Goal: Task Accomplishment & Management: Manage account settings

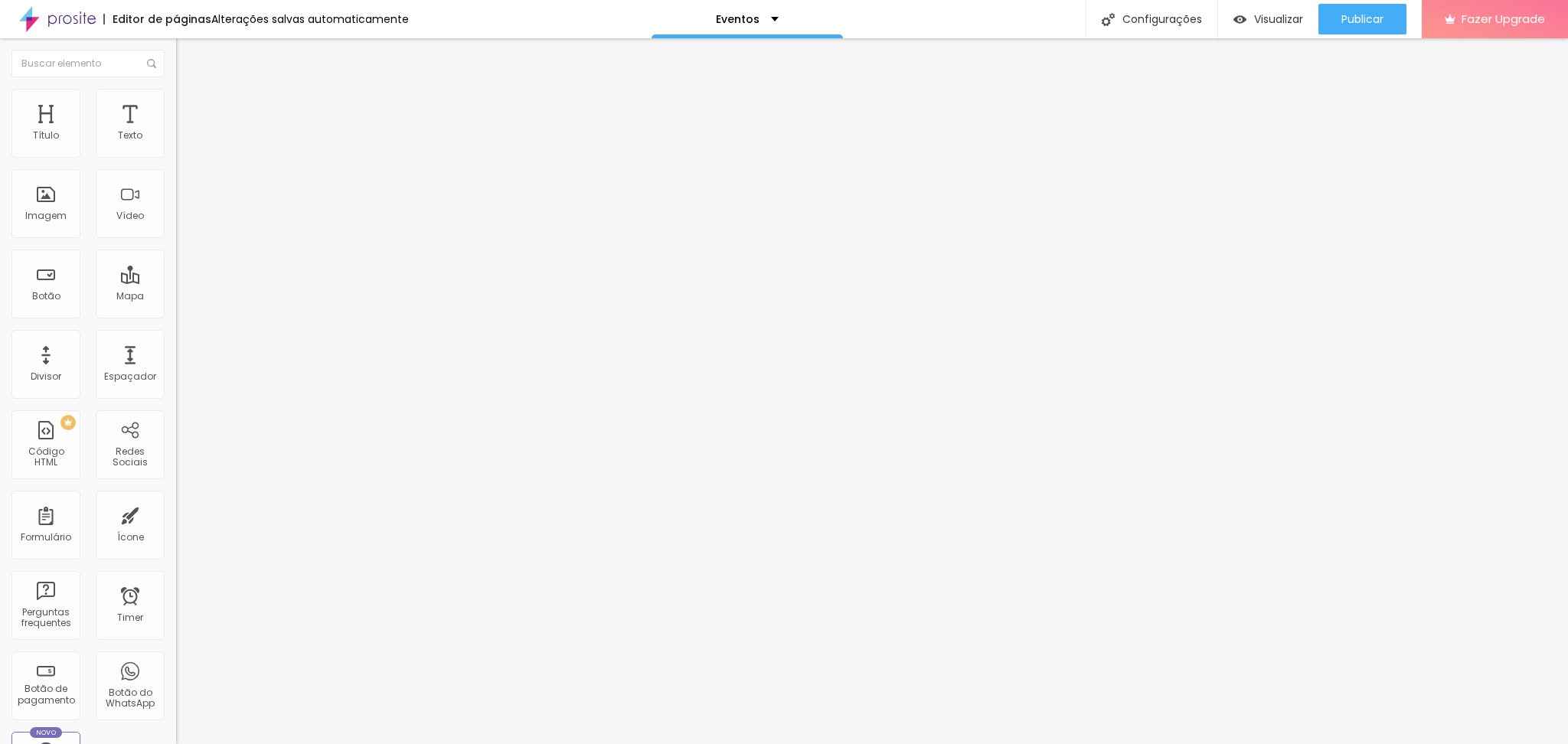
click at [176, 175] on div "Titulo 5 H5" at bounding box center [265, 170] width 176 height 9
click at [1364, 20] on span "Publicar" at bounding box center [1363, 19] width 42 height 12
click at [1233, 18] on img "button" at bounding box center [1226, 19] width 13 height 13
click at [1353, 22] on span "Publicar" at bounding box center [1363, 19] width 42 height 12
click at [176, 168] on span "Titulo 4" at bounding box center [197, 160] width 41 height 15
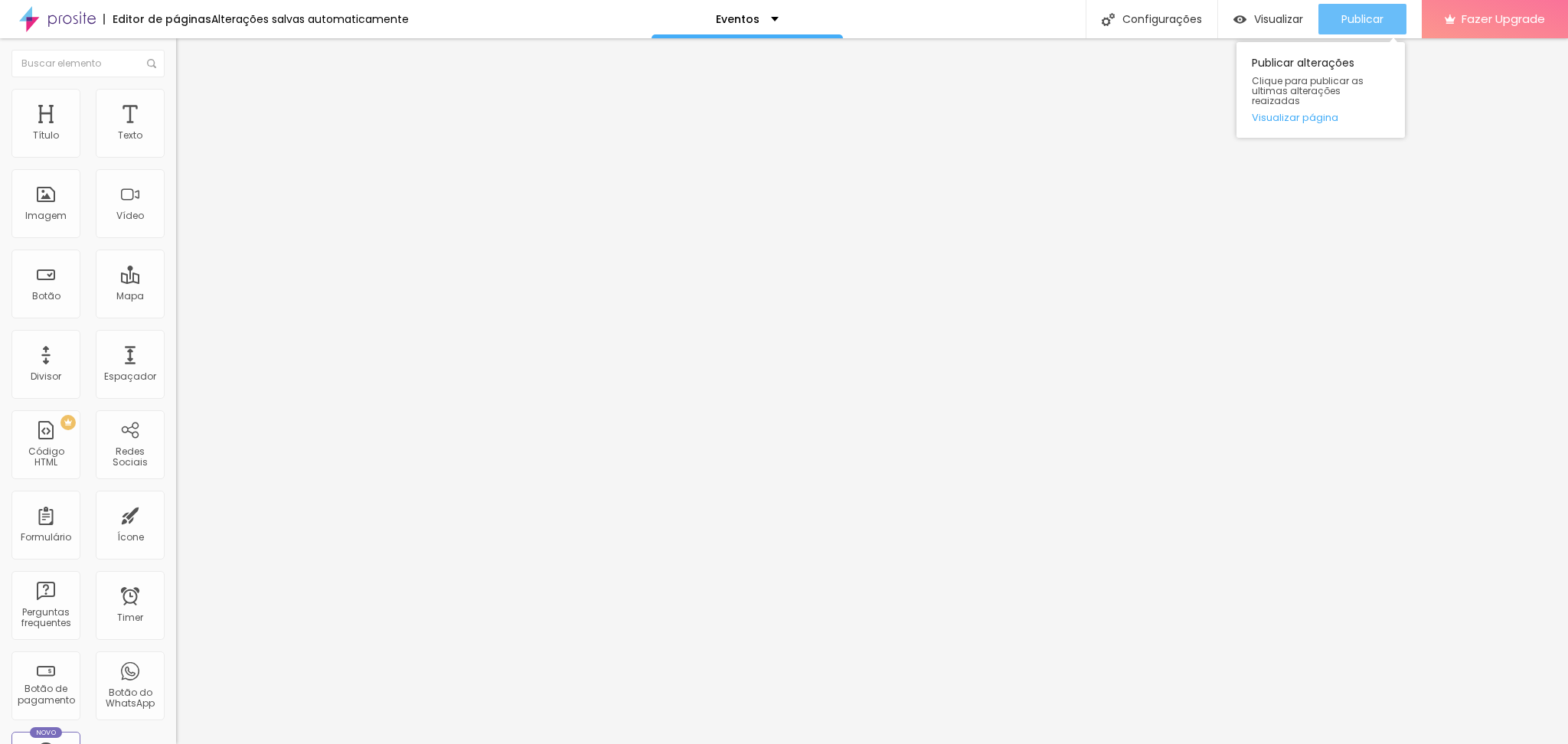
click at [1370, 13] on span "Publicar" at bounding box center [1363, 19] width 42 height 12
click at [1265, 14] on span "Visualizar" at bounding box center [1279, 19] width 49 height 12
click at [176, 189] on span "Titulo 6" at bounding box center [191, 182] width 29 height 13
type input "51"
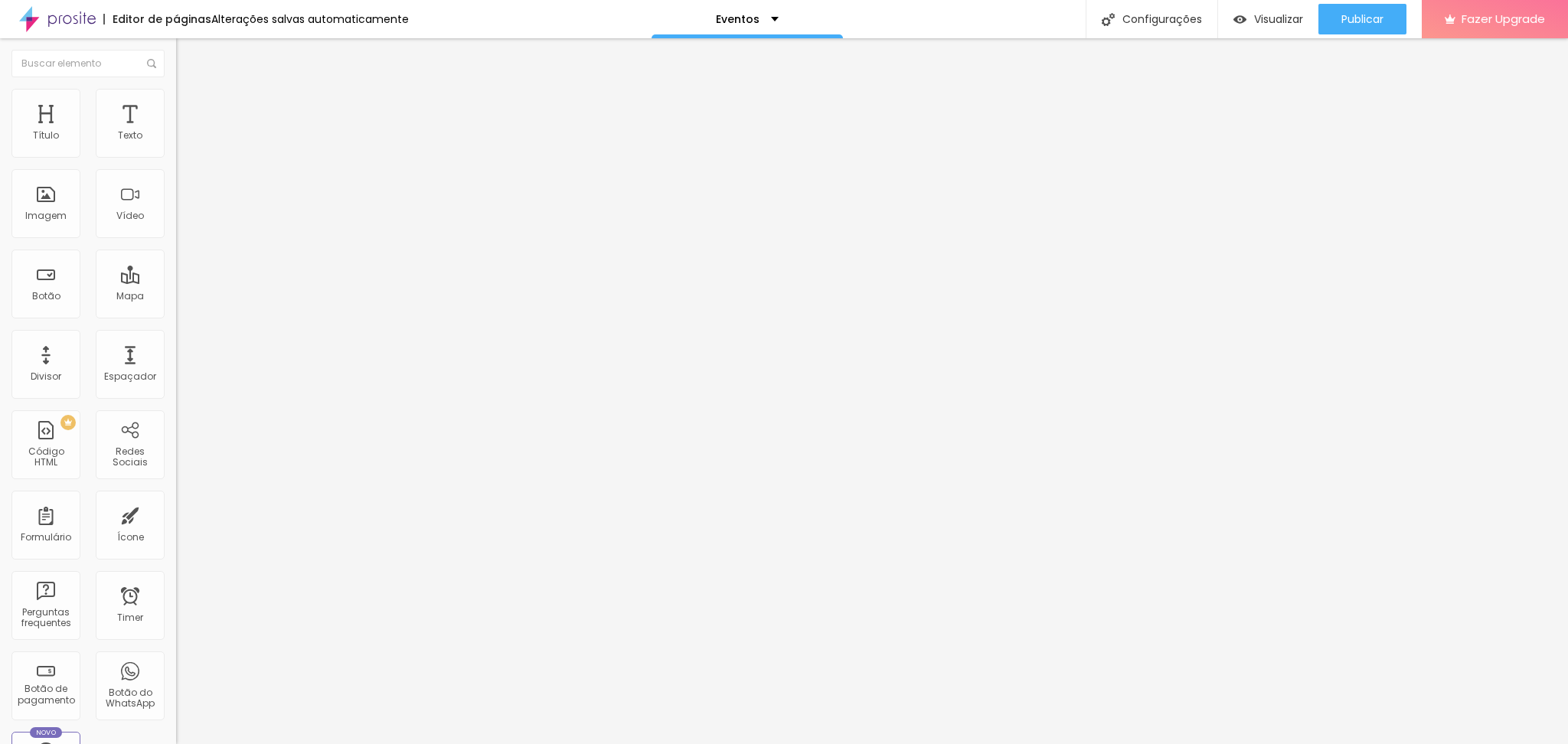
type input "43"
type input "37"
type input "36"
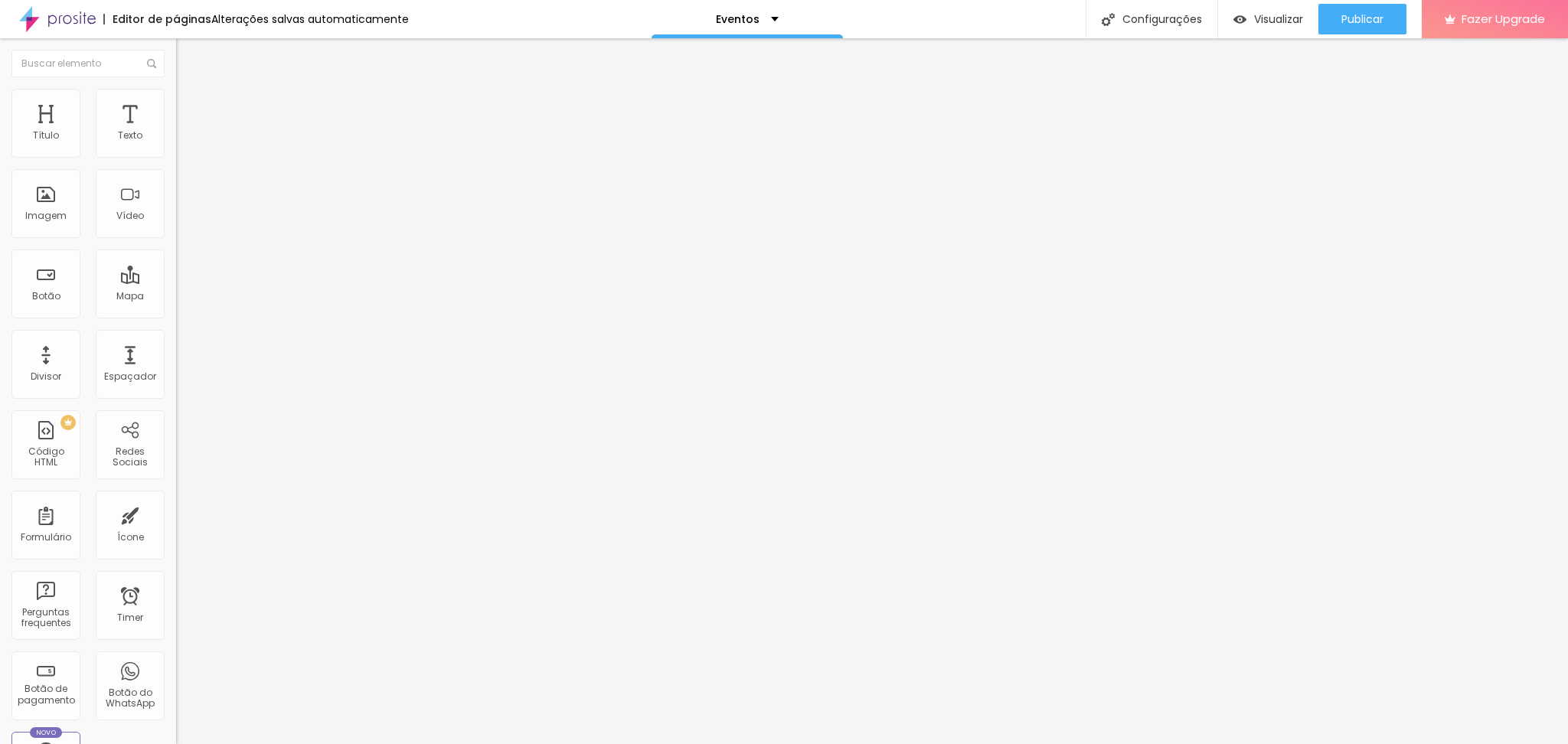
type input "36"
type input "35"
type input "34"
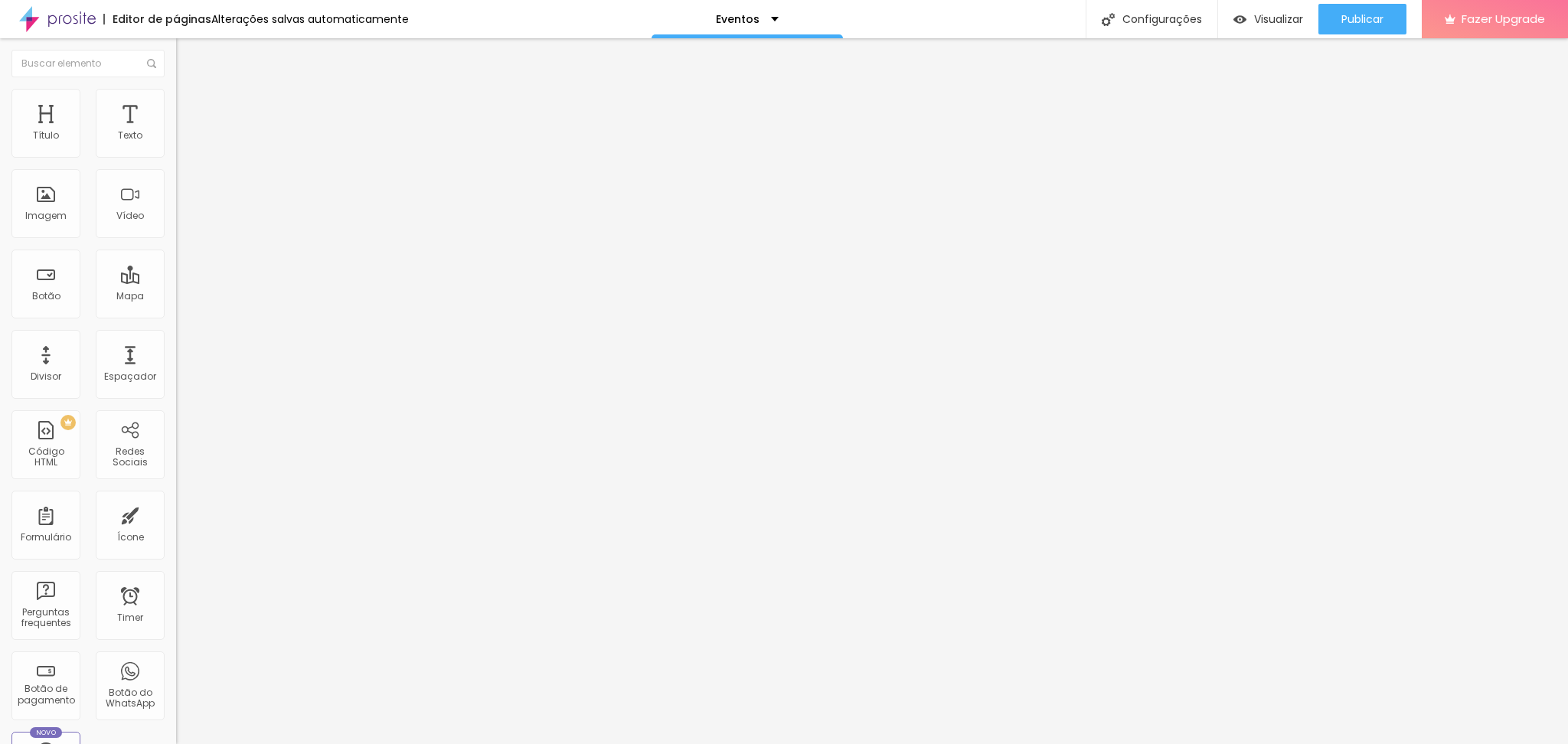
type input "32"
type input "18"
type input "17"
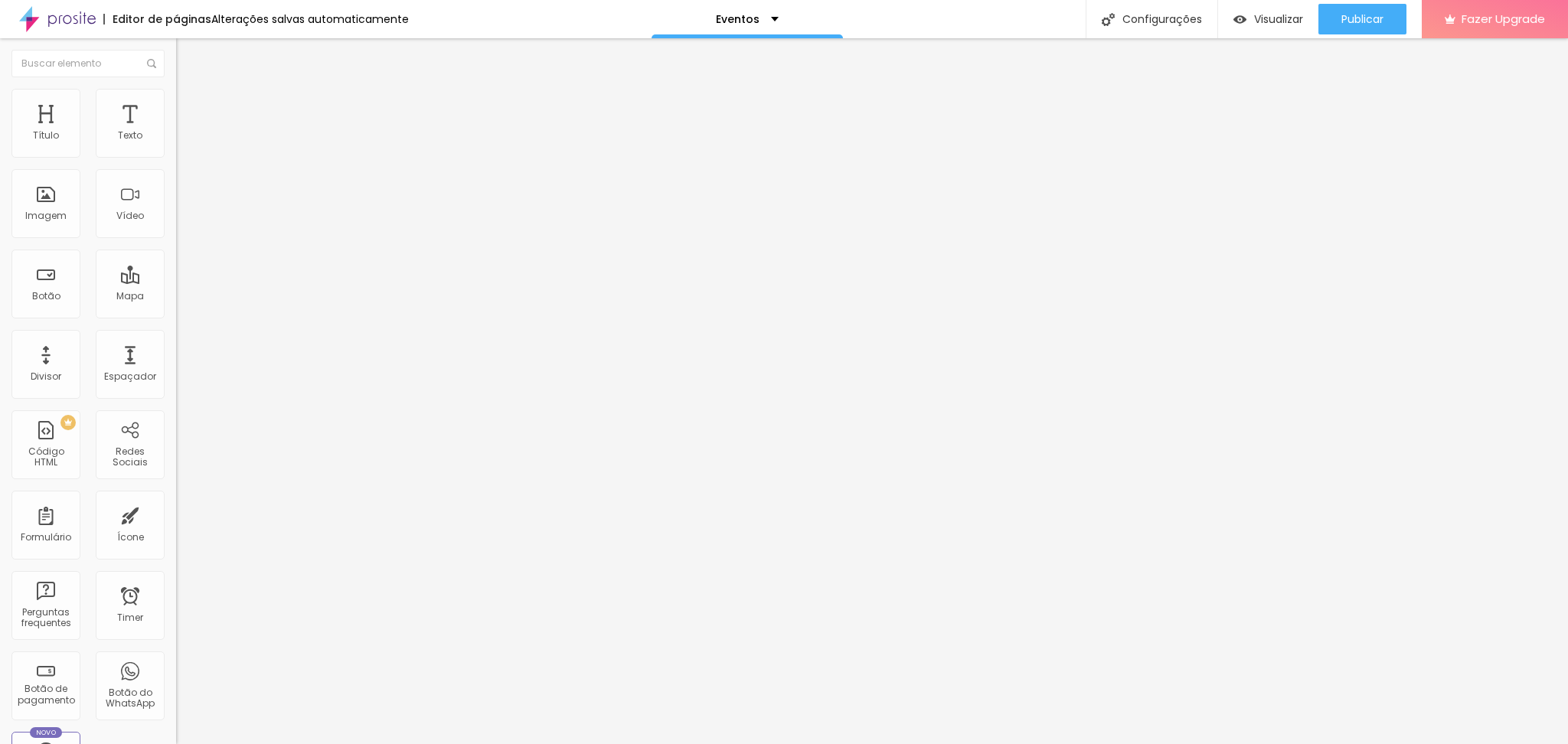
type input "17"
type input "16"
type input "17"
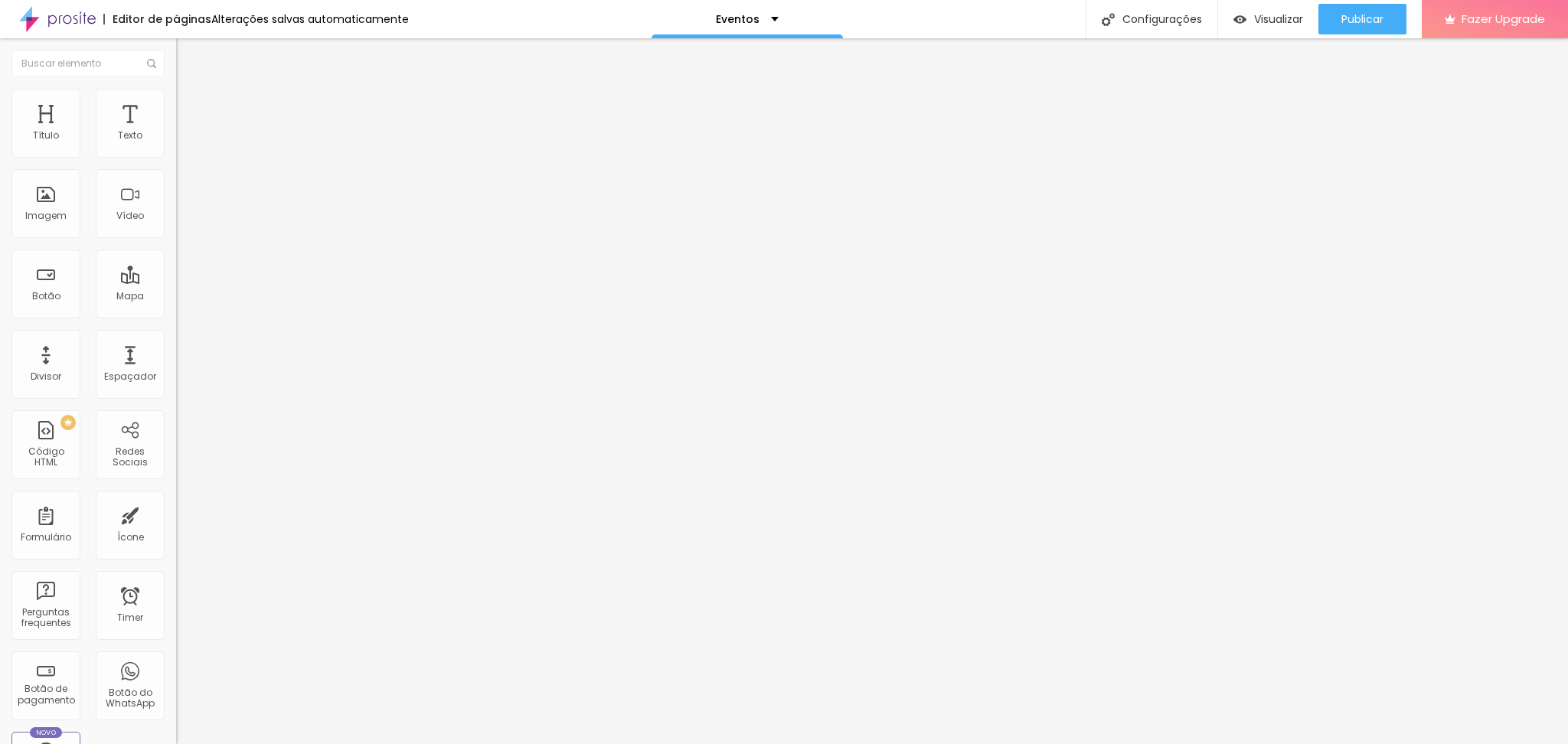
type input "18"
type input "19"
type input "20"
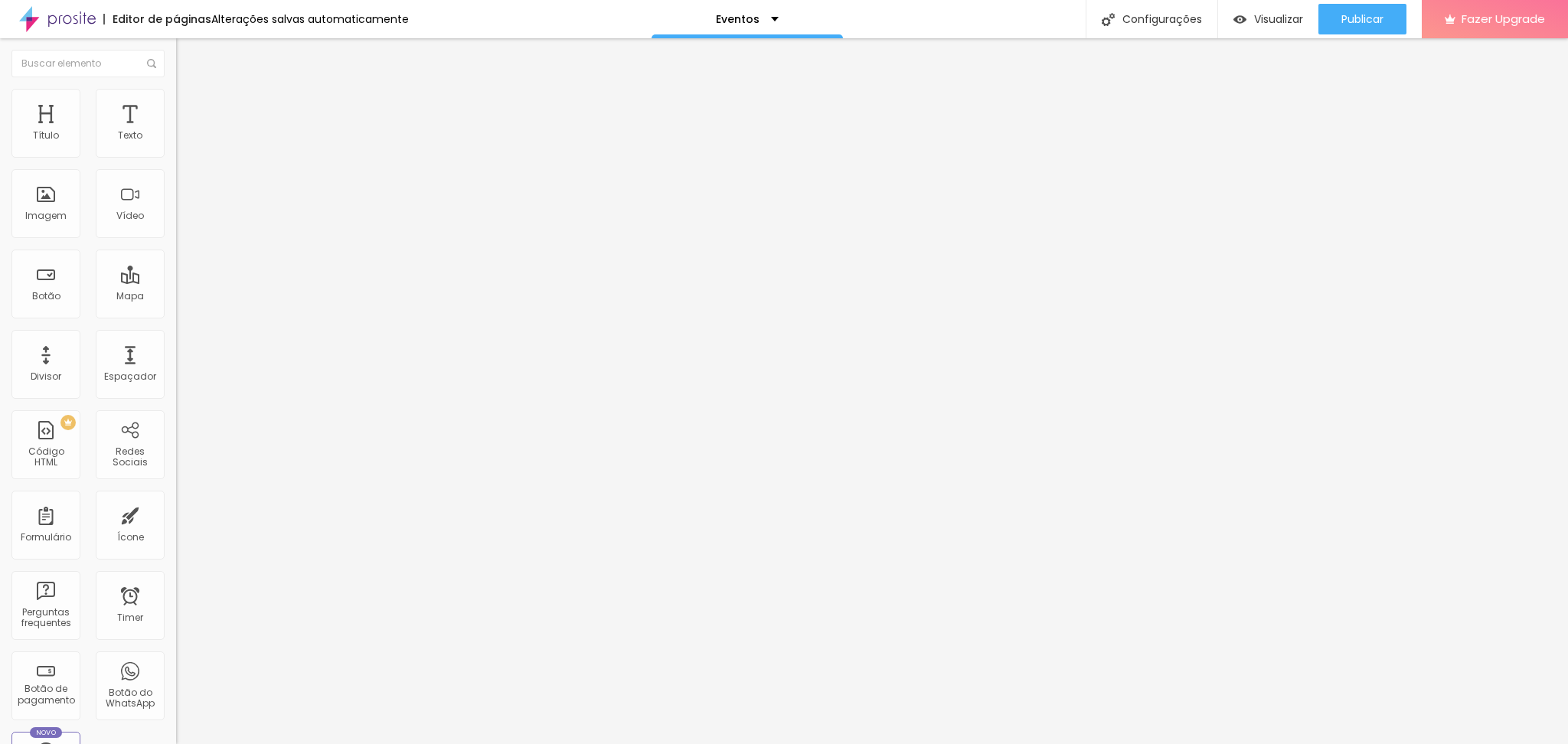
type input "20"
type input "21"
type input "22"
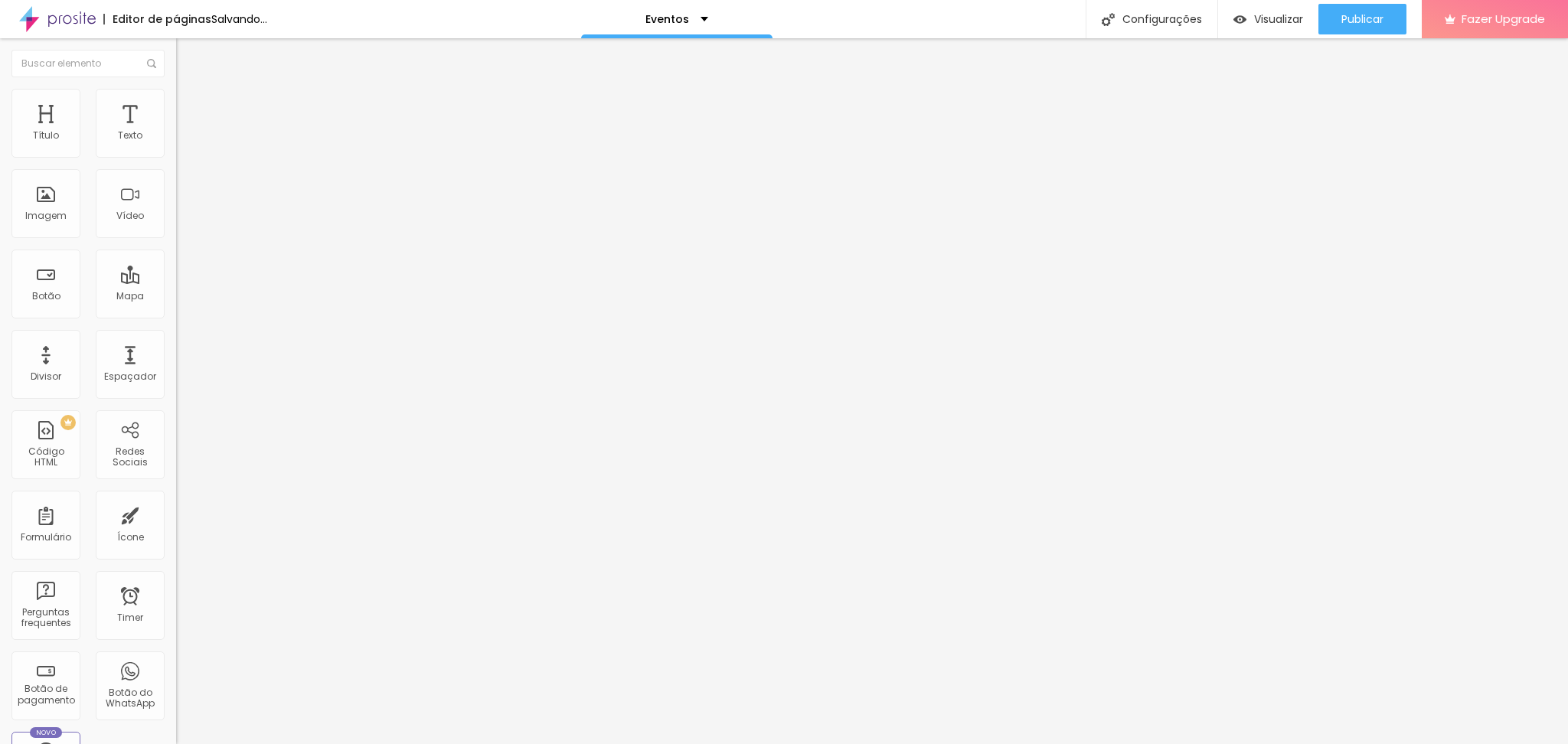
type input "24"
type input "25"
type input "26"
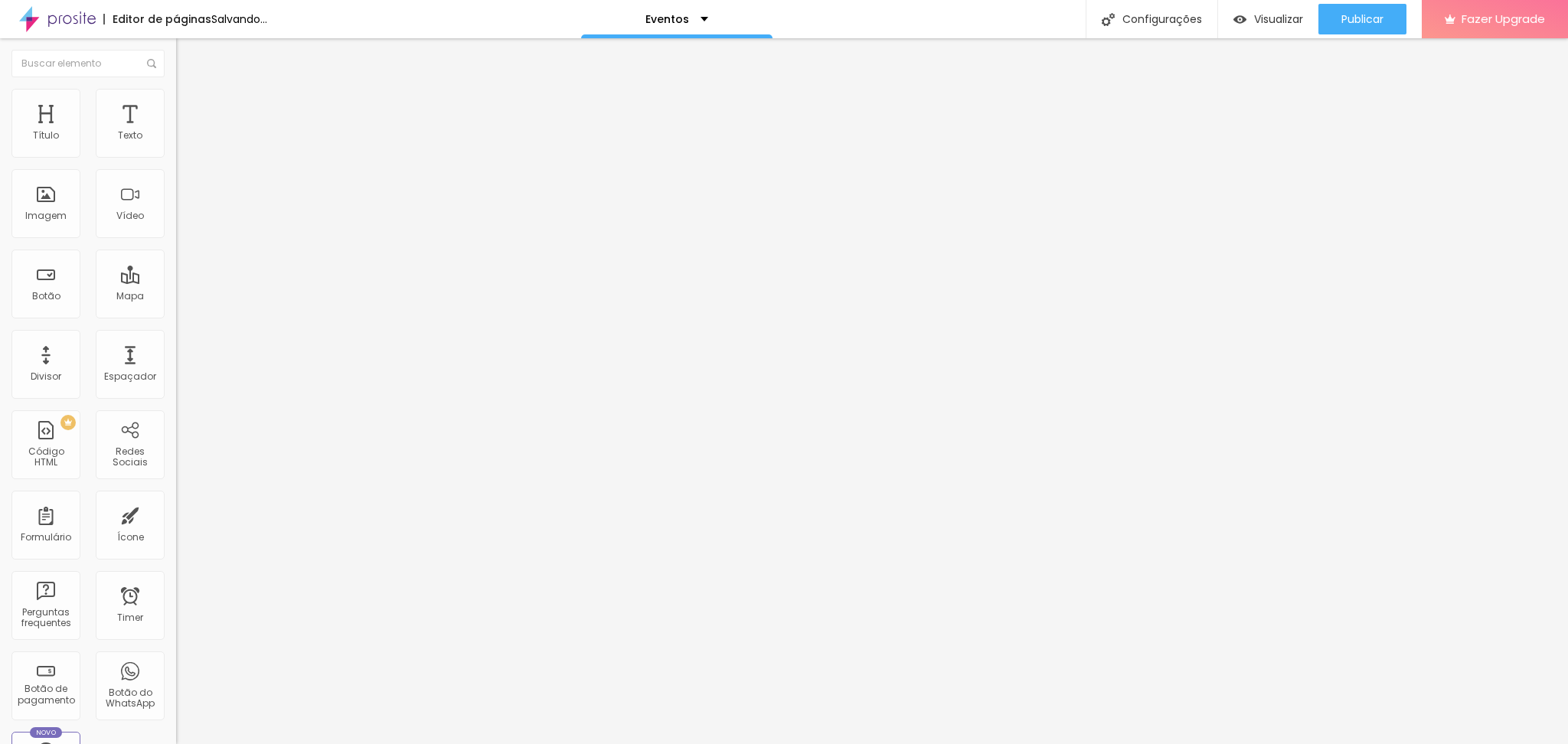
type input "26"
type input "27"
type input "28"
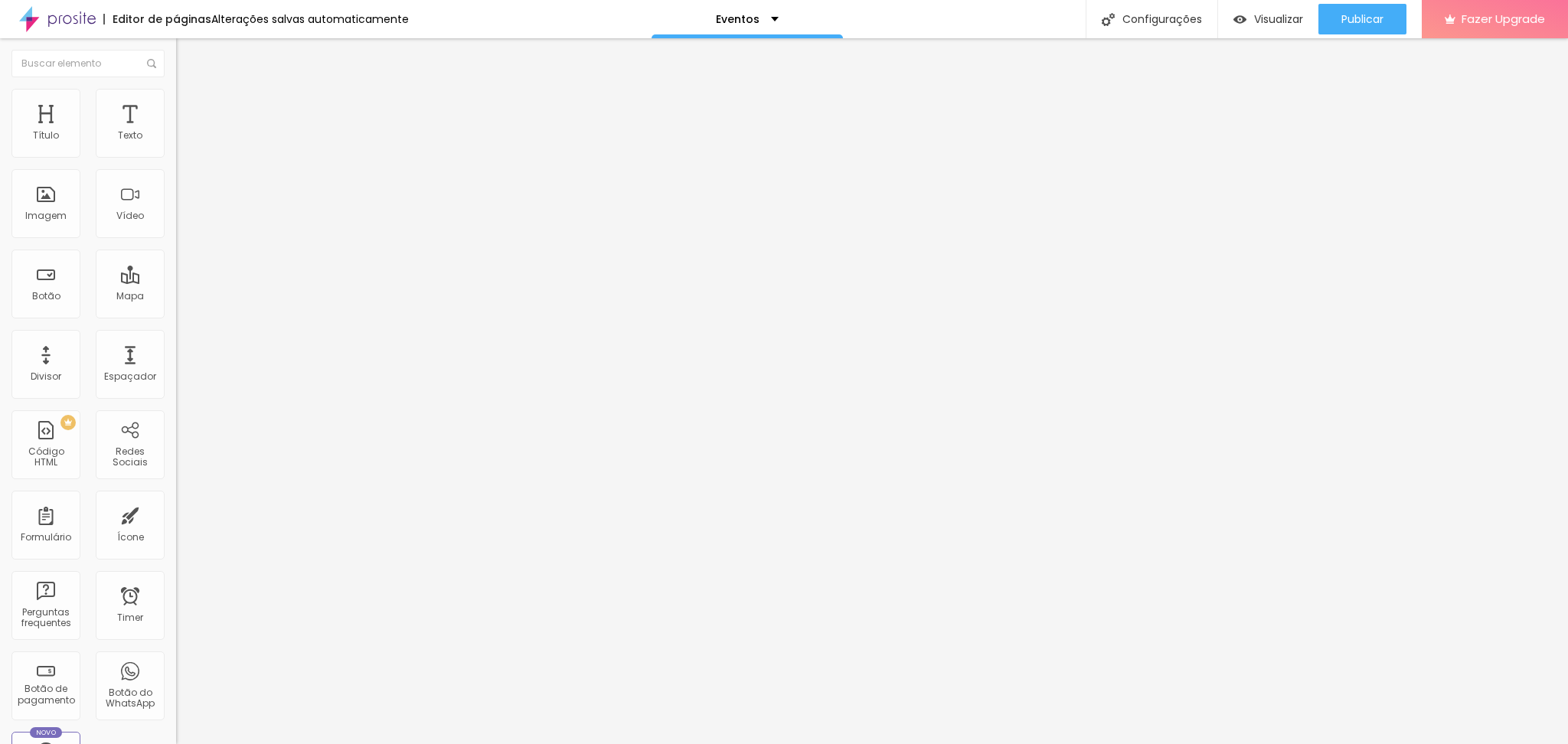
drag, startPoint x: 76, startPoint y: 321, endPoint x: 51, endPoint y: 321, distance: 25.0
type input "28"
click at [176, 366] on input "range" at bounding box center [226, 372] width 98 height 12
click at [176, 102] on li "Avançado" at bounding box center [265, 97] width 176 height 15
type input "0"
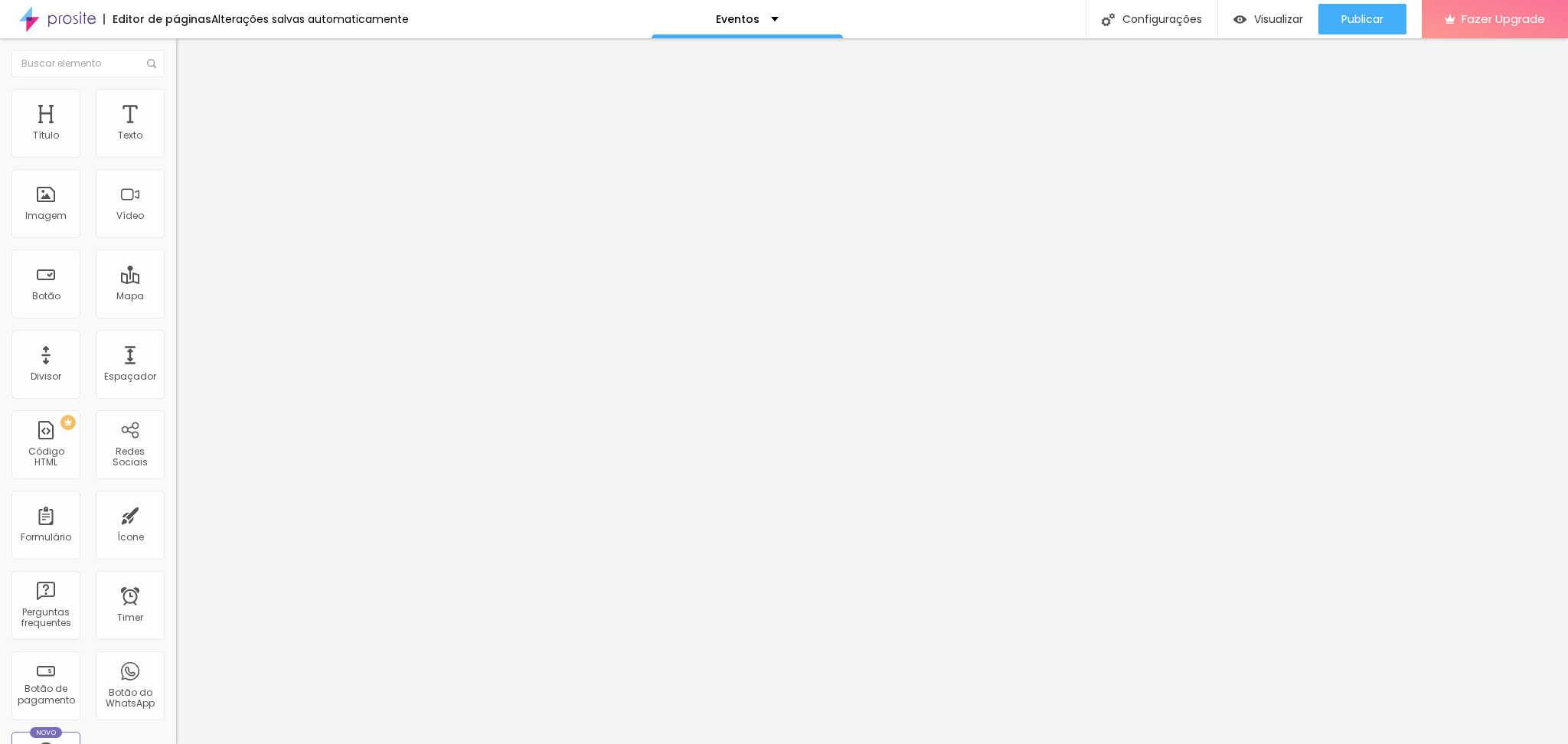
type input "0"
drag, startPoint x: 39, startPoint y: 183, endPoint x: 0, endPoint y: 177, distance: 39.5
type input "0"
click at [176, 498] on input "range" at bounding box center [226, 504] width 98 height 12
click at [1328, 8] on button "Publicar" at bounding box center [1363, 20] width 88 height 31
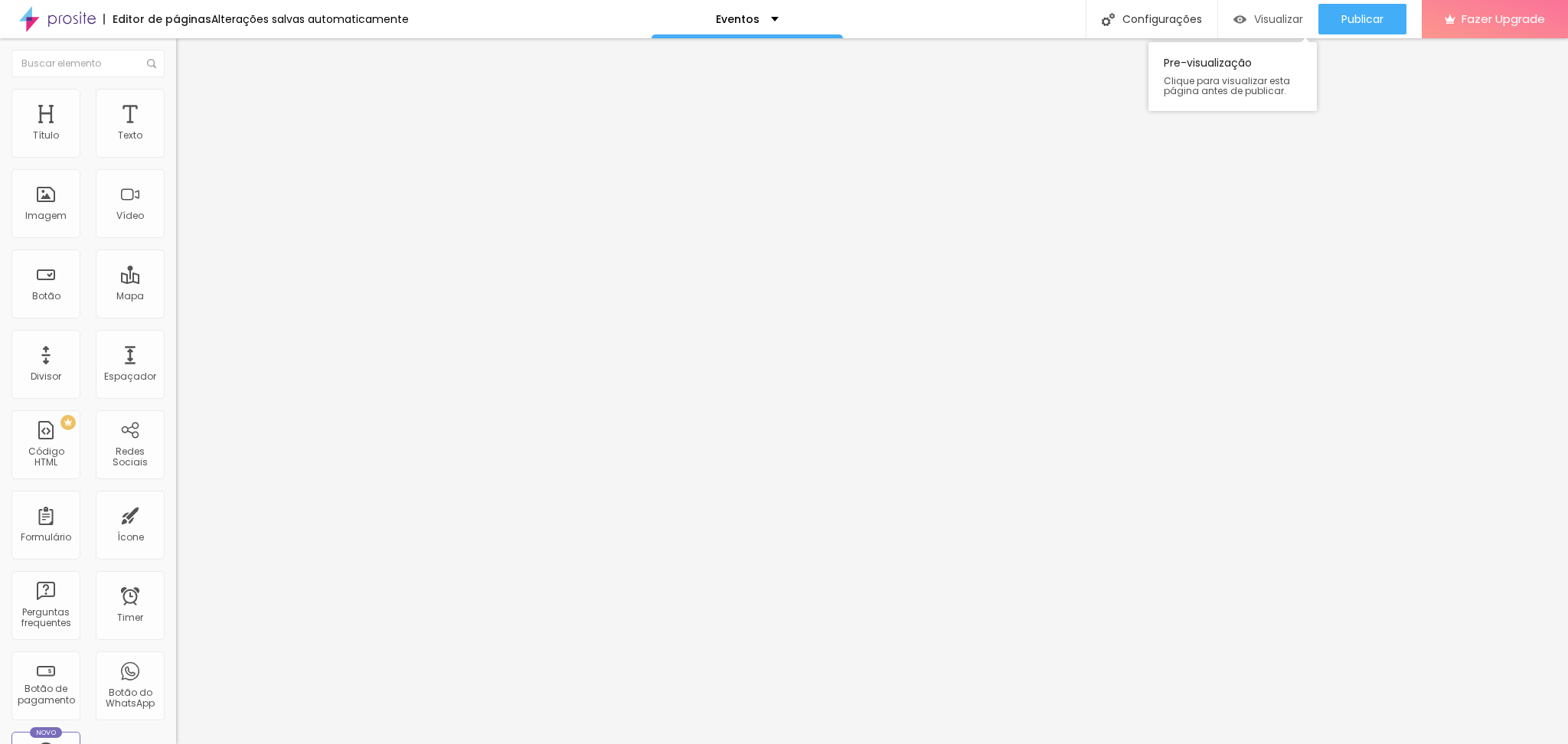
click at [1280, 27] on div "Visualizar" at bounding box center [1268, 20] width 70 height 31
click at [176, 131] on span "Titulo 1" at bounding box center [201, 120] width 50 height 21
type input "25"
type input "21"
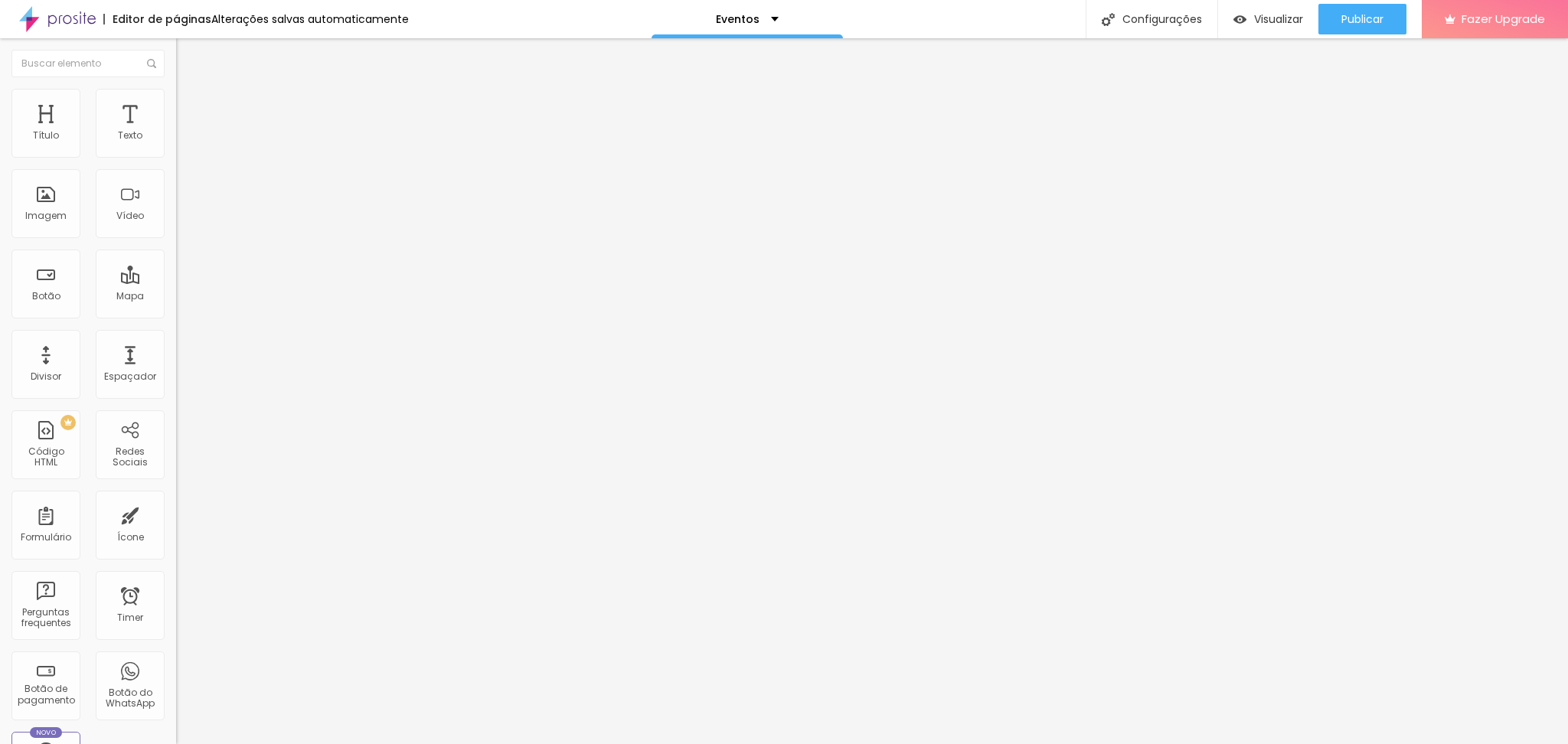
type input "21"
type input "20"
type input "19"
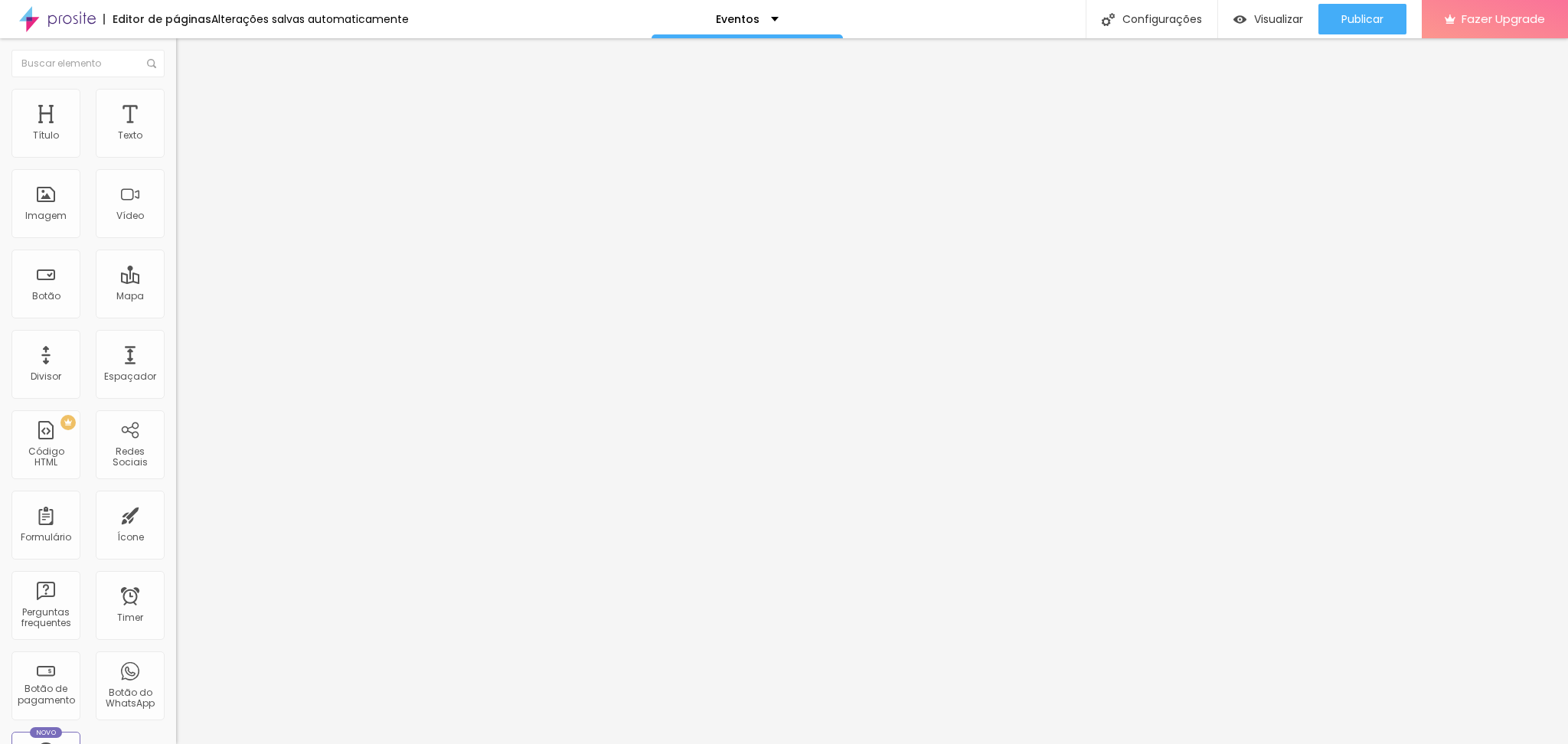
type input "20"
type input "21"
drag, startPoint x: 52, startPoint y: 317, endPoint x: 43, endPoint y: 320, distance: 9.5
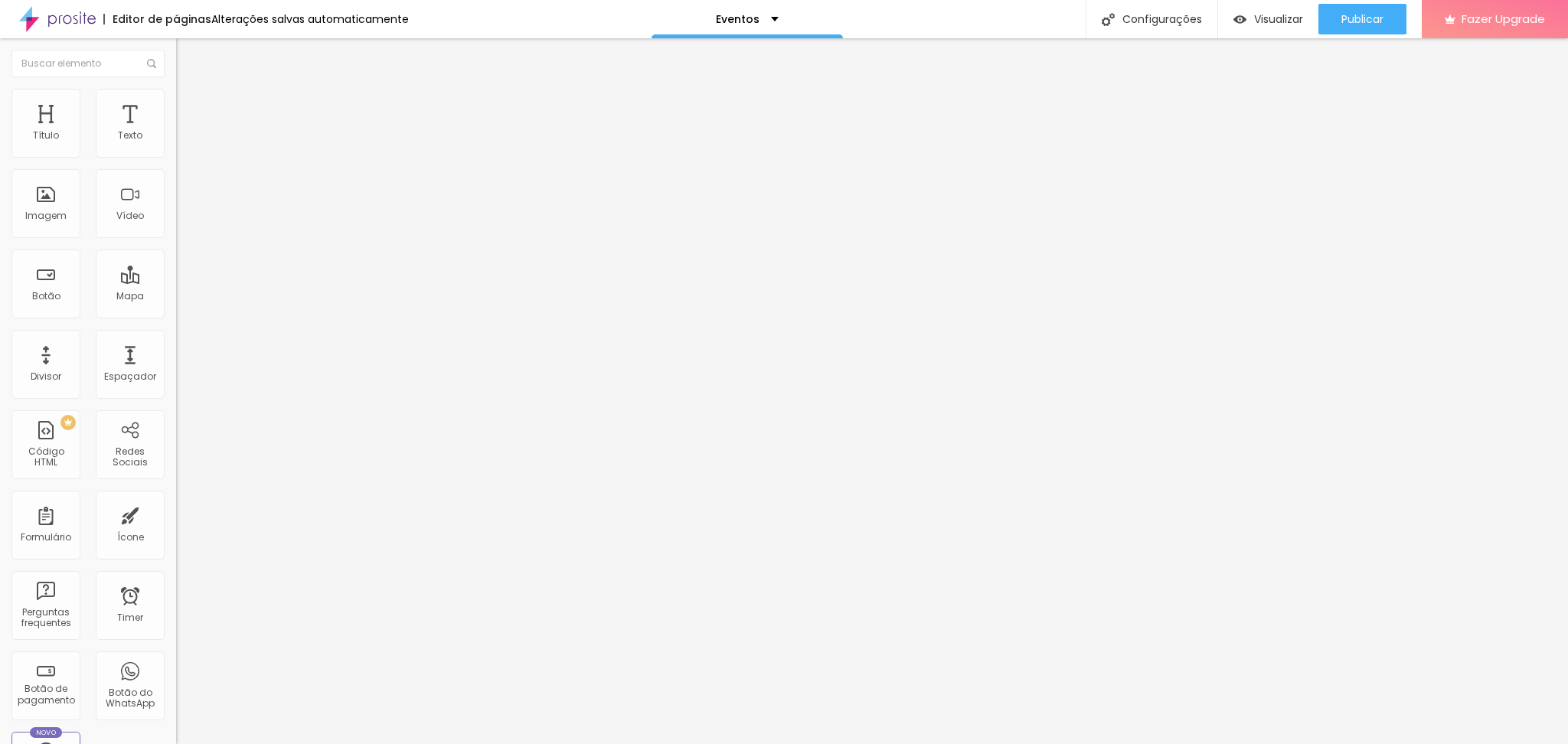
type input "21"
click at [176, 361] on input "range" at bounding box center [226, 367] width 98 height 12
click at [1352, 15] on span "Publicar" at bounding box center [1363, 19] width 42 height 12
click at [1269, 17] on span "Visualizar" at bounding box center [1265, 19] width 49 height 12
click at [1341, 25] on span "Publicar" at bounding box center [1363, 19] width 42 height 12
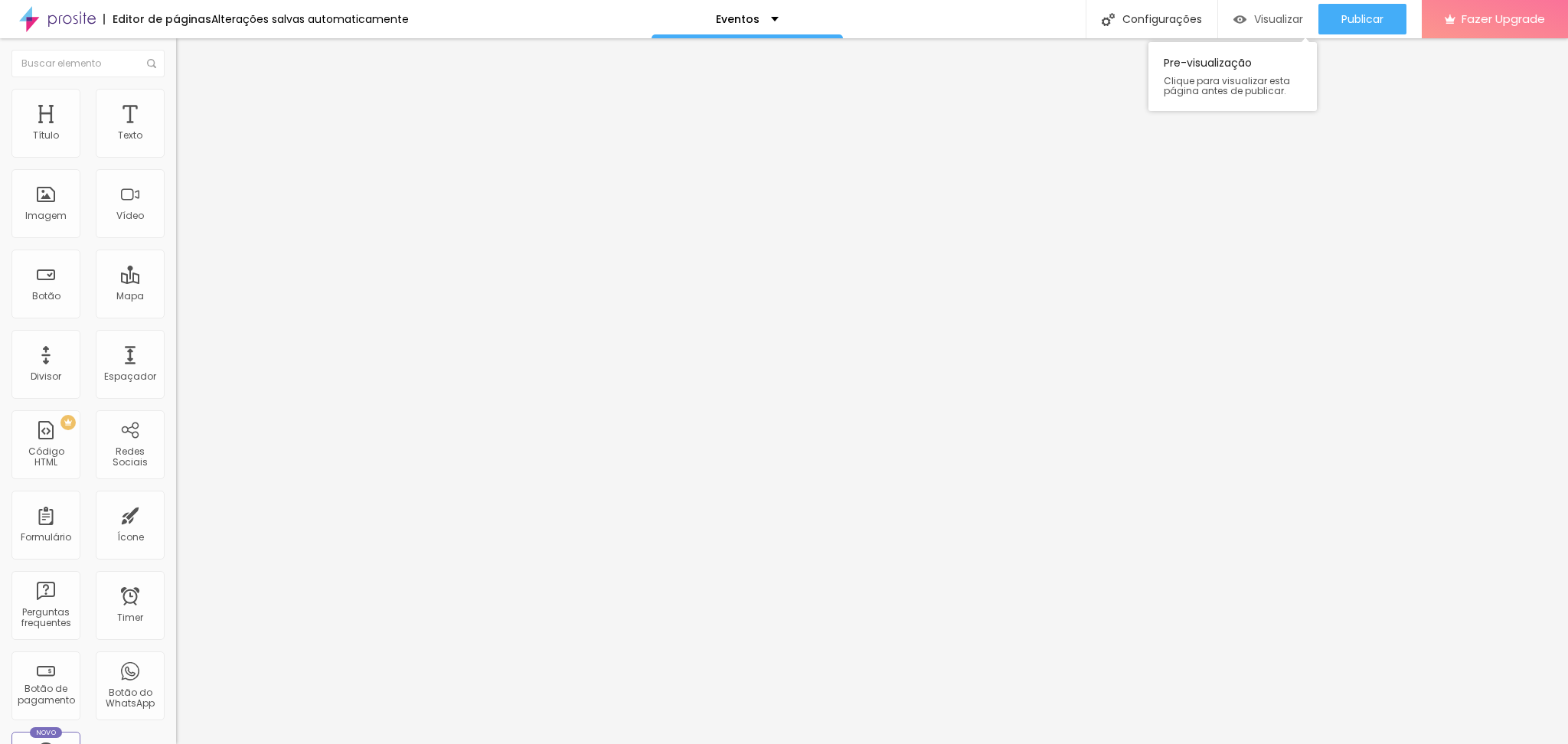
click at [1254, 21] on span "Visualizar" at bounding box center [1279, 19] width 49 height 12
type input "49"
type input "30"
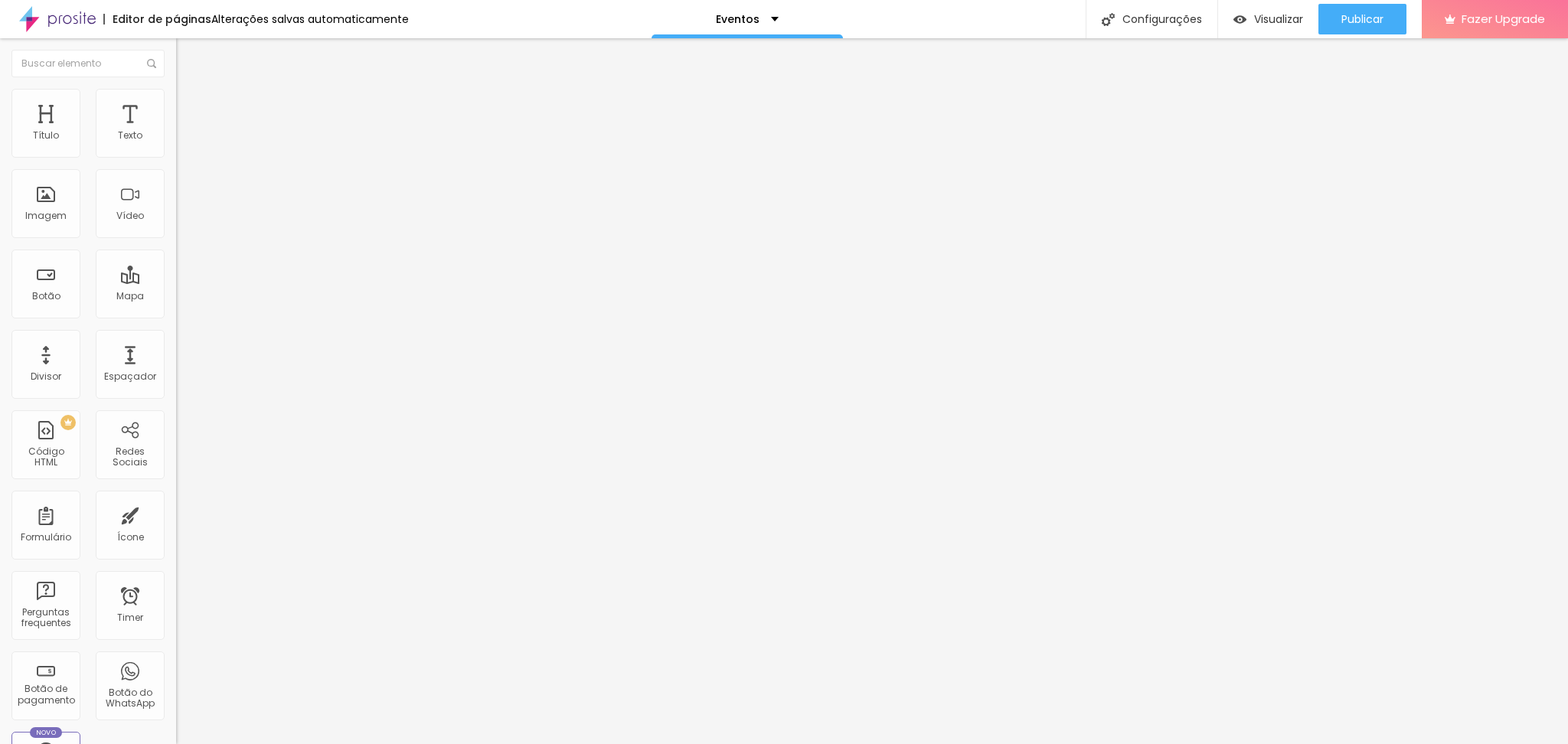
type input "29"
type input "27"
type input "26"
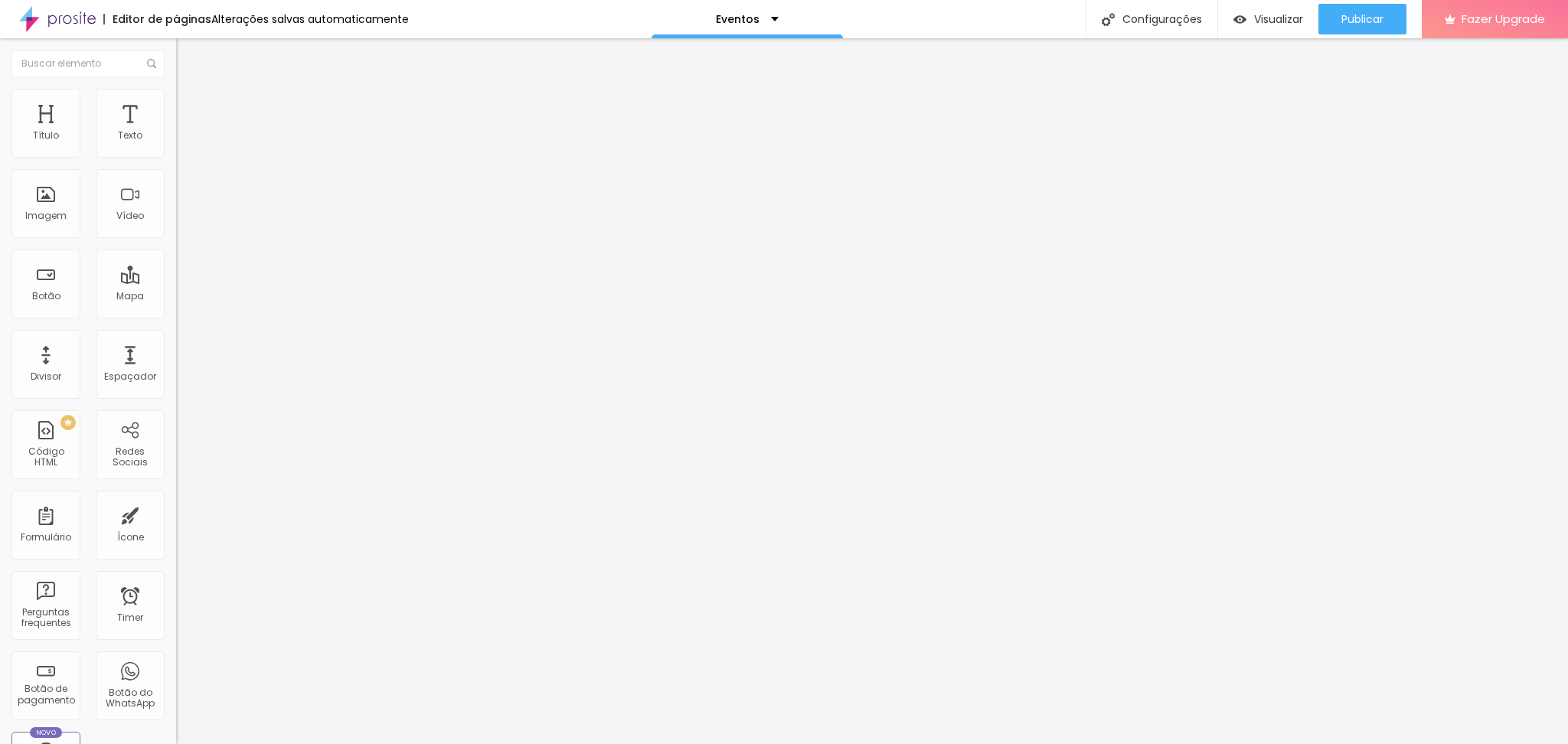
type input "26"
type input "25"
type input "24"
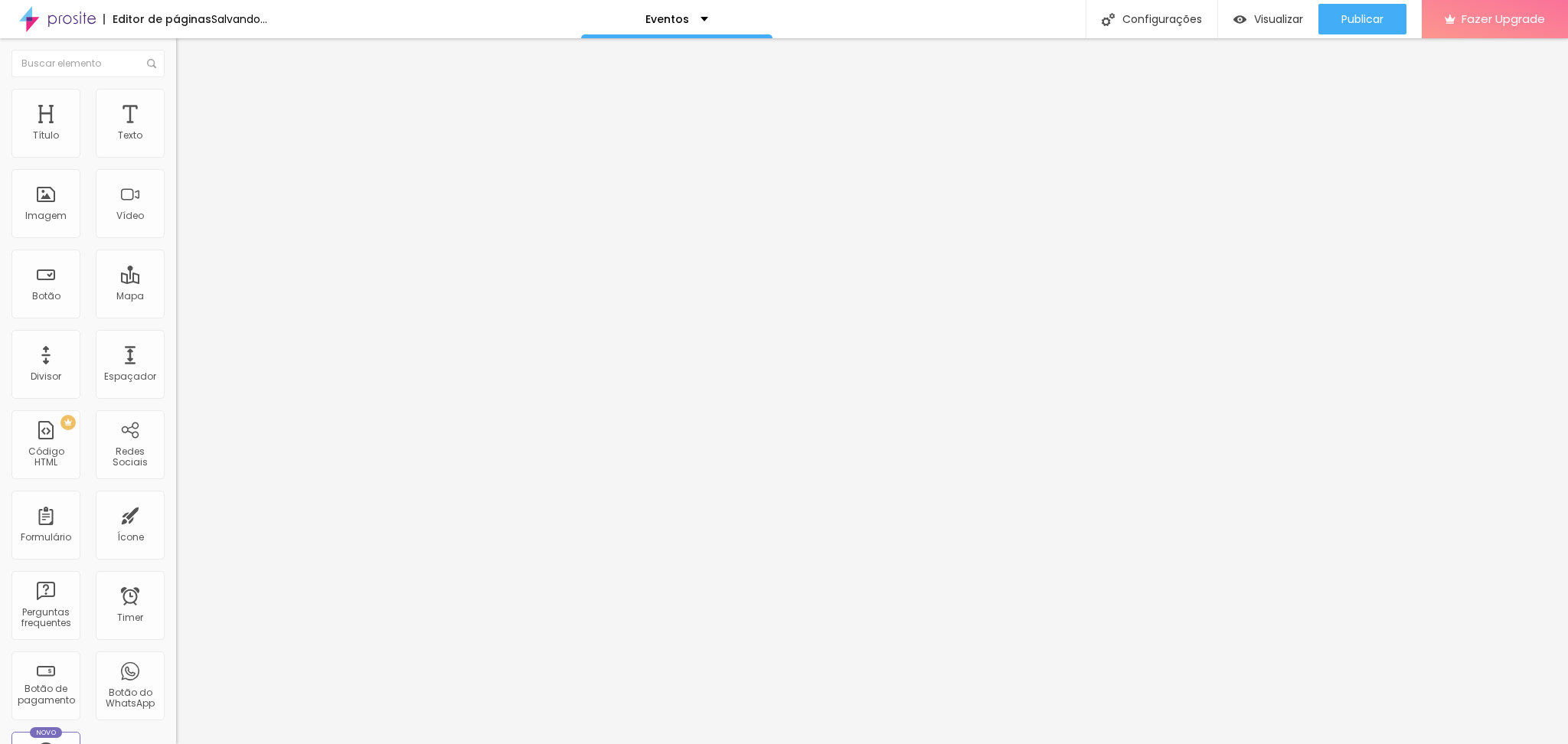
type input "23"
drag, startPoint x: 76, startPoint y: 318, endPoint x: 45, endPoint y: 322, distance: 31.3
type input "23"
click at [176, 361] on input "range" at bounding box center [226, 367] width 98 height 12
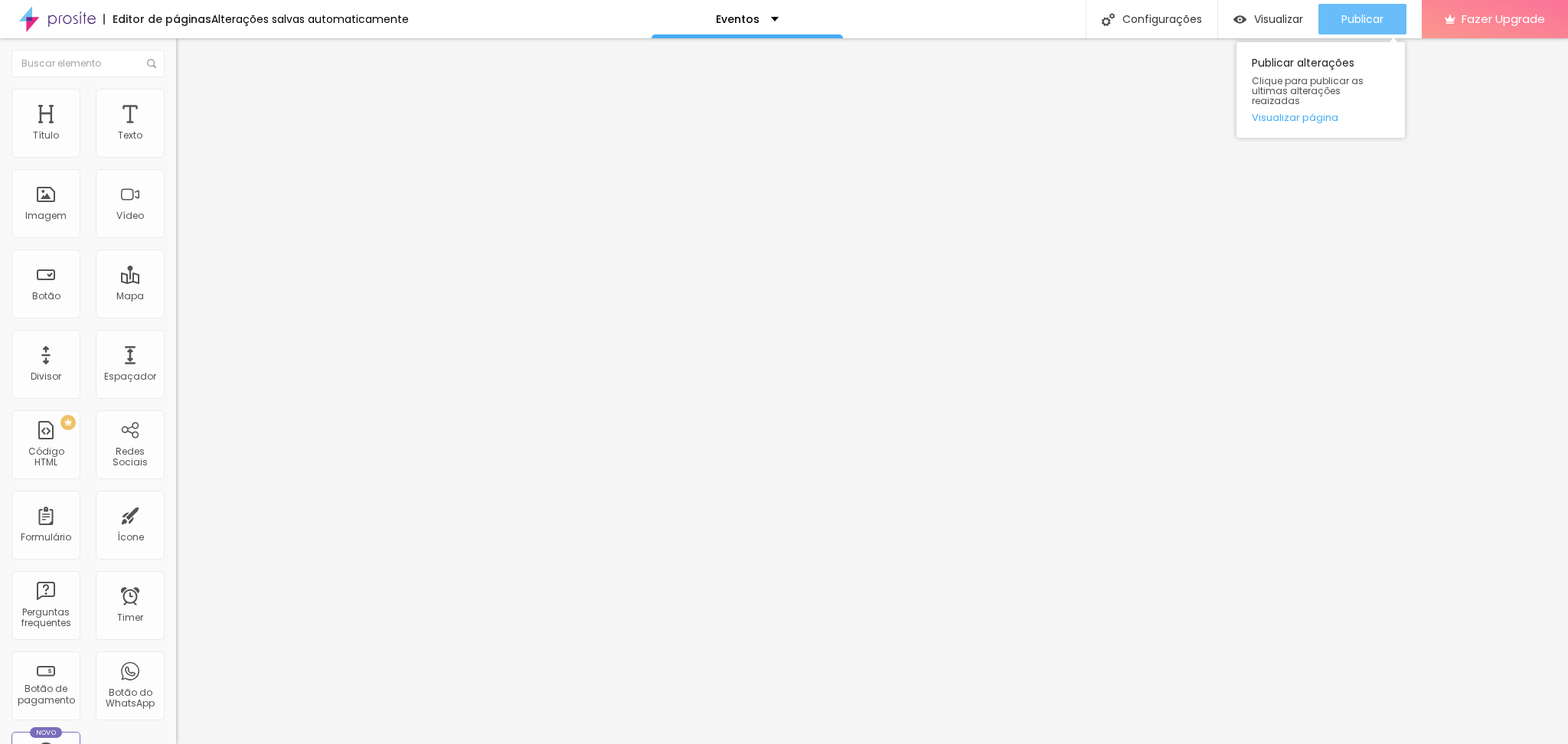
click at [1348, 18] on span "Publicar" at bounding box center [1363, 19] width 42 height 12
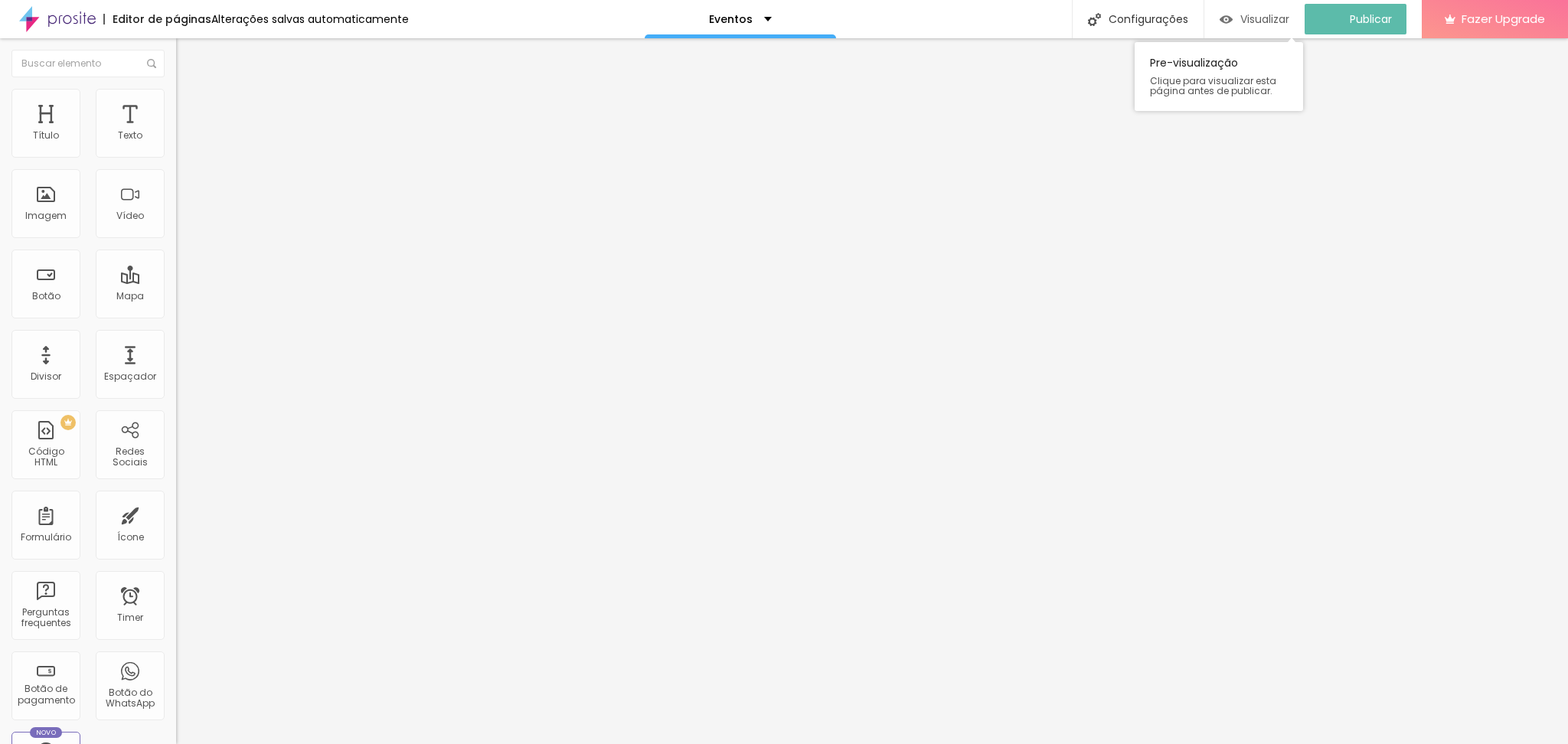
click at [1273, 7] on div "Visualizar" at bounding box center [1255, 20] width 70 height 31
click at [51, 238] on div "Imagem" at bounding box center [46, 203] width 69 height 69
click at [176, 91] on li "Estilo" at bounding box center [265, 97] width 176 height 15
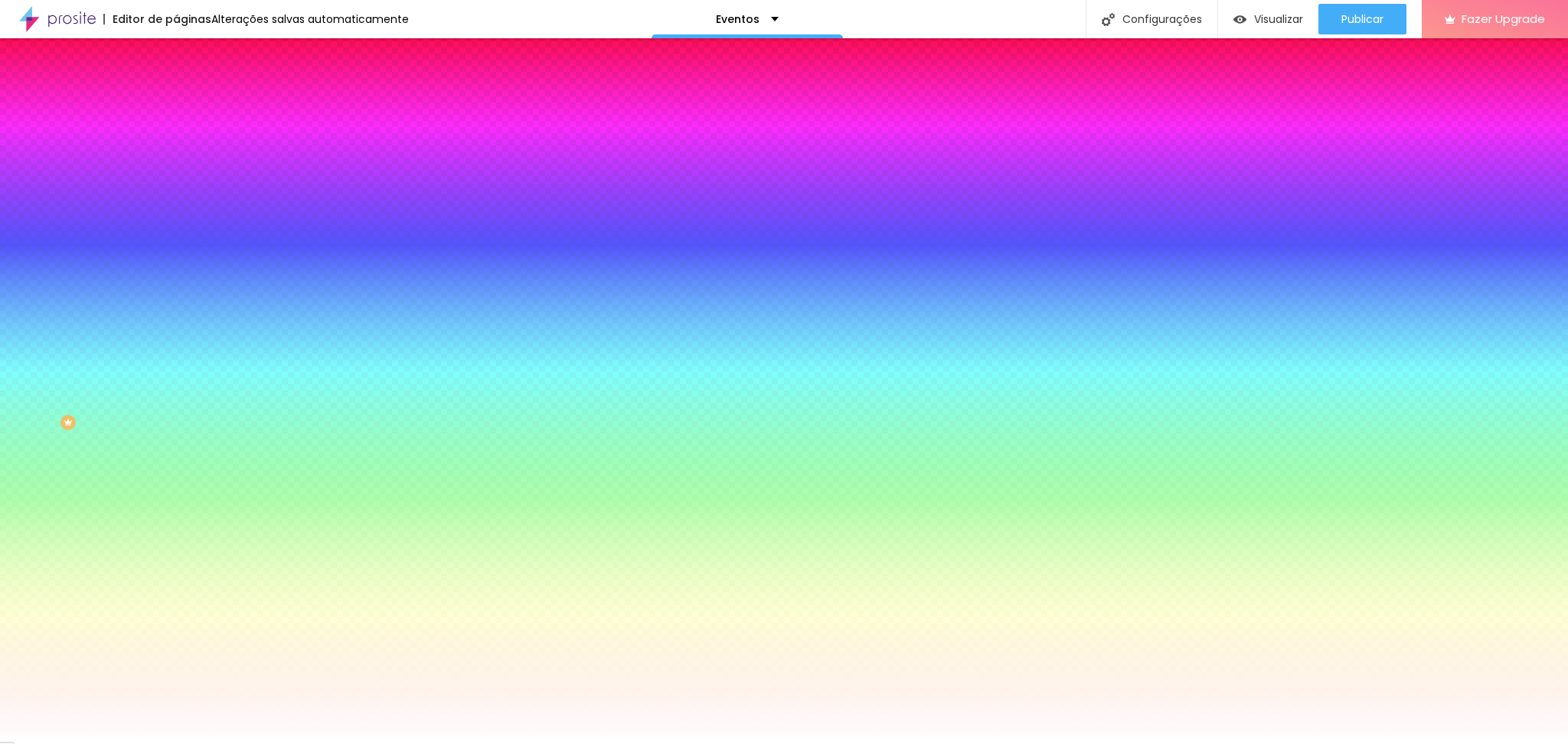
click at [176, 141] on span "Trocar imagem" at bounding box center [218, 134] width 83 height 13
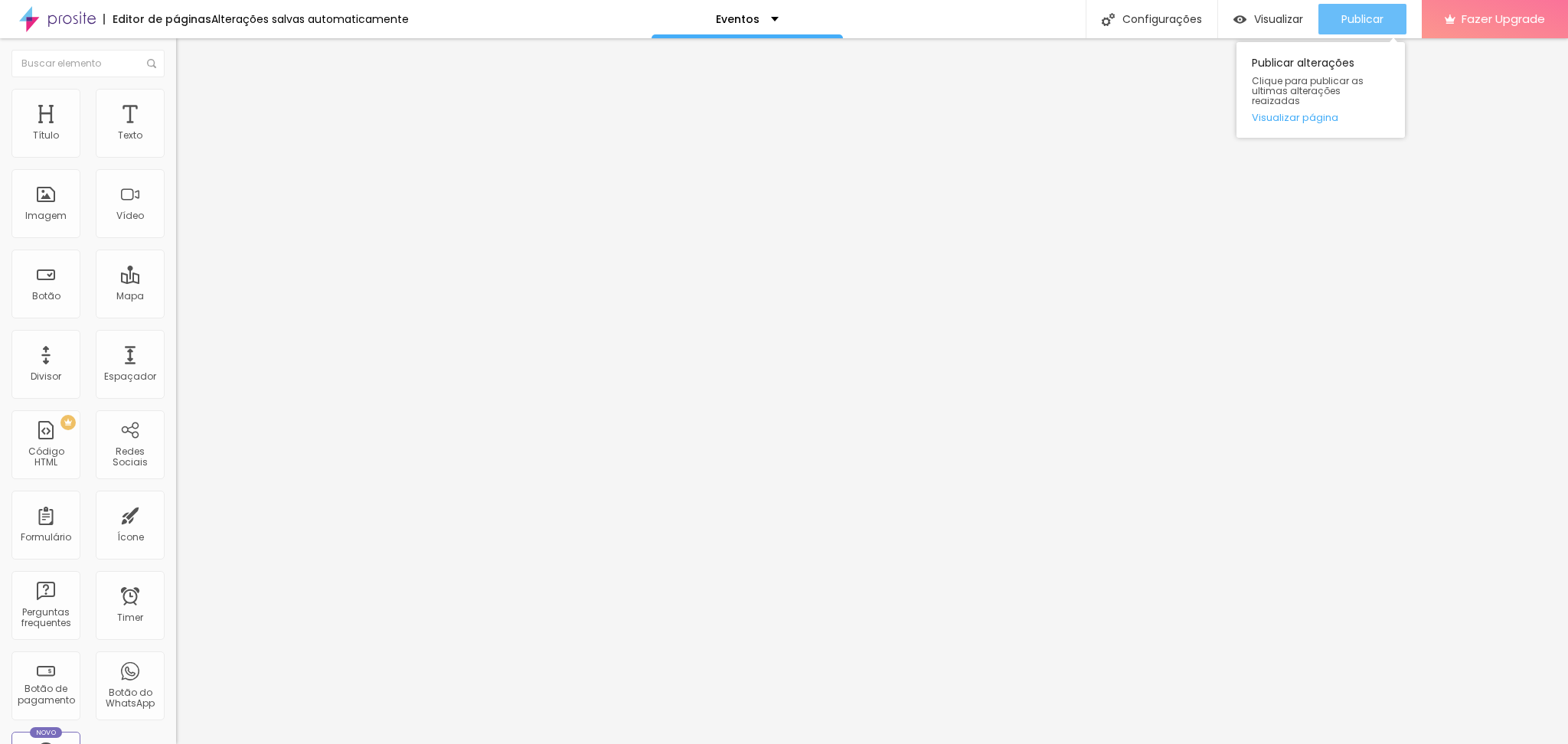
click at [1331, 20] on button "Publicar" at bounding box center [1363, 20] width 88 height 31
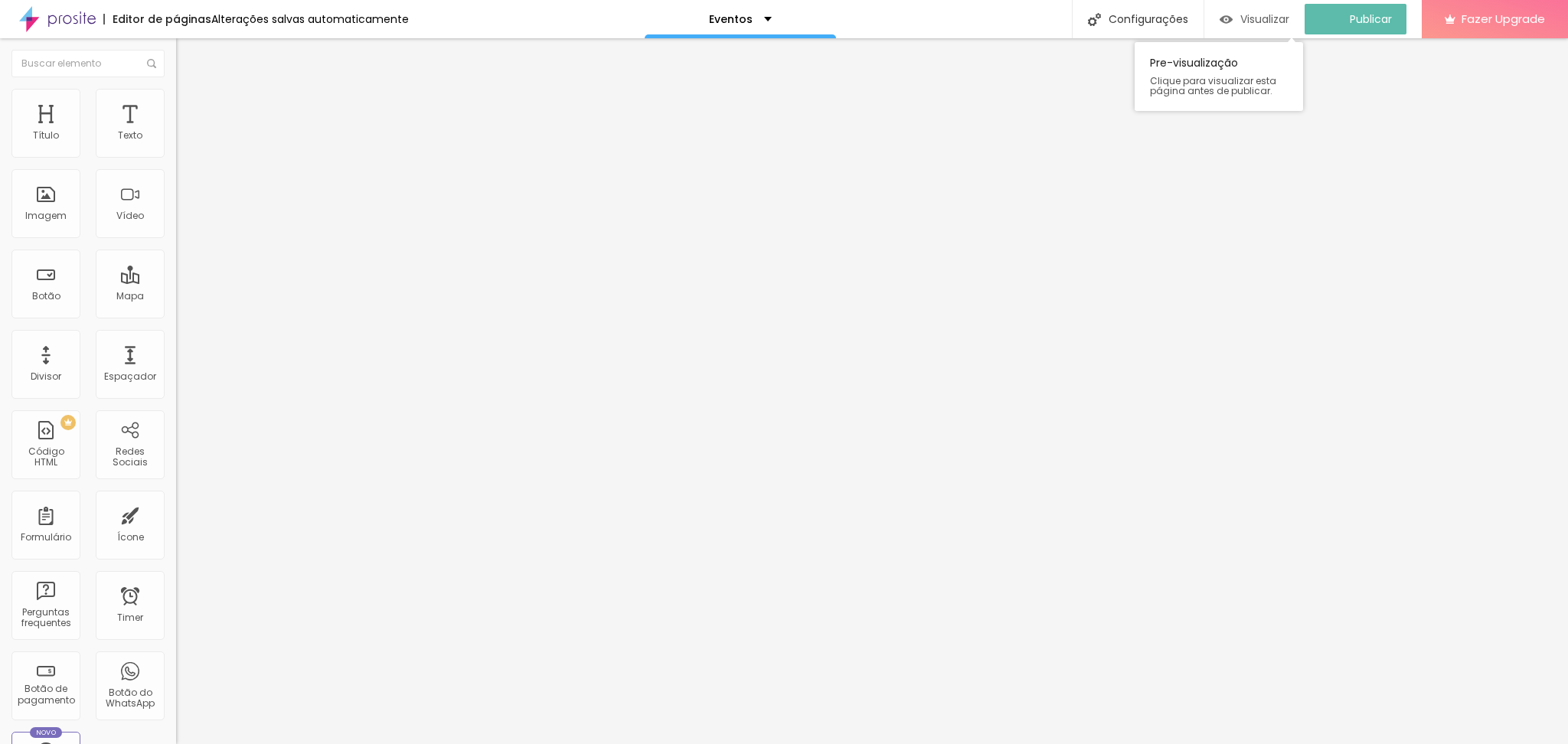
click at [1281, 19] on span "Visualizar" at bounding box center [1265, 19] width 49 height 12
click at [176, 89] on li "Estilo" at bounding box center [265, 97] width 176 height 15
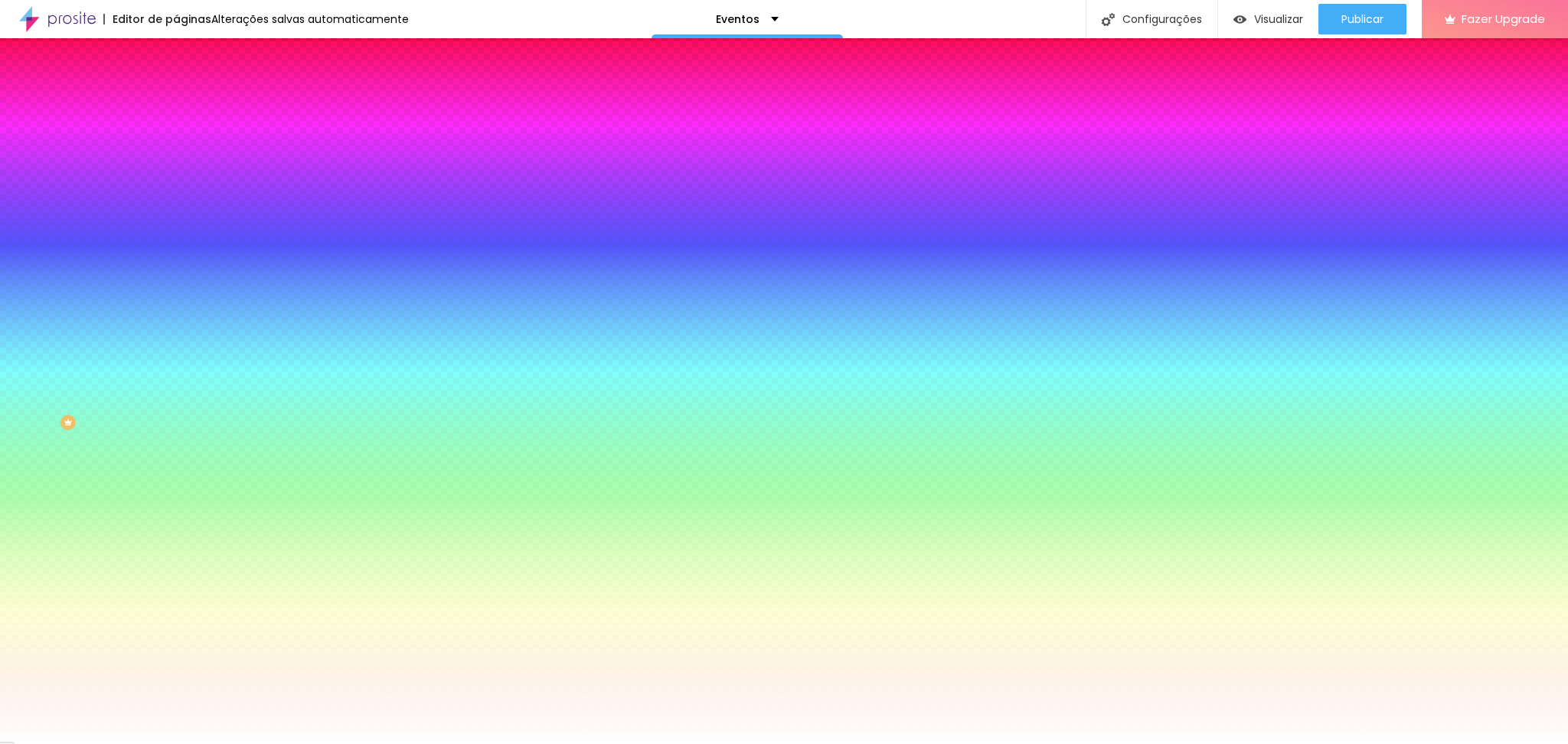
click at [188, 55] on img "button" at bounding box center [193, 56] width 12 height 12
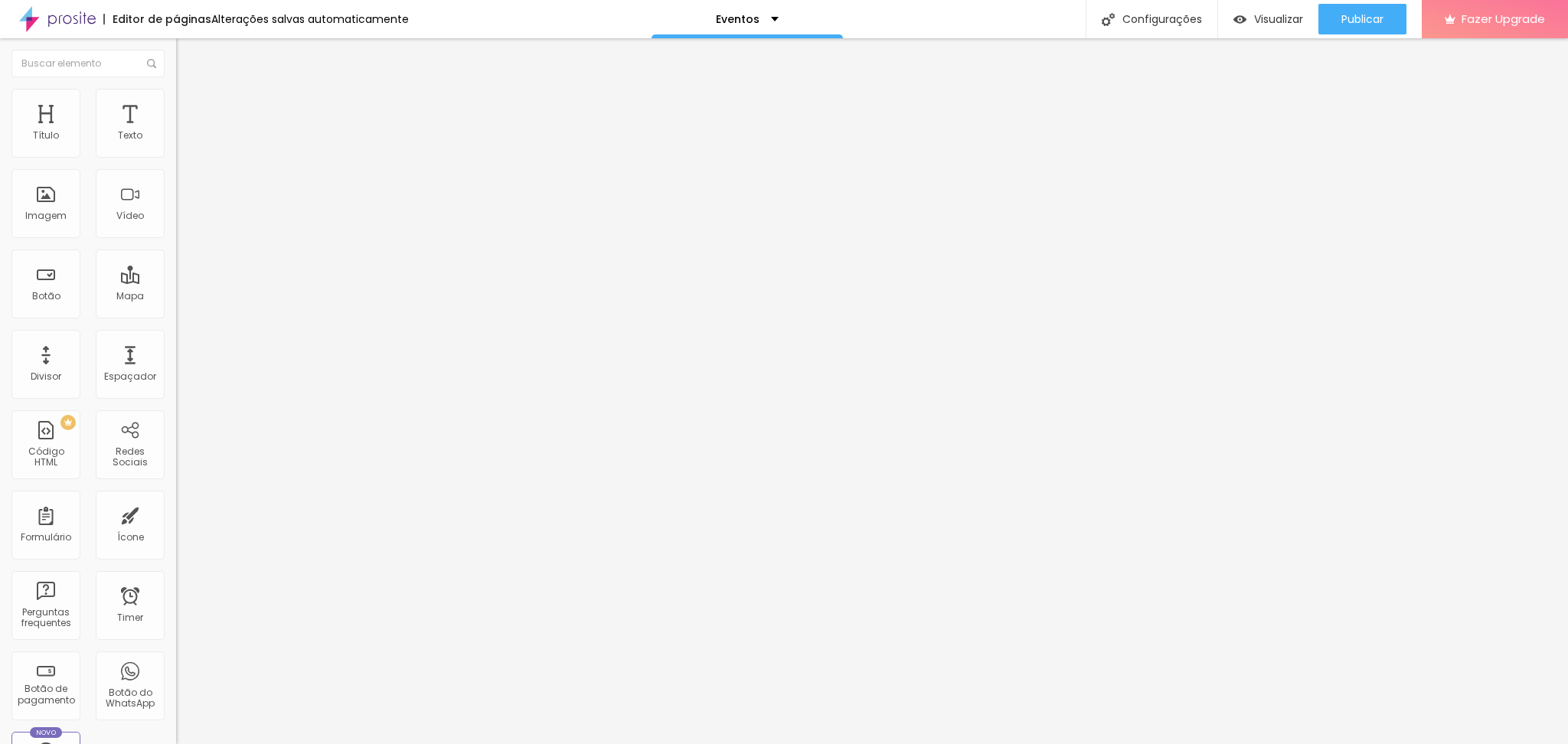
click at [176, 104] on li "Avançado" at bounding box center [265, 97] width 176 height 15
click at [190, 90] on span "Estilo" at bounding box center [202, 83] width 24 height 13
click at [96, 158] on div "Texto" at bounding box center [130, 123] width 69 height 69
click at [1282, 15] on span "Visualizar" at bounding box center [1279, 19] width 49 height 12
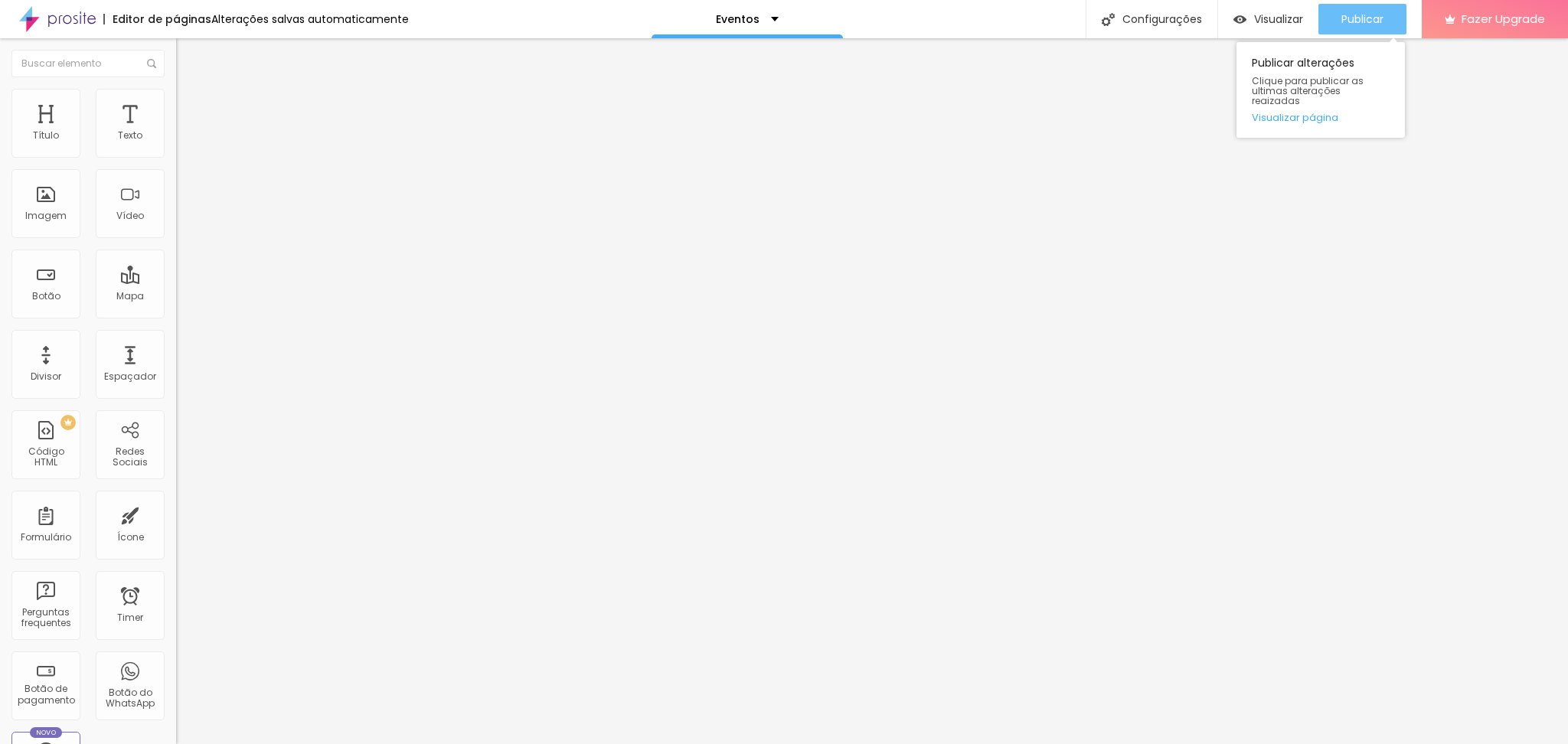
click at [1358, 17] on span "Publicar" at bounding box center [1363, 19] width 42 height 12
click at [1354, 27] on div "Publicar" at bounding box center [1363, 20] width 42 height 31
click at [1372, 16] on span "Publicar" at bounding box center [1363, 19] width 42 height 12
click at [1353, 7] on div "Publicar" at bounding box center [1363, 20] width 42 height 31
click at [1268, 17] on span "Visualizar" at bounding box center [1279, 19] width 49 height 12
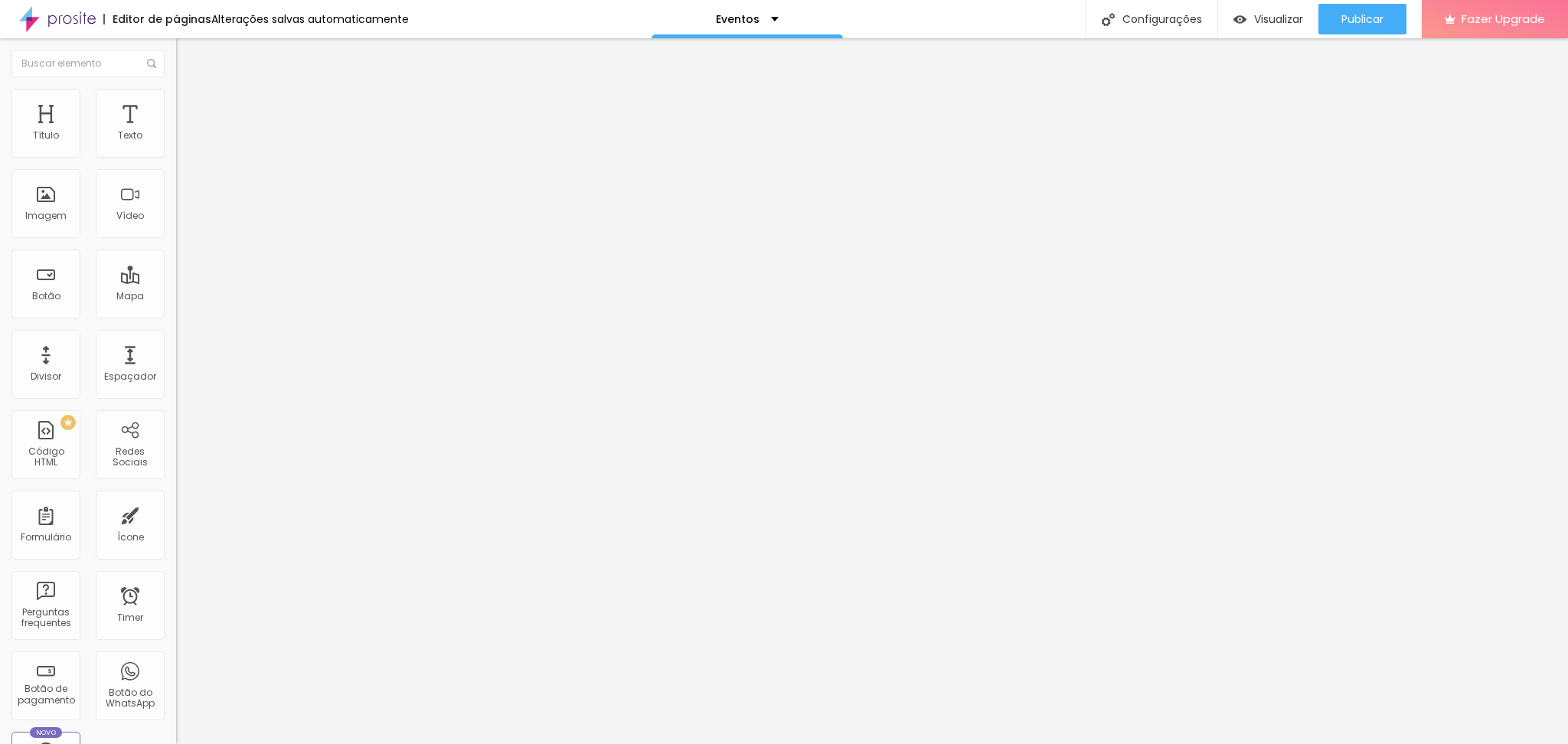
click at [176, 96] on img at bounding box center [183, 96] width 14 height 14
click at [176, 89] on li "Estilo" at bounding box center [265, 81] width 176 height 15
click at [182, 273] on icon "button" at bounding box center [187, 268] width 9 height 9
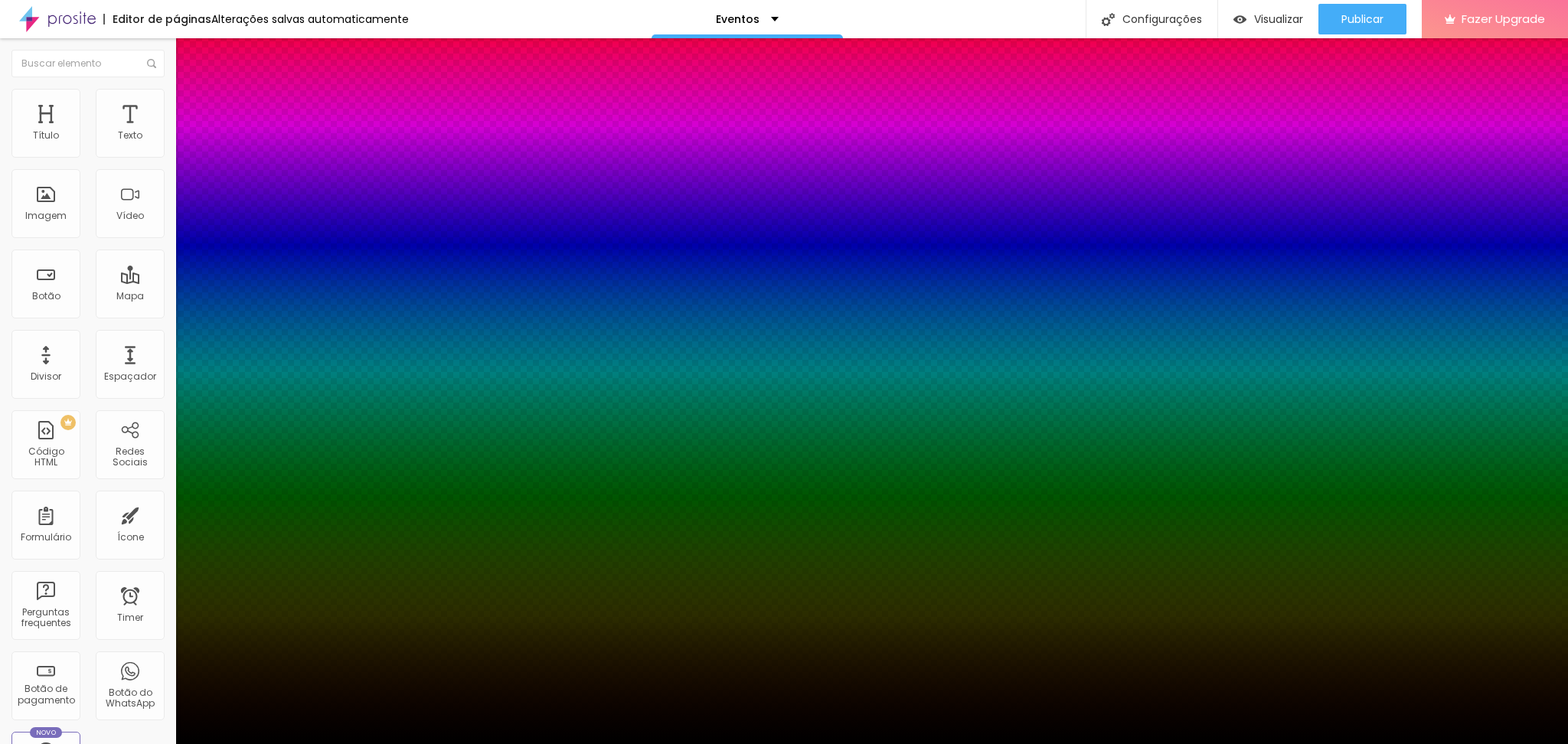
drag, startPoint x: 286, startPoint y: 475, endPoint x: 302, endPoint y: 521, distance: 48.7
click at [271, 743] on div at bounding box center [784, 753] width 1568 height 0
click at [1055, 743] on div at bounding box center [784, 744] width 1568 height 0
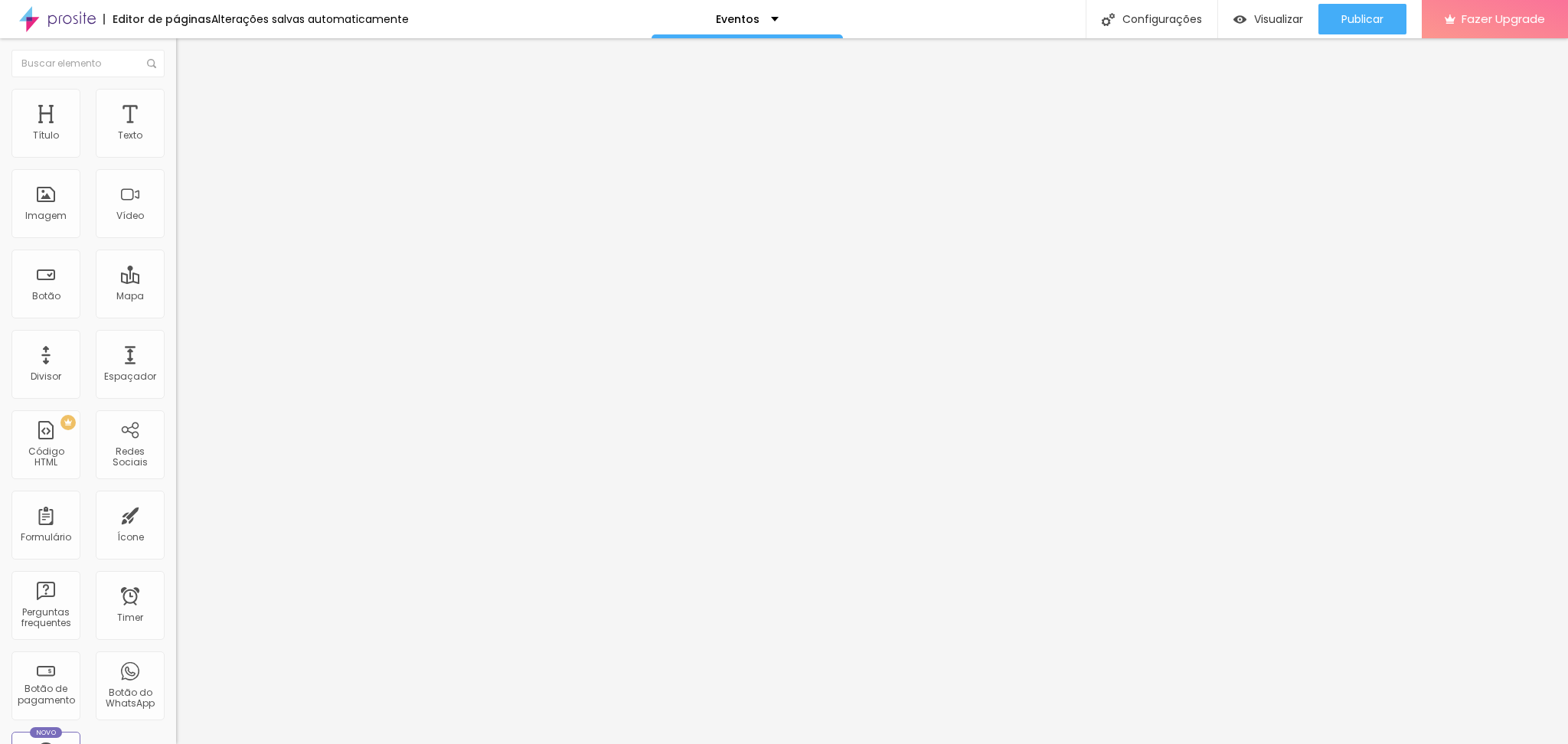
click at [176, 184] on button "button" at bounding box center [187, 190] width 21 height 16
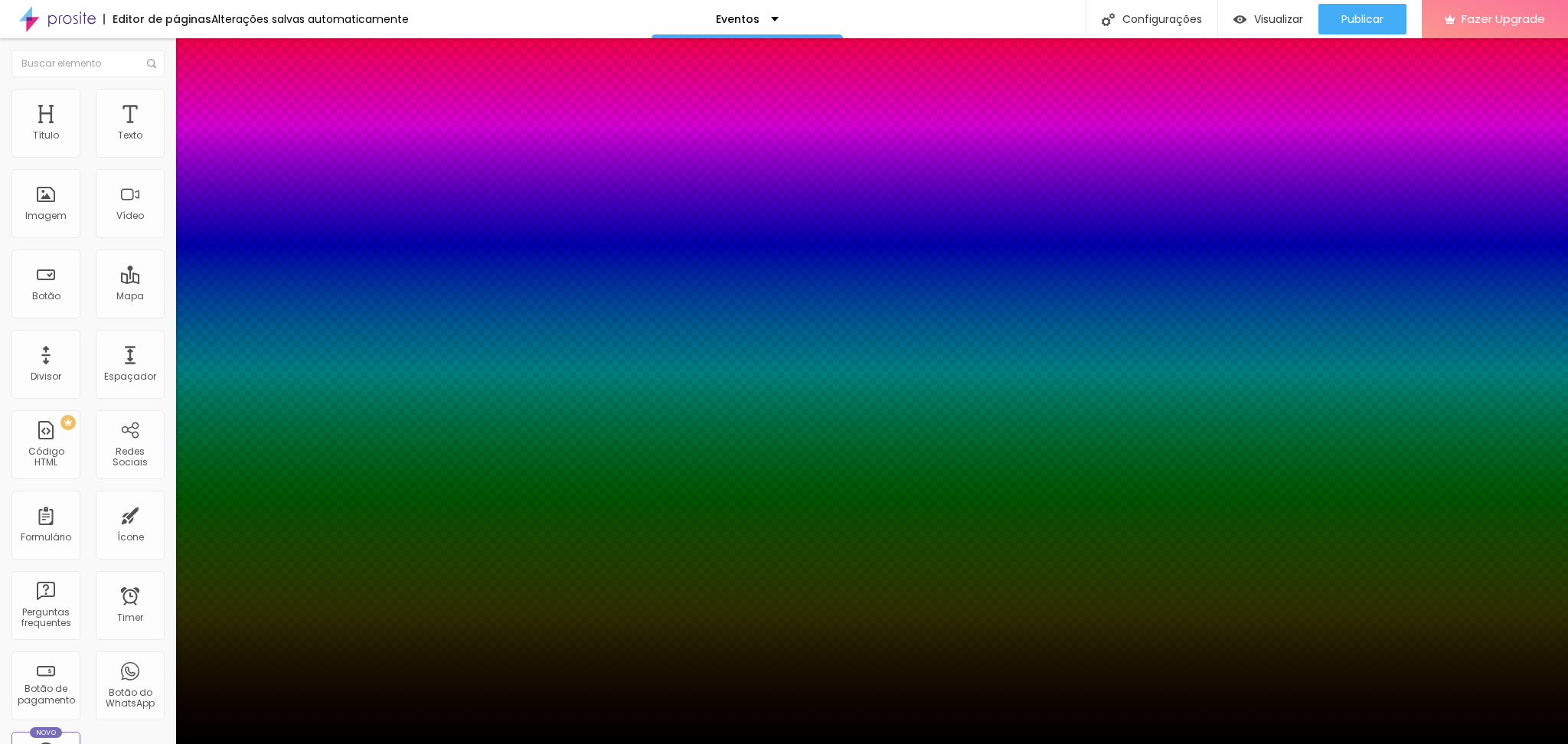
click at [271, 743] on div at bounding box center [784, 753] width 1568 height 0
drag, startPoint x: 289, startPoint y: 333, endPoint x: 286, endPoint y: 355, distance: 22.2
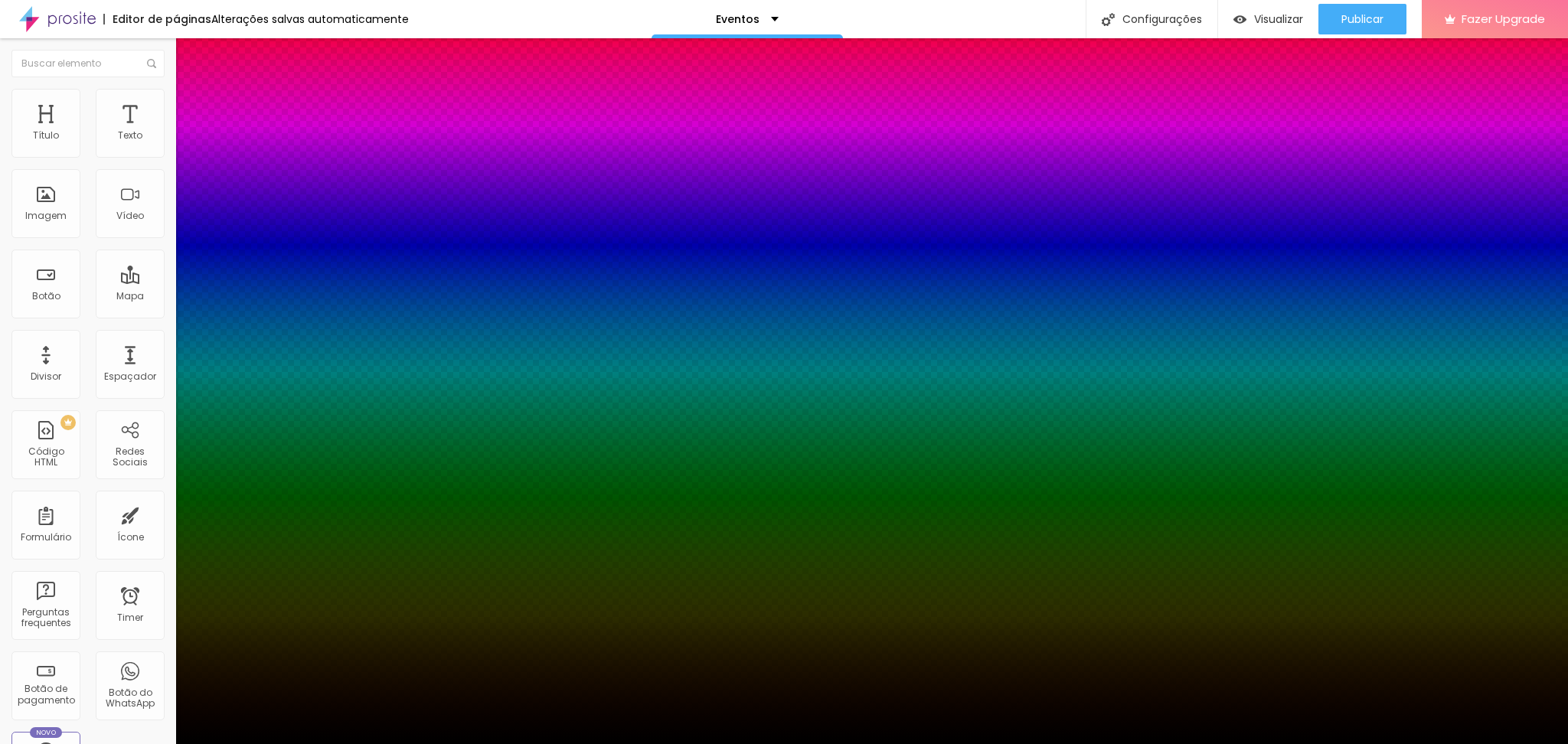
click at [286, 355] on div at bounding box center [784, 372] width 1568 height 744
click at [95, 743] on div at bounding box center [784, 744] width 1568 height 0
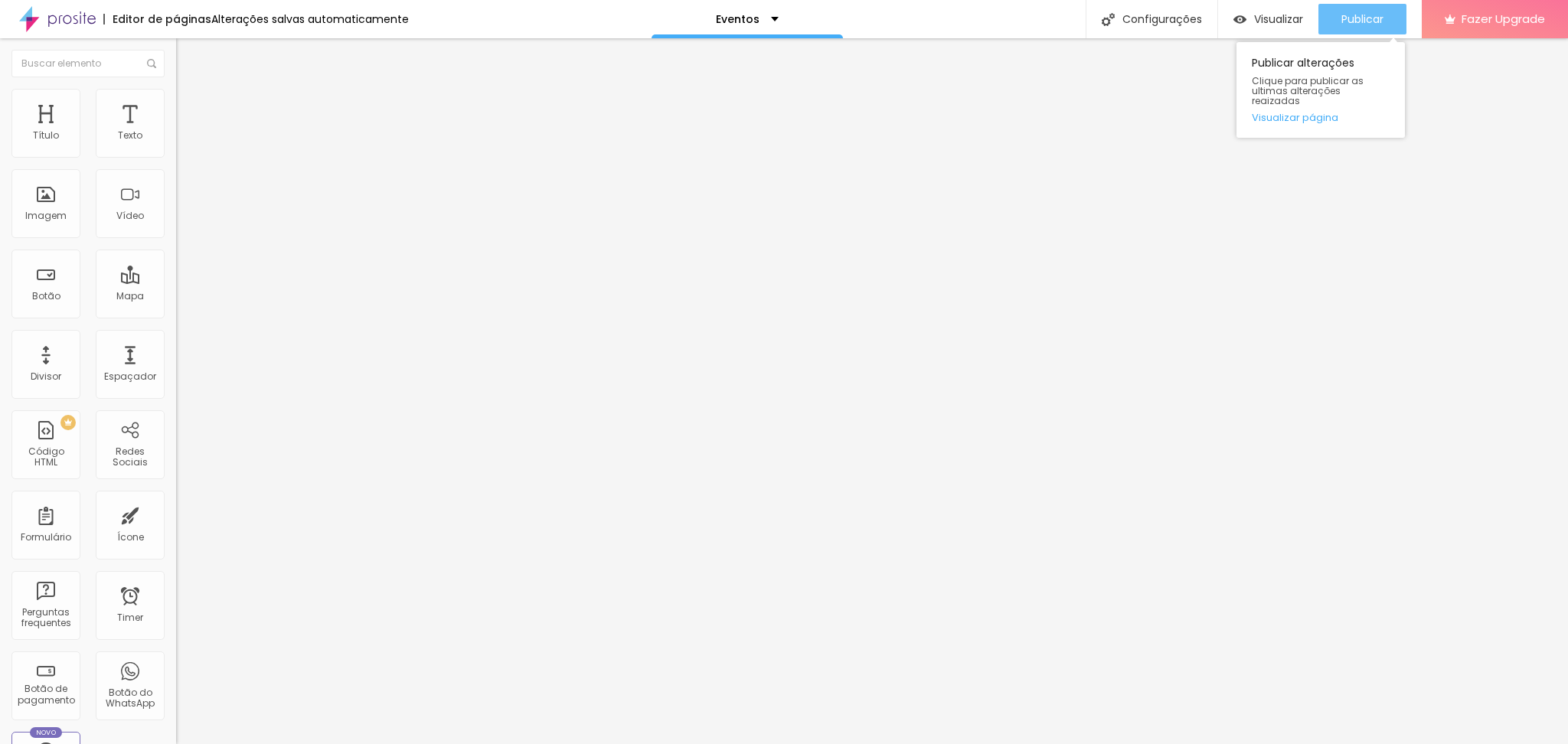
click at [1346, 6] on div "Publicar" at bounding box center [1363, 20] width 42 height 31
click at [1284, 23] on span "Visualizar" at bounding box center [1279, 19] width 49 height 12
click at [176, 101] on ul "Conteúdo Estilo Avançado" at bounding box center [265, 97] width 176 height 46
click at [176, 100] on li "Estilo" at bounding box center [265, 97] width 176 height 15
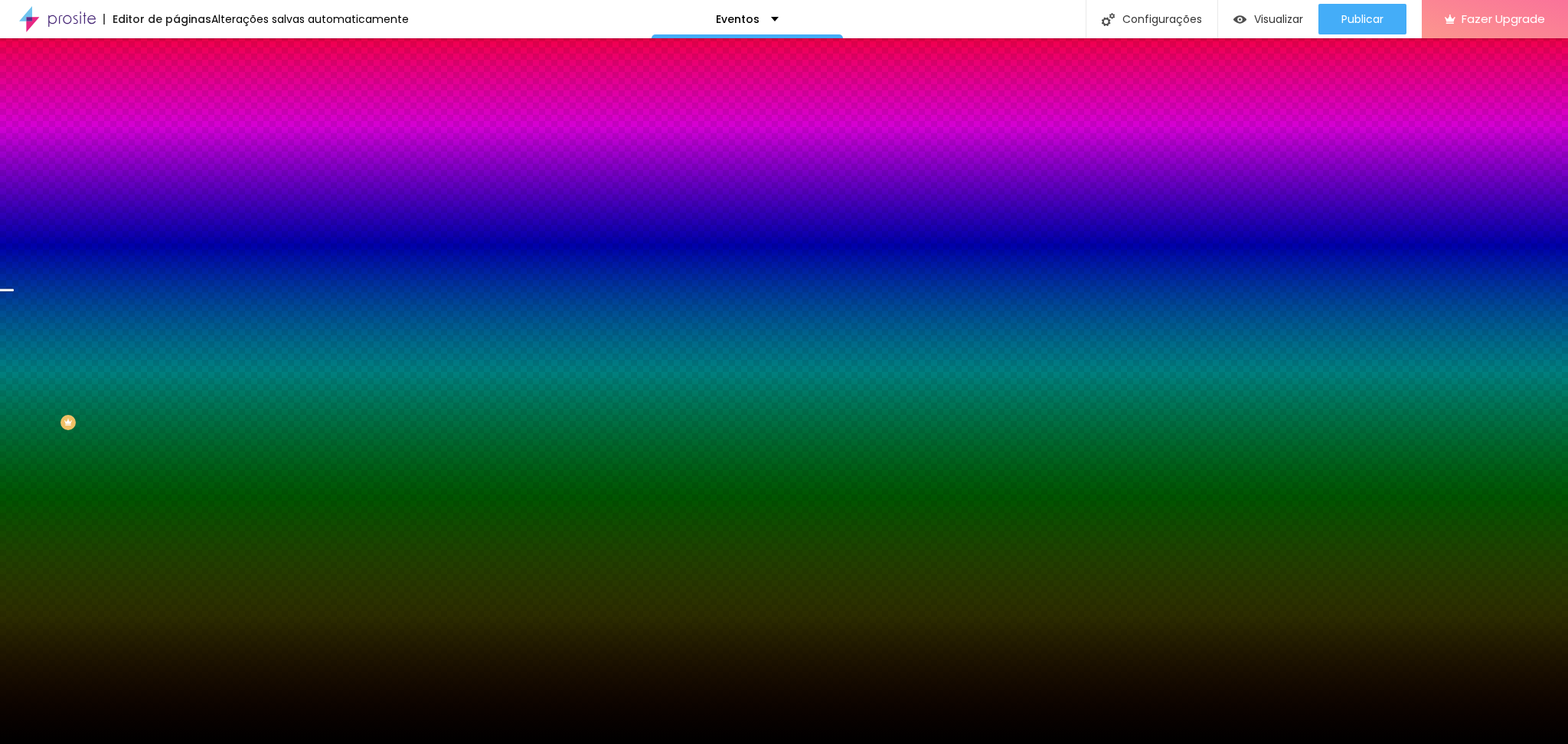
click at [176, 141] on span "Trocar imagem" at bounding box center [218, 134] width 83 height 13
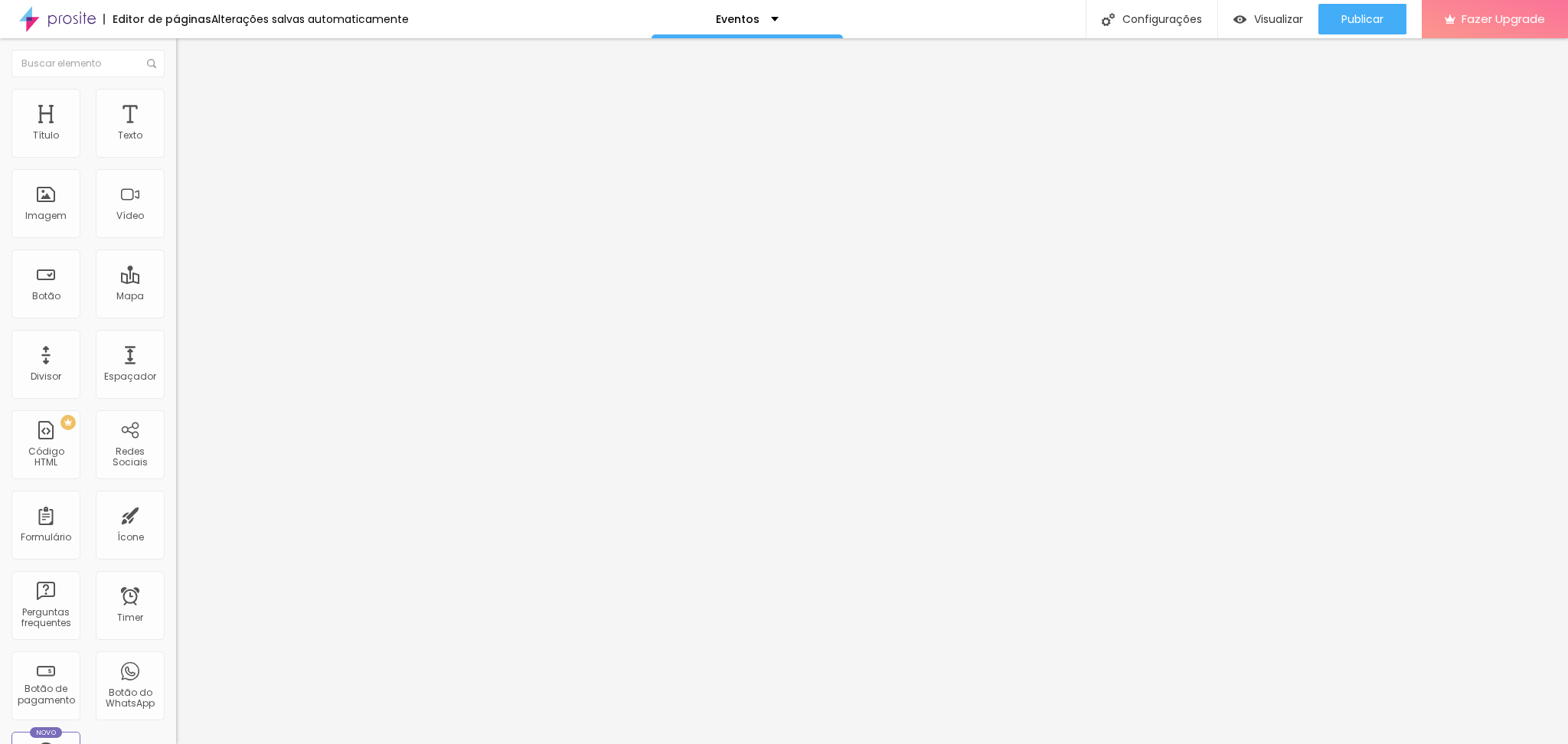
click at [176, 188] on div at bounding box center [265, 192] width 176 height 118
click at [176, 239] on span "Original" at bounding box center [194, 232] width 36 height 13
click at [176, 266] on div "Quadrado 1:1" at bounding box center [265, 260] width 176 height 9
click at [176, 96] on img at bounding box center [183, 96] width 14 height 14
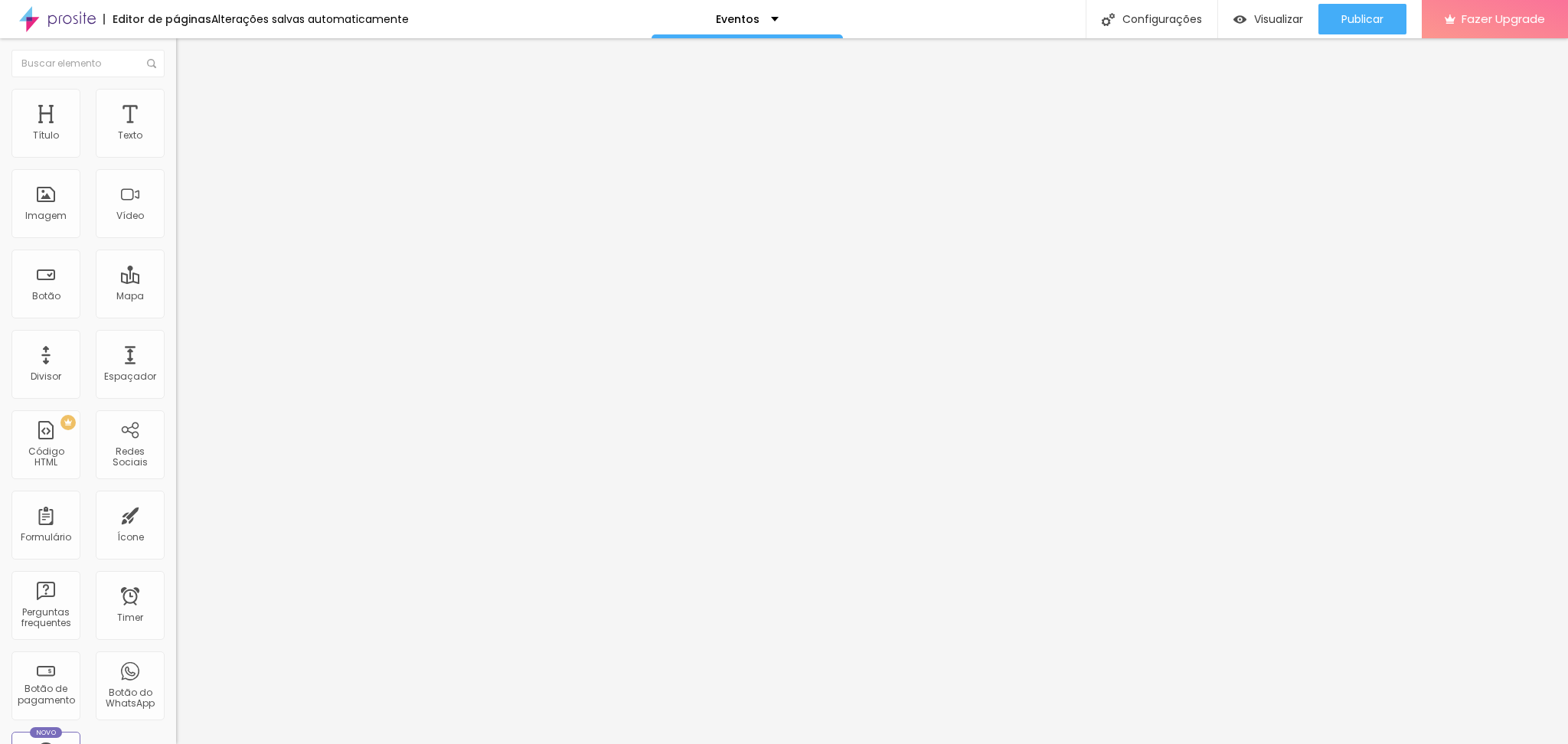
click at [176, 104] on li "Avançado" at bounding box center [265, 112] width 176 height 15
click at [176, 66] on button "Editar Imagem" at bounding box center [265, 56] width 176 height 36
click at [176, 64] on button "Editar Coluna" at bounding box center [265, 56] width 176 height 36
click at [176, 239] on span "Original" at bounding box center [194, 232] width 36 height 13
click at [176, 267] on span "Quadrado" at bounding box center [201, 260] width 50 height 13
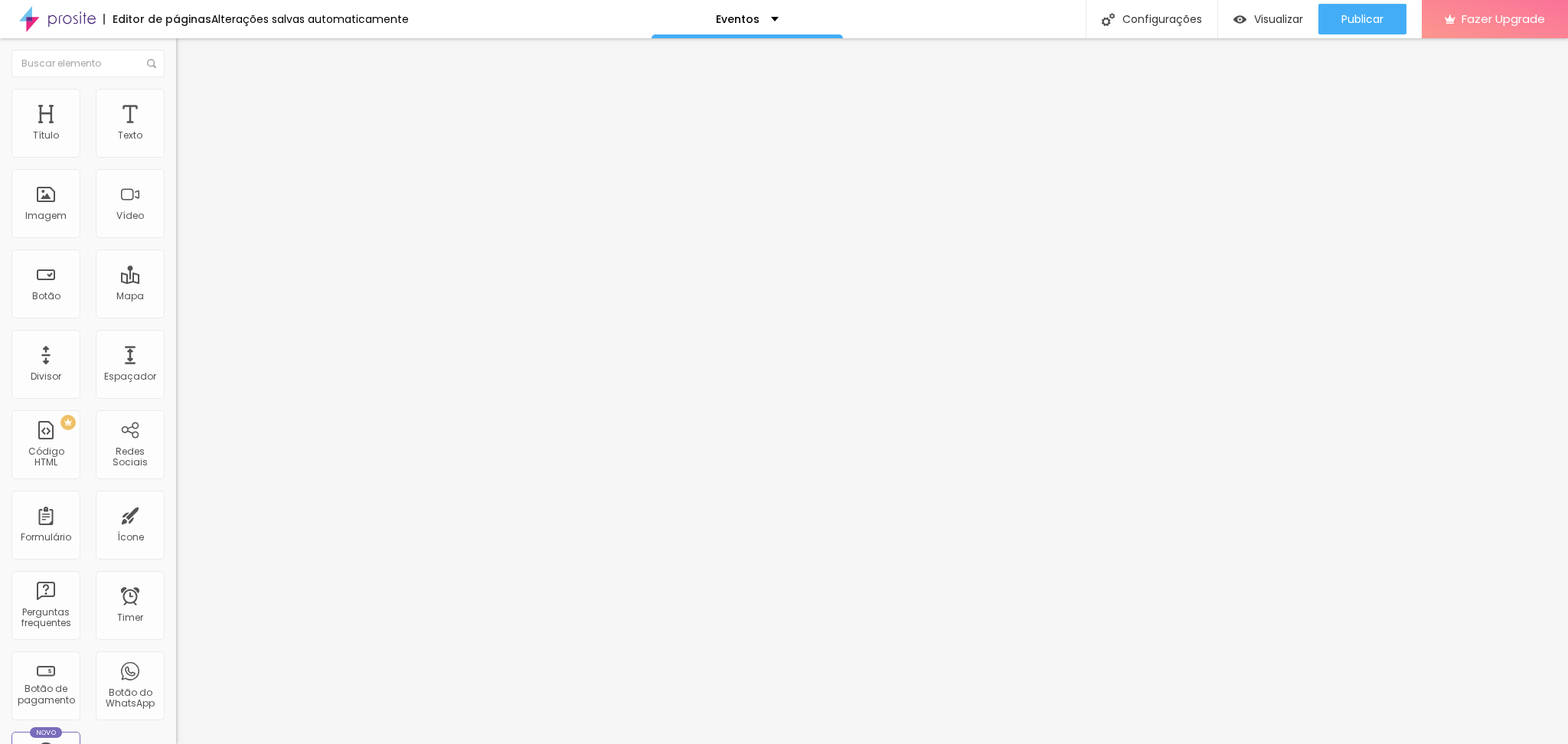
click at [176, 239] on span "Original" at bounding box center [194, 232] width 36 height 13
click at [176, 267] on span "Quadrado" at bounding box center [201, 260] width 50 height 13
click at [176, 51] on button "Editar Imagem" at bounding box center [265, 56] width 176 height 36
click at [176, 239] on span "Original" at bounding box center [194, 232] width 36 height 13
click at [176, 267] on span "Quadrado" at bounding box center [201, 260] width 50 height 13
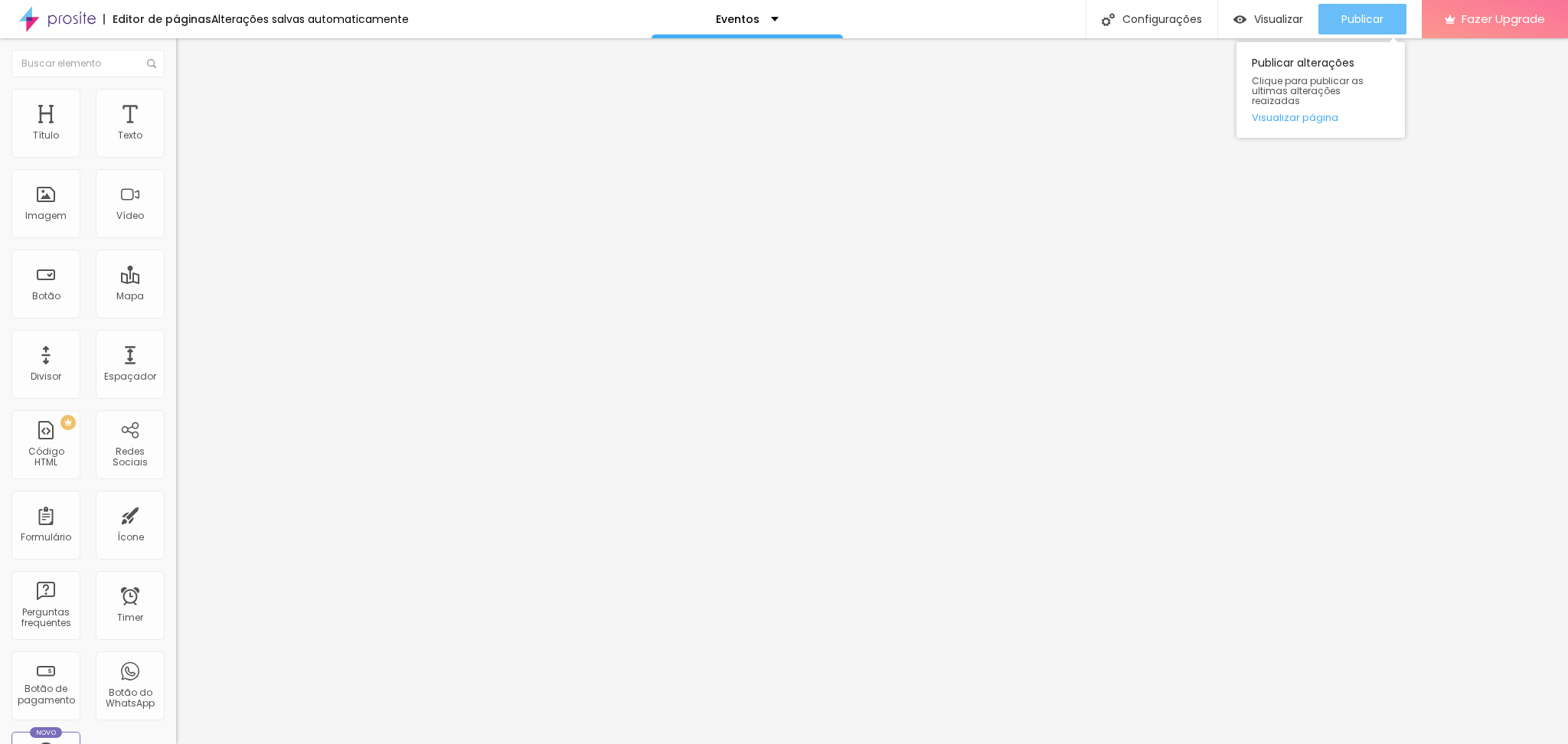
click at [1364, 15] on span "Publicar" at bounding box center [1363, 19] width 42 height 12
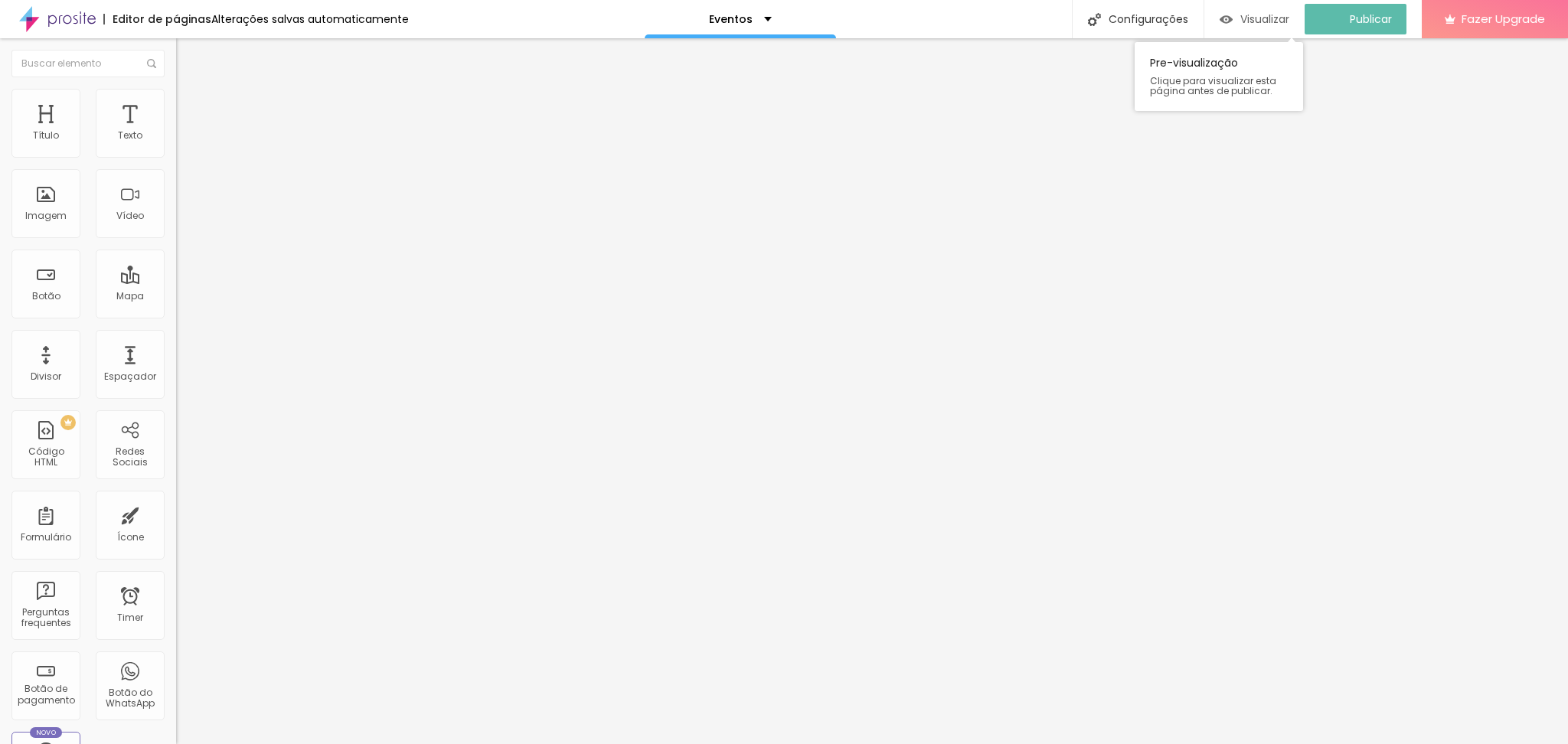
click at [1277, 24] on span "Visualizar" at bounding box center [1265, 19] width 49 height 12
click at [176, 139] on span "Encaixotado" at bounding box center [206, 132] width 59 height 13
click at [176, 163] on span "Completo" at bounding box center [199, 156] width 47 height 13
click at [176, 93] on li "Estilo" at bounding box center [265, 97] width 176 height 15
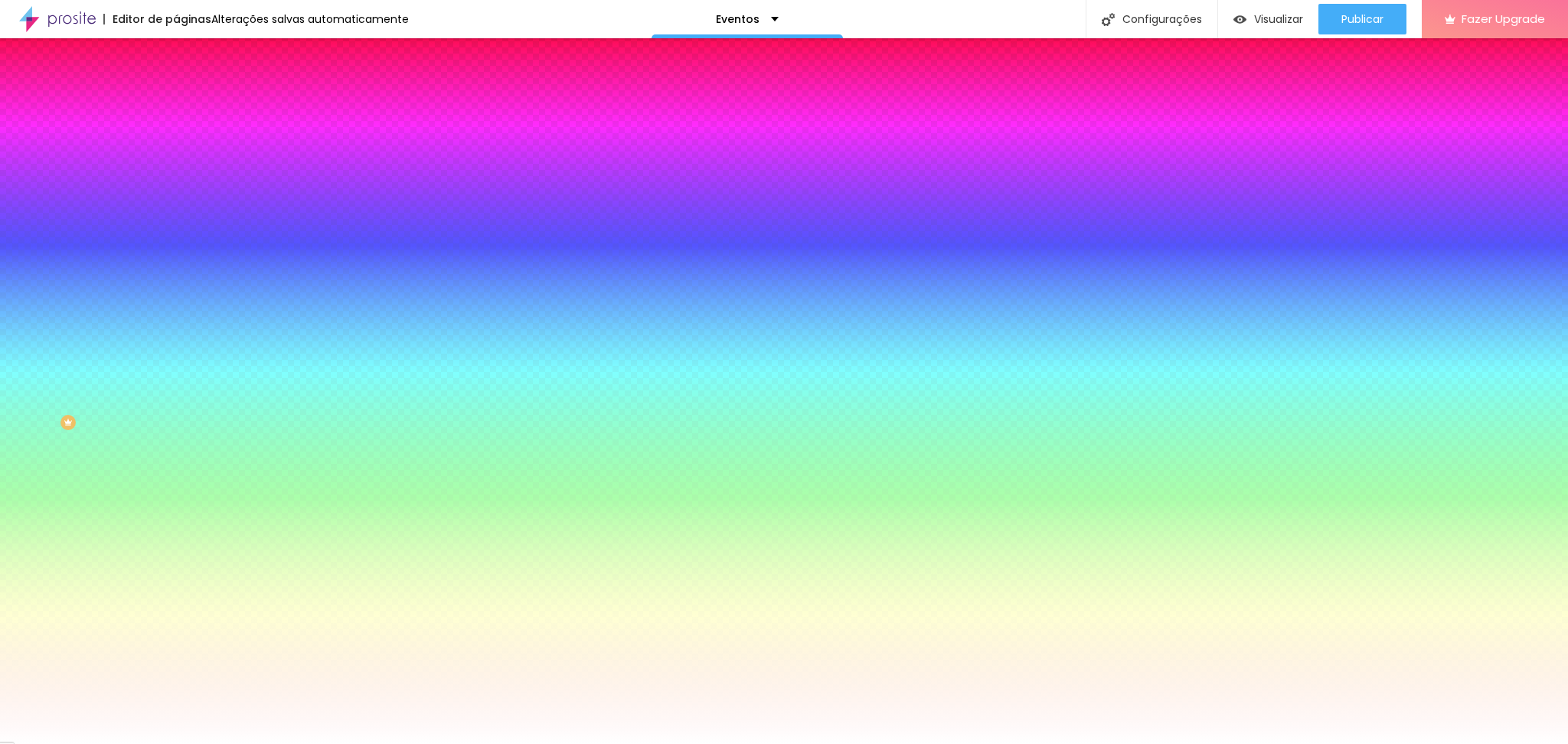
click at [176, 104] on li "Avançado" at bounding box center [265, 112] width 176 height 15
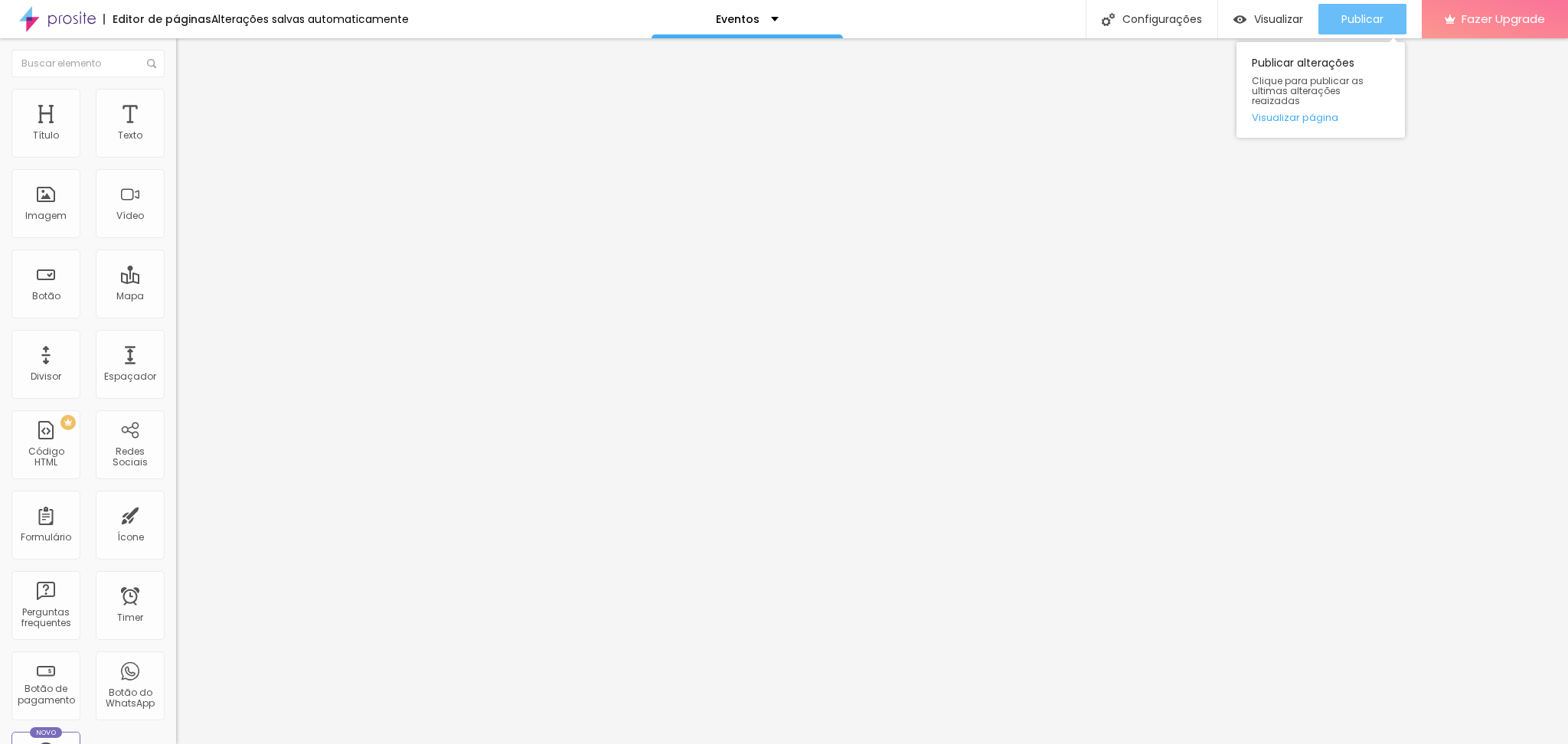
click at [1353, 18] on span "Publicar" at bounding box center [1363, 19] width 42 height 12
click at [1283, 17] on span "Visualizar" at bounding box center [1279, 19] width 49 height 12
click at [190, 103] on span "Estilo" at bounding box center [202, 98] width 24 height 13
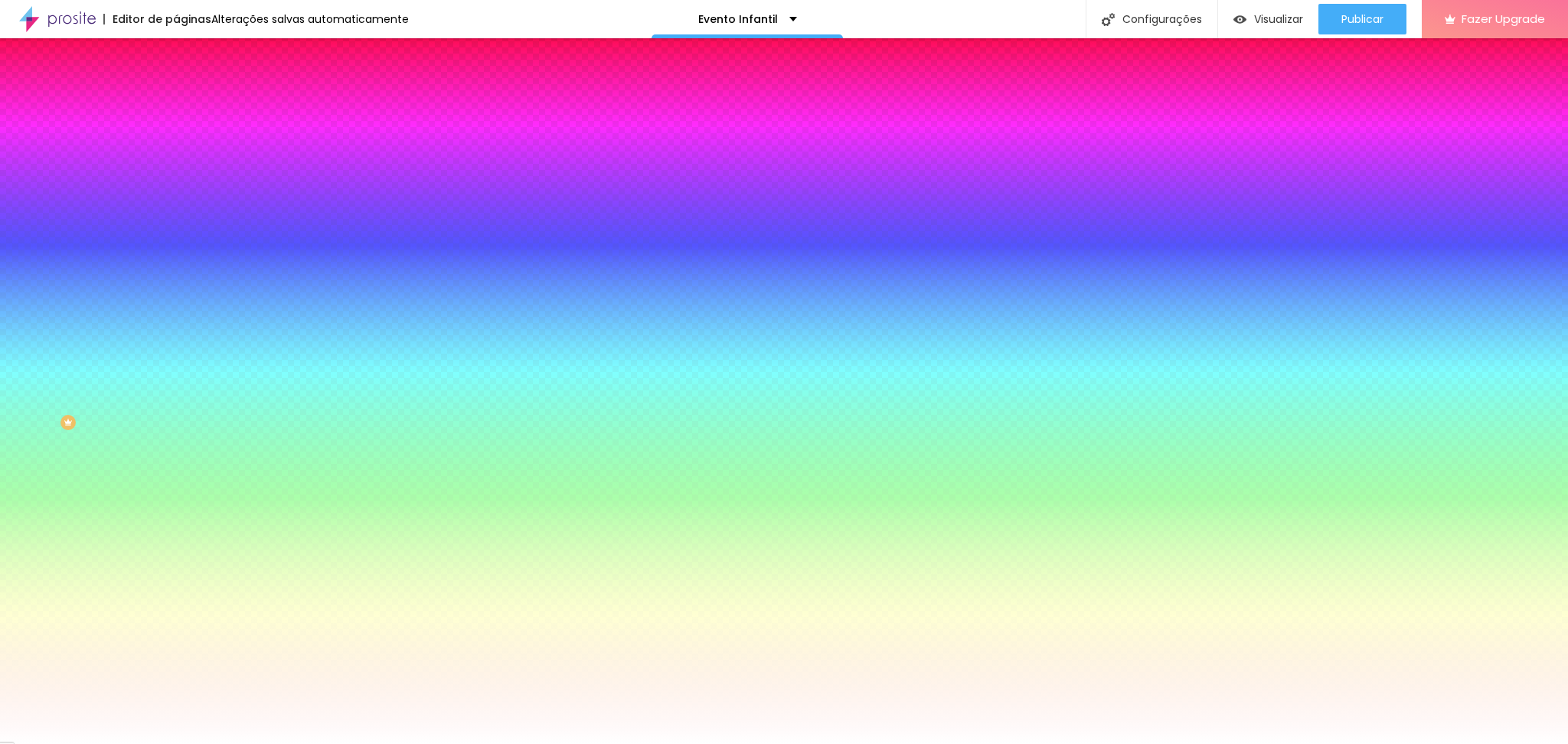
click at [176, 141] on span "Trocar imagem" at bounding box center [218, 134] width 83 height 13
click at [176, 64] on button "Editar Seção" at bounding box center [265, 56] width 176 height 36
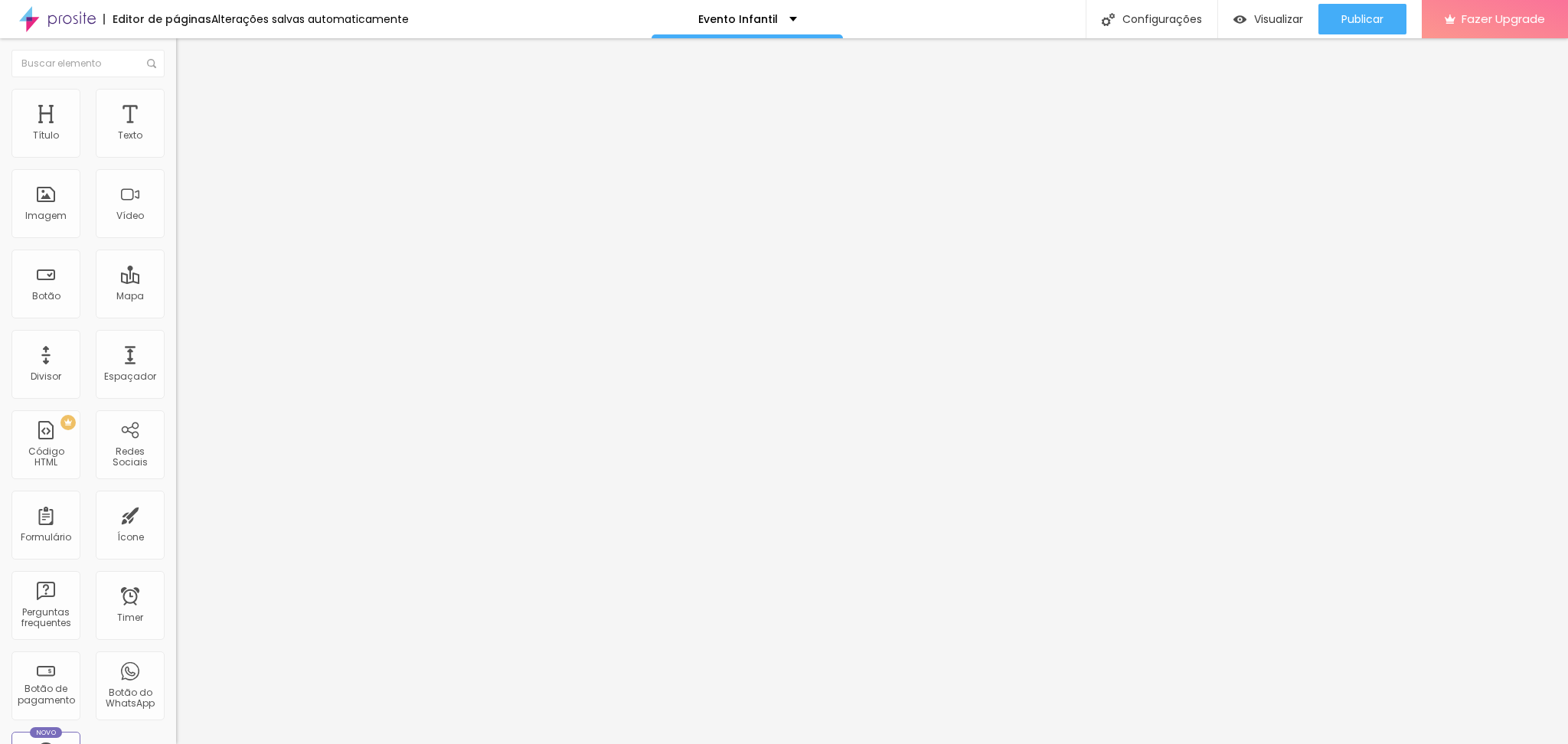
click at [188, 59] on img "button" at bounding box center [193, 56] width 12 height 12
click at [176, 98] on li "Avançado" at bounding box center [265, 97] width 176 height 15
click at [1375, 20] on span "Publicar" at bounding box center [1363, 19] width 42 height 12
click at [62, 221] on div "Imagem" at bounding box center [46, 215] width 42 height 11
click at [176, 139] on span "Encaixotado" at bounding box center [206, 132] width 59 height 13
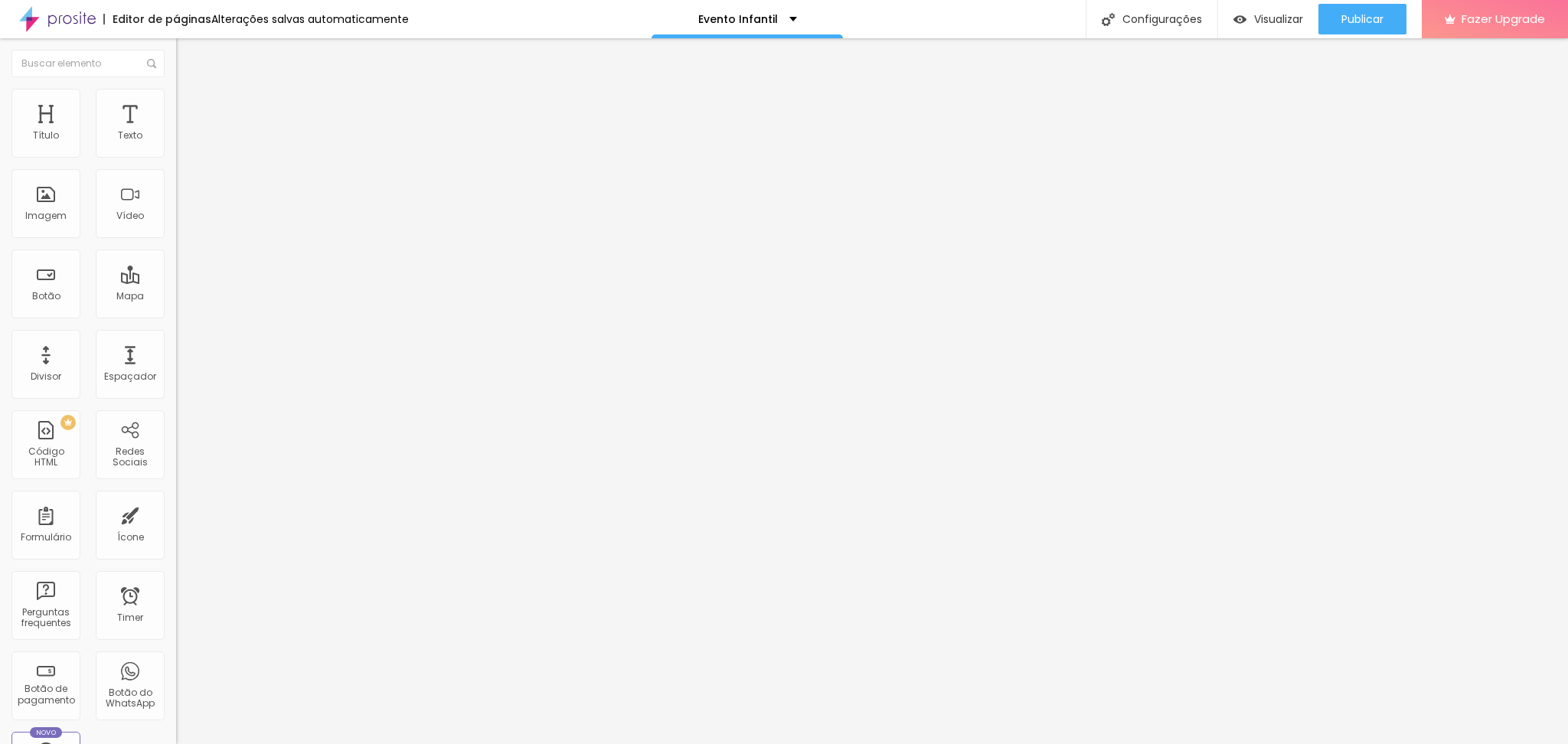
click at [176, 139] on span "Encaixotado" at bounding box center [206, 132] width 59 height 13
click at [176, 92] on img at bounding box center [183, 96] width 14 height 14
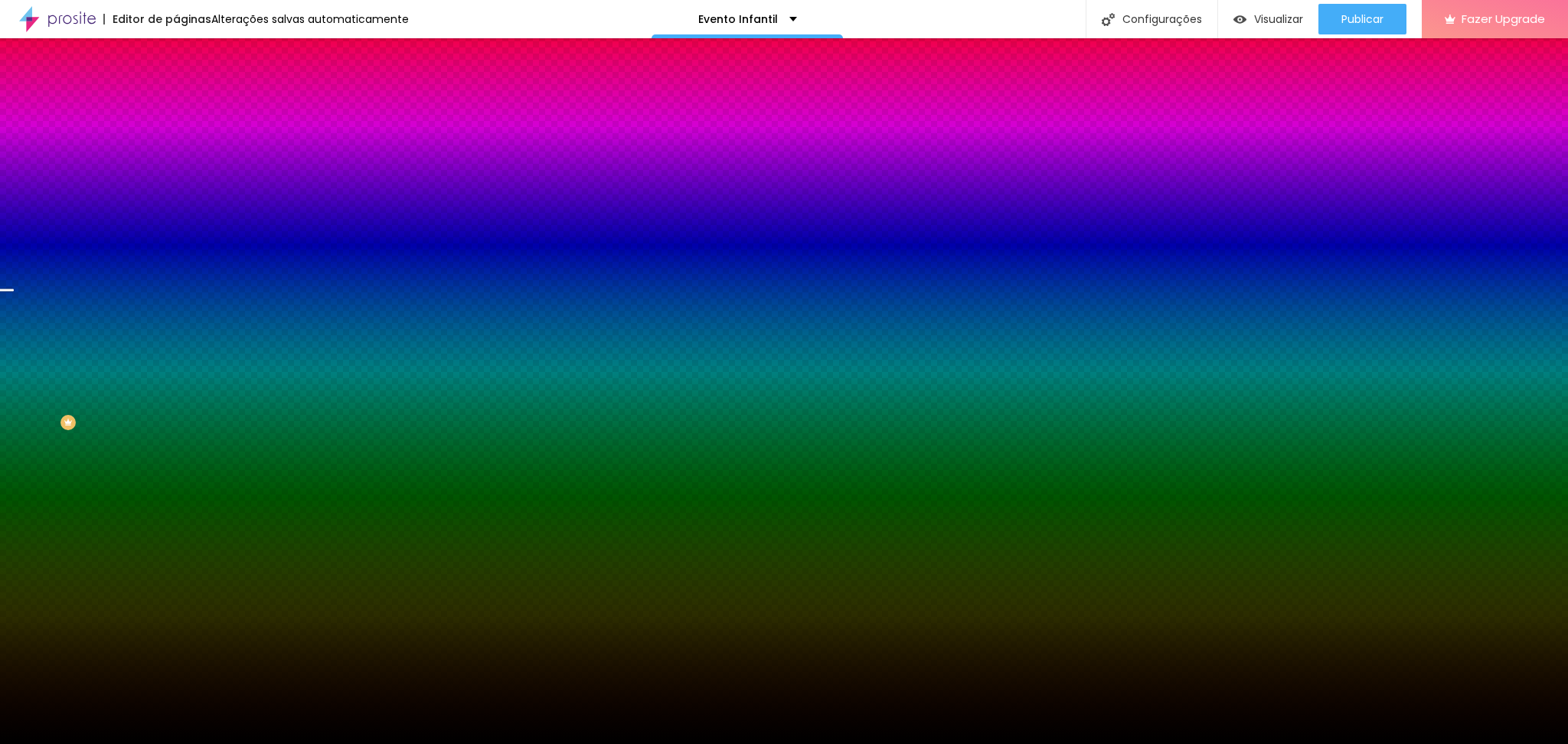
click at [176, 141] on span "Trocar imagem" at bounding box center [218, 134] width 83 height 13
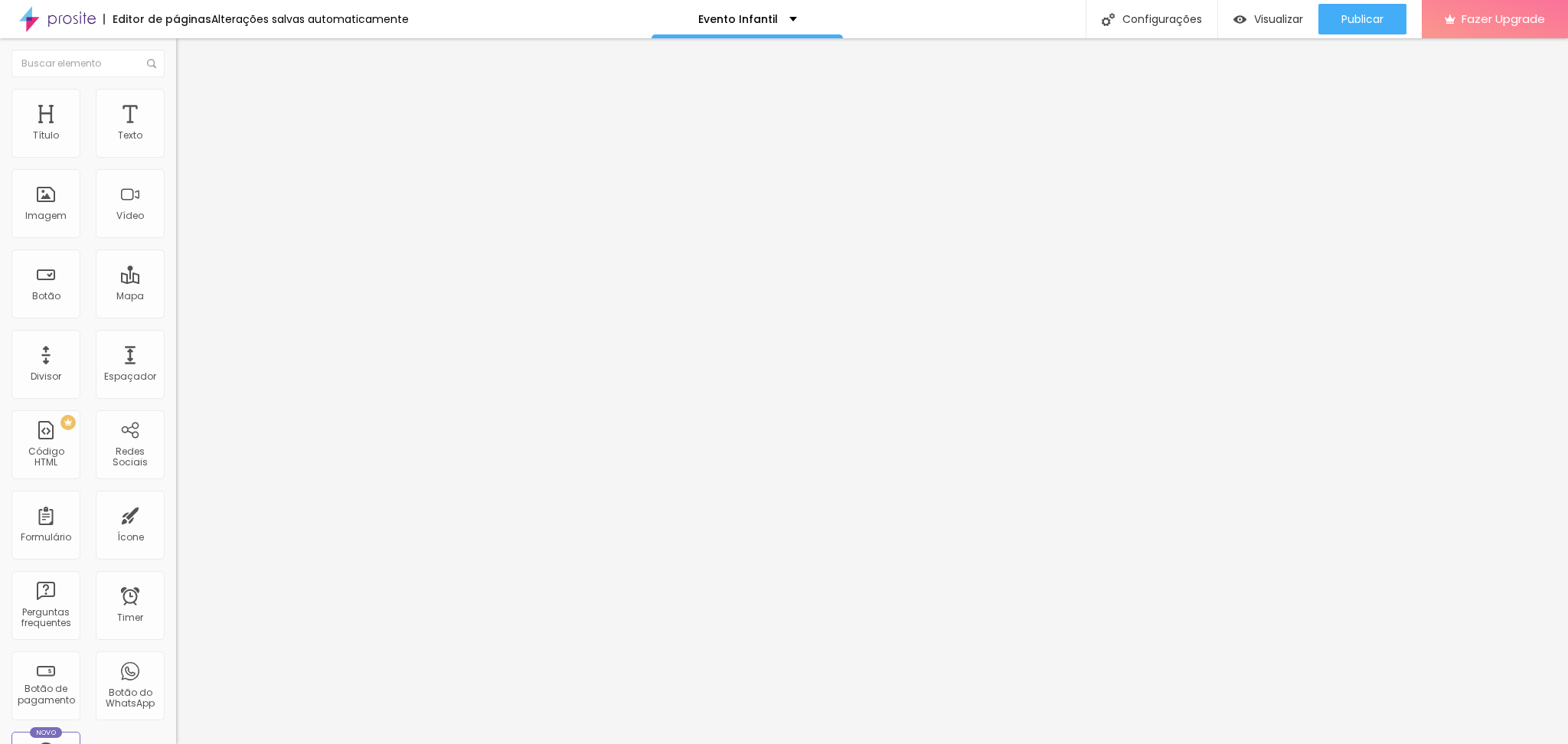
click at [176, 187] on div at bounding box center [265, 192] width 176 height 118
drag, startPoint x: 65, startPoint y: 248, endPoint x: 0, endPoint y: 51, distance: 207.4
click at [176, 51] on div "Editar Código HTML Conteúdo Avançado Código HTML 5691 caracteres 1 <! DOCTYPE h…" at bounding box center [265, 391] width 176 height 706
click at [188, 59] on img "button" at bounding box center [193, 56] width 12 height 12
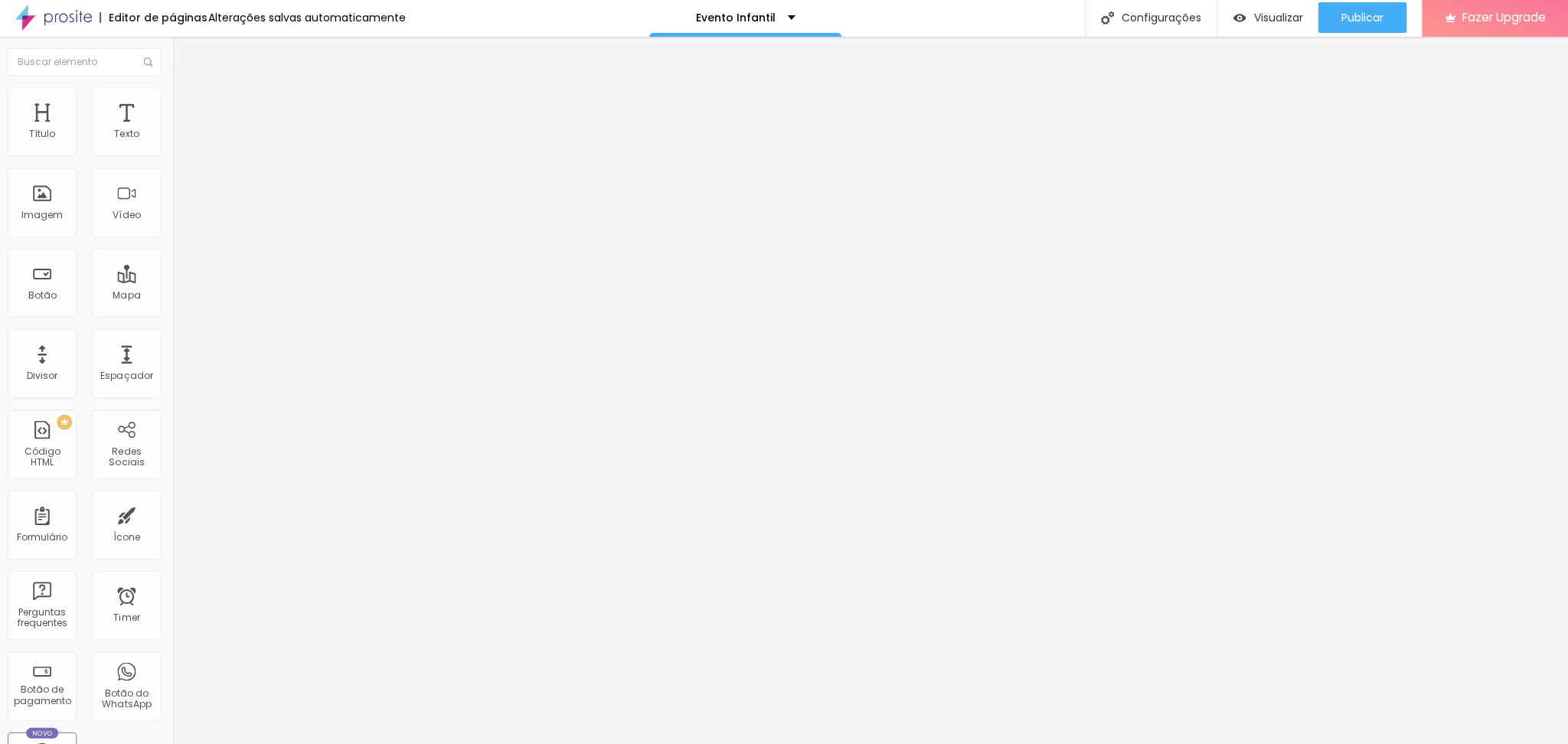
scroll to position [0, 0]
click at [176, 144] on input "Comprar agora" at bounding box center [268, 137] width 184 height 15
drag, startPoint x: 102, startPoint y: 182, endPoint x: 0, endPoint y: 167, distance: 103.1
click at [176, 167] on div "Texto Comprar agora Alinhamento Tamanho Normal Pequeno Normal Grande Link URL h…" at bounding box center [265, 231] width 176 height 223
type input "Eu quero esse!"
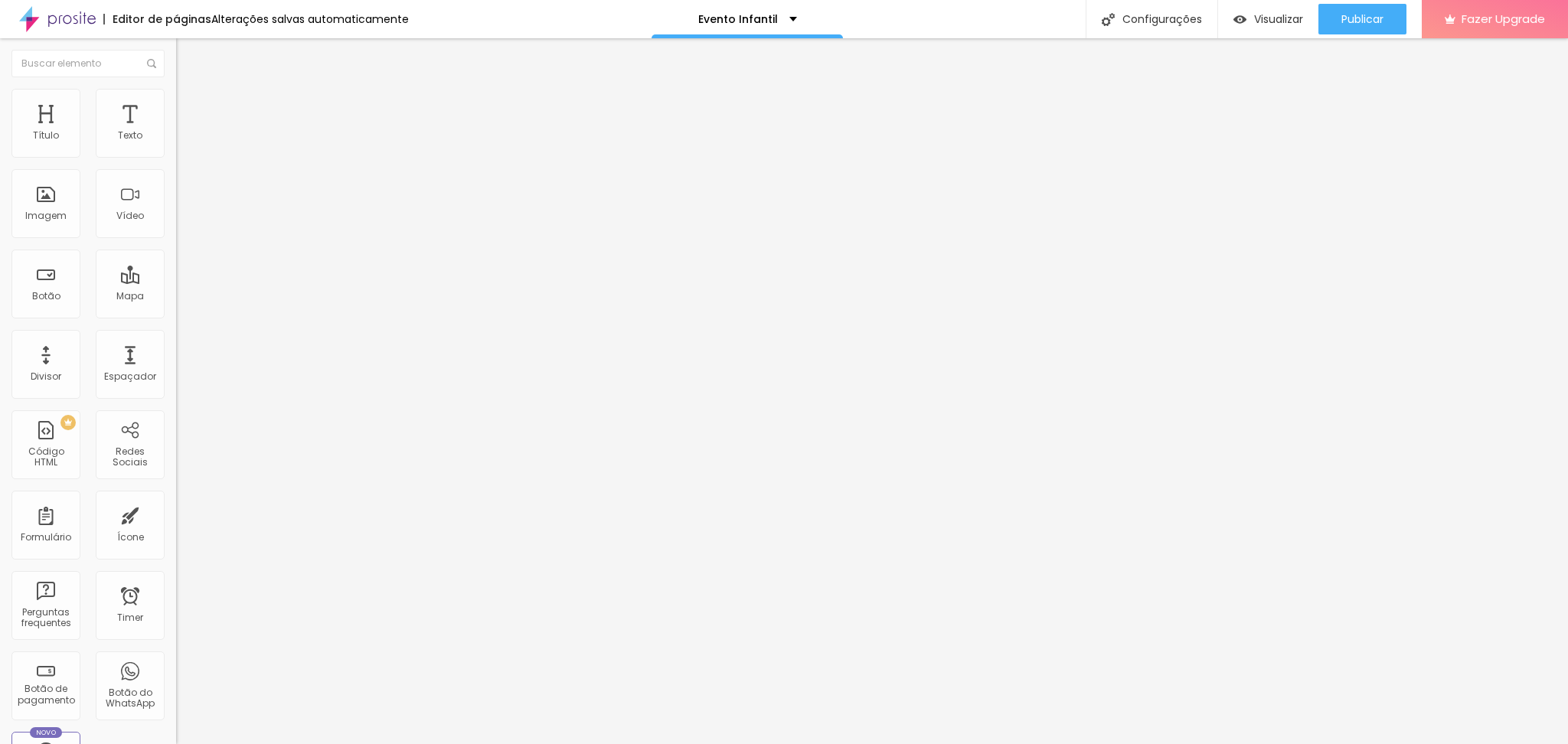
click at [176, 316] on input "https://" at bounding box center [268, 308] width 184 height 15
type input "[URL][DOMAIN_NAME]"
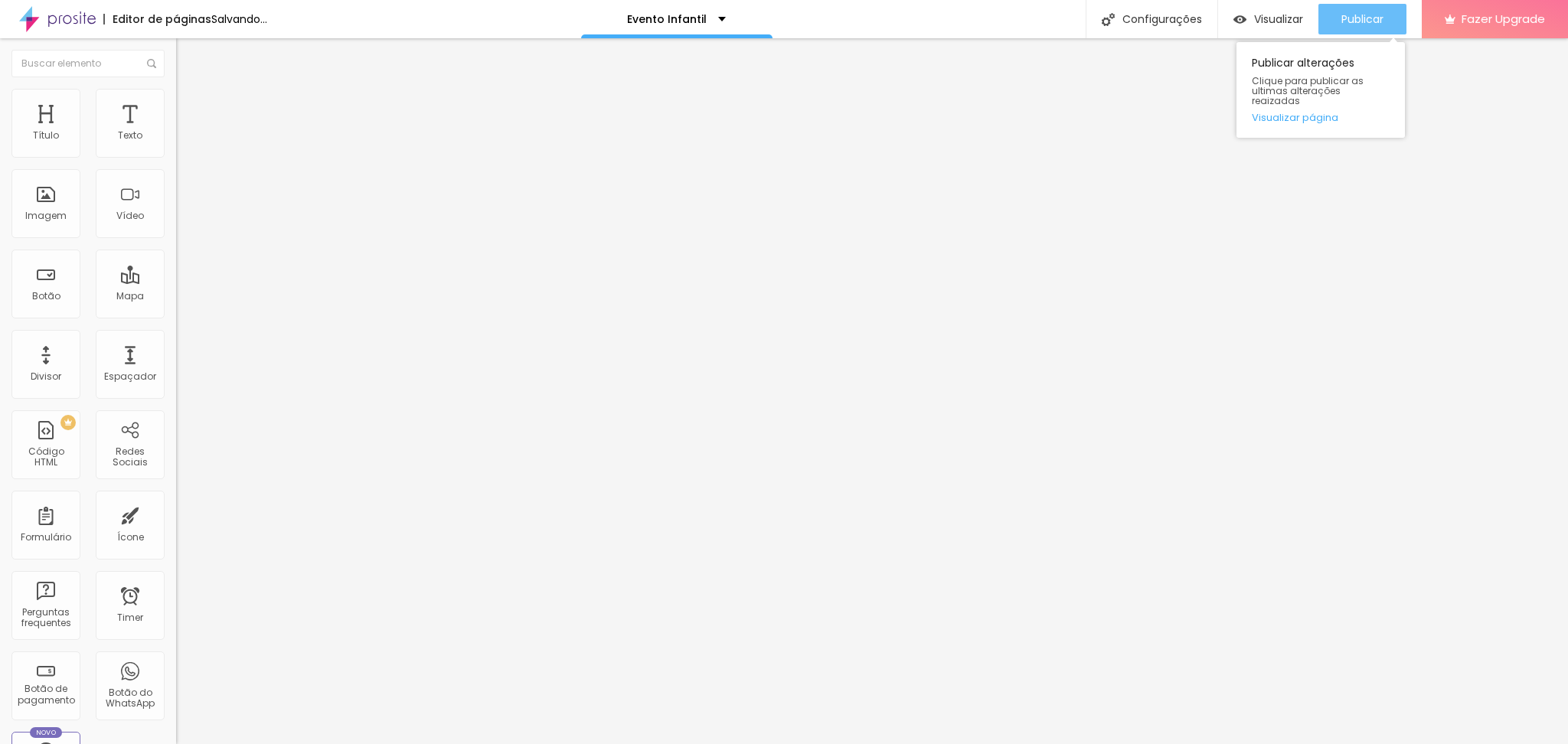
click at [1346, 15] on span "Publicar" at bounding box center [1363, 19] width 42 height 12
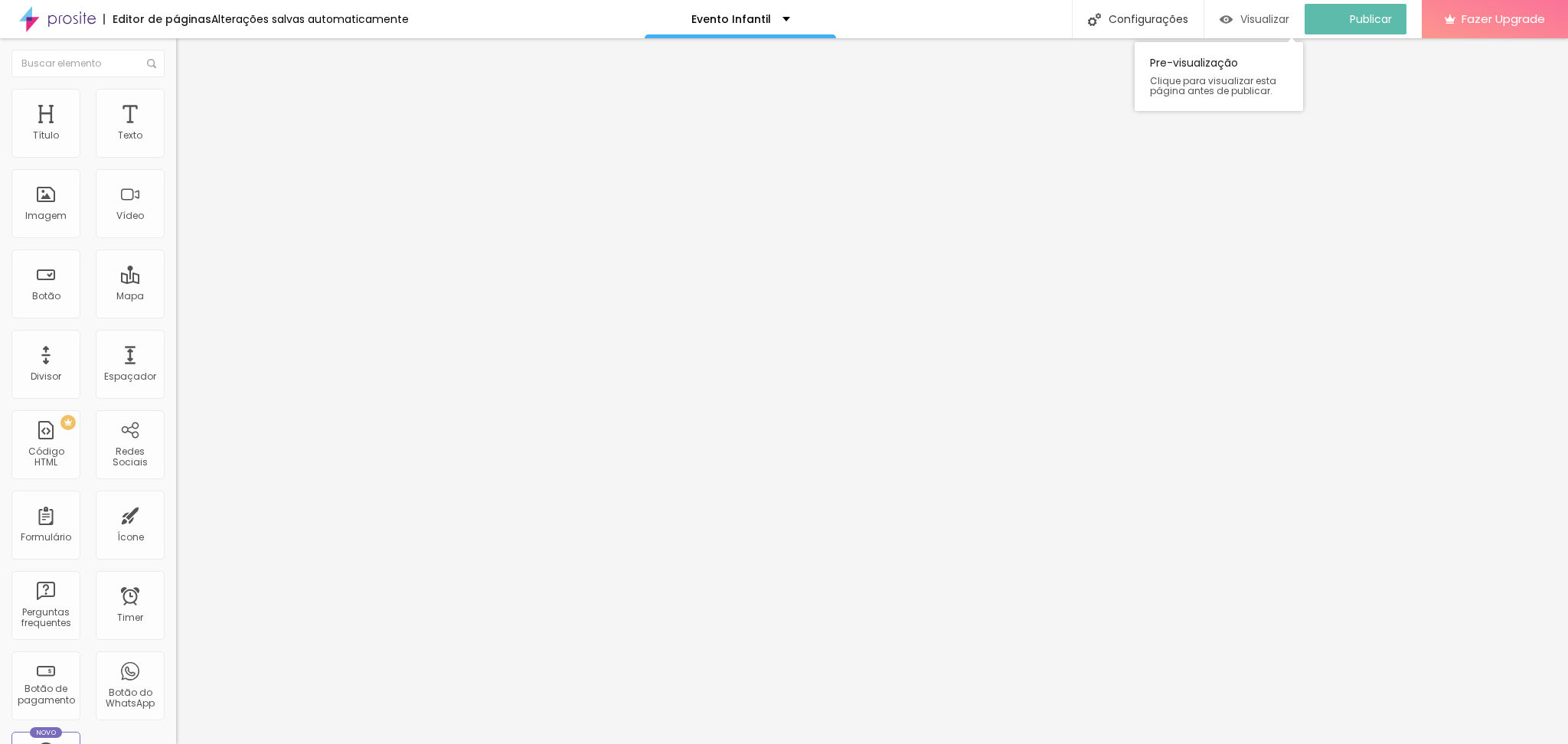
click at [1268, 18] on span "Visualizar" at bounding box center [1265, 19] width 49 height 12
drag, startPoint x: 105, startPoint y: 171, endPoint x: 0, endPoint y: 171, distance: 105.0
click at [176, 171] on div "Texto Comprar agora Alinhamento Tamanho Normal Pequeno Normal Grande Link URL h…" at bounding box center [265, 231] width 176 height 223
type input "Eu quero esse!"
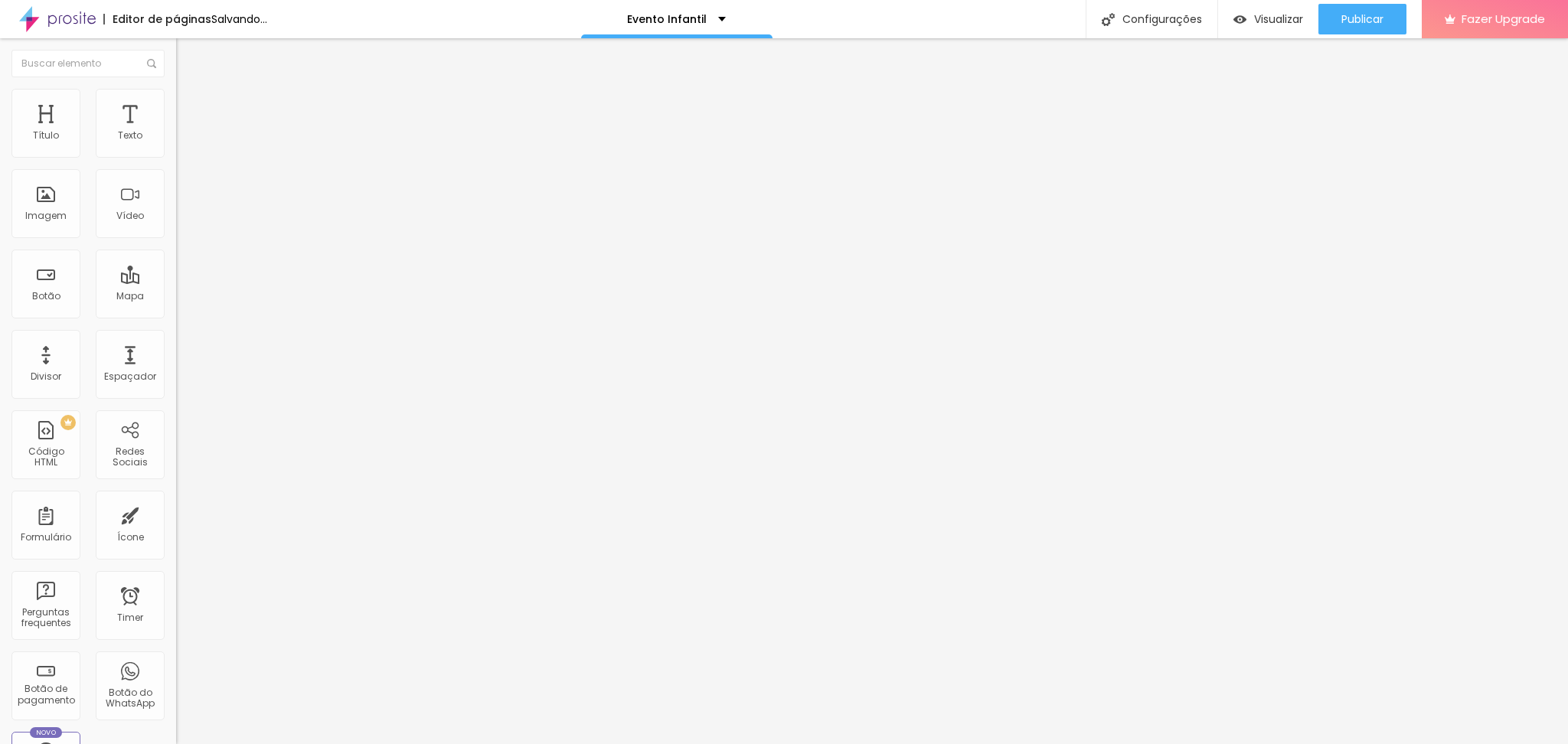
click at [176, 316] on input "https://" at bounding box center [268, 308] width 184 height 15
type input "[URL][DOMAIN_NAME]"
click at [176, 144] on input "Comprar agora" at bounding box center [268, 137] width 184 height 15
drag, startPoint x: 111, startPoint y: 176, endPoint x: 0, endPoint y: 178, distance: 111.0
click at [176, 178] on div "Texto Comprar agora Alinhamento Tamanho Normal Pequeno Normal Grande Link URL h…" at bounding box center [265, 231] width 176 height 223
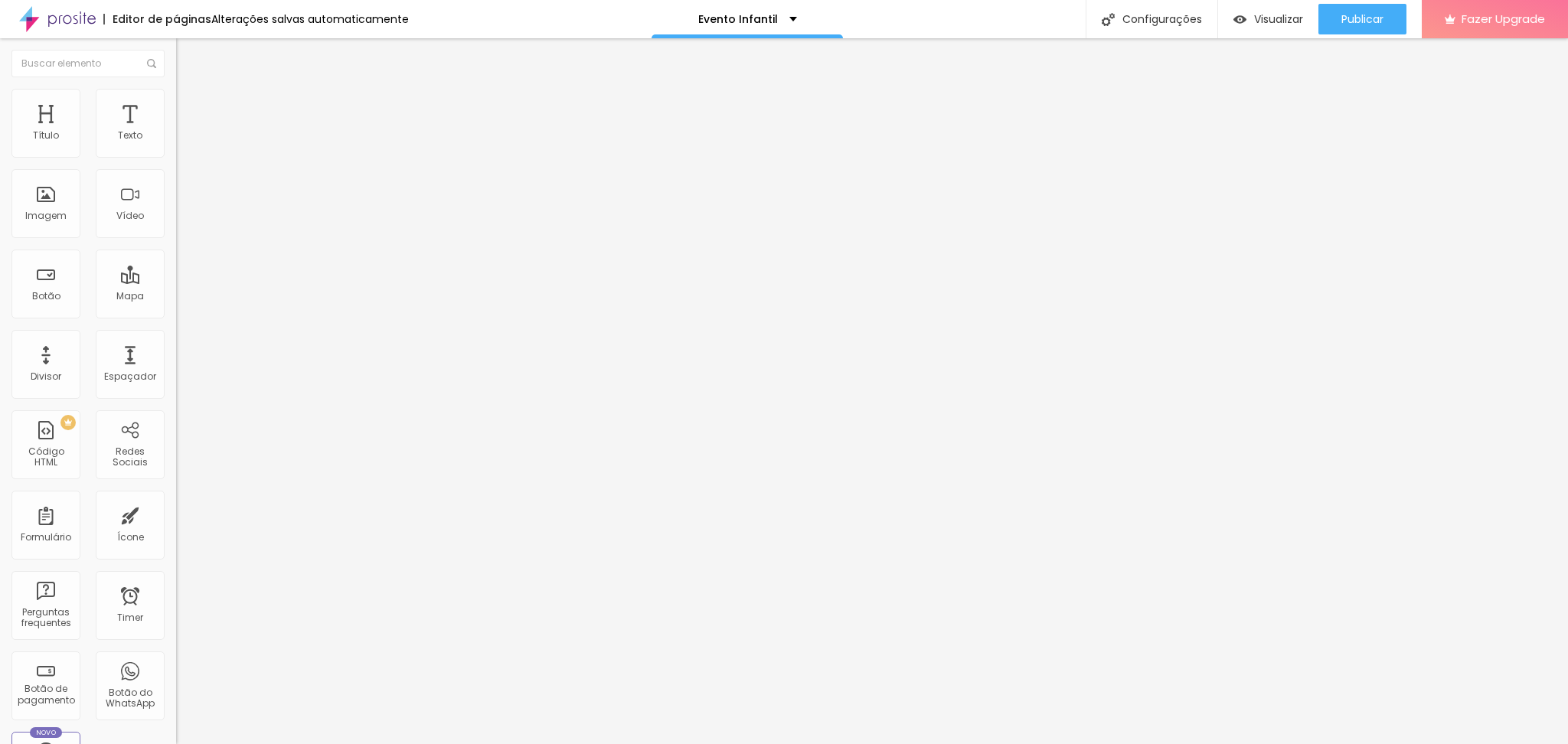
type input "Eu quero esse!"
click at [176, 328] on div "URL https://" at bounding box center [265, 310] width 176 height 37
click at [176, 314] on input "https://" at bounding box center [268, 308] width 184 height 15
type input "[URL][DOMAIN_NAME]"
click at [1331, 14] on button "Publicar" at bounding box center [1363, 20] width 88 height 31
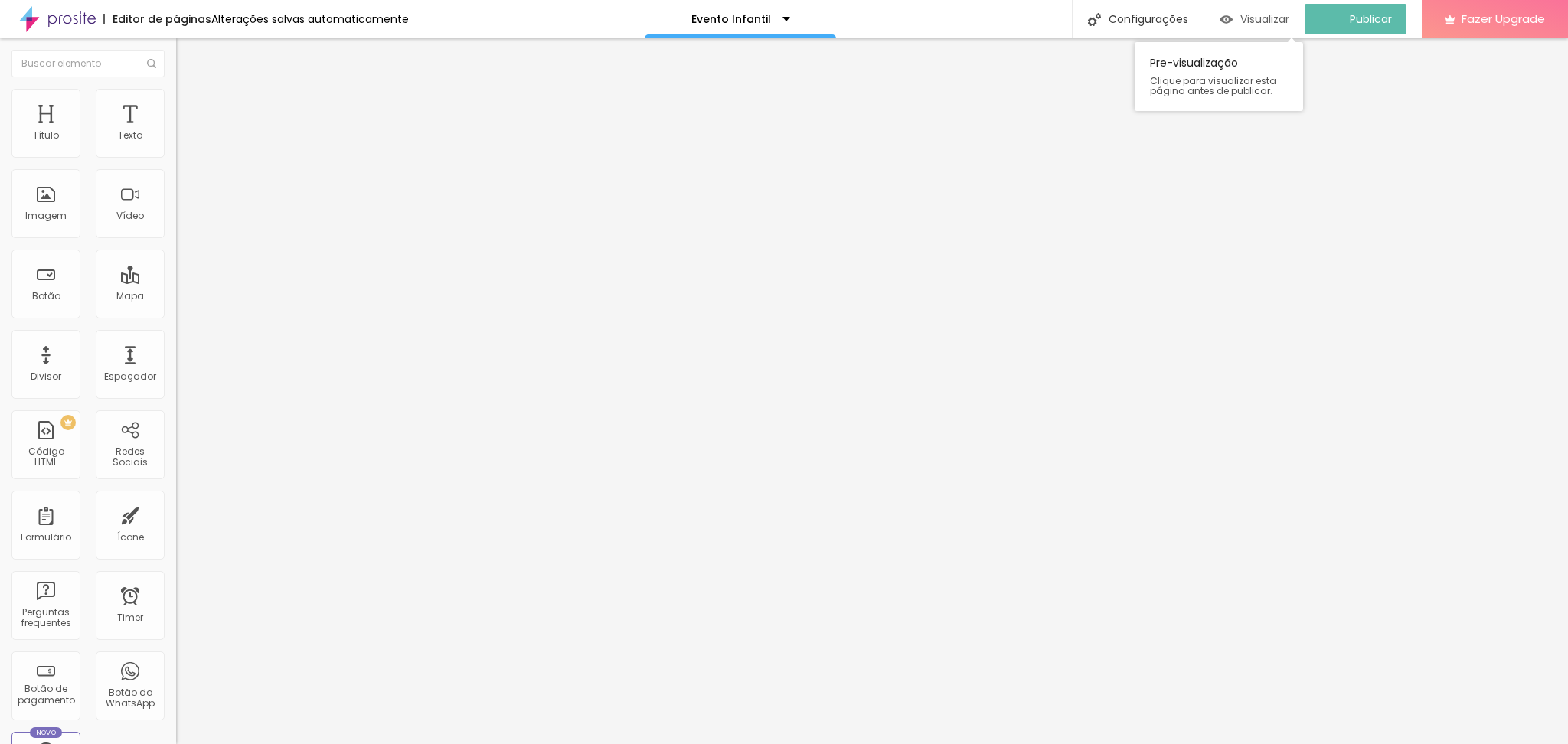
click at [1278, 19] on span "Visualizar" at bounding box center [1265, 19] width 49 height 12
click at [176, 104] on li "Avançado" at bounding box center [265, 112] width 176 height 15
type input "15"
type input "0"
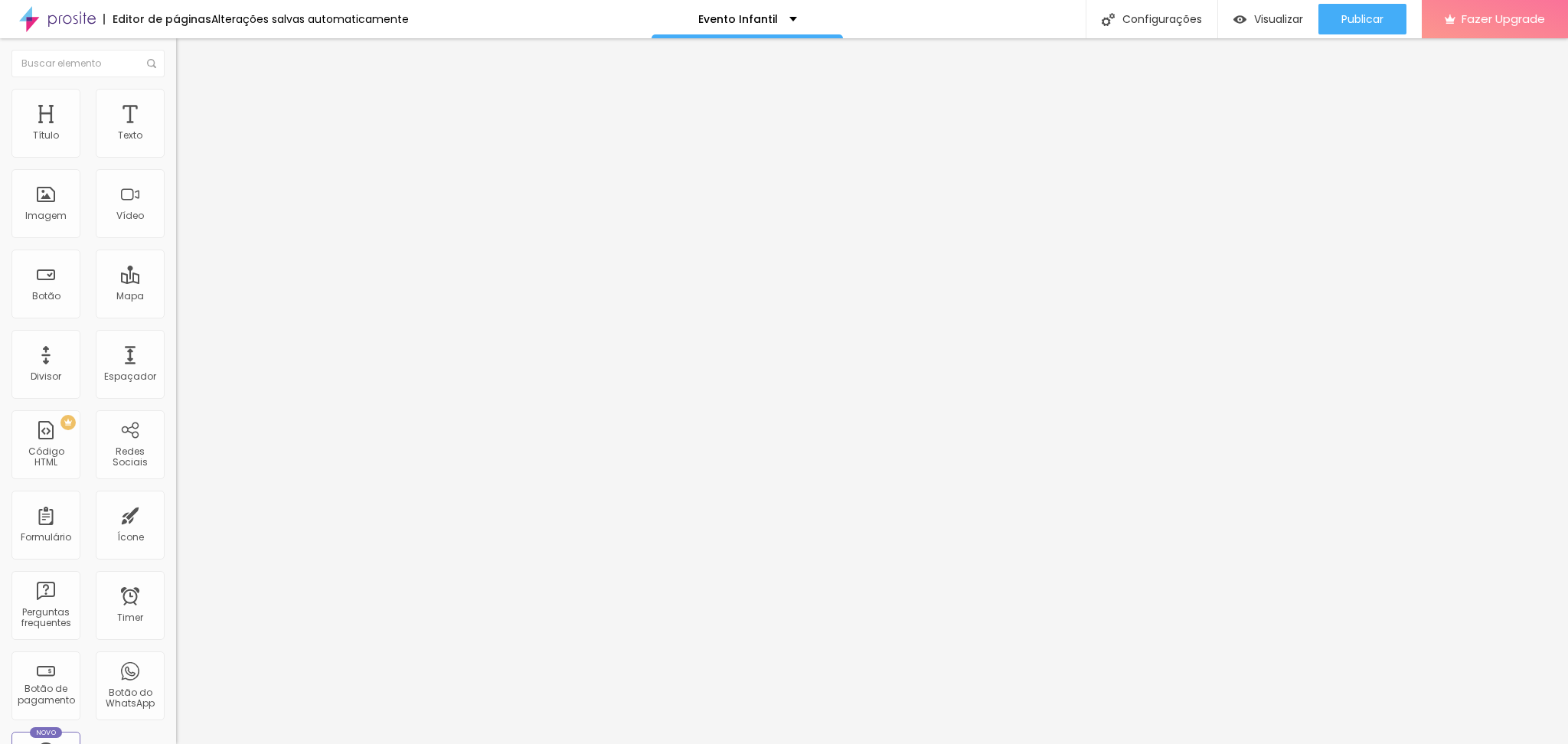
type input "0"
type input "10"
type input "20"
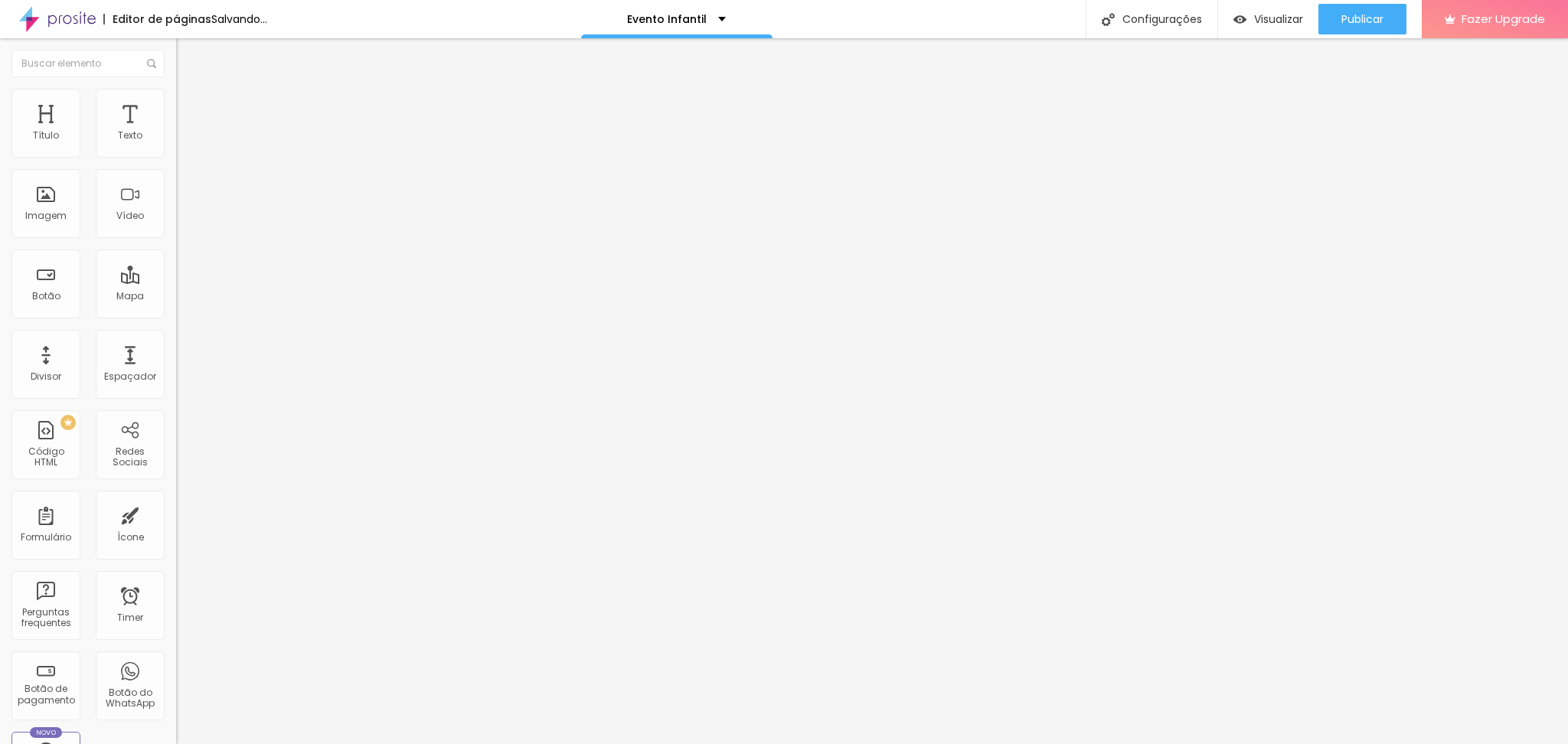
type input "30"
type input "25"
type input "30"
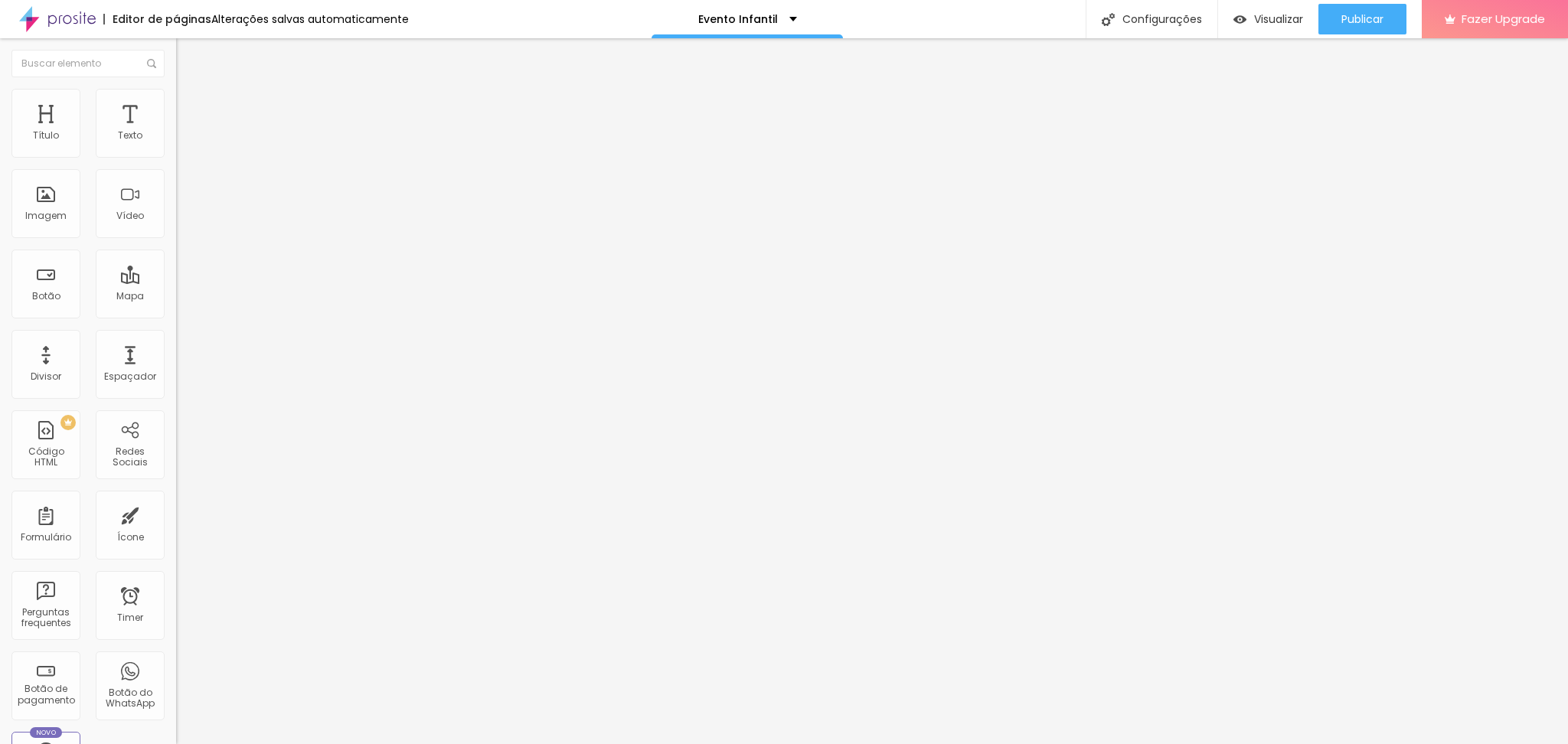
type input "30"
drag, startPoint x: 95, startPoint y: 148, endPoint x: 241, endPoint y: 203, distance: 156.0
type input "30"
click at [241, 297] on input "range" at bounding box center [226, 303] width 98 height 12
type input "85"
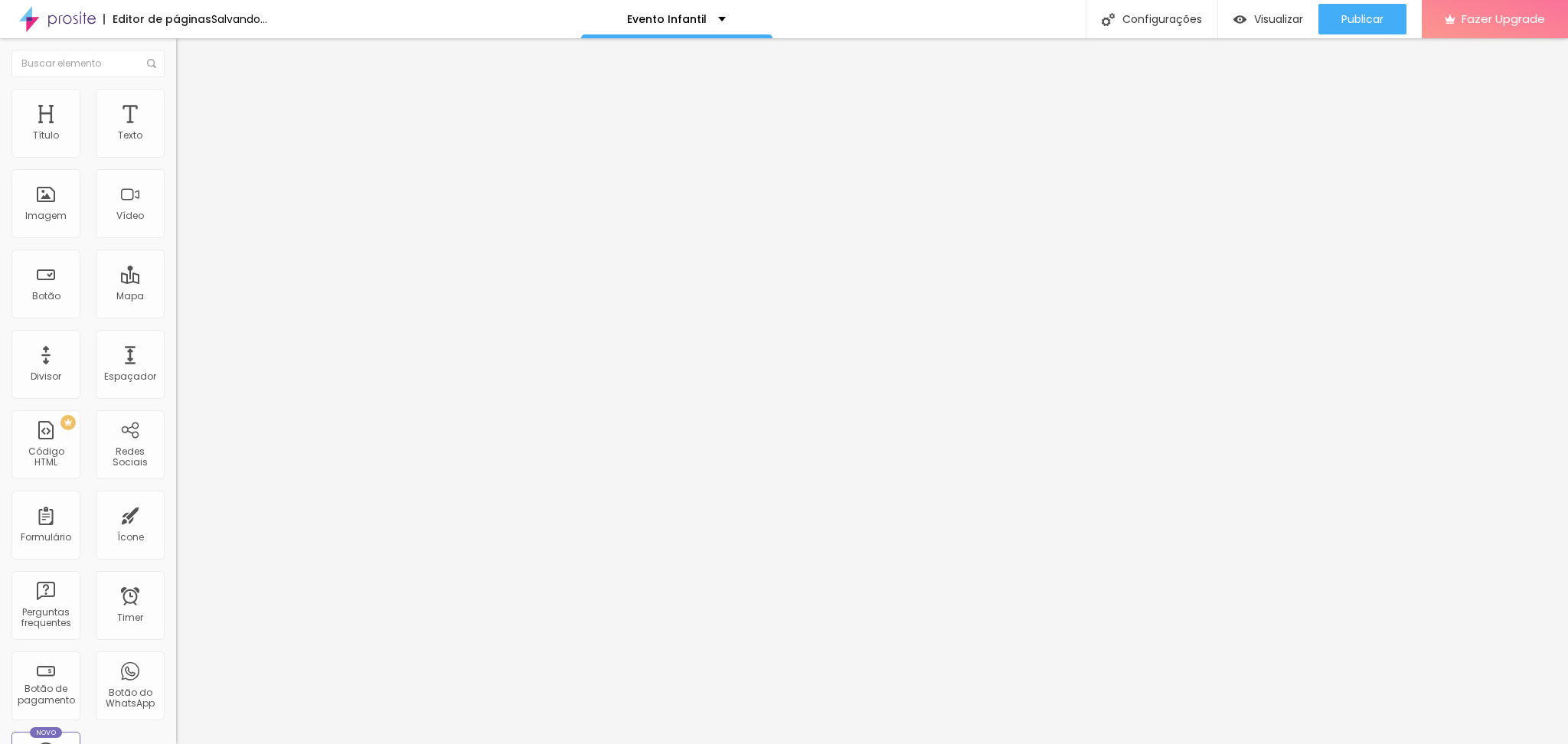
type input "85"
type input "0"
drag, startPoint x: 44, startPoint y: 182, endPoint x: 0, endPoint y: 176, distance: 44.4
type input "0"
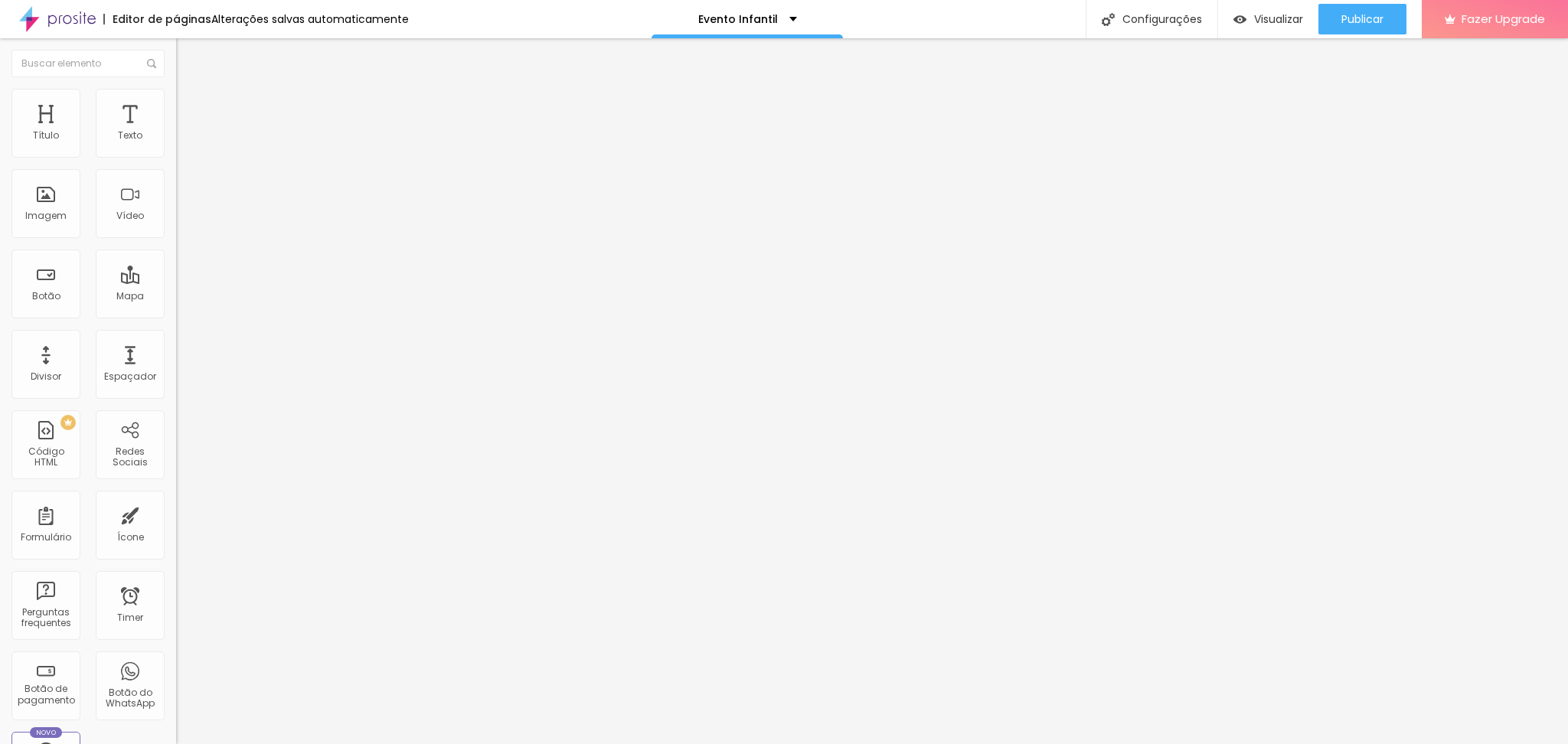
click at [176, 514] on input "range" at bounding box center [226, 520] width 98 height 12
click at [176, 104] on li "Estilo" at bounding box center [265, 97] width 176 height 15
click at [190, 108] on span "Avançado" at bounding box center [216, 114] width 51 height 13
type input "0"
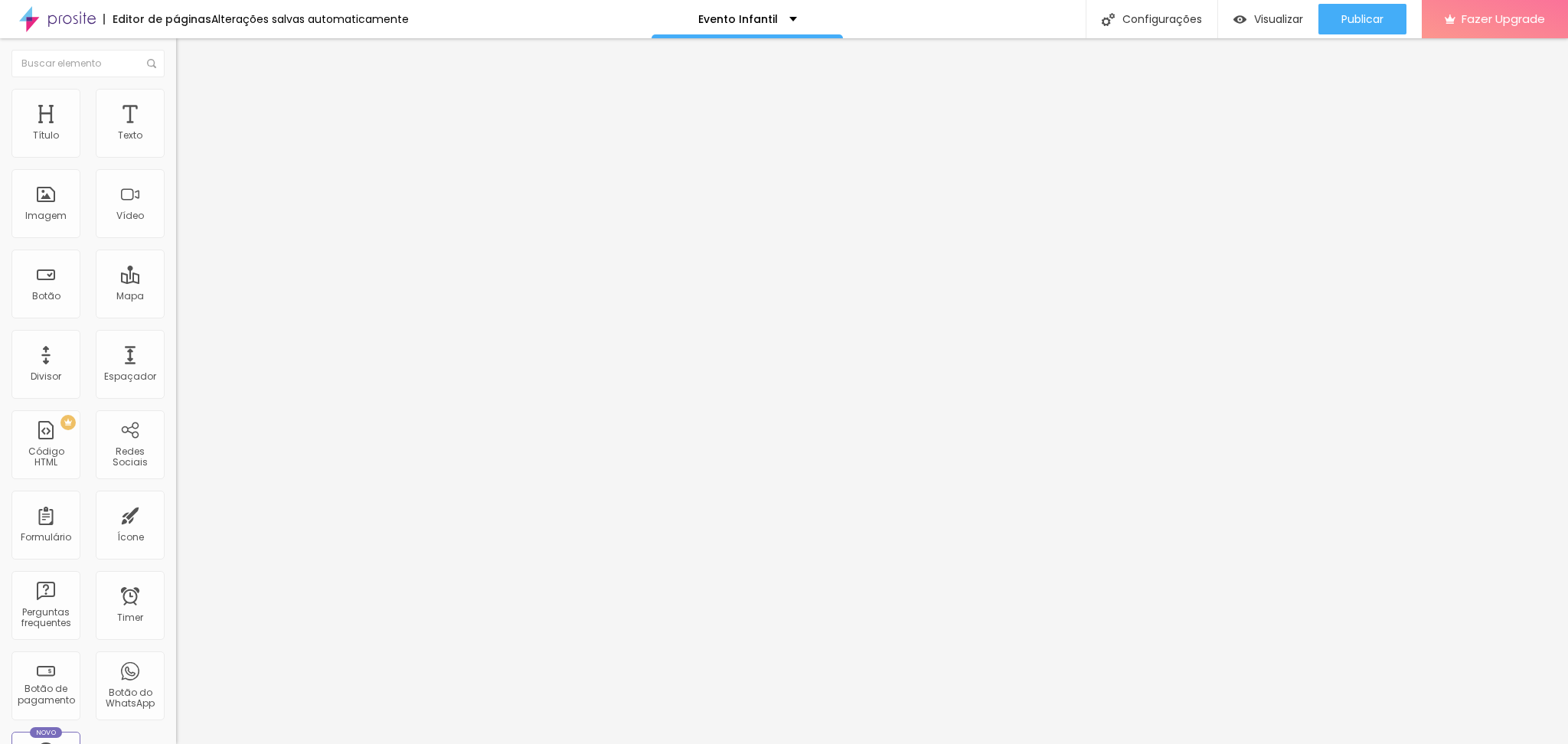
drag, startPoint x: 30, startPoint y: 183, endPoint x: 15, endPoint y: 182, distance: 15.0
type input "0"
click at [176, 514] on input "range" at bounding box center [226, 520] width 98 height 12
click at [176, 71] on button "Editar Seção" at bounding box center [265, 56] width 176 height 36
click at [176, 65] on button "Editar Coluna" at bounding box center [265, 56] width 176 height 36
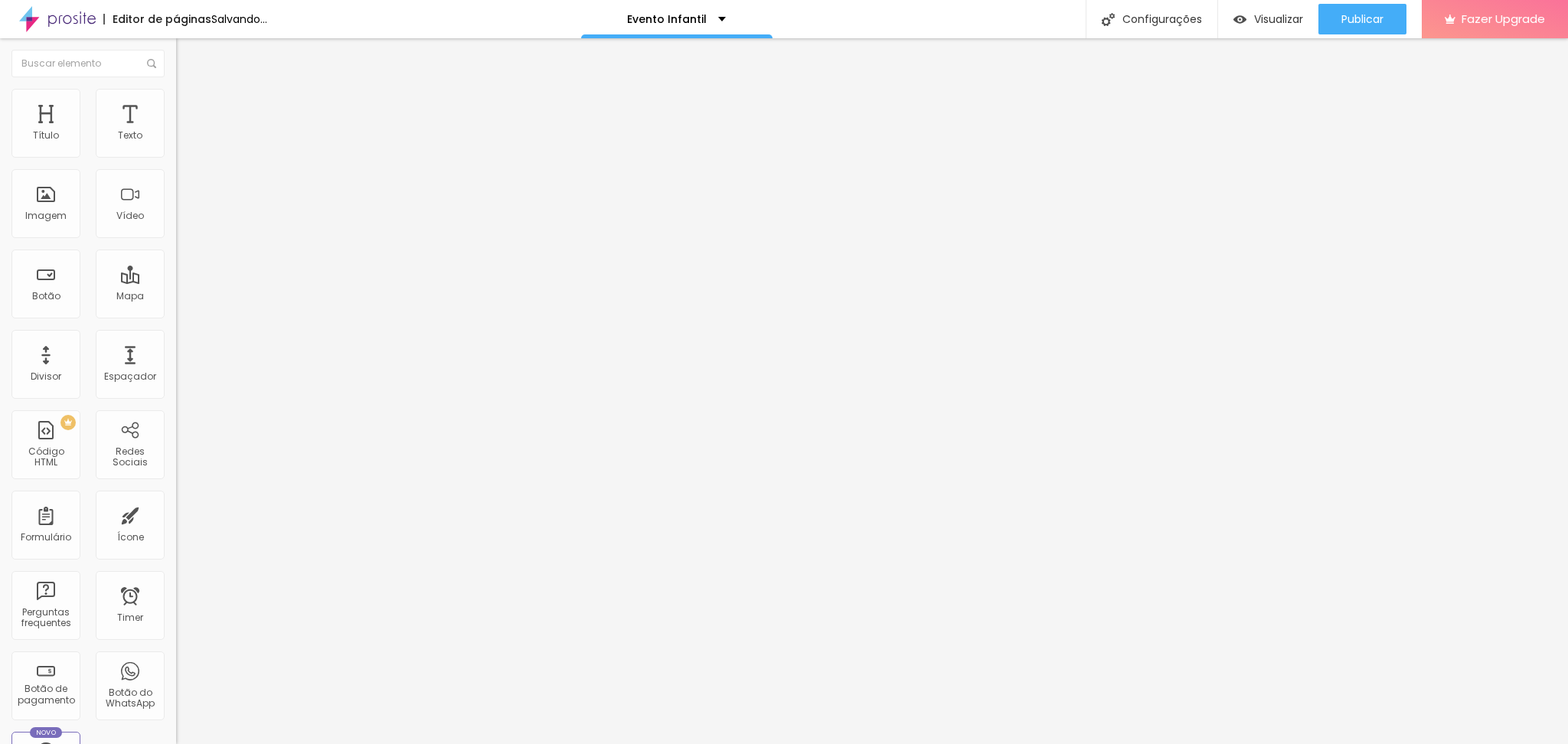
drag, startPoint x: 82, startPoint y: 228, endPoint x: 91, endPoint y: 214, distance: 16.6
click at [176, 130] on div "Adicionar imagem" at bounding box center [265, 125] width 176 height 11
click at [176, 131] on span "Adicionar imagem" at bounding box center [226, 125] width 98 height 13
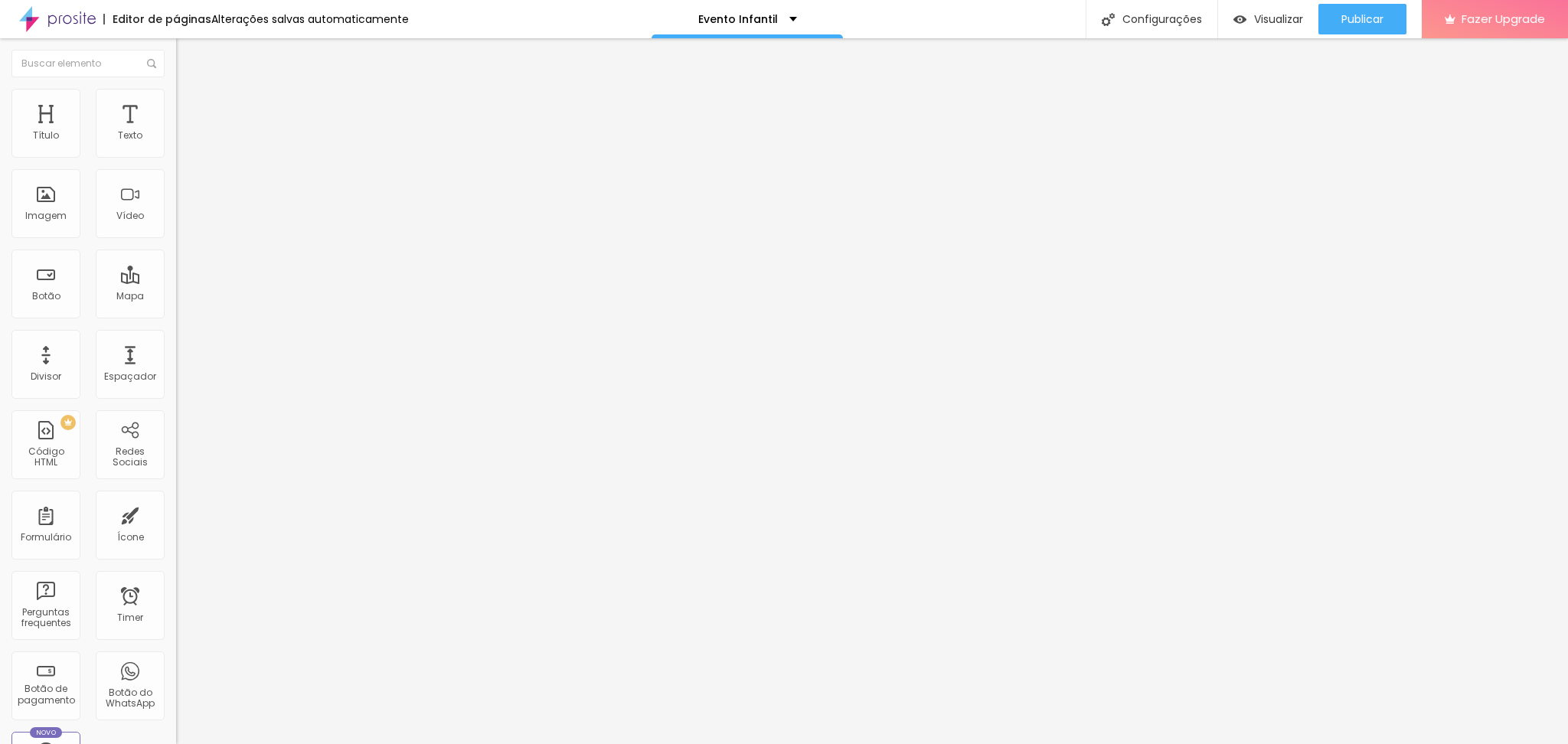
click at [176, 239] on span "Original" at bounding box center [194, 232] width 36 height 13
click at [176, 267] on span "Quadrado" at bounding box center [201, 260] width 50 height 13
click at [176, 131] on span "Adicionar imagem" at bounding box center [226, 125] width 98 height 13
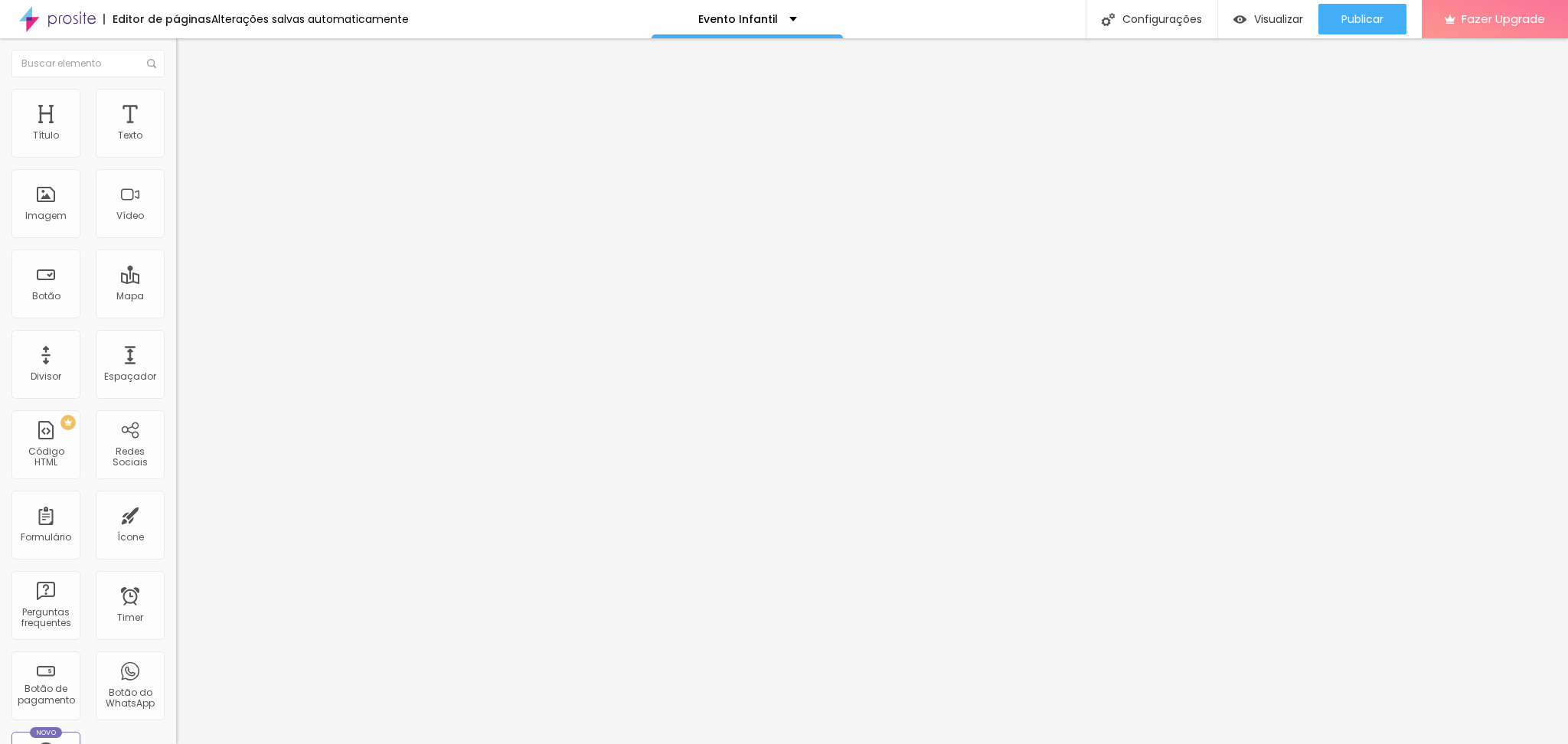
click at [176, 239] on span "Original" at bounding box center [194, 232] width 36 height 13
click at [176, 266] on div "Quadrado 1:1" at bounding box center [265, 260] width 176 height 9
click at [176, 131] on span "Adicionar imagem" at bounding box center [226, 125] width 98 height 13
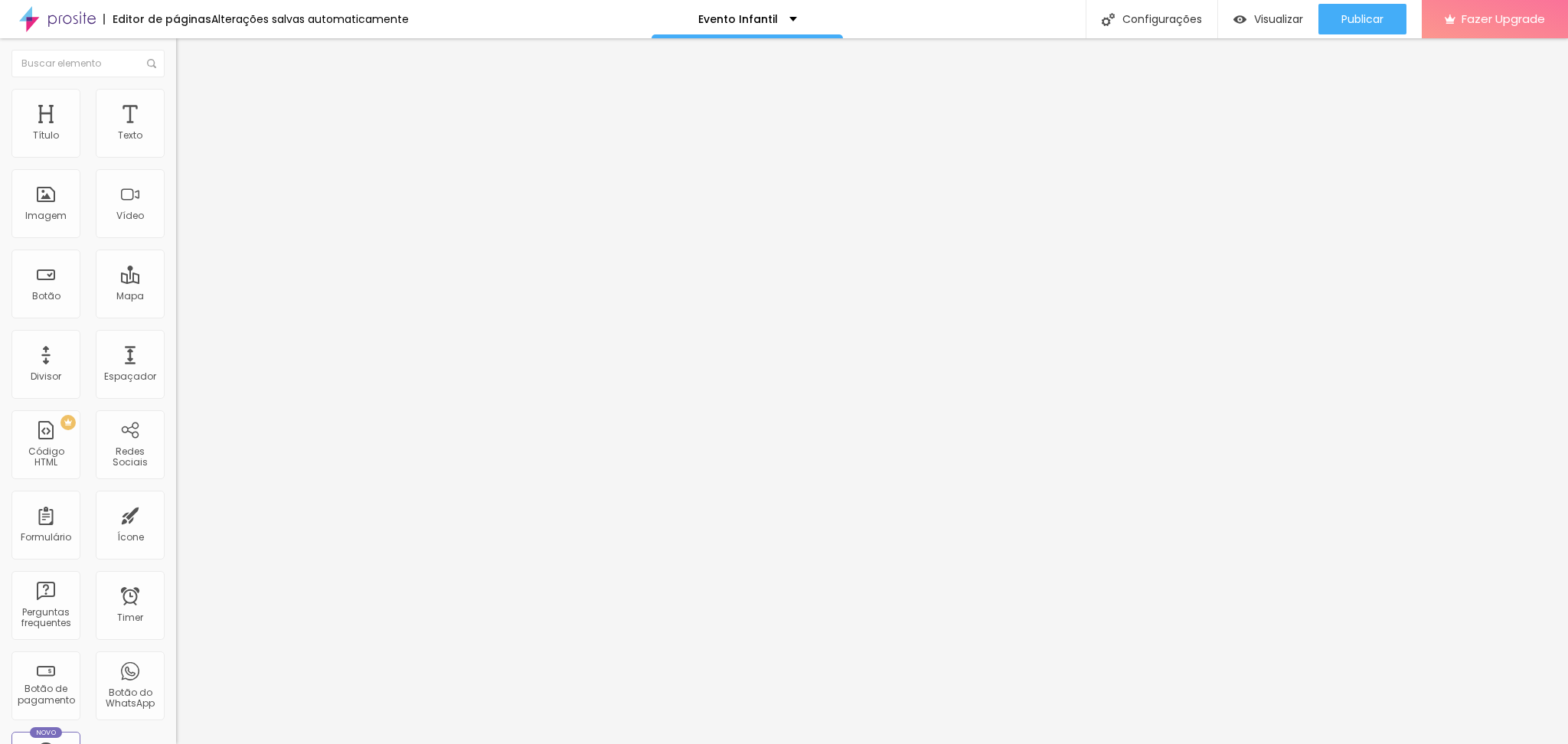
click at [176, 239] on span "Original" at bounding box center [194, 232] width 36 height 13
click at [176, 267] on span "Quadrado" at bounding box center [201, 260] width 50 height 13
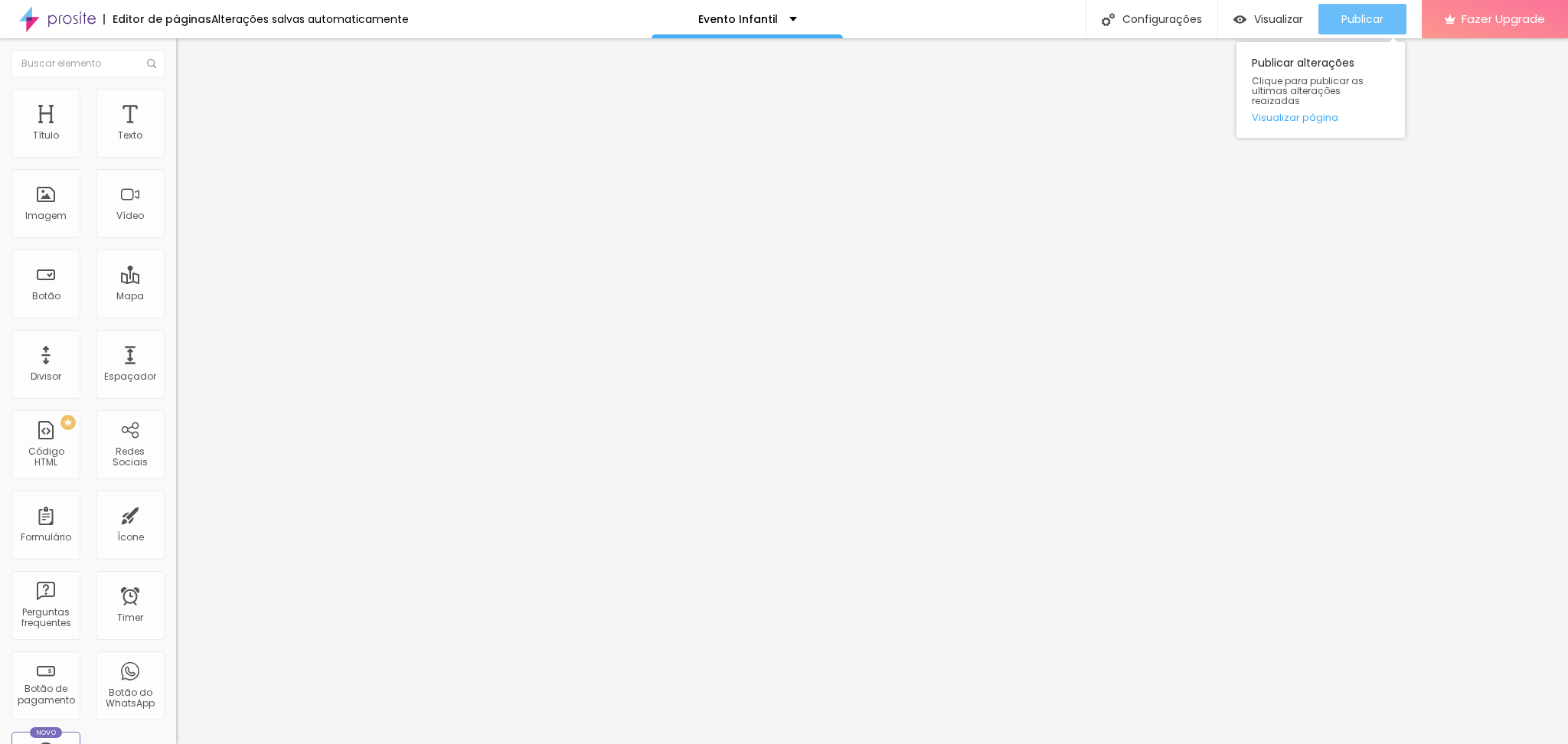
click at [1360, 28] on div "Publicar" at bounding box center [1363, 20] width 42 height 31
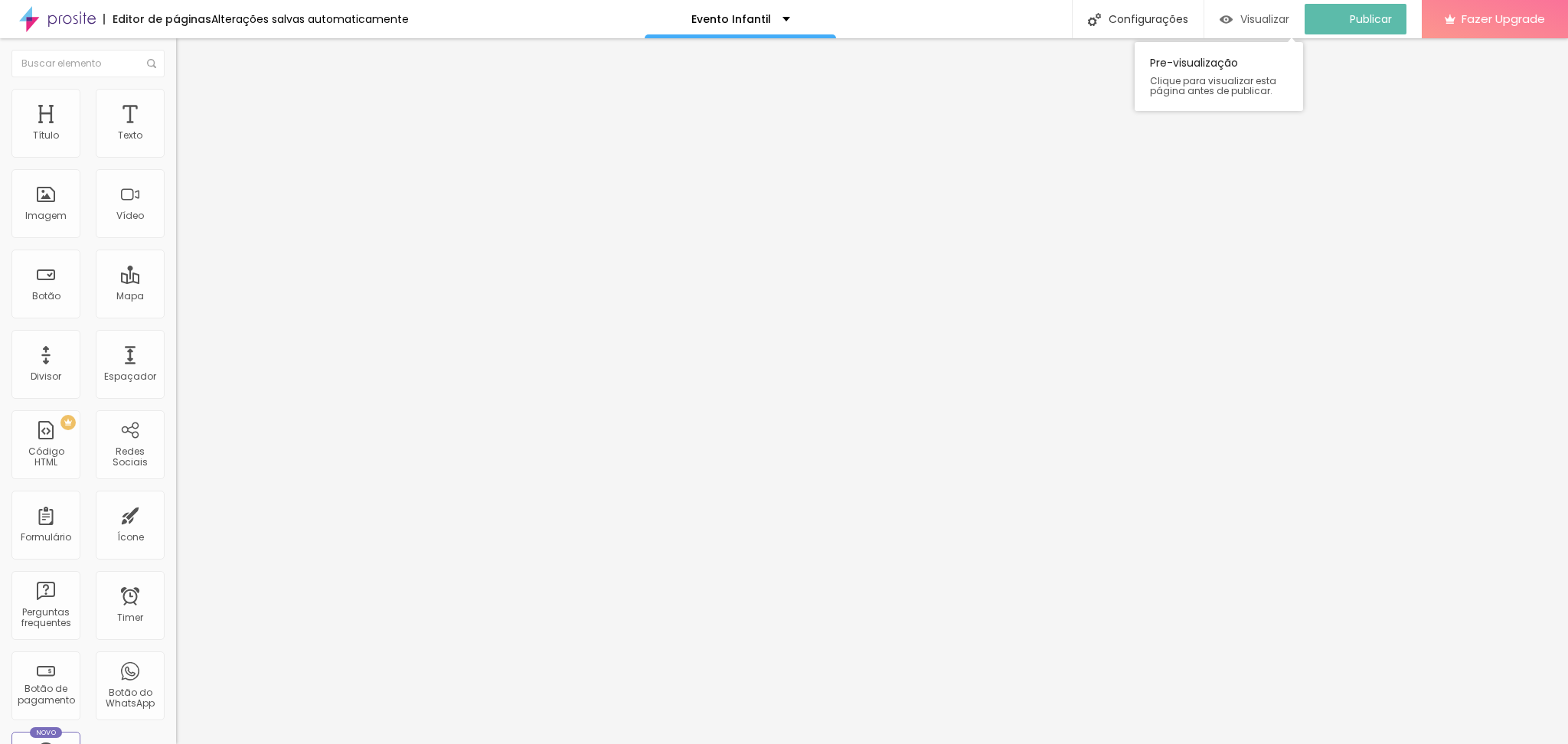
click at [1289, 14] on span "Visualizar" at bounding box center [1265, 19] width 49 height 12
click at [188, 53] on img "button" at bounding box center [193, 56] width 12 height 12
click at [190, 103] on span "Estilo" at bounding box center [202, 98] width 24 height 13
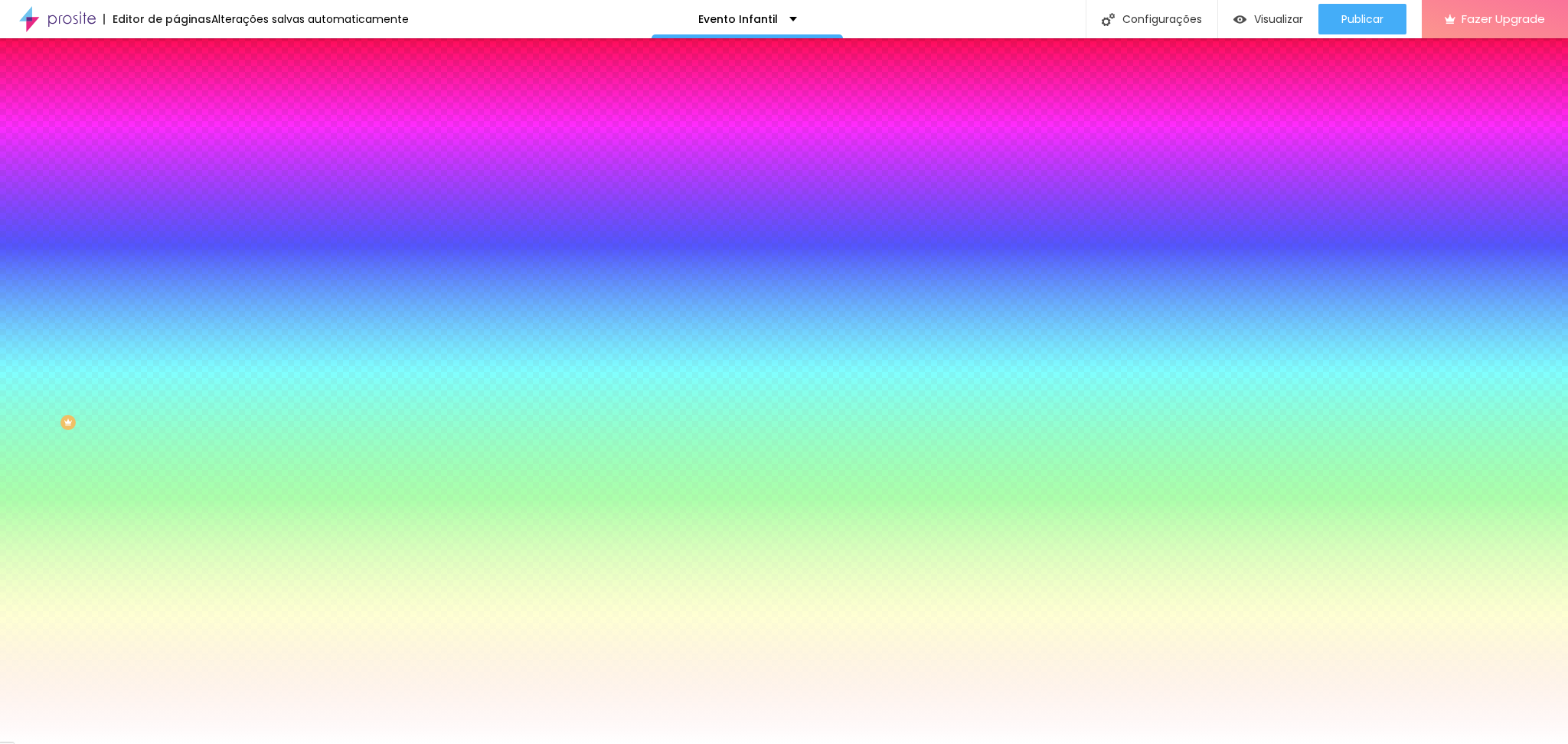
click at [190, 90] on span "Conteúdo" at bounding box center [214, 83] width 48 height 13
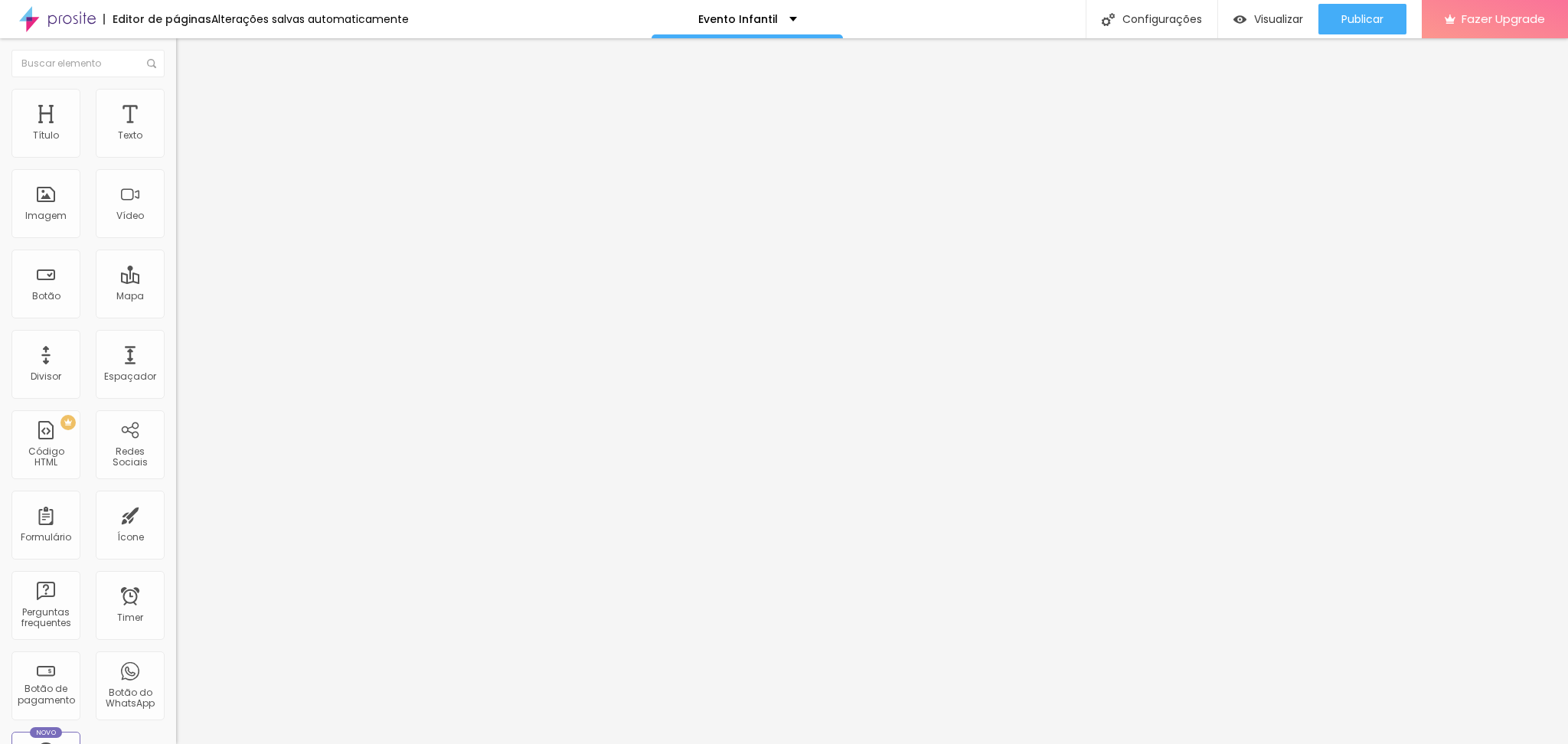
click at [190, 108] on span "Avançado" at bounding box center [216, 114] width 51 height 13
click at [1355, 19] on span "Publicar" at bounding box center [1363, 19] width 42 height 12
click at [1253, 25] on span "Visualizar" at bounding box center [1265, 19] width 49 height 12
click at [1352, 21] on span "Publicar" at bounding box center [1363, 19] width 42 height 12
click at [176, 145] on span "Titulo 2" at bounding box center [201, 135] width 50 height 20
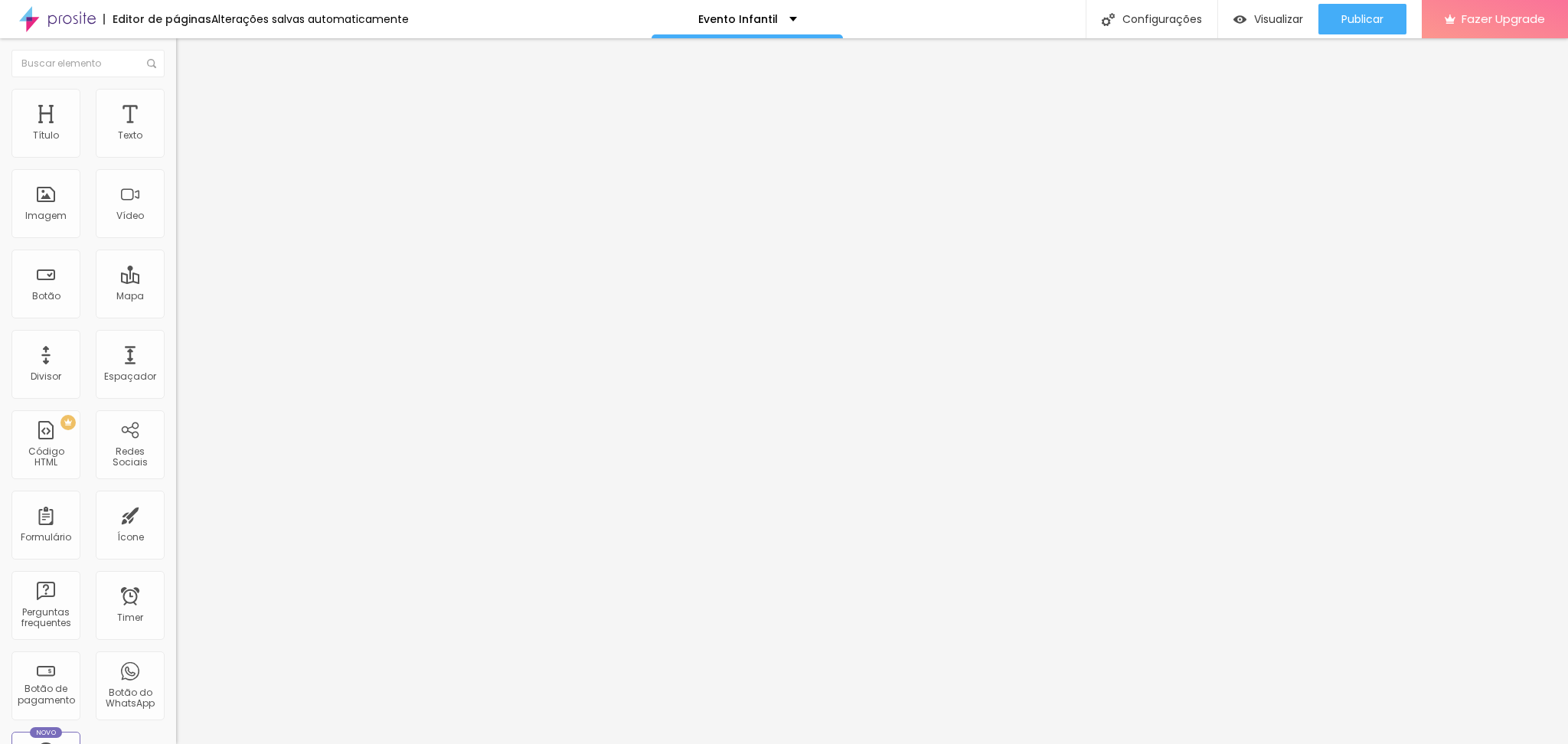
click at [176, 131] on span "Titulo 1" at bounding box center [201, 120] width 50 height 21
click at [182, 222] on icon "button" at bounding box center [187, 217] width 9 height 9
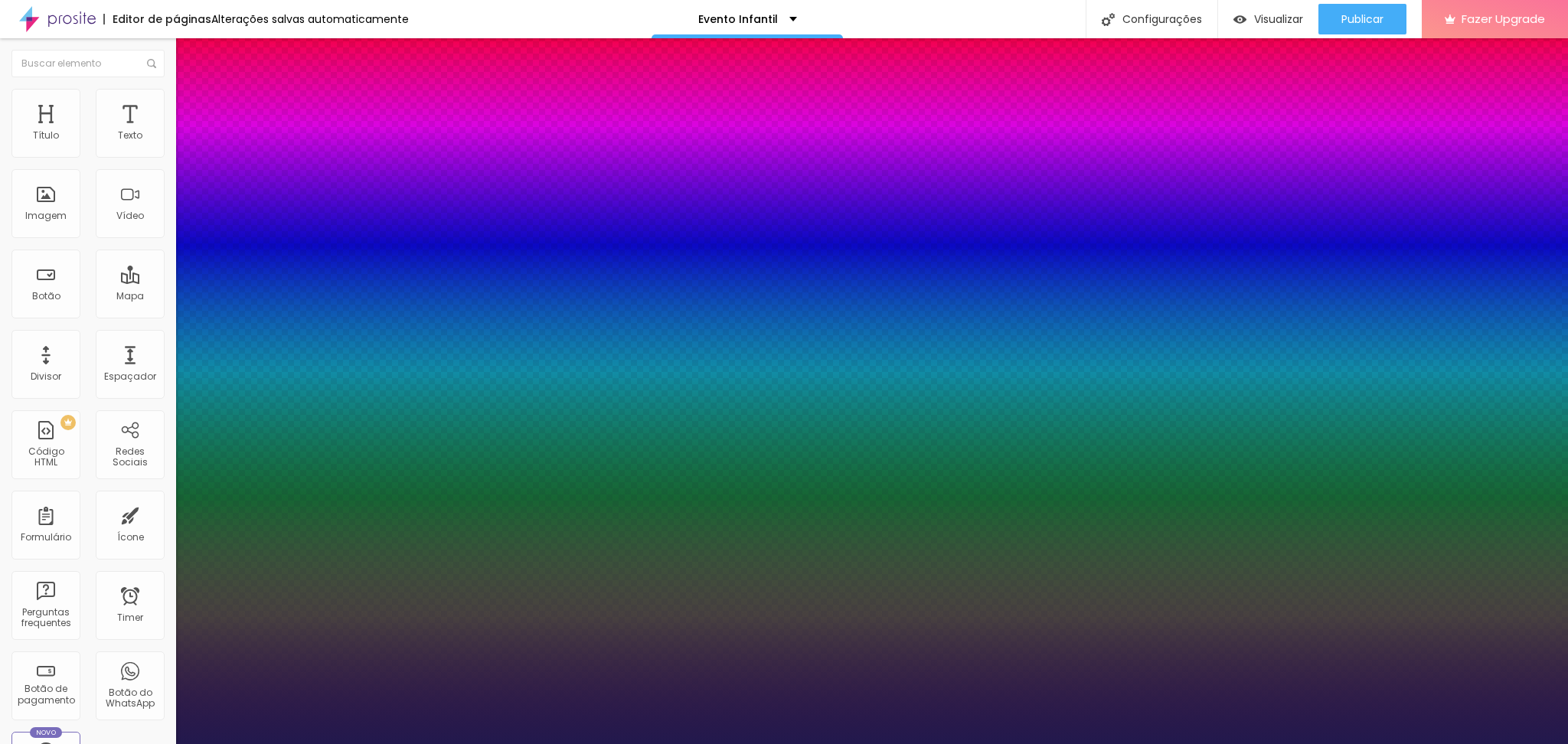
type input "1"
type input "22"
type input "1"
type input "40"
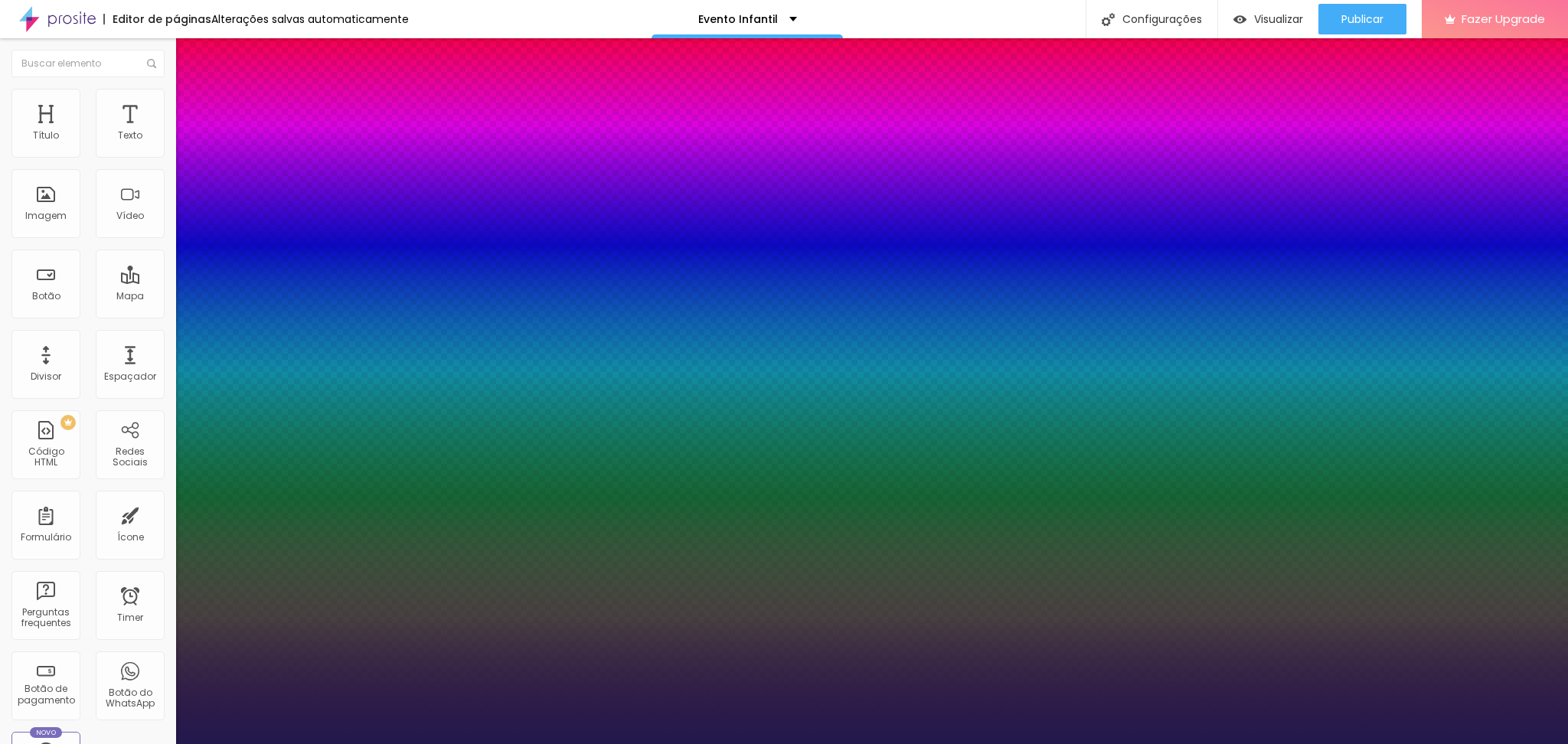
type input "40"
type input "1"
type input "43"
type input "1"
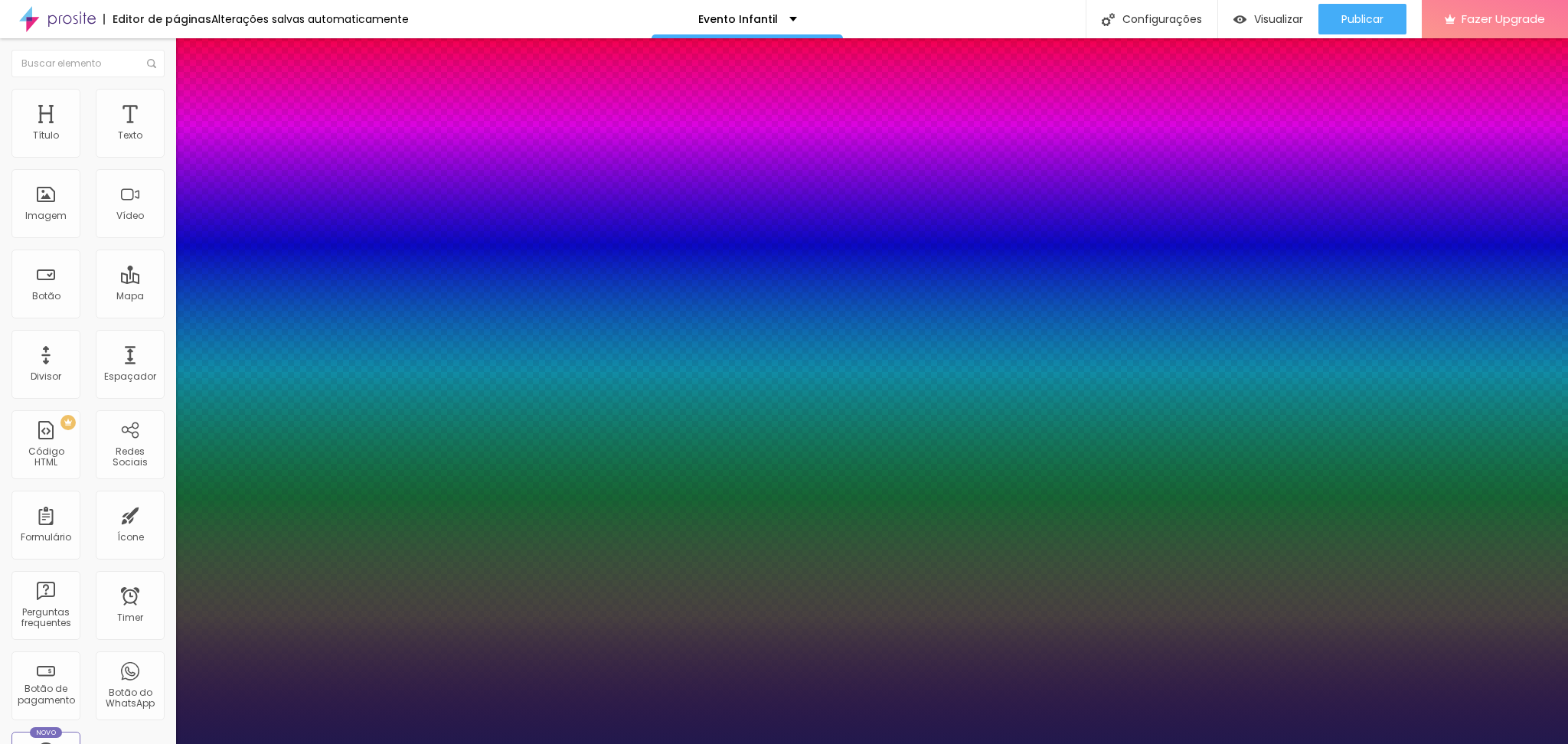
type input "44"
type input "1"
type input "45"
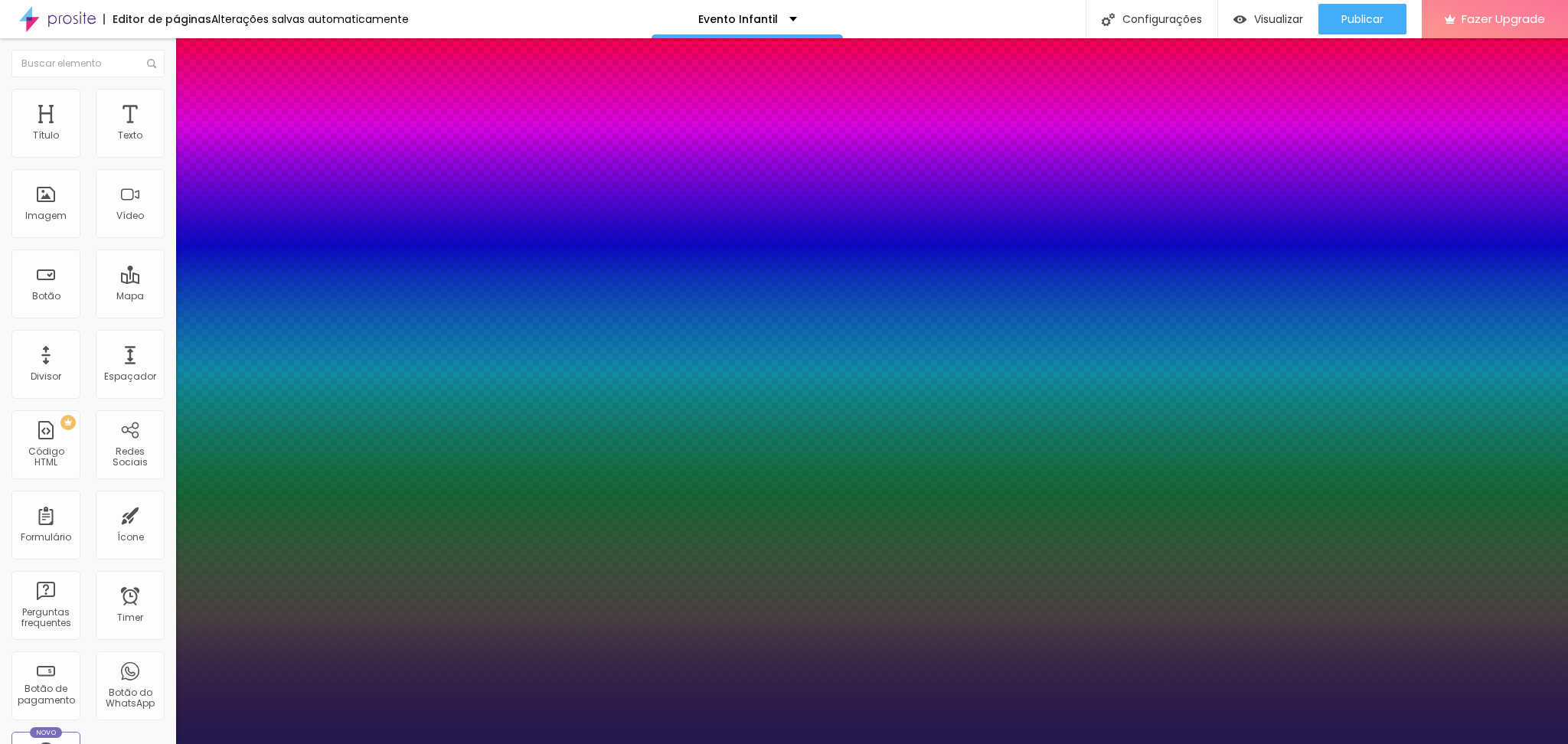
type input "1"
type input "46"
type input "1"
type input "47"
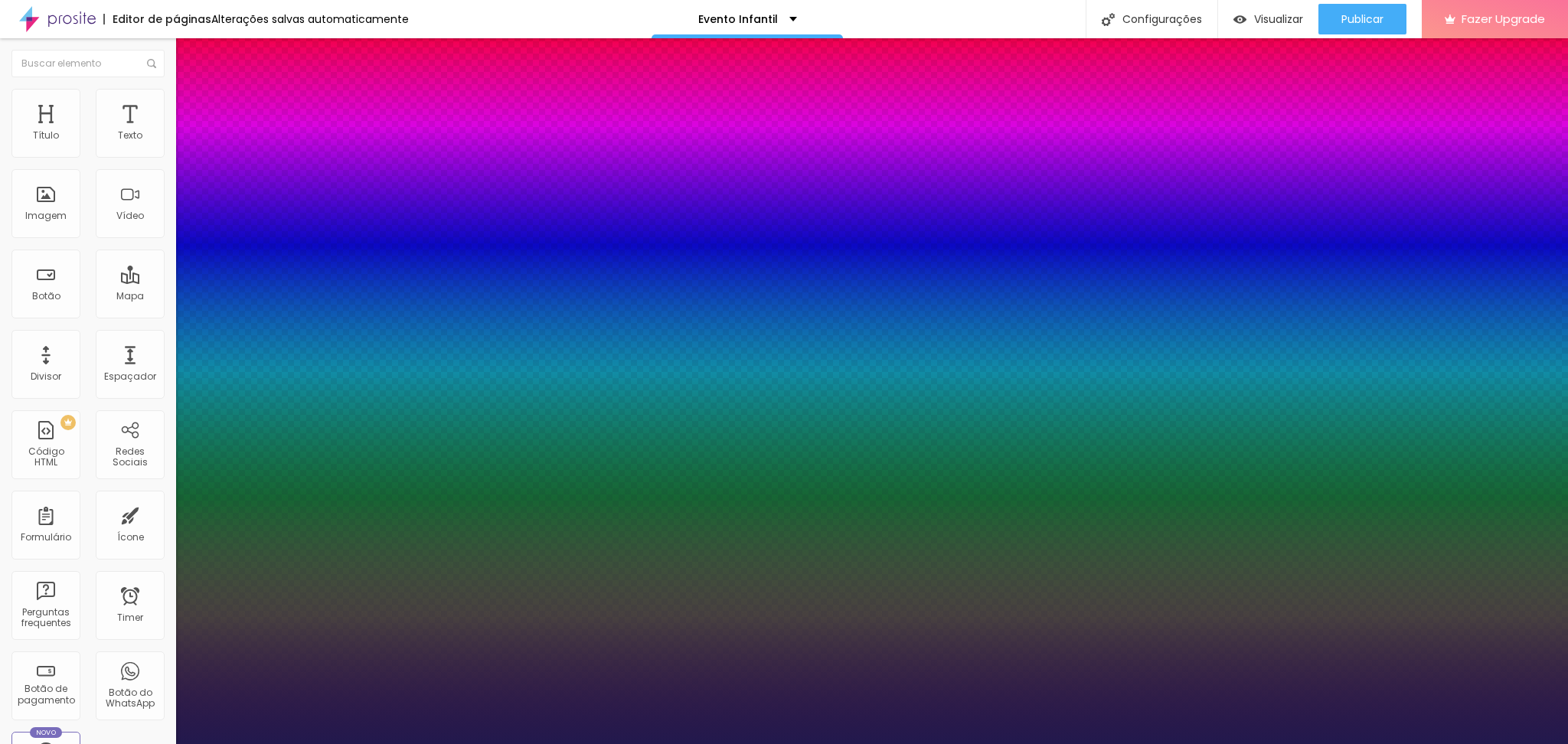
type input "47"
type input "1"
type input "48"
type input "1"
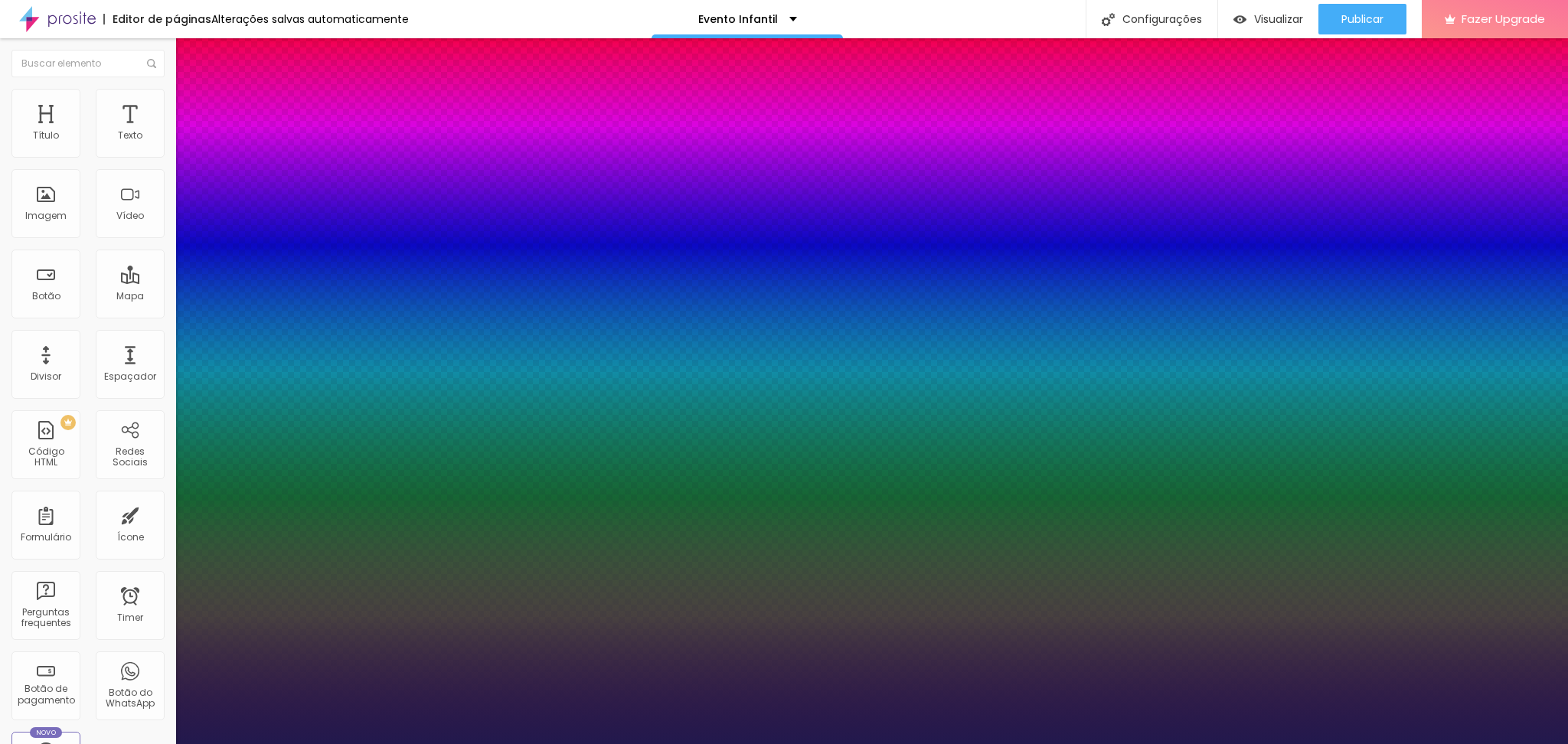
type input "46"
type input "1"
type input "45"
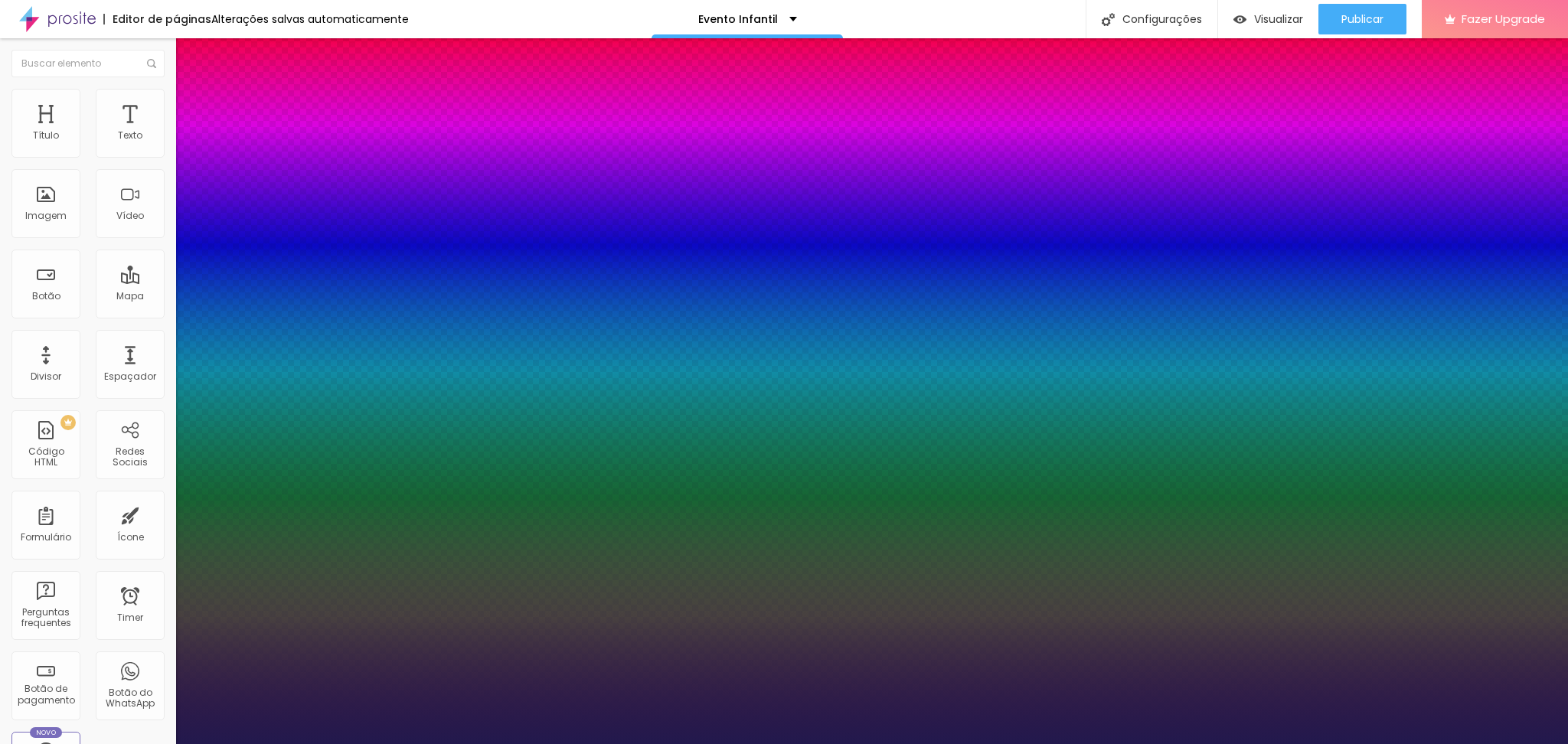
type input "1"
type input "44"
type input "1"
type input "43"
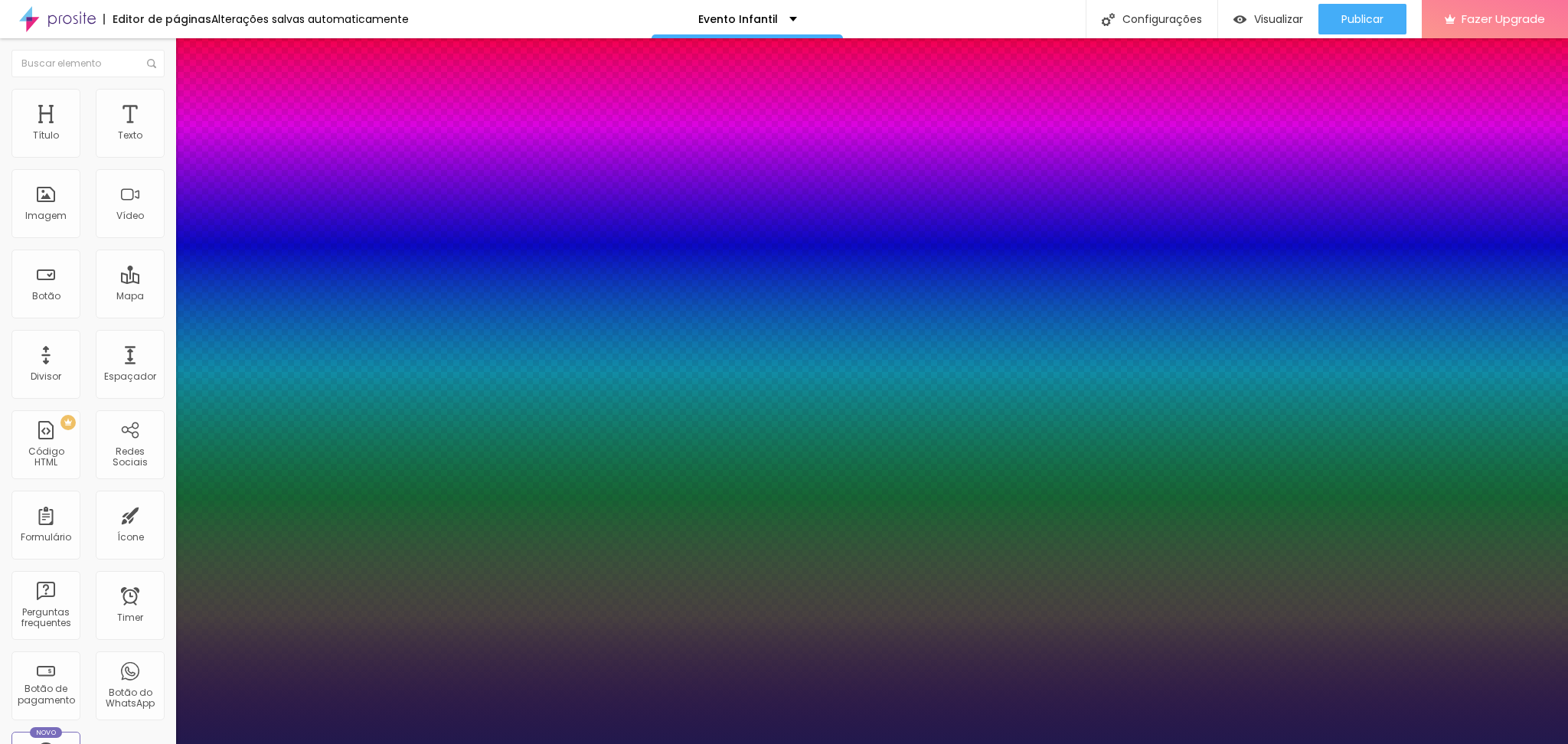
type input "43"
type input "1"
type input "39"
type input "1"
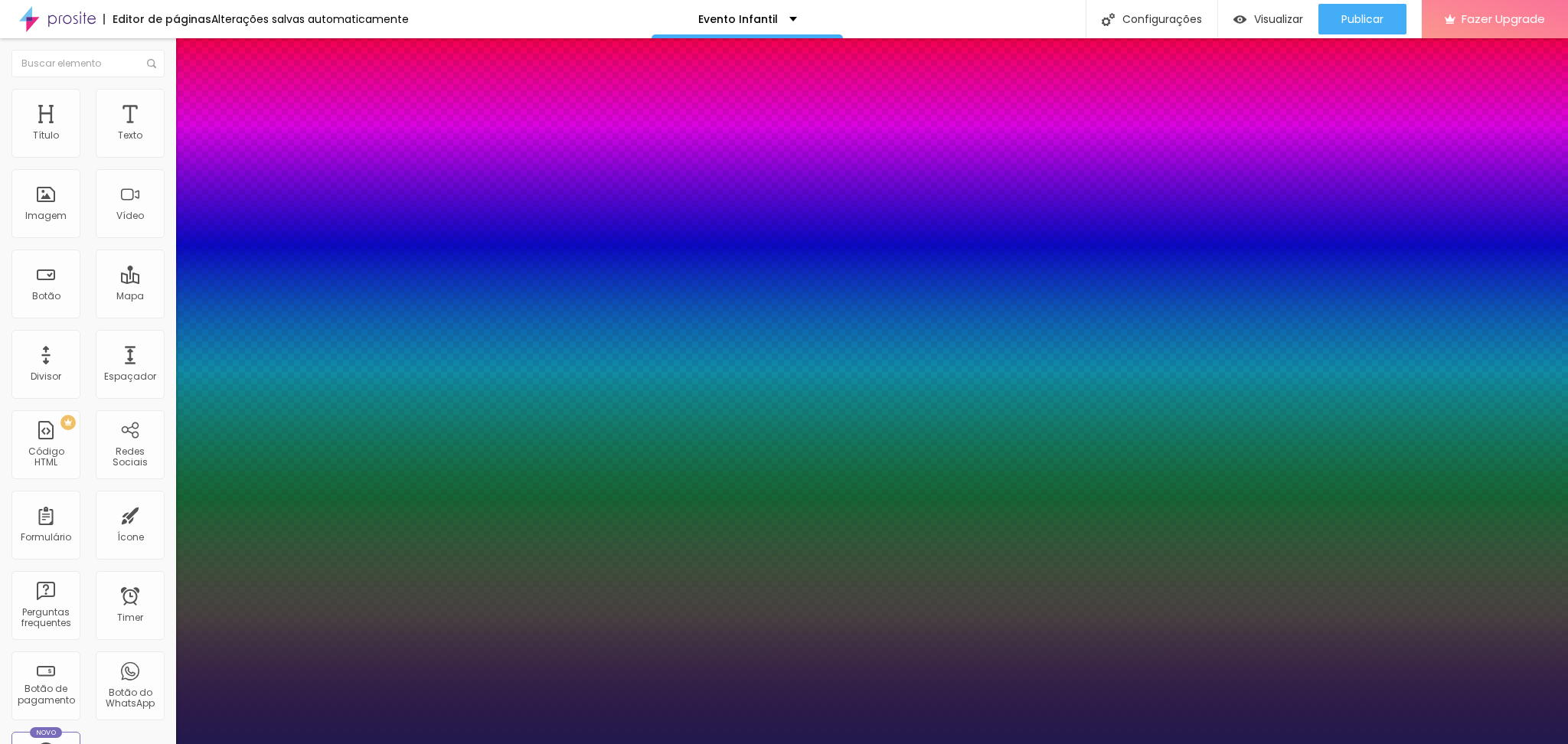
type input "38"
type input "1"
type input "37"
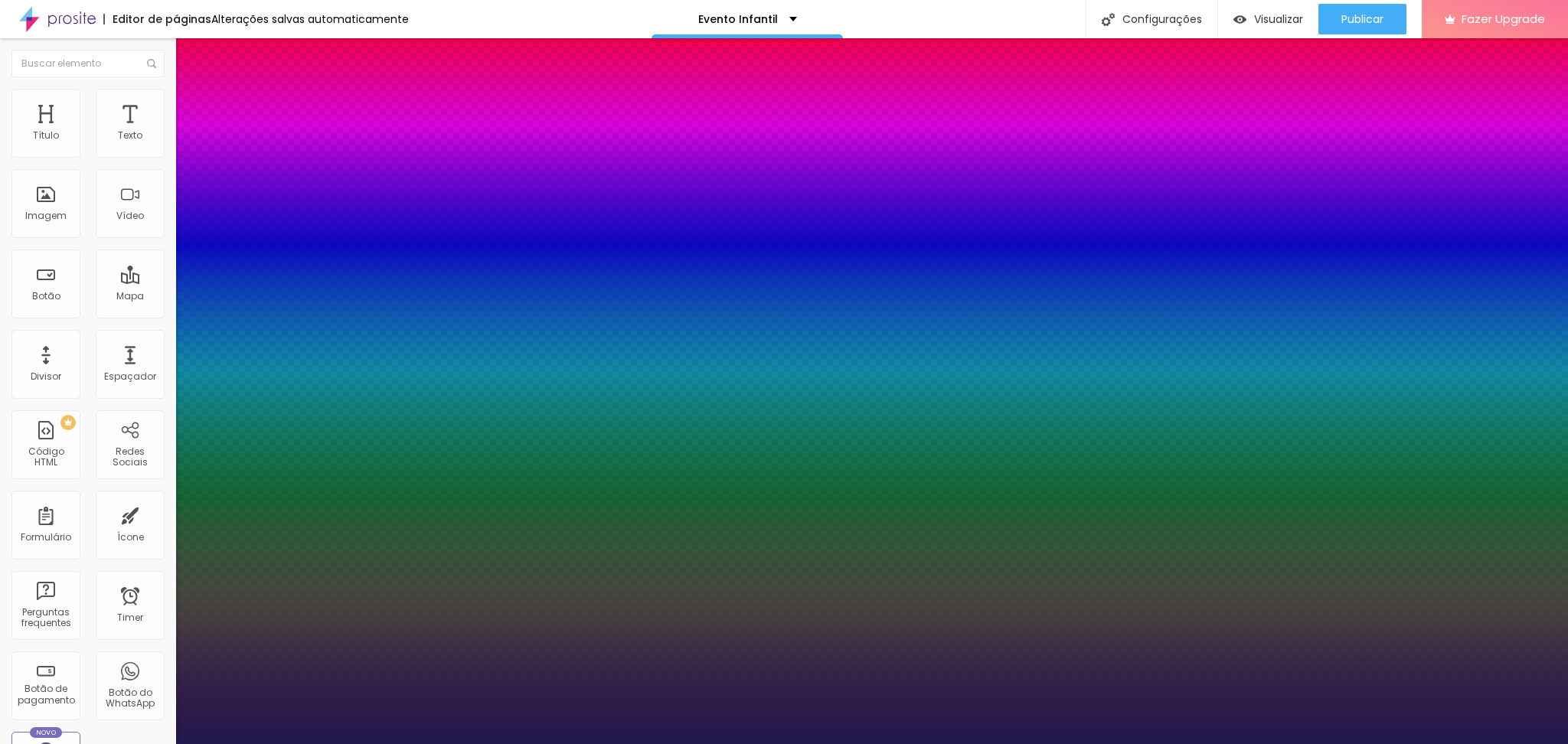
type input "1"
type input "36"
type input "1"
type input "37"
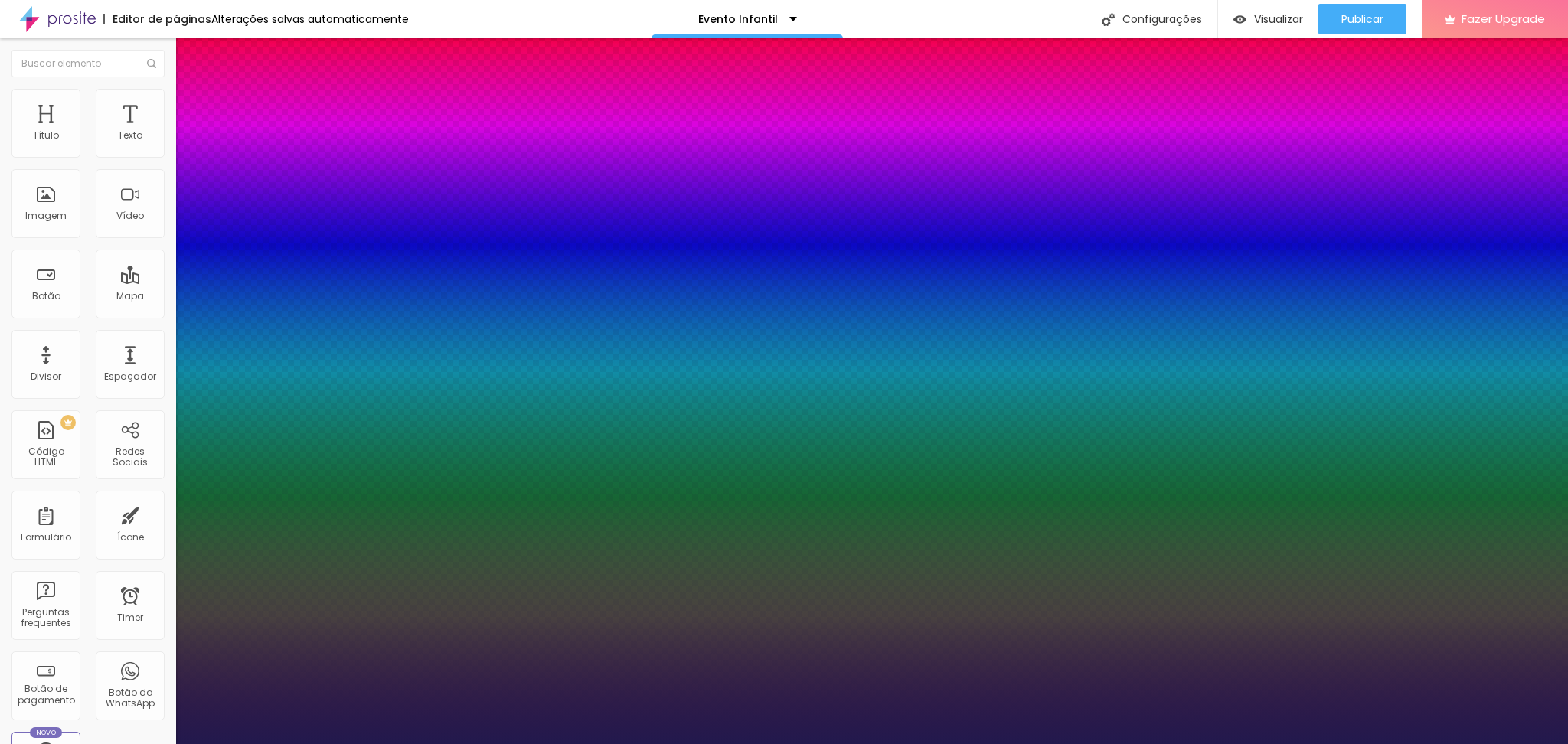
type input "37"
type input "1"
type input "38"
type input "1"
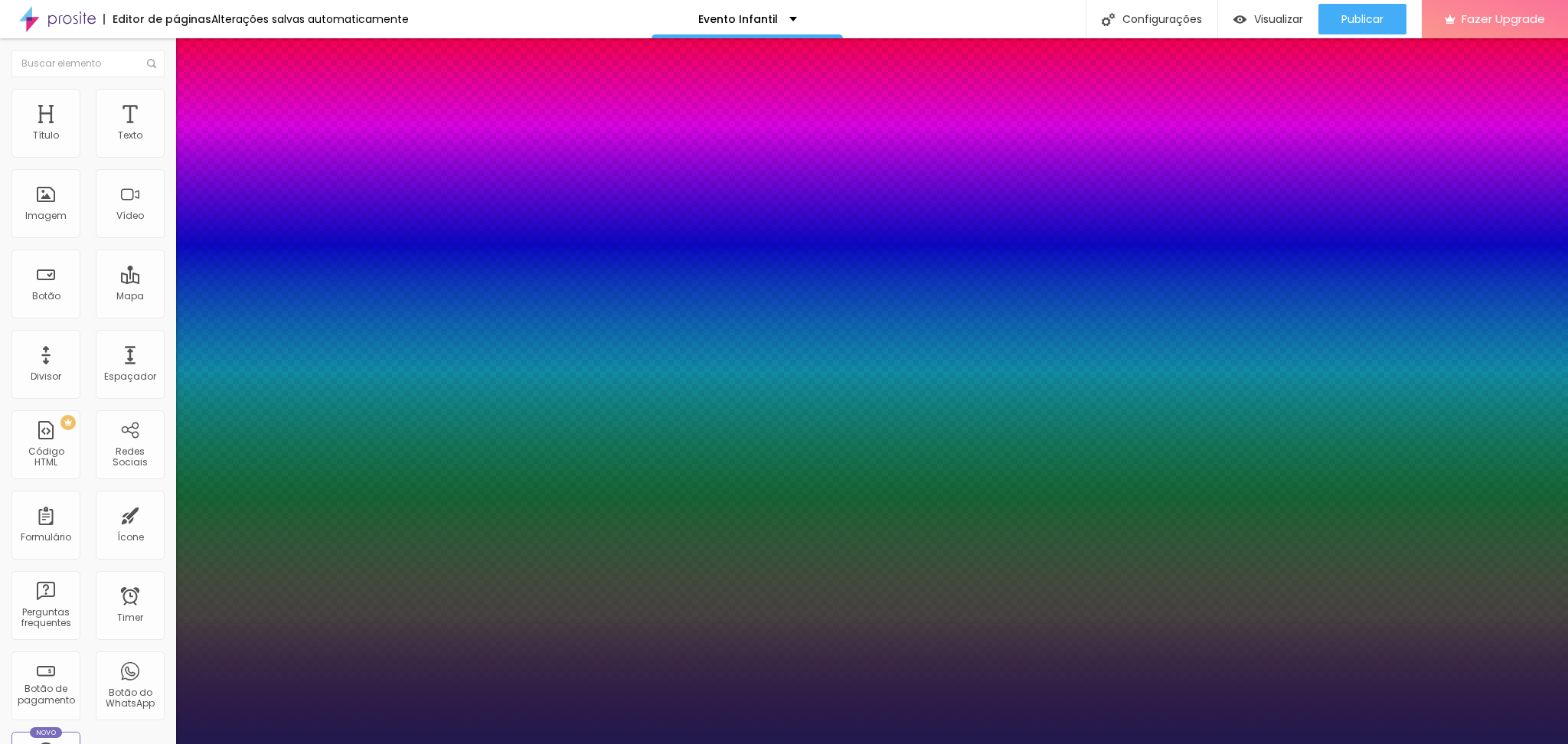
type input "39"
type input "1"
type input "40"
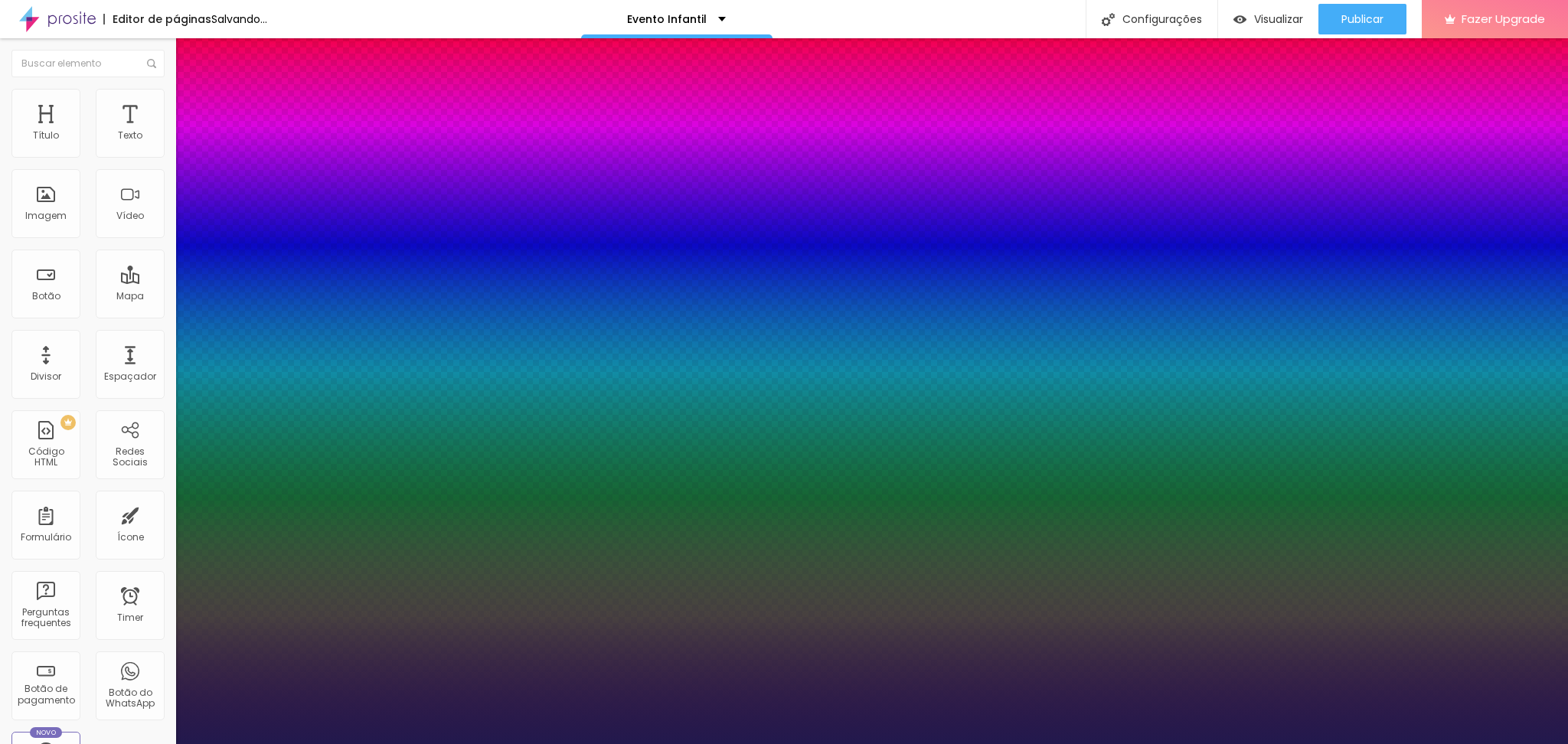
type input "1"
type input "39"
type input "1"
type input "38"
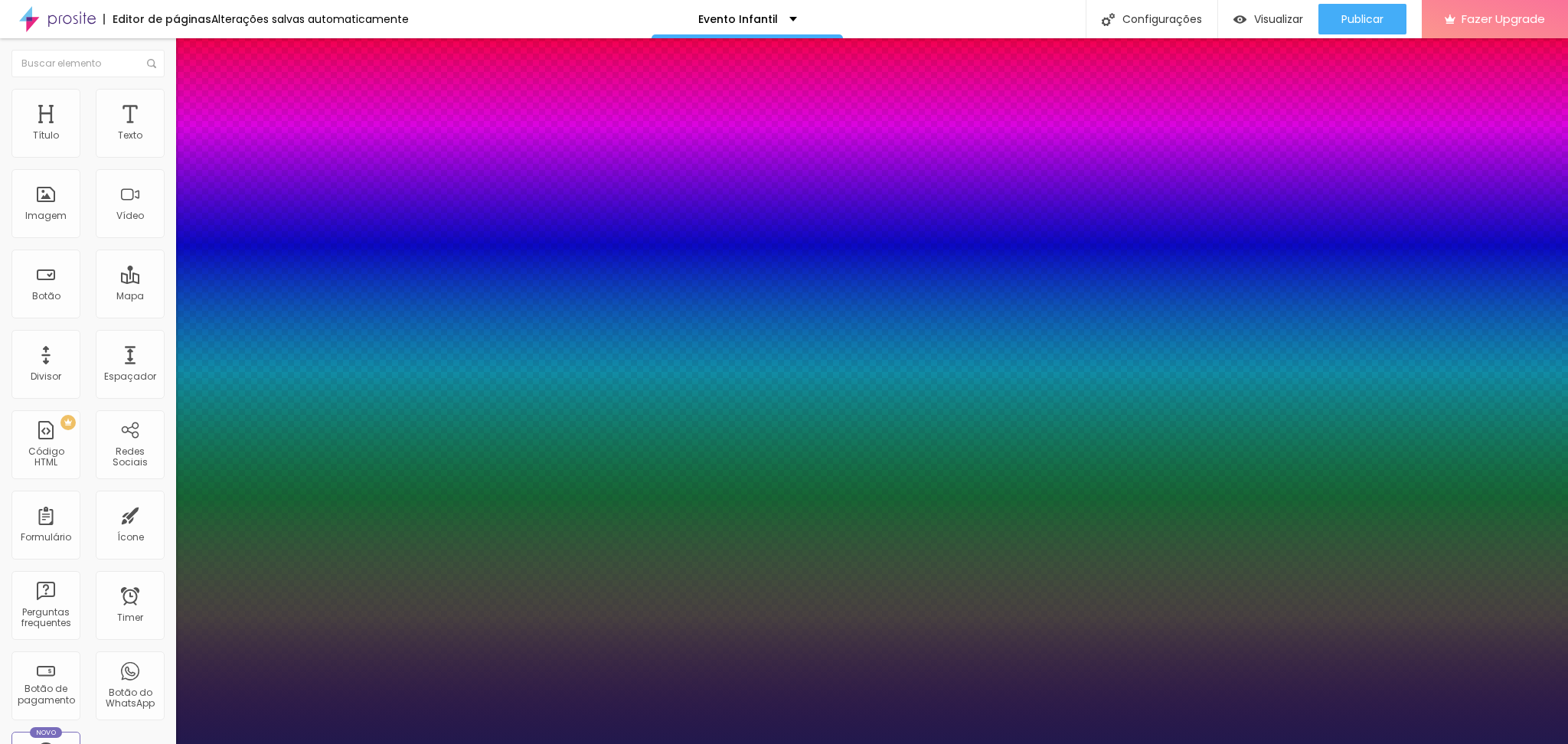
type input "38"
type input "1"
drag, startPoint x: 204, startPoint y: 426, endPoint x: 234, endPoint y: 436, distance: 31.6
type input "38"
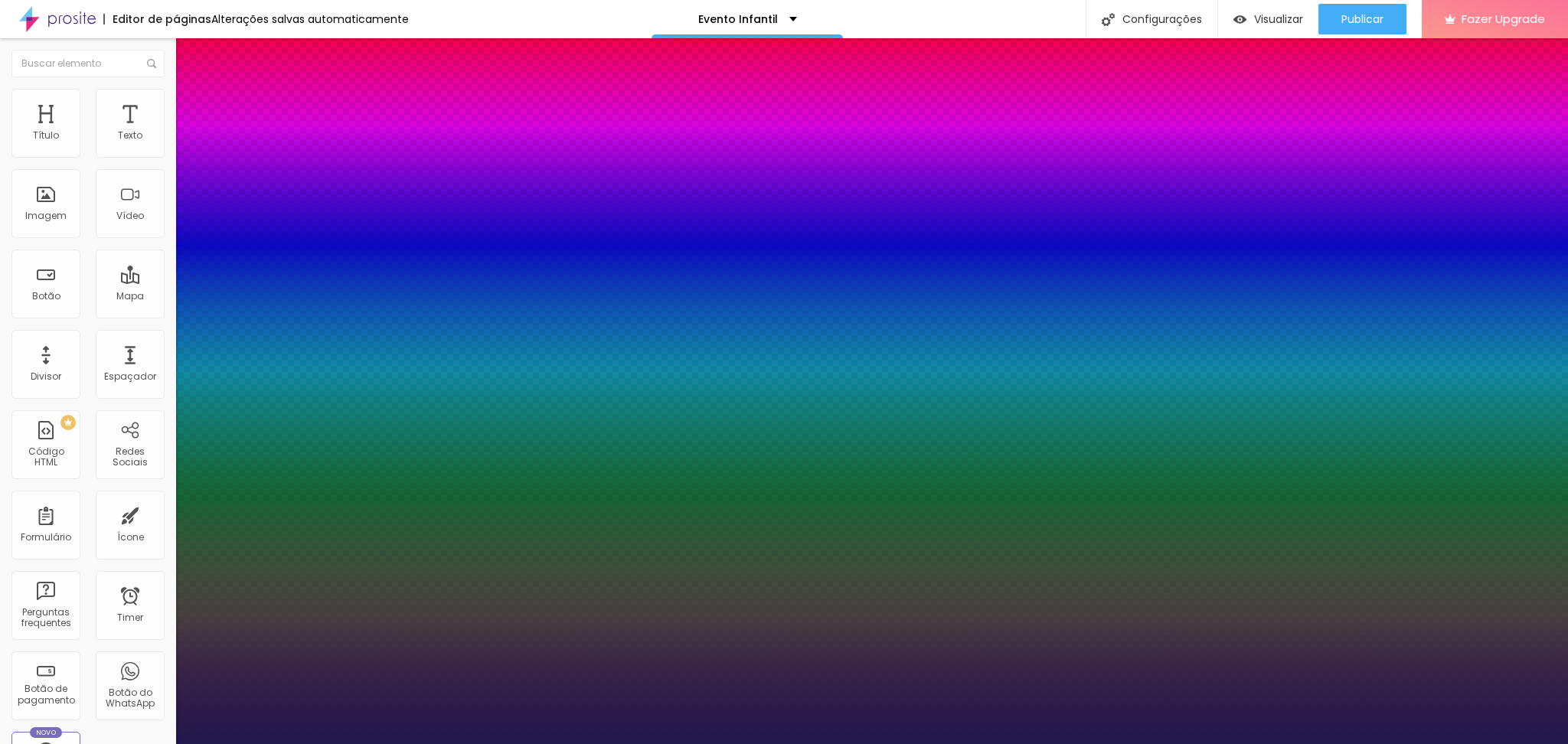
click at [1347, 743] on div at bounding box center [784, 744] width 1568 height 0
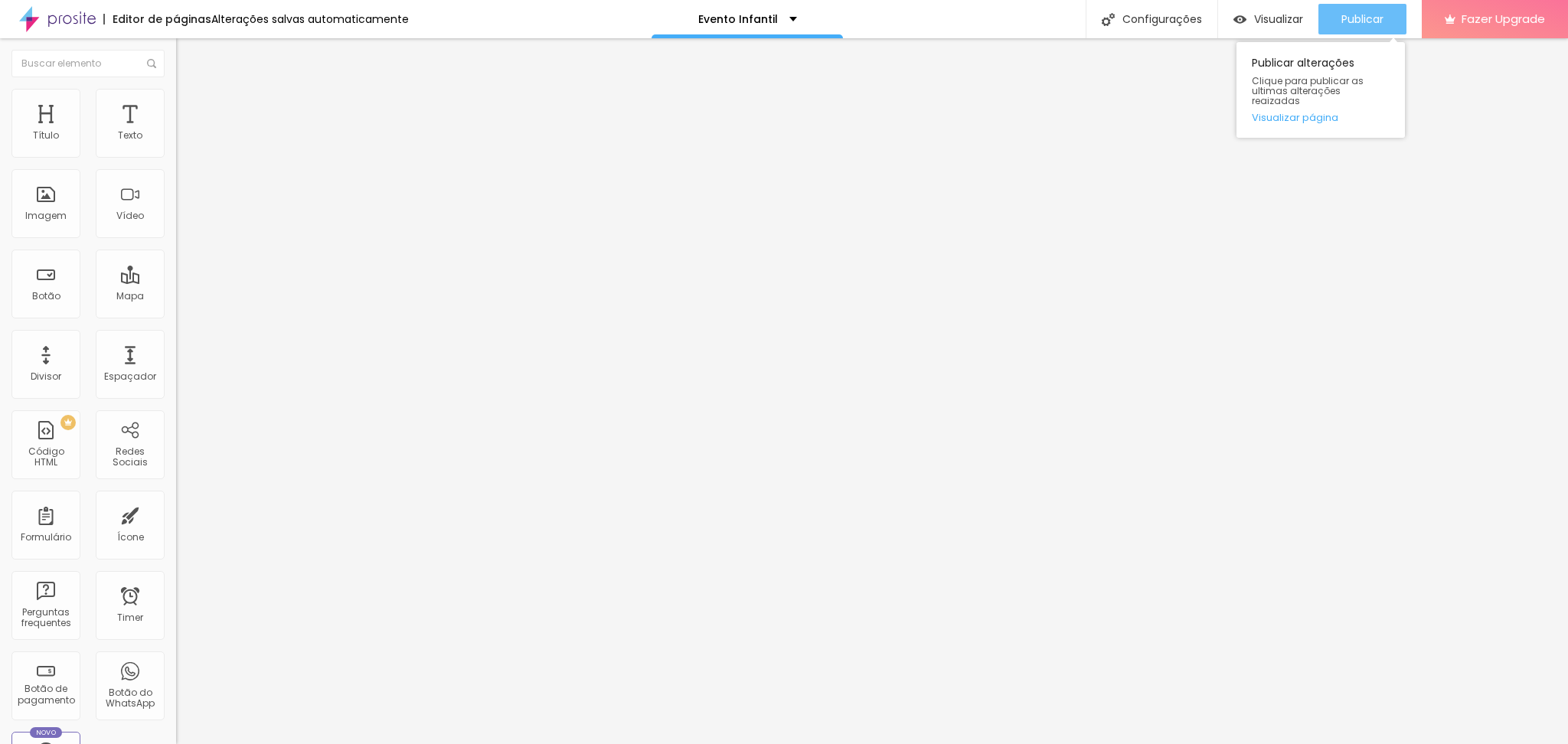
click at [1352, 25] on span "Publicar" at bounding box center [1363, 19] width 42 height 12
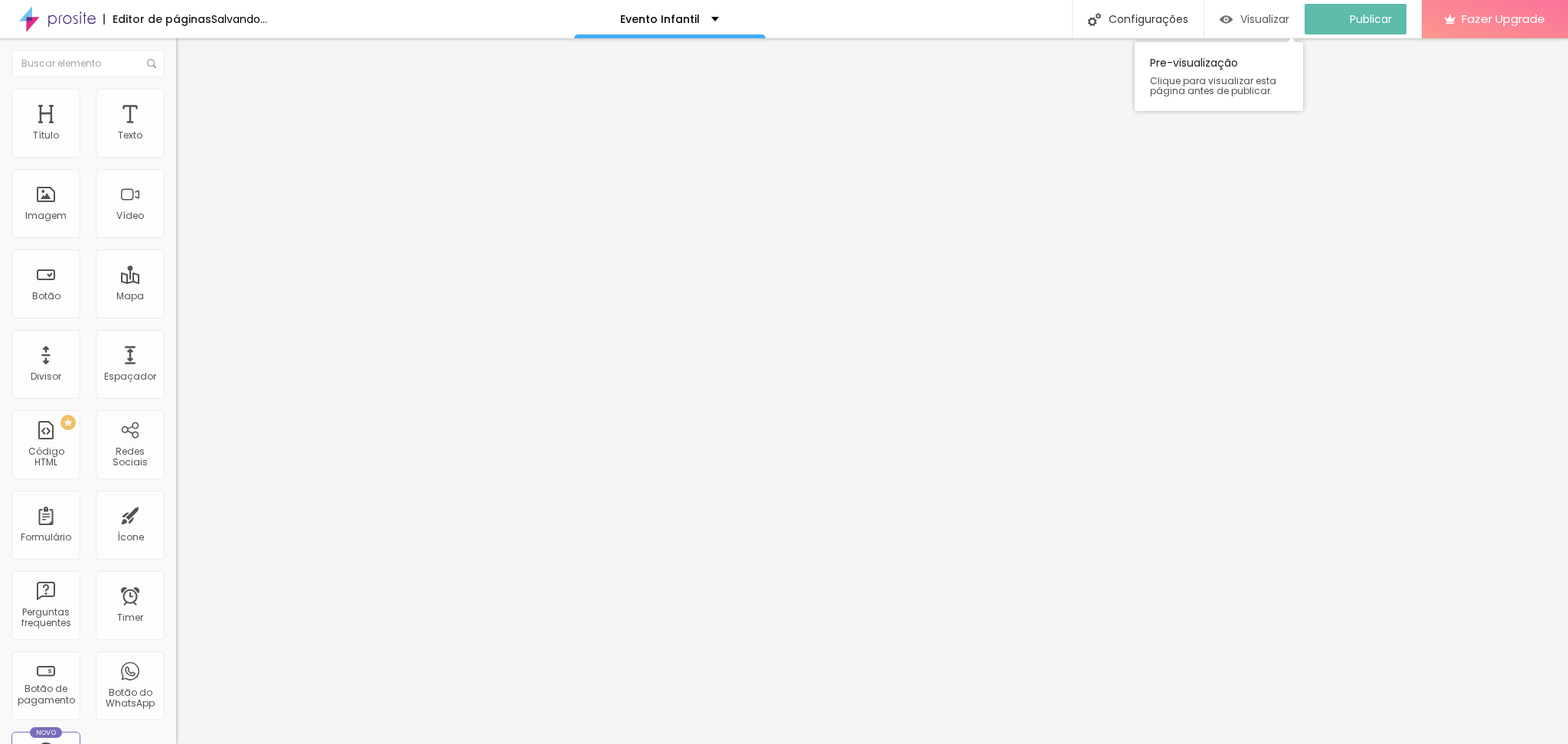
click at [1282, 14] on span "Visualizar" at bounding box center [1265, 19] width 49 height 12
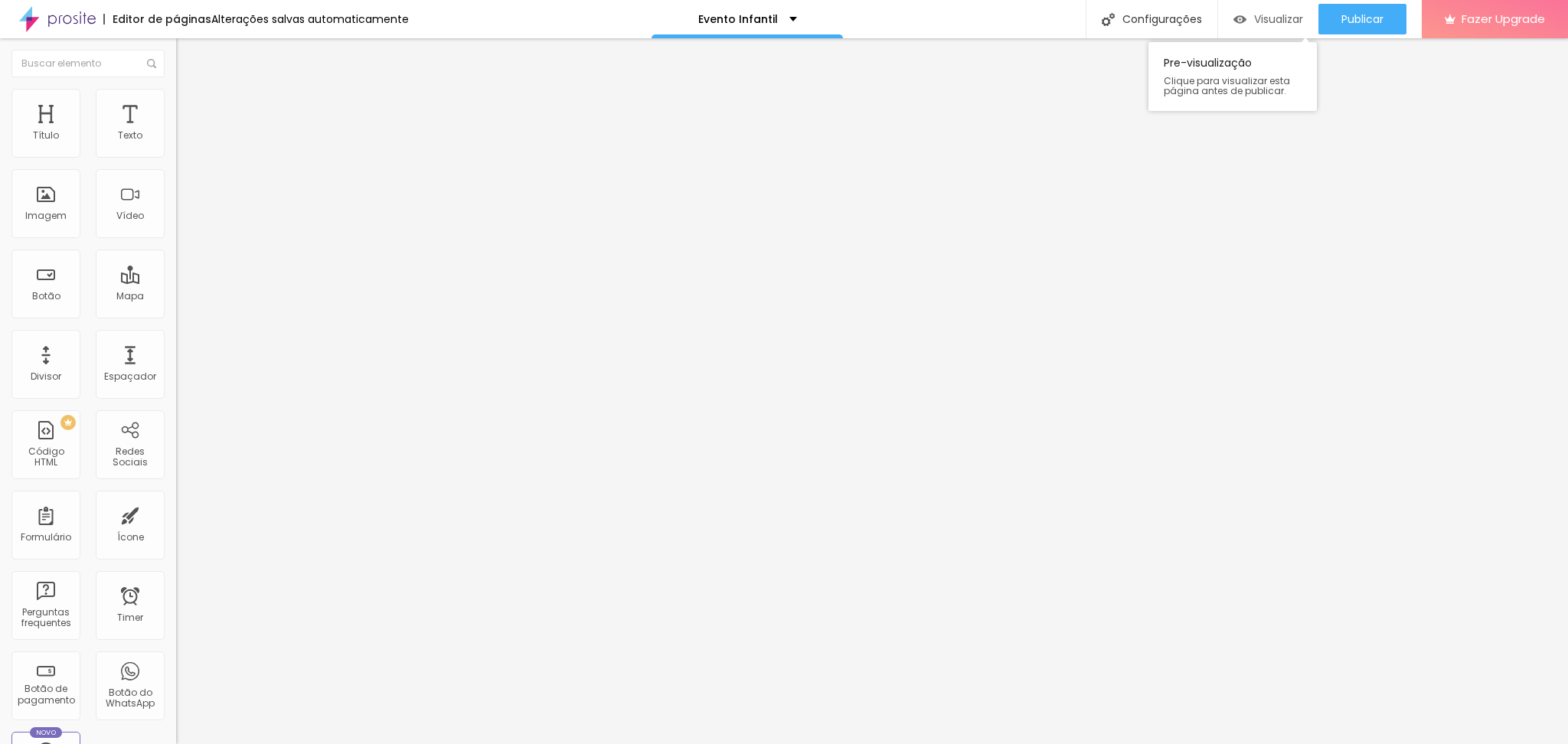
click at [1281, 27] on div "Visualizar" at bounding box center [1268, 20] width 70 height 31
click at [176, 227] on div "Tipografia Voltar ao padrão" at bounding box center [265, 205] width 176 height 43
click at [182, 222] on icon "button" at bounding box center [187, 217] width 9 height 9
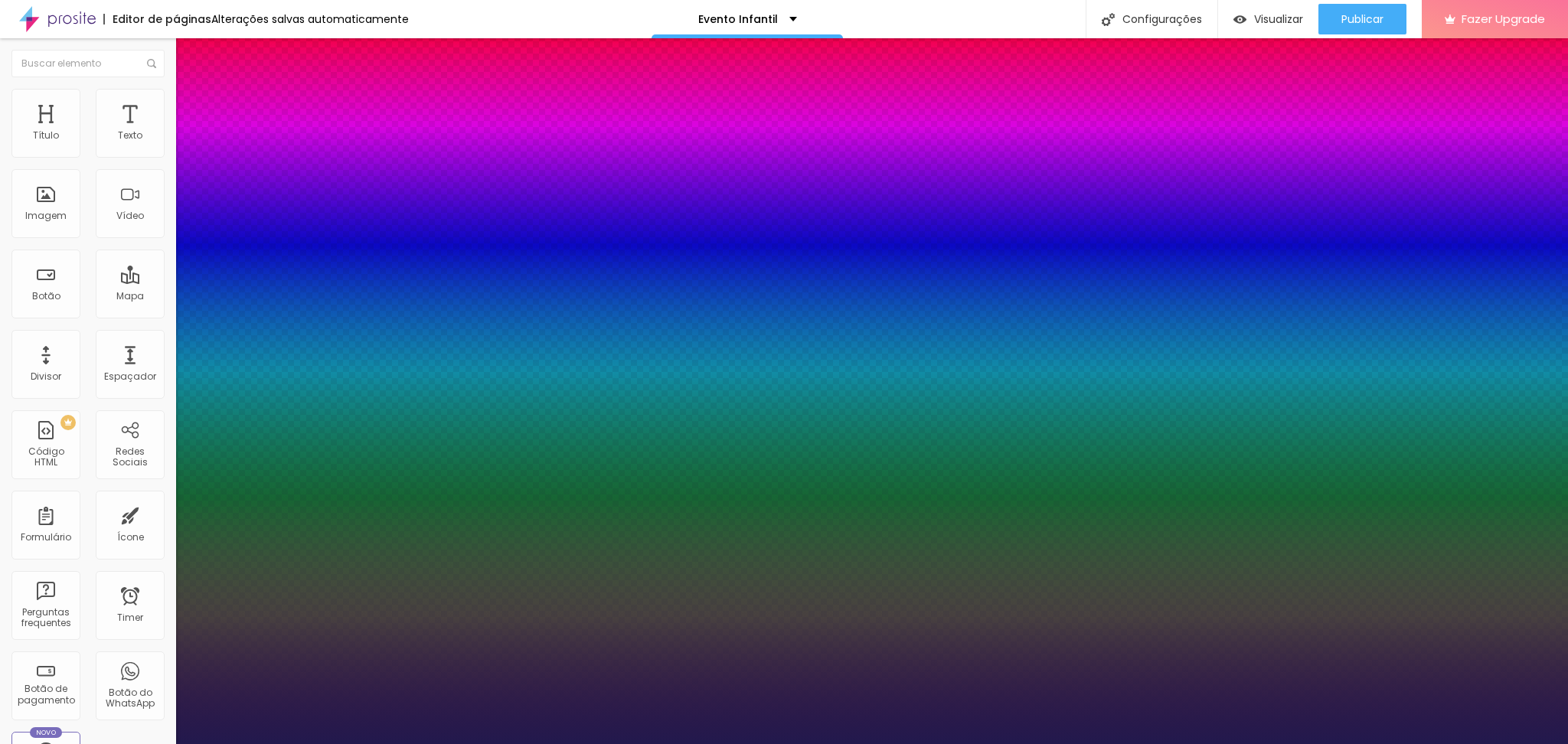
type input "1"
type input "37"
type input "1"
type input "36"
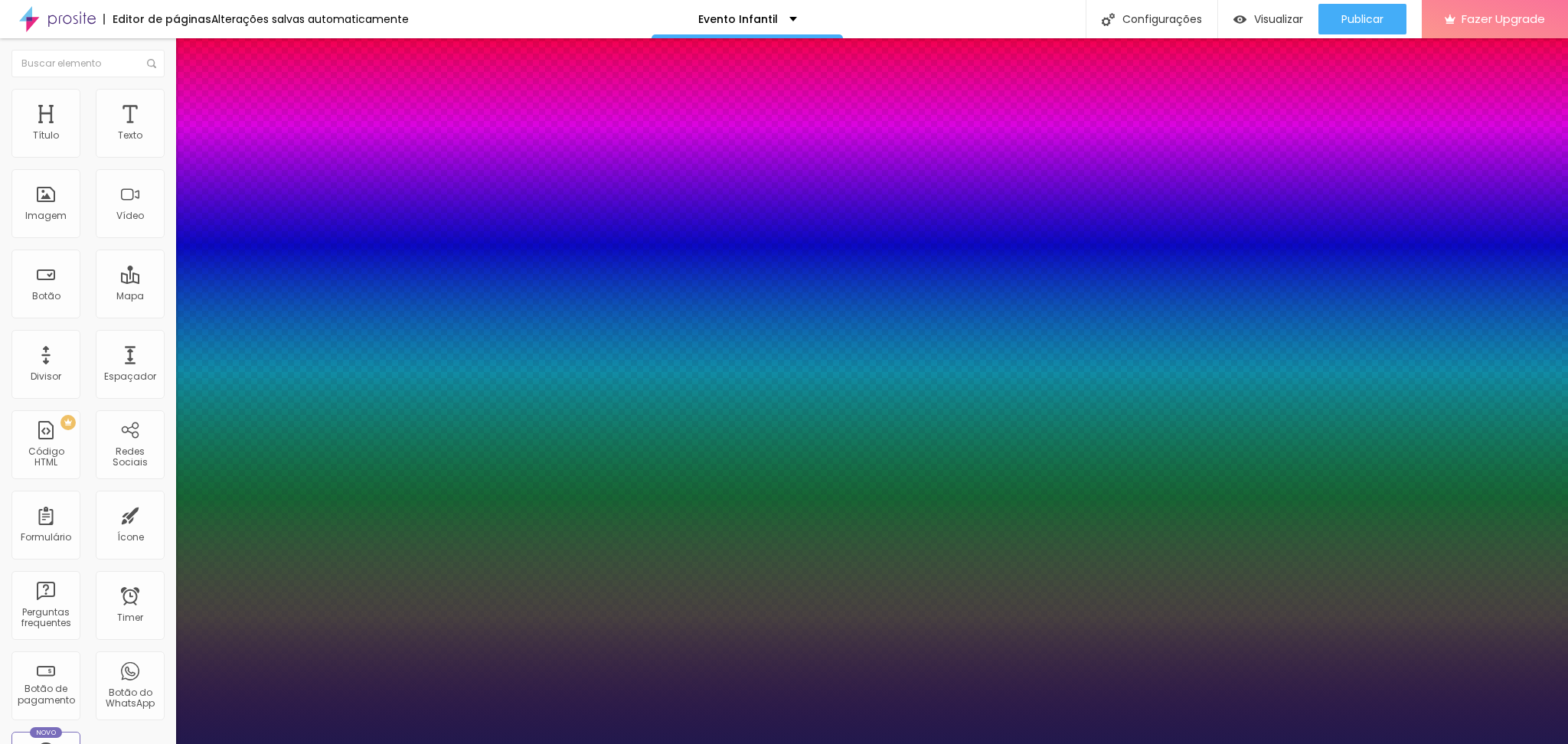
type input "36"
type input "1"
type input "35"
type input "1"
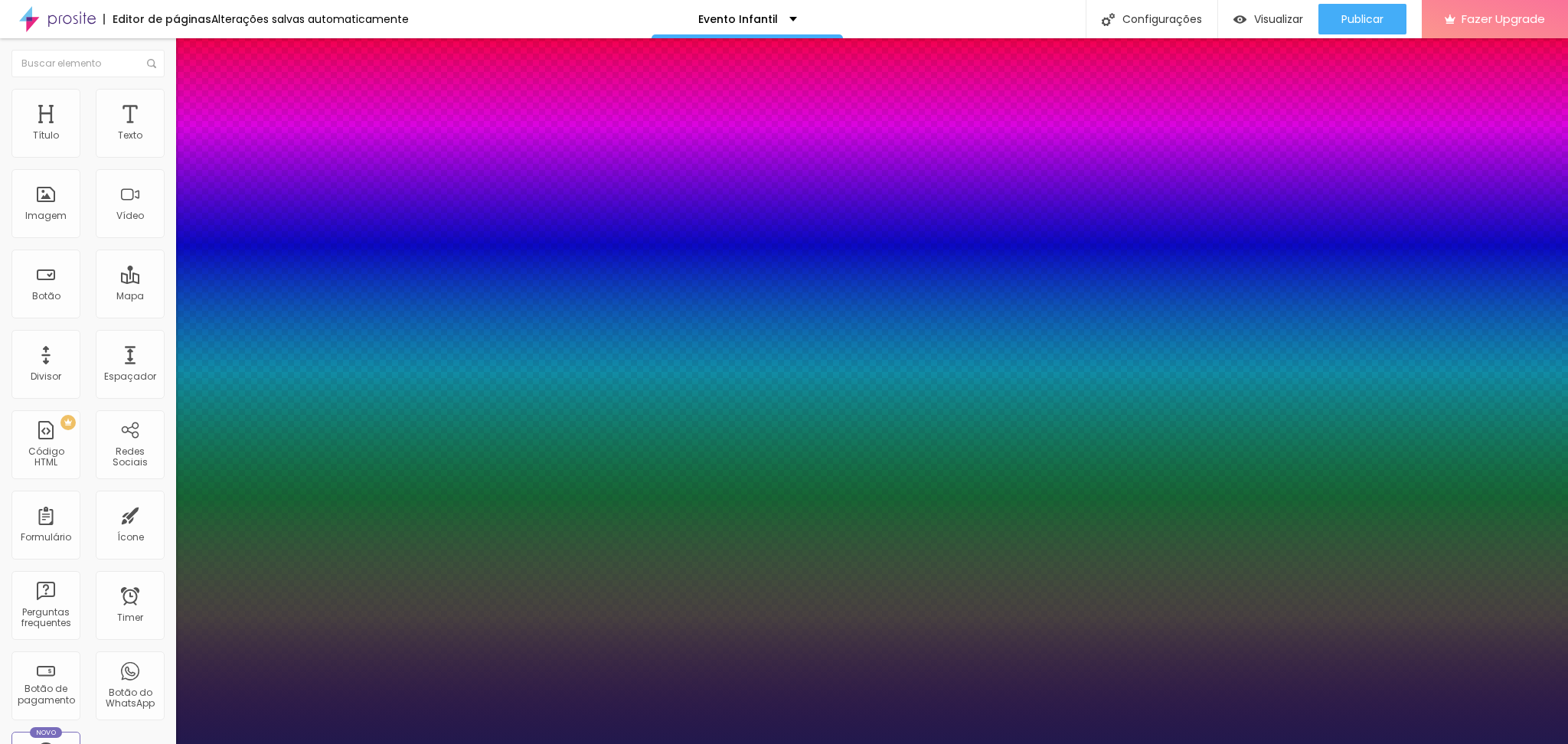
type input "34"
type input "1"
type input "33"
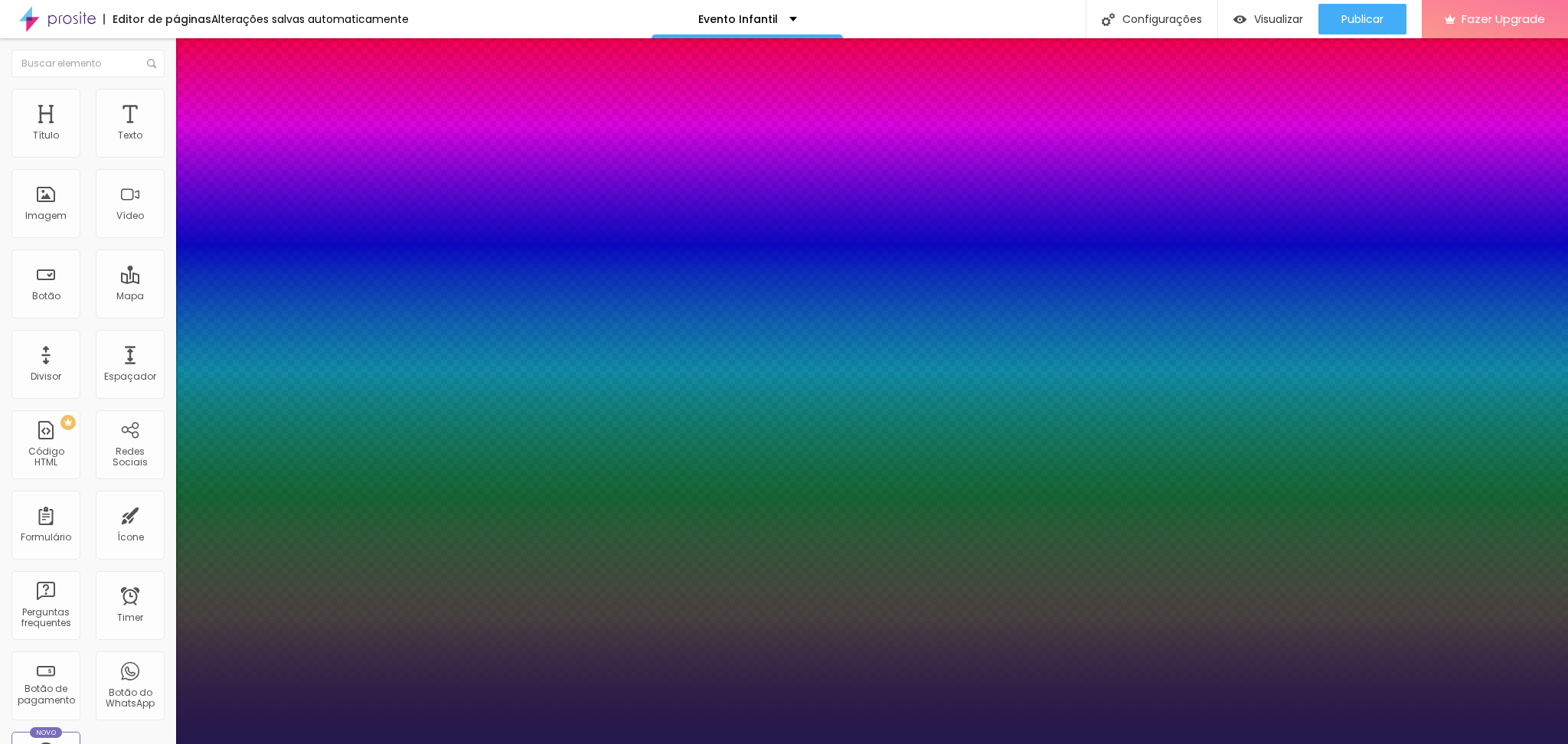
type input "1"
type input "32"
type input "1"
type input "31"
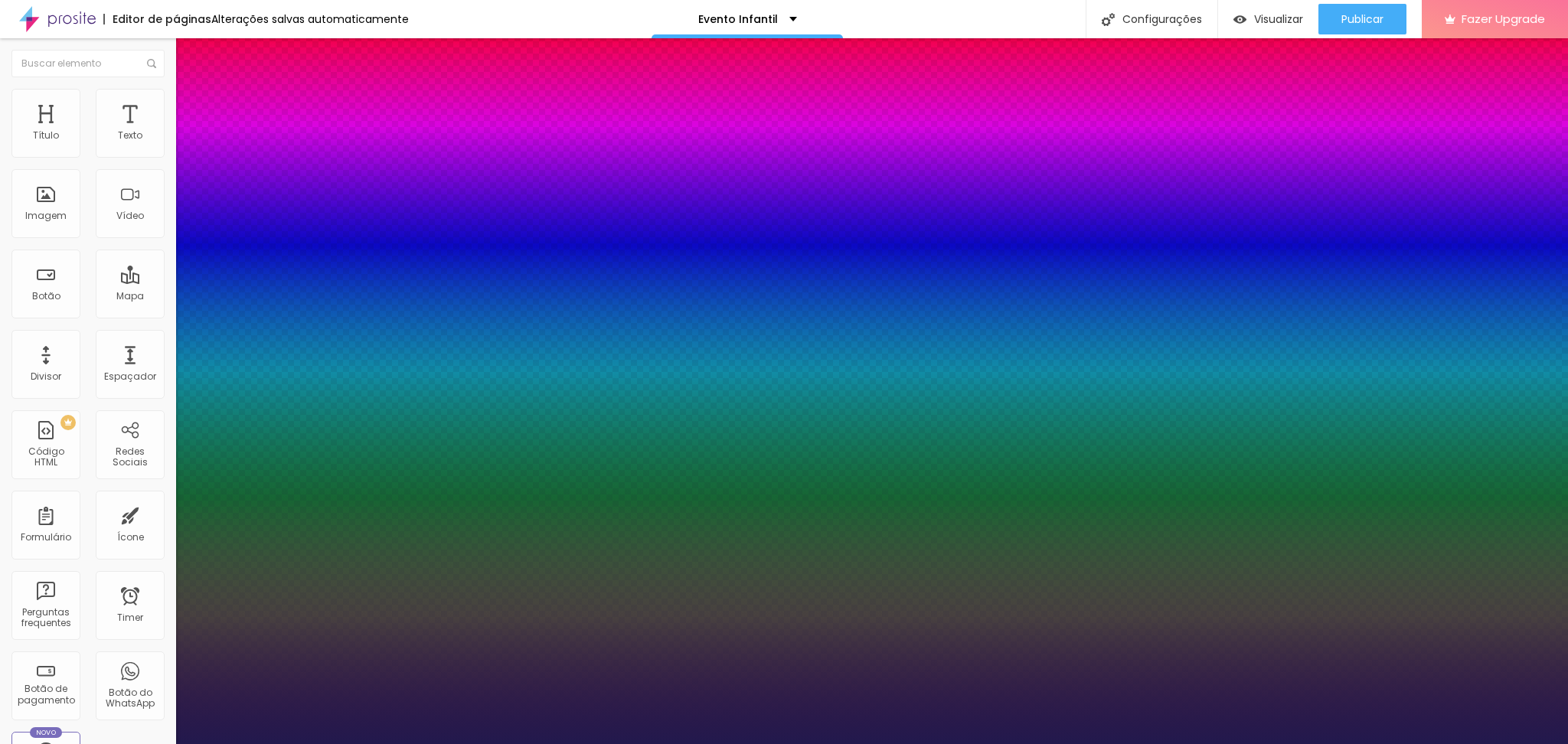
type input "31"
type input "1"
type input "30"
type input "1"
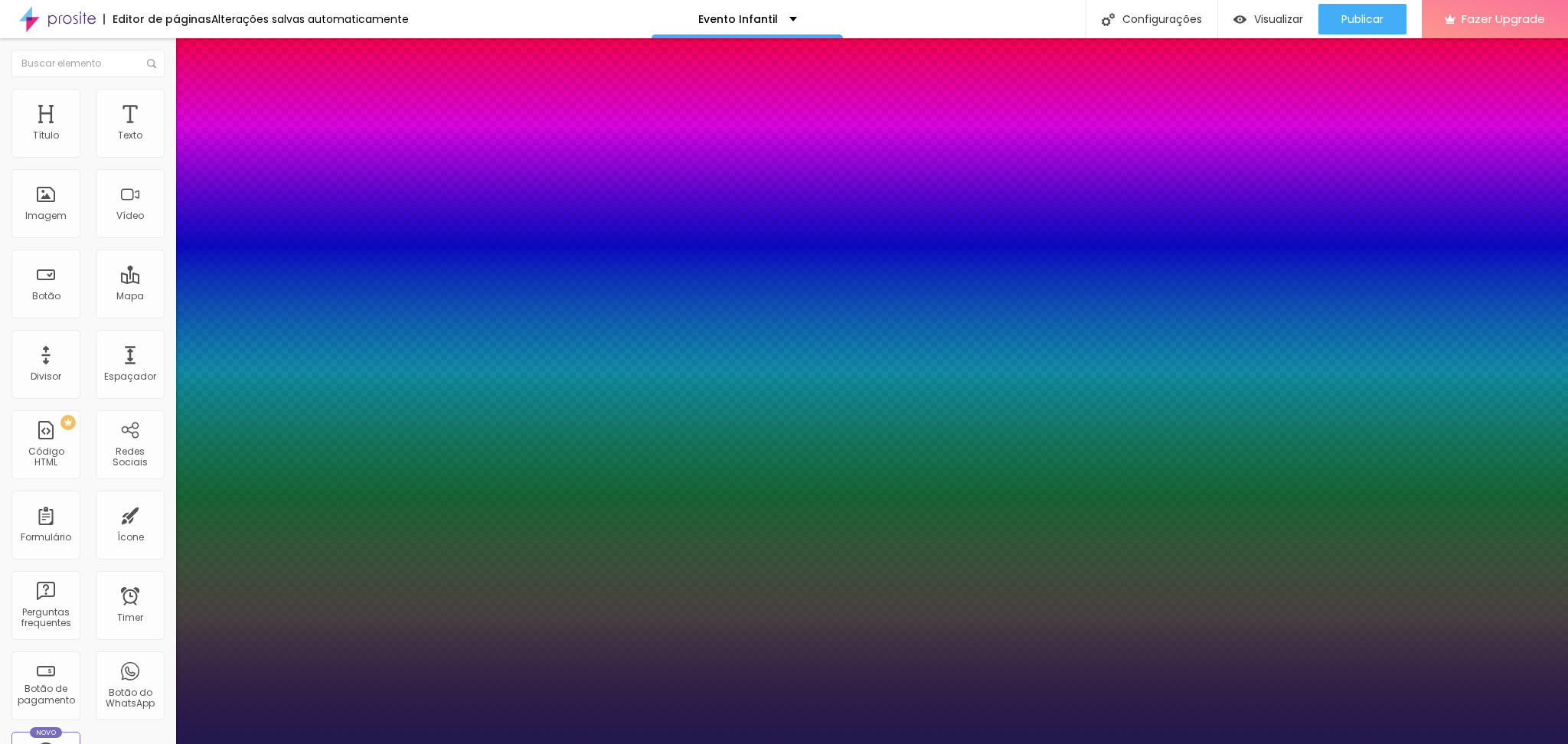
drag, startPoint x: 235, startPoint y: 433, endPoint x: 225, endPoint y: 433, distance: 10.0
type input "30"
type input "1"
click at [365, 743] on div at bounding box center [784, 744] width 1568 height 0
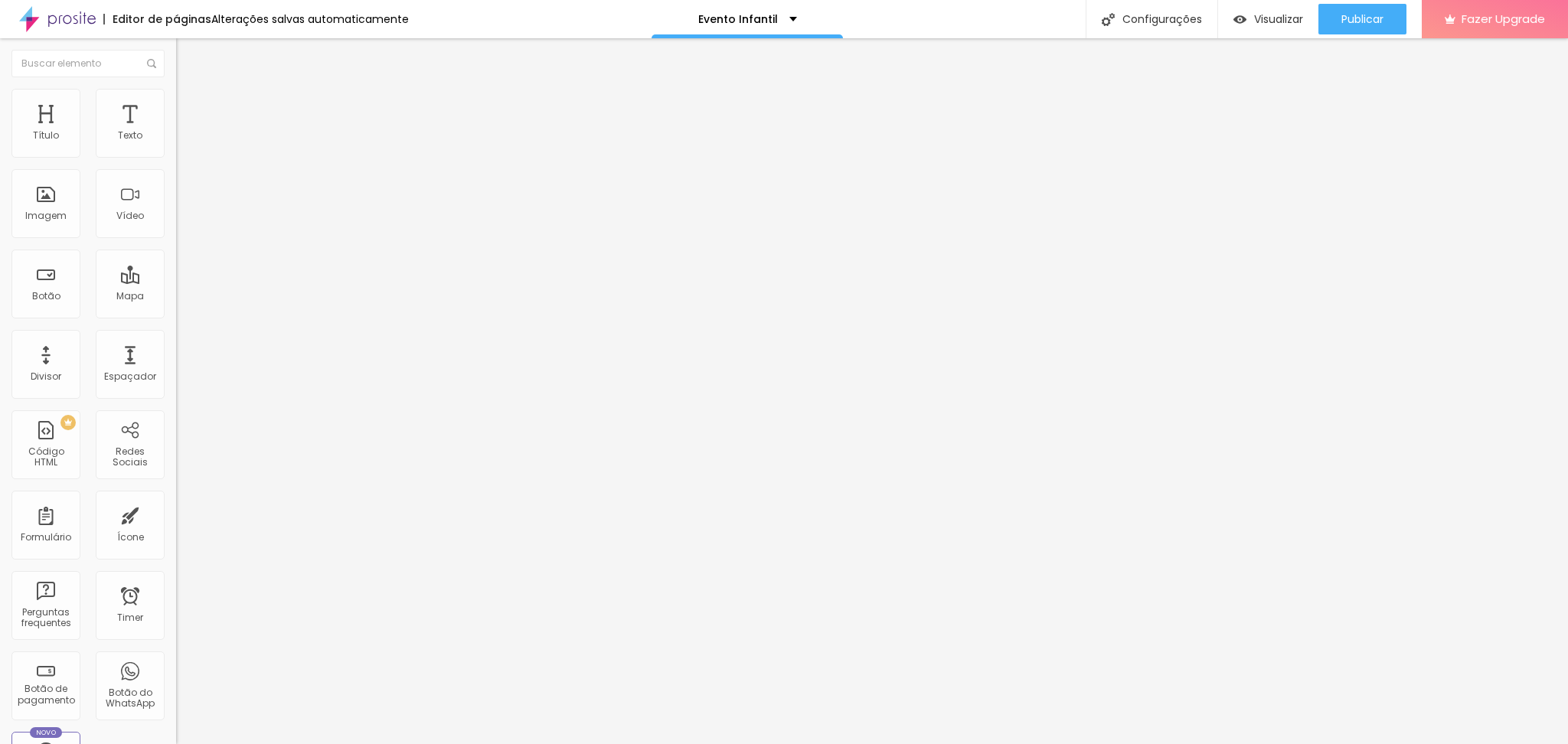
click at [188, 56] on img "button" at bounding box center [193, 56] width 12 height 12
click at [176, 144] on input "text" at bounding box center [268, 137] width 184 height 15
paste input "https://youtu.be/EBDFwXaRqwo?si=YMptLv2TsOsQCv2I"
type input "https://youtu.be/EBDFwXaRqwo?si=YMptLv2TsOsQCv2I"
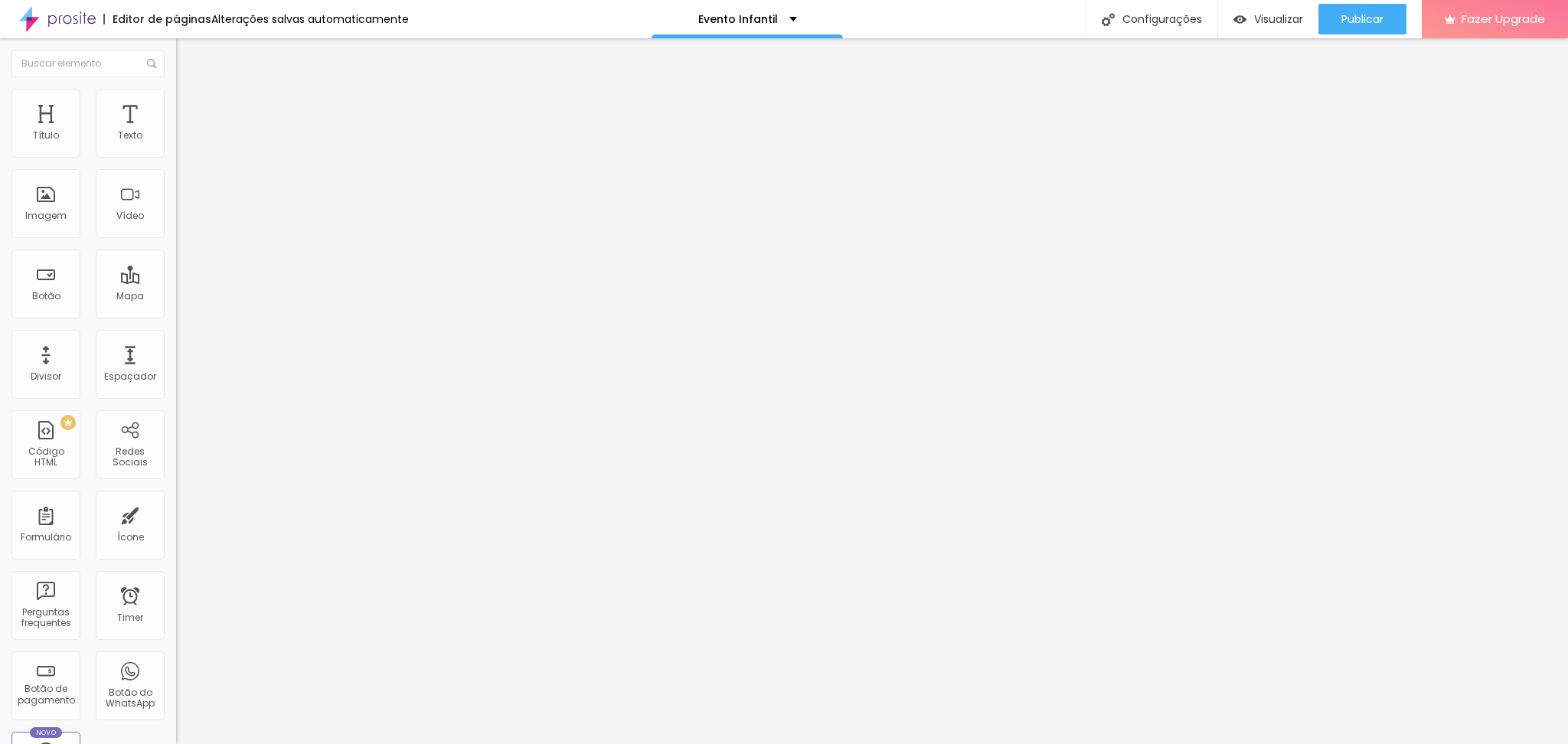
scroll to position [0, 0]
click at [176, 297] on div at bounding box center [265, 297] width 176 height 0
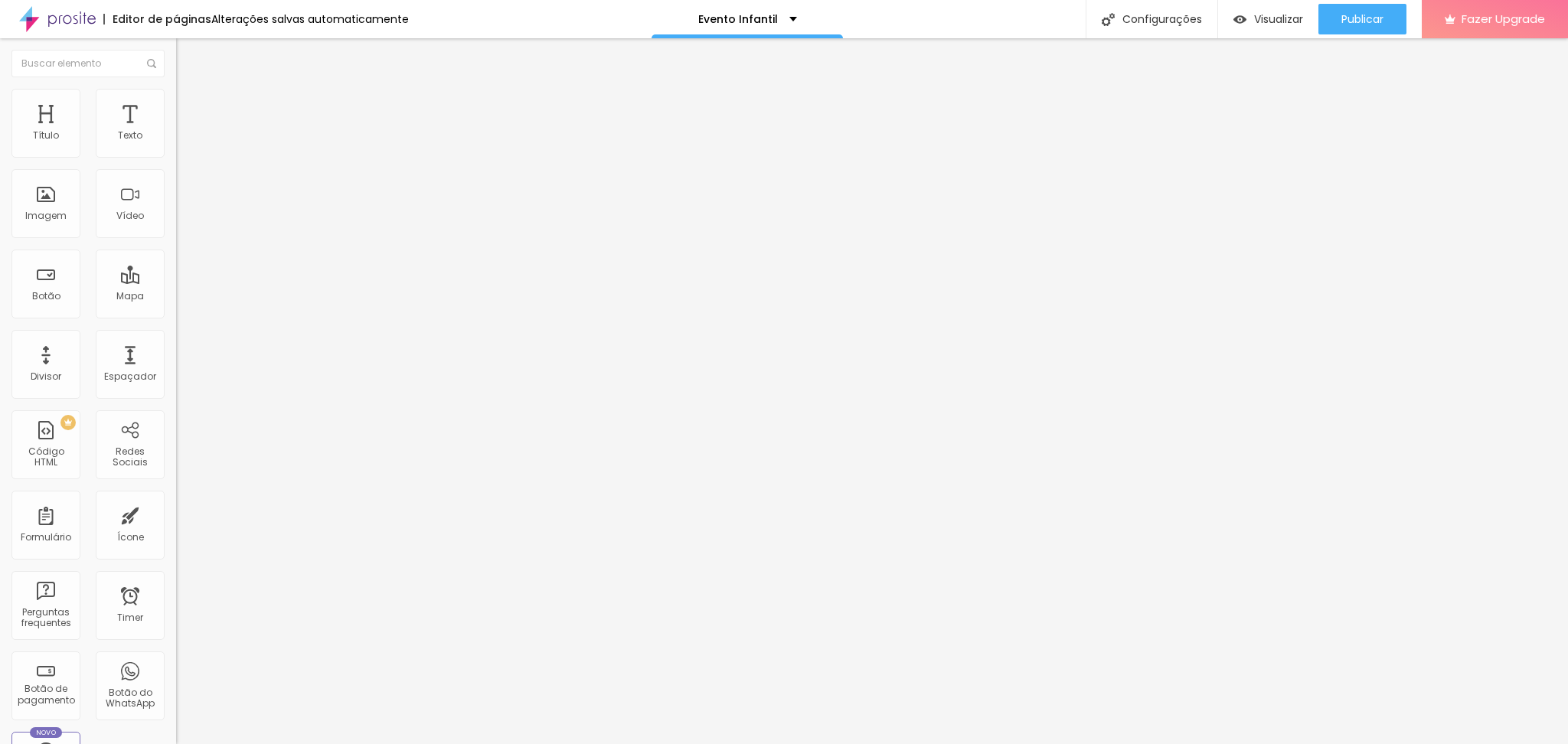
click at [176, 229] on span "4:3 Standard" at bounding box center [207, 221] width 62 height 13
click at [176, 238] on span "Ultrawide" at bounding box center [198, 231] width 43 height 13
click at [176, 229] on span "21:9 Ultrawide" at bounding box center [208, 221] width 63 height 13
click at [176, 262] on span "Standard" at bounding box center [199, 255] width 46 height 13
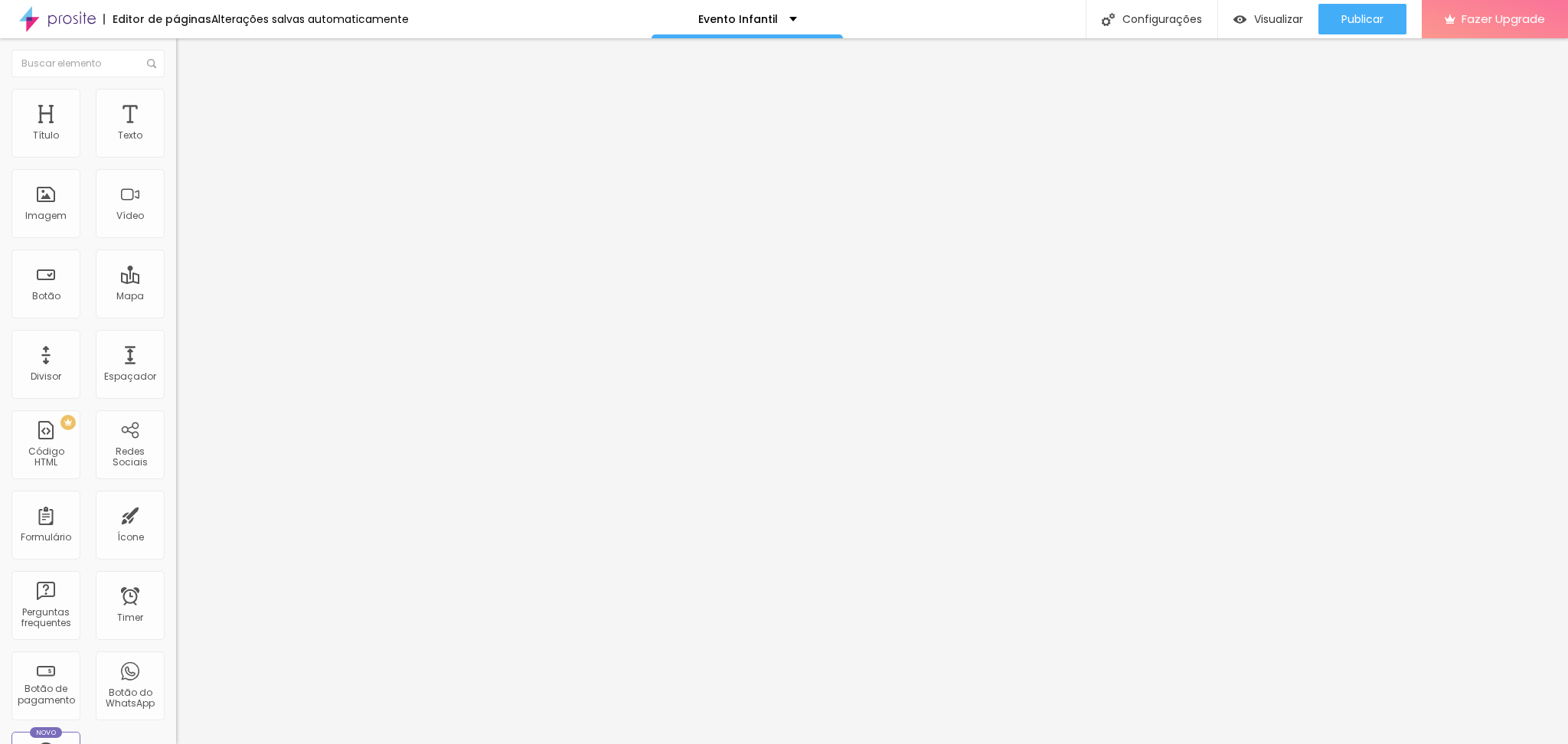
click at [176, 280] on span "Vertical 2" at bounding box center [198, 273] width 43 height 13
click at [176, 237] on div "Ultrawide 21:9" at bounding box center [265, 232] width 176 height 9
click at [176, 144] on input "text" at bounding box center [268, 137] width 184 height 15
paste input "https://youtu.be/yBxRwEOfwbA?si=THJF5somPyq_z0H8"
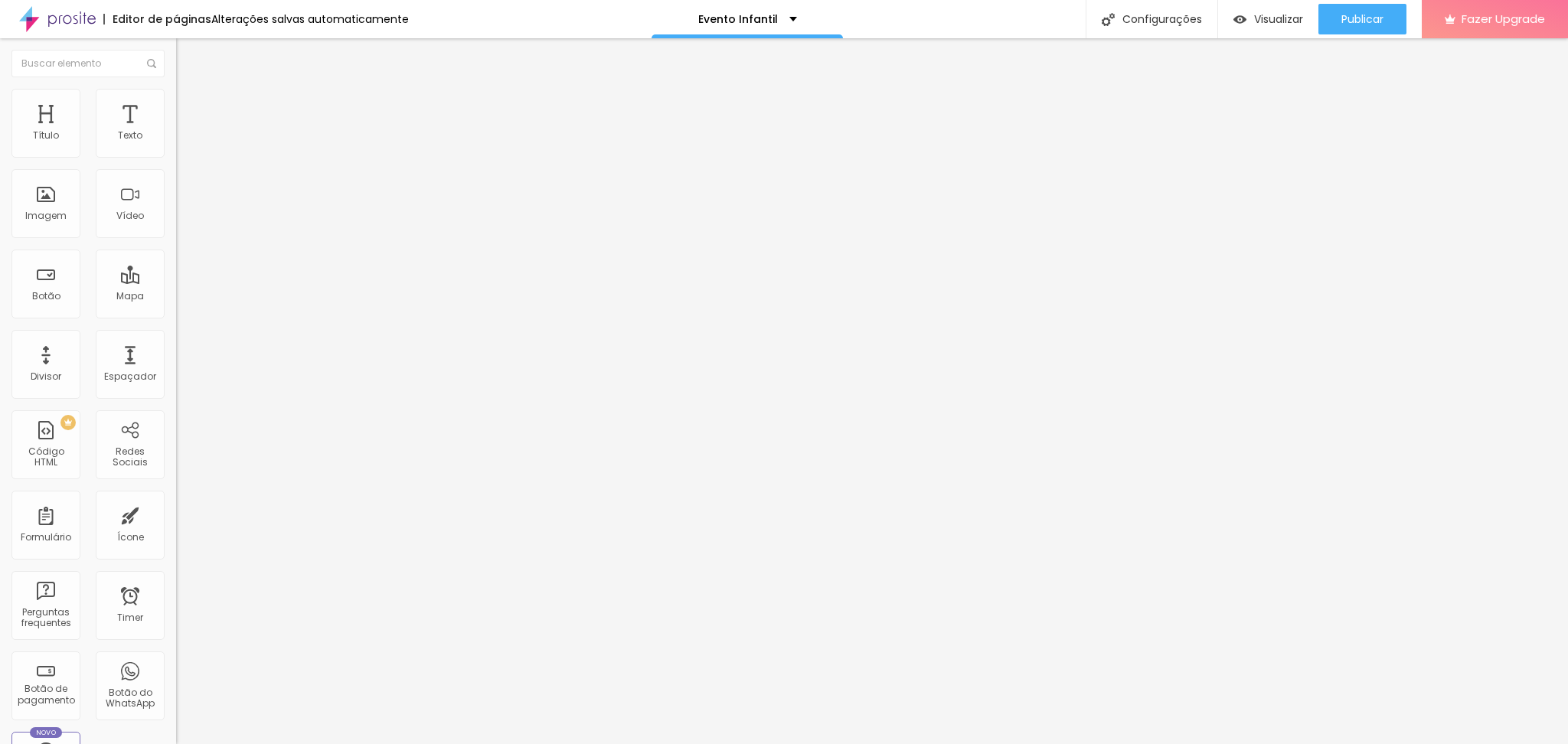
type input "https://youtu.be/yBxRwEOfwbA?si=THJF5somPyq_z0H8"
click at [176, 229] on span "4:3 Standard" at bounding box center [207, 221] width 62 height 13
click at [176, 237] on div "Ultrawide 21:9" at bounding box center [265, 232] width 176 height 9
click at [176, 97] on img at bounding box center [183, 96] width 14 height 14
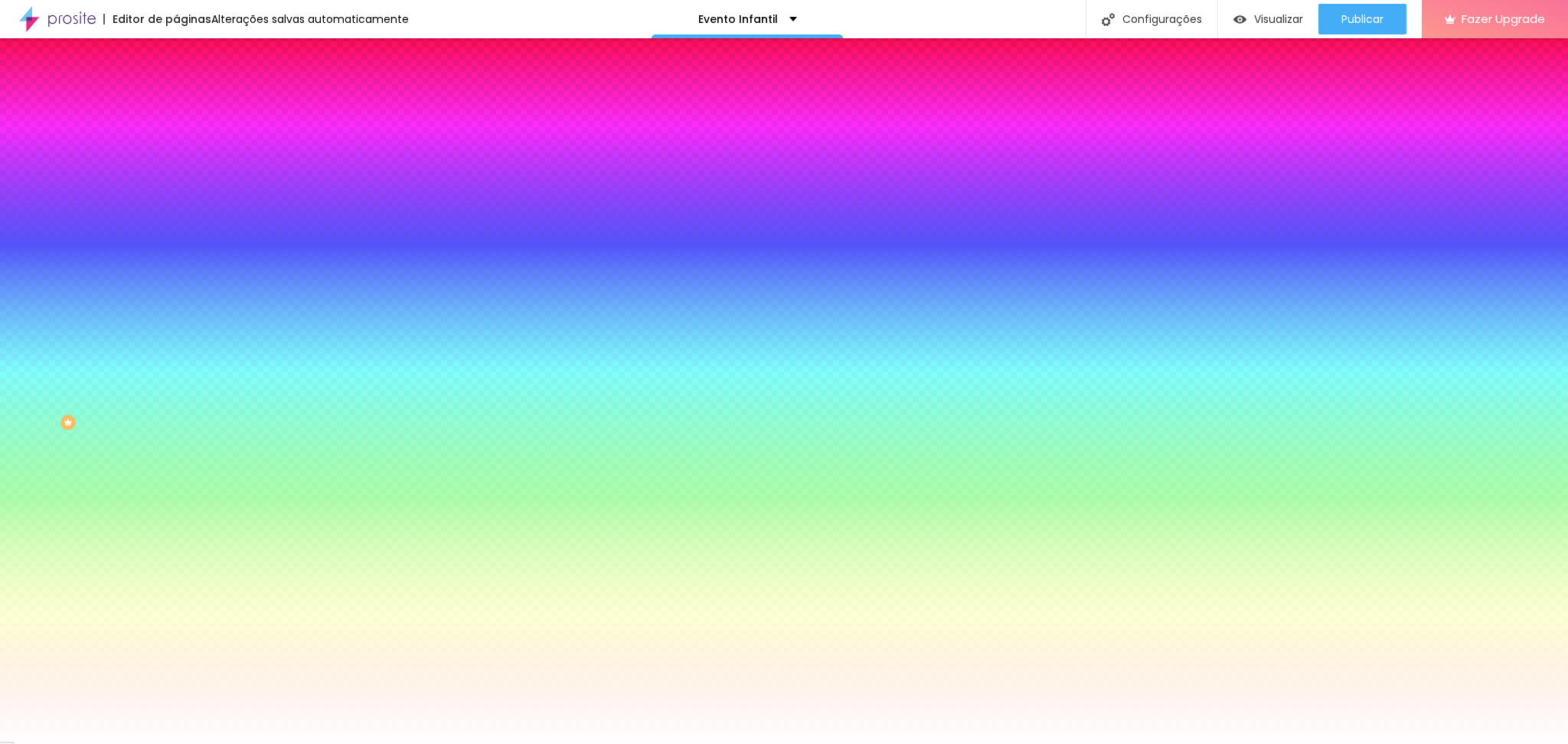
click at [176, 141] on span "Trocar imagem" at bounding box center [218, 134] width 83 height 13
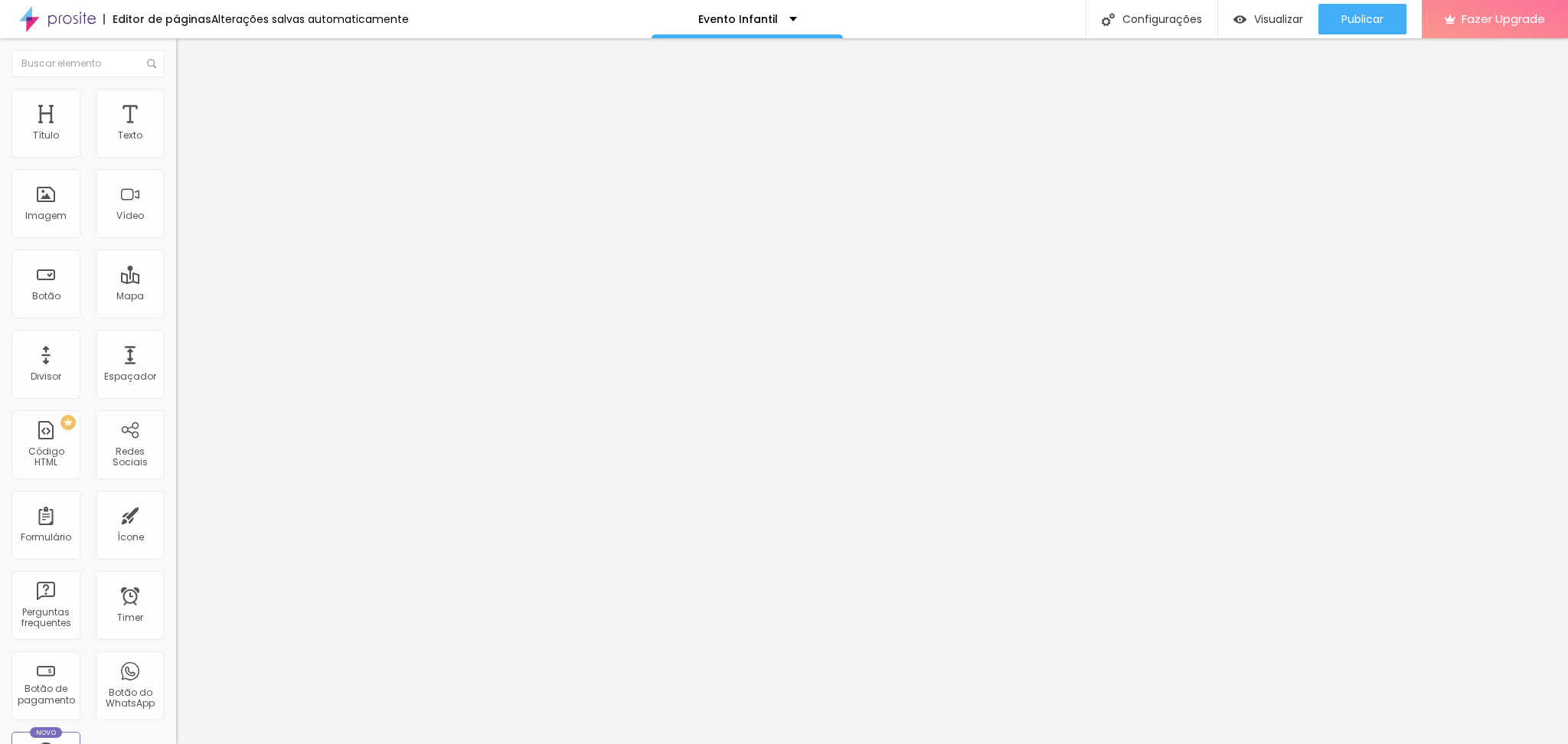
click at [176, 227] on div at bounding box center [265, 218] width 176 height 16
click at [182, 222] on icon "button" at bounding box center [187, 217] width 9 height 9
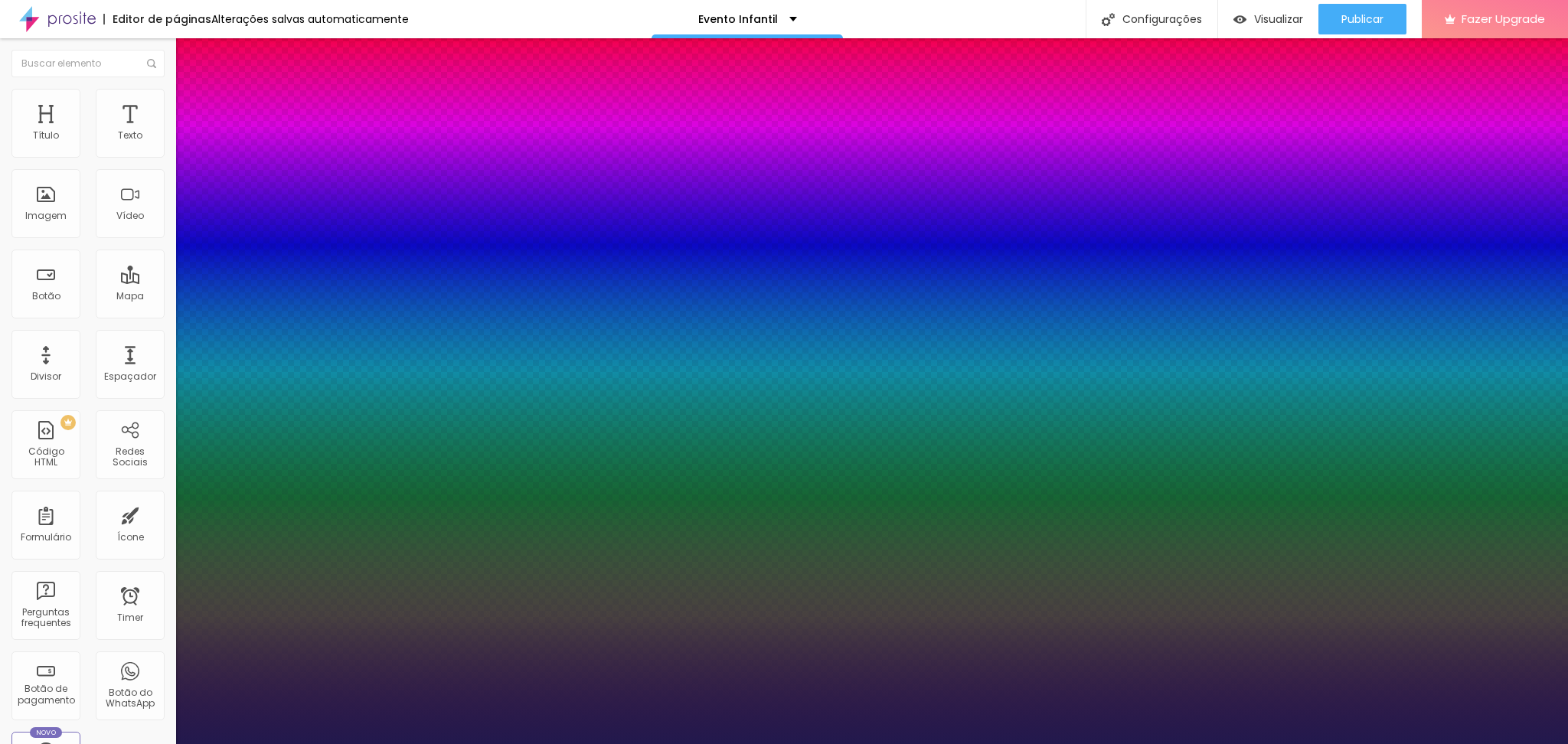
type input "1"
type input "20"
type input "1"
type input "24"
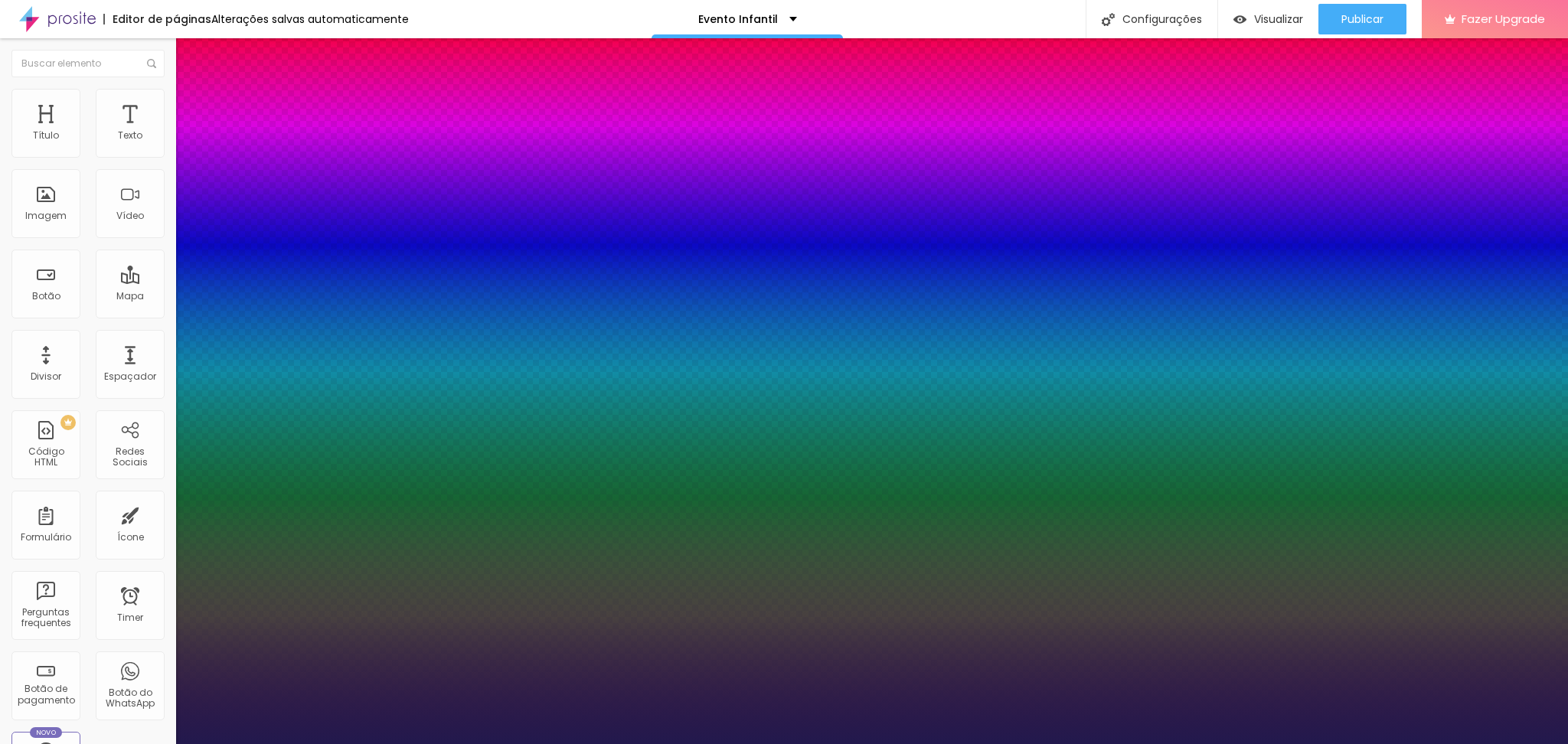
type input "24"
type input "1"
type input "38"
type input "1"
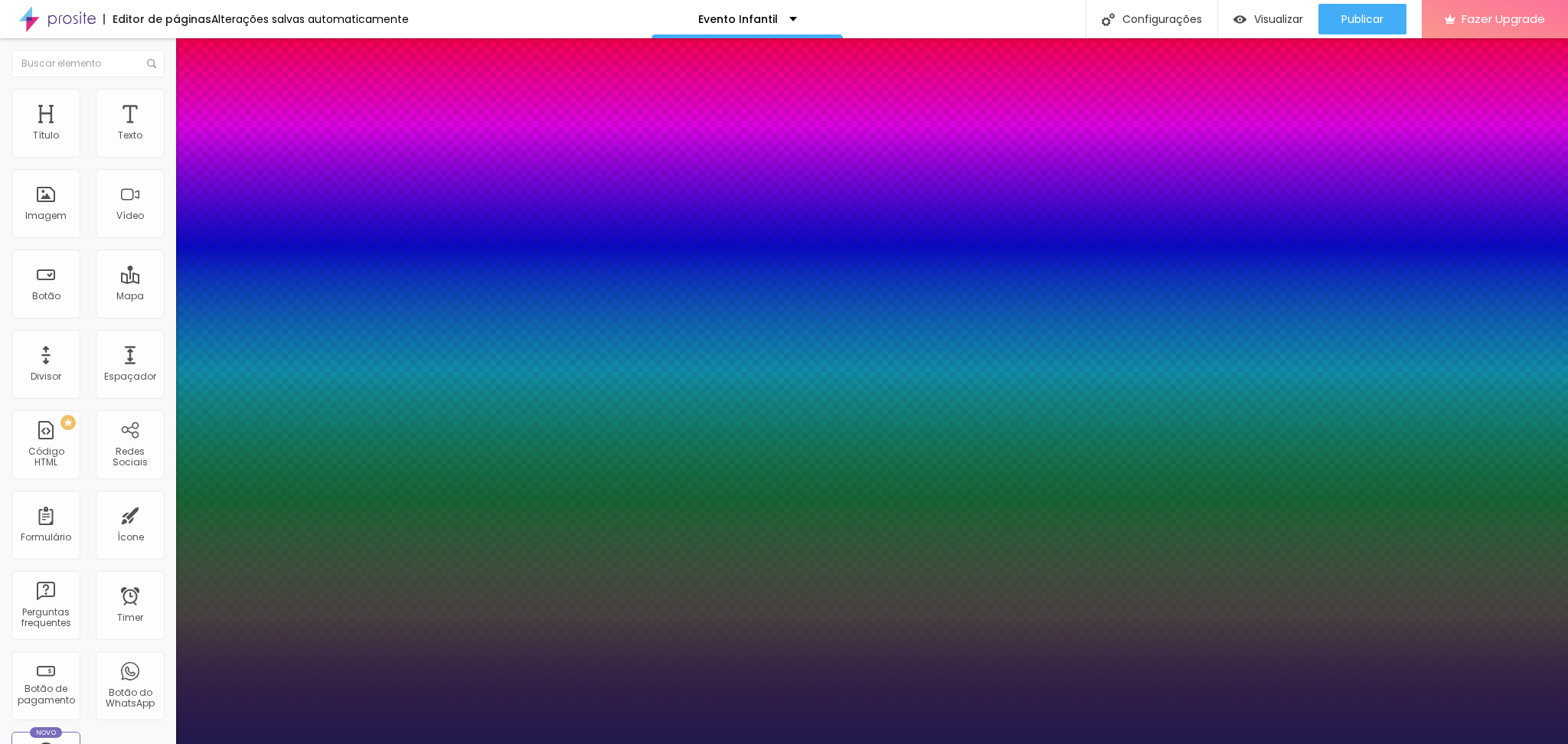
type input "40"
type input "1"
type input "41"
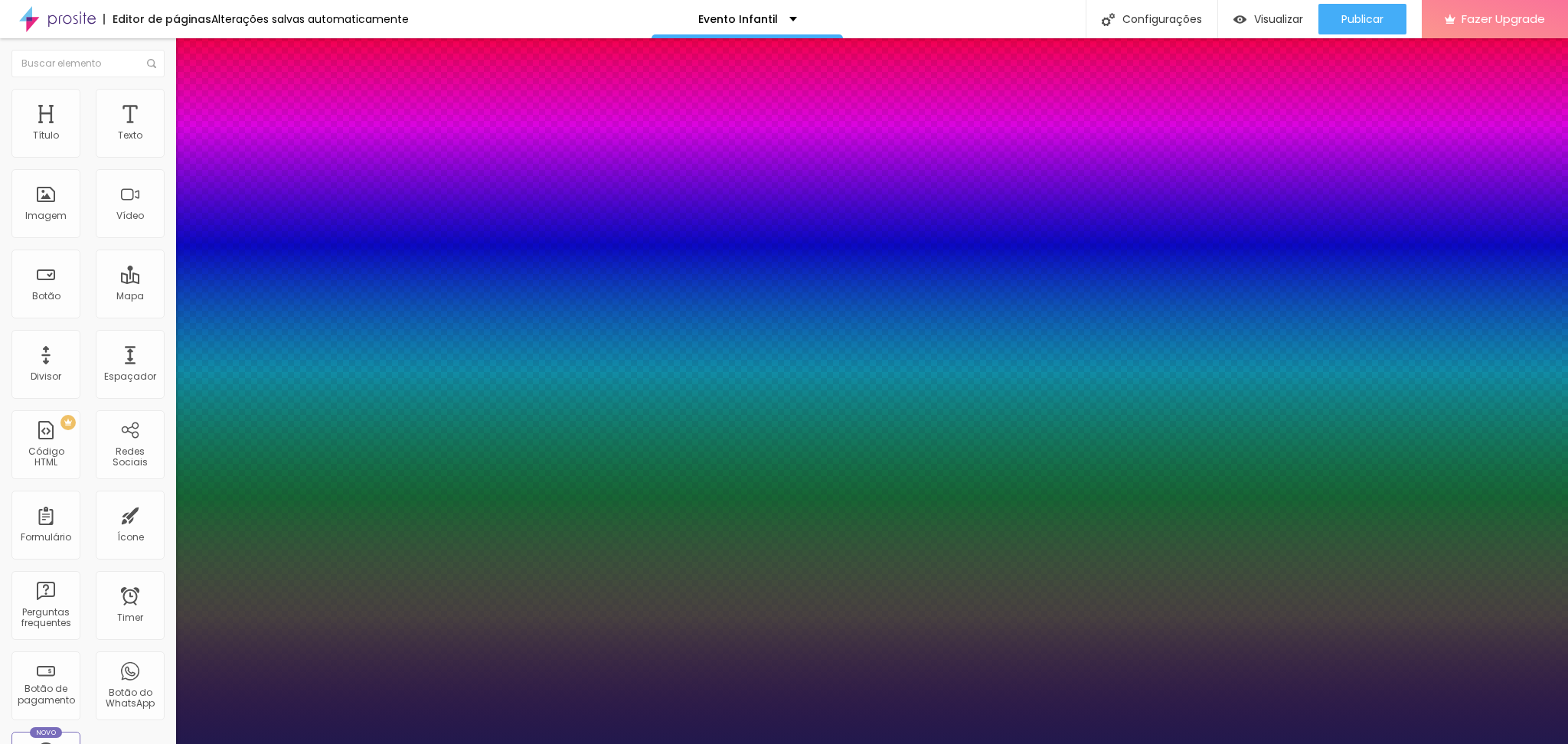
type input "1"
type input "42"
type input "1"
type input "47"
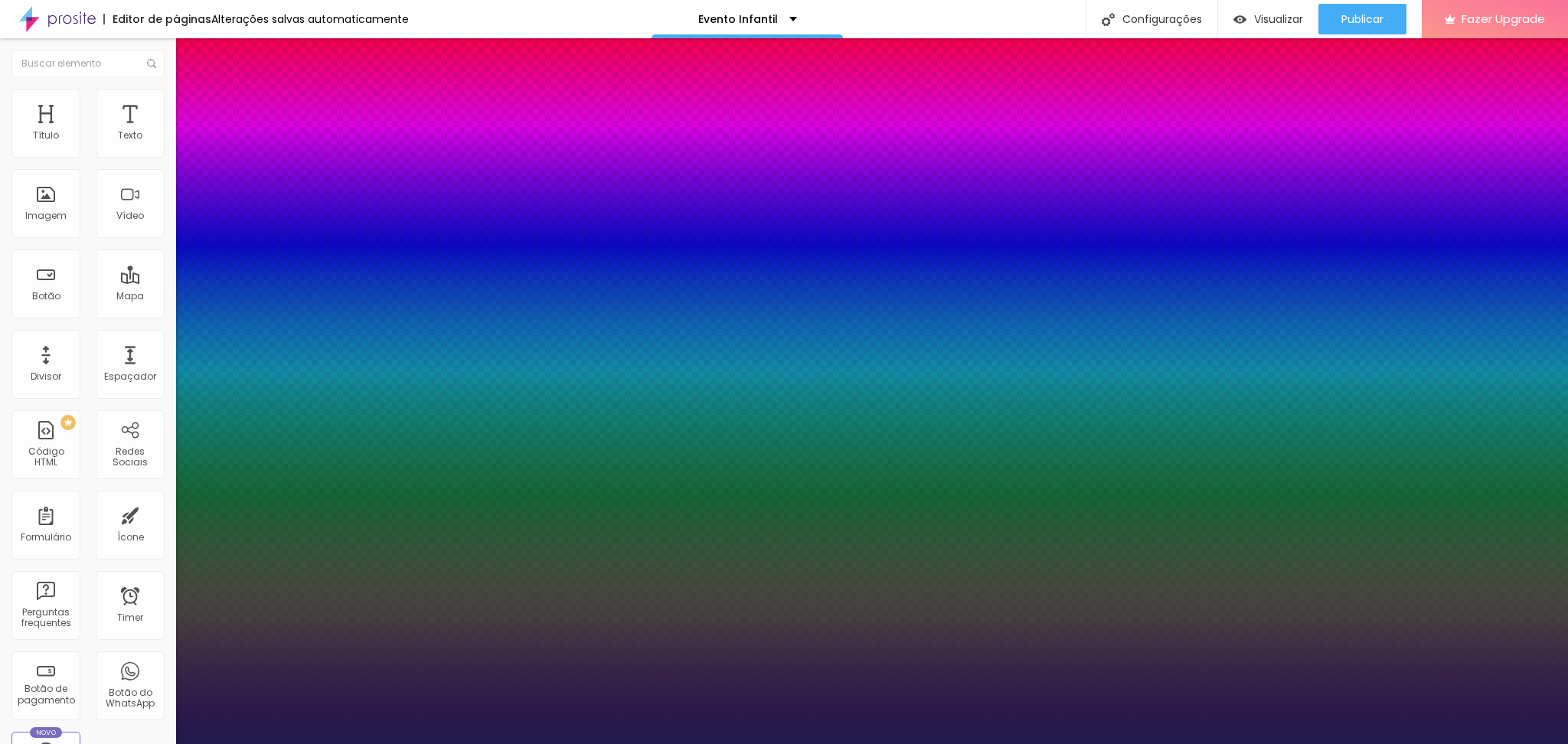
type input "47"
type input "1"
type input "48"
type input "1"
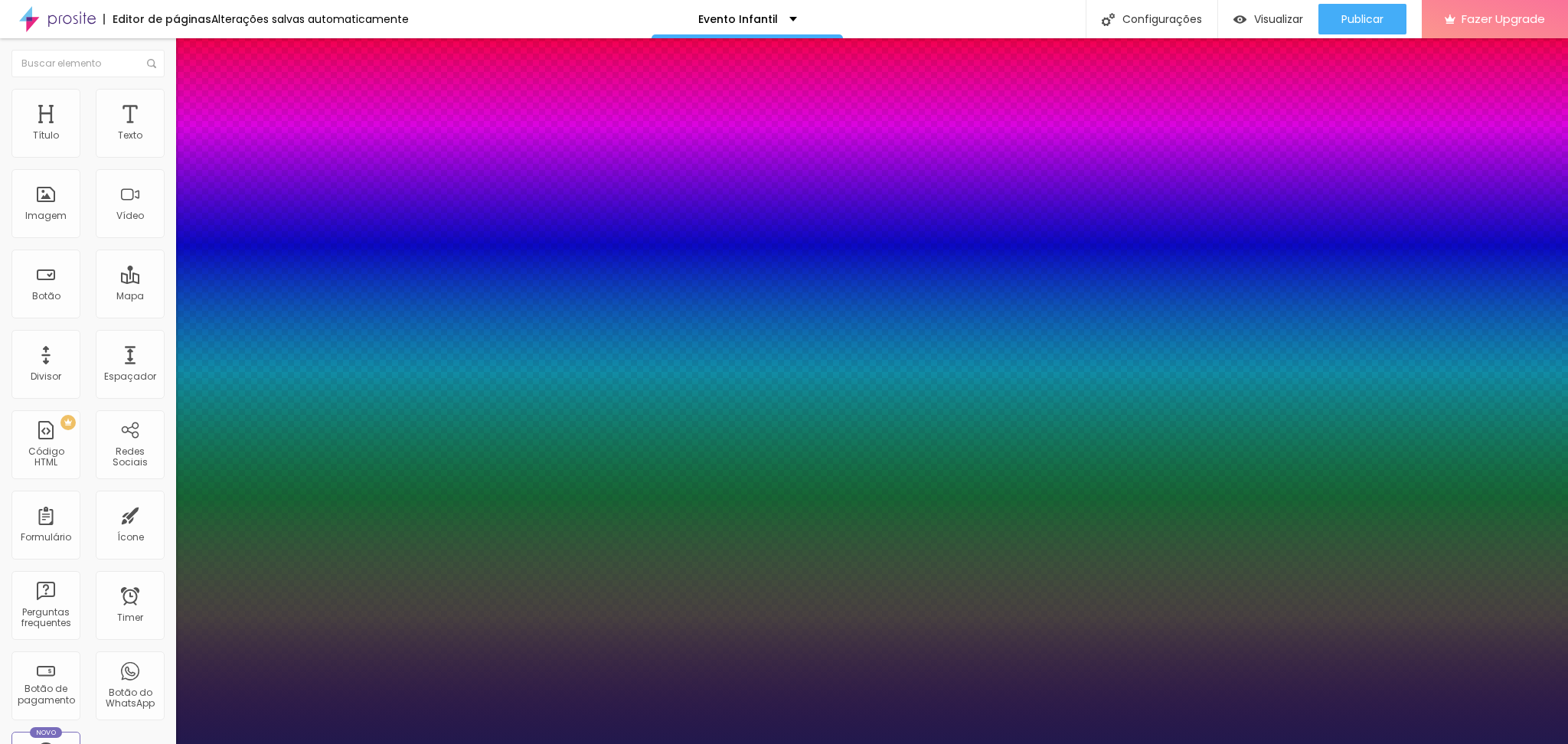
type input "49"
type input "1"
type input "51"
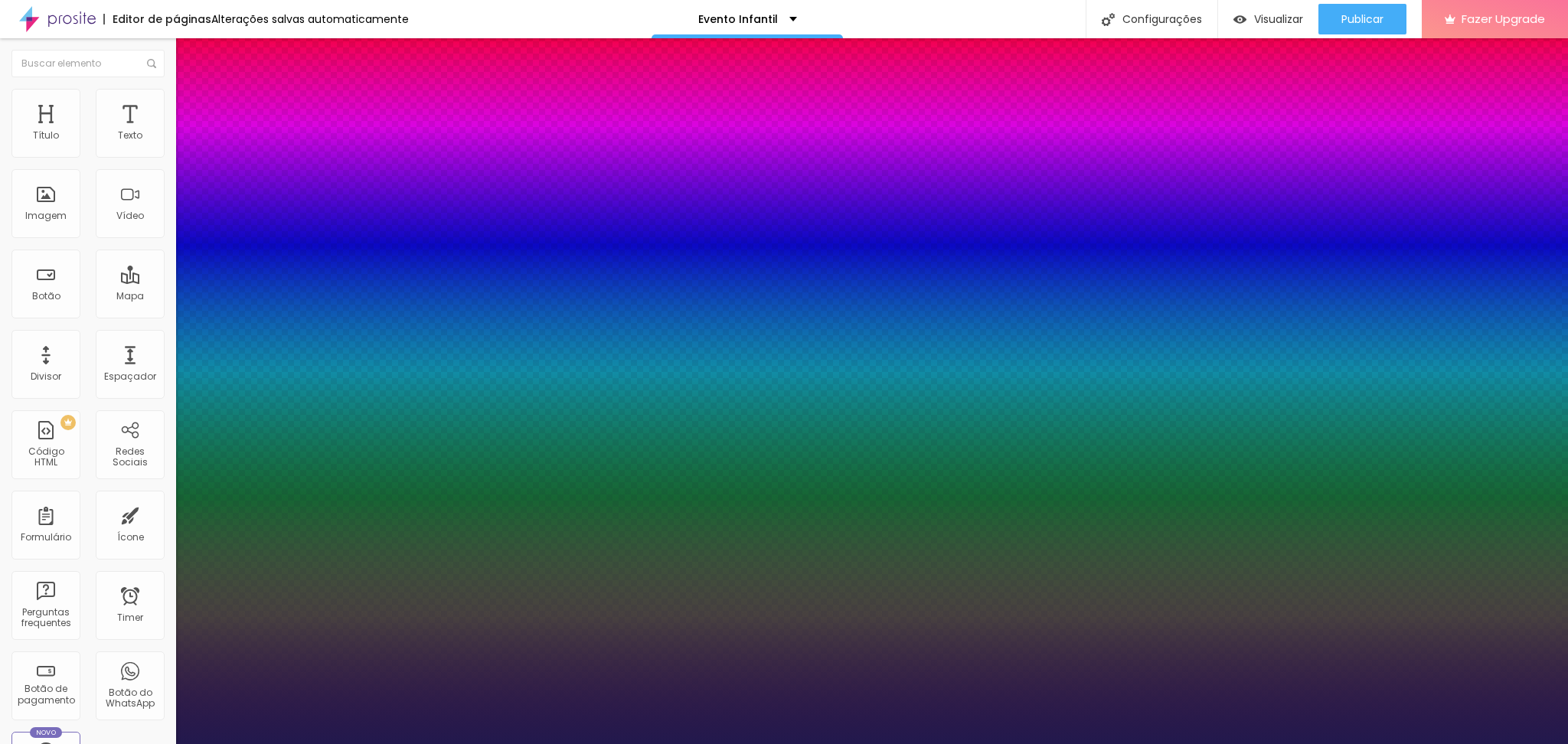
type input "1"
type input "52"
type input "1"
type input "55"
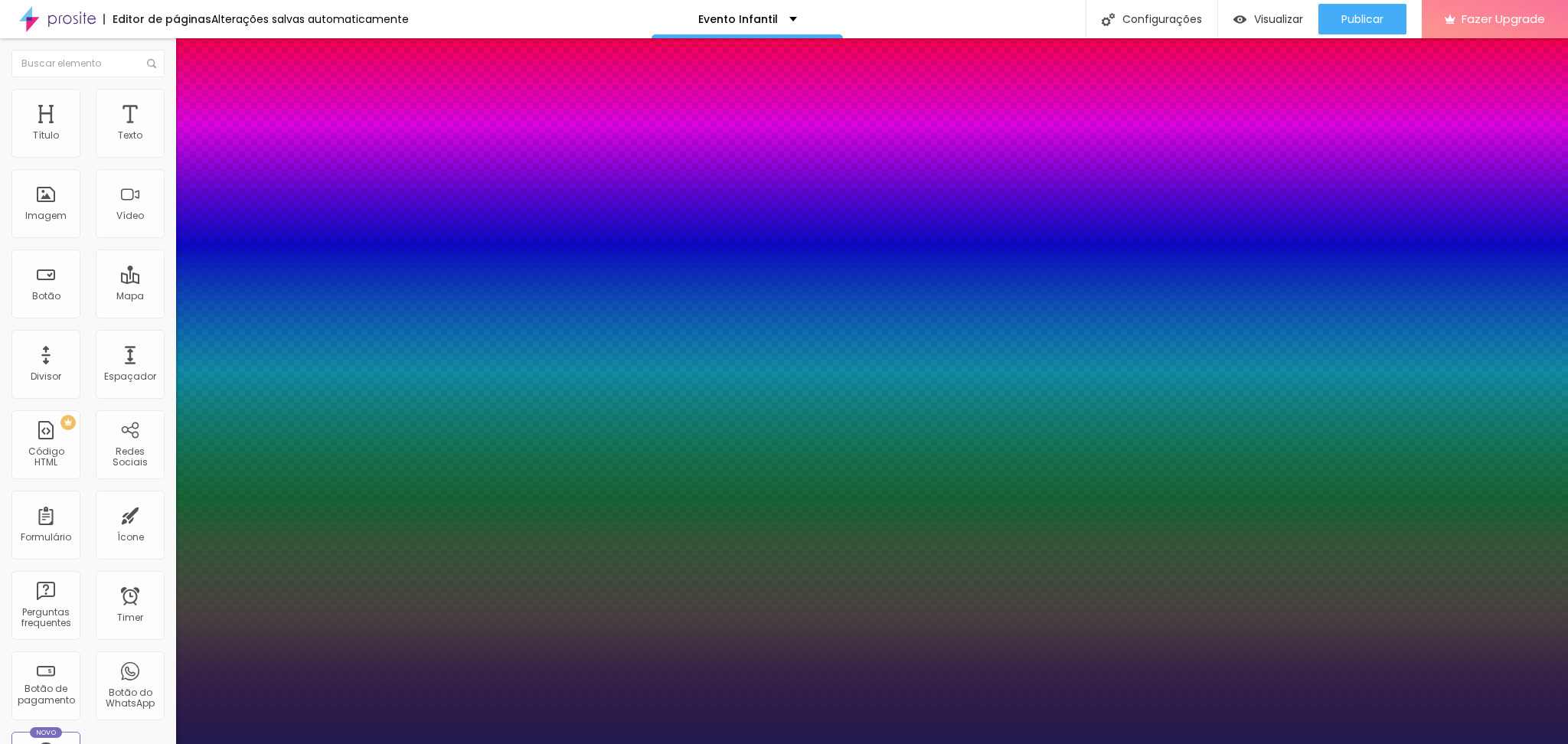
type input "55"
type input "1"
type input "57"
type input "1"
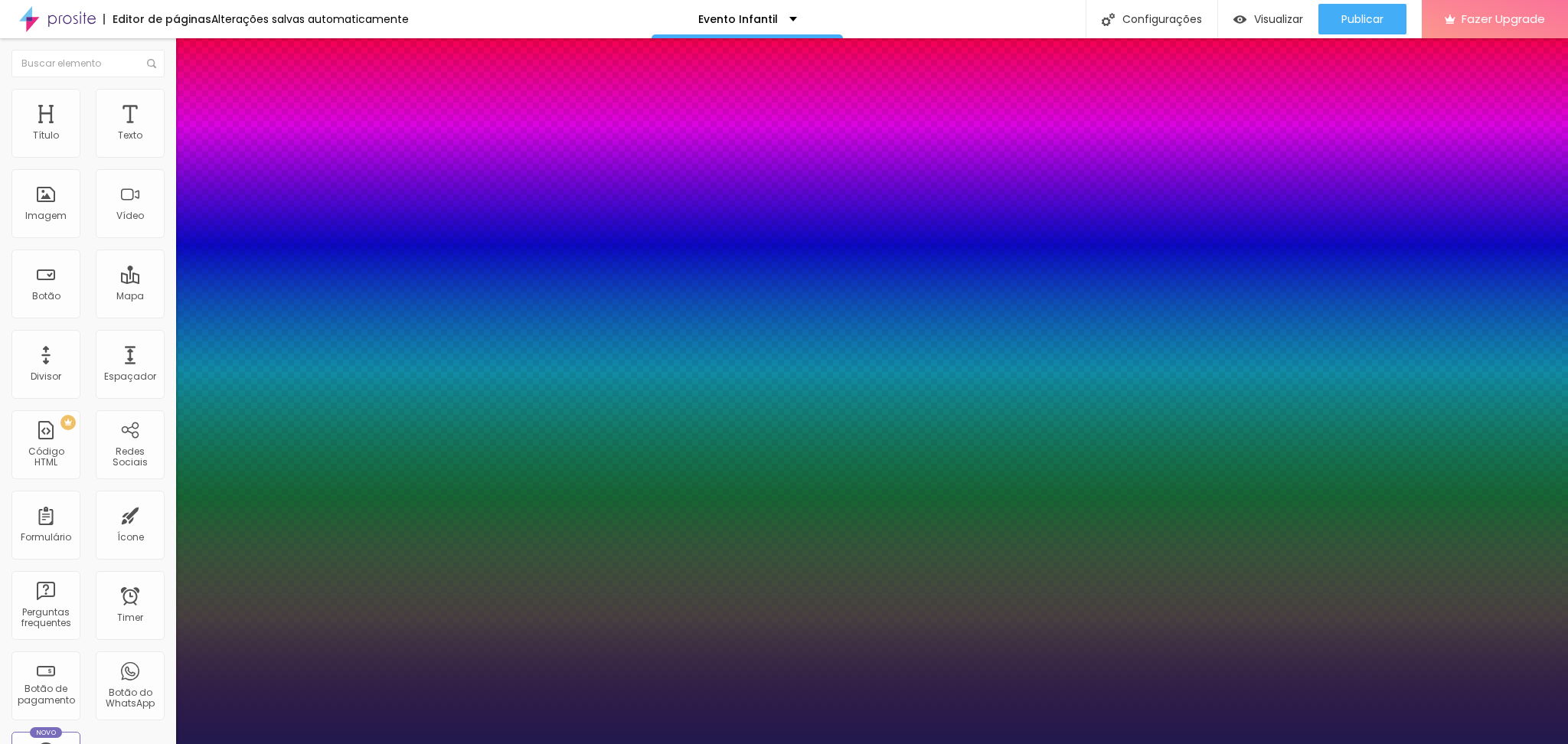
drag, startPoint x: 209, startPoint y: 428, endPoint x: 257, endPoint y: 422, distance: 48.4
type input "57"
type input "1"
click at [72, 743] on div at bounding box center [784, 744] width 1568 height 0
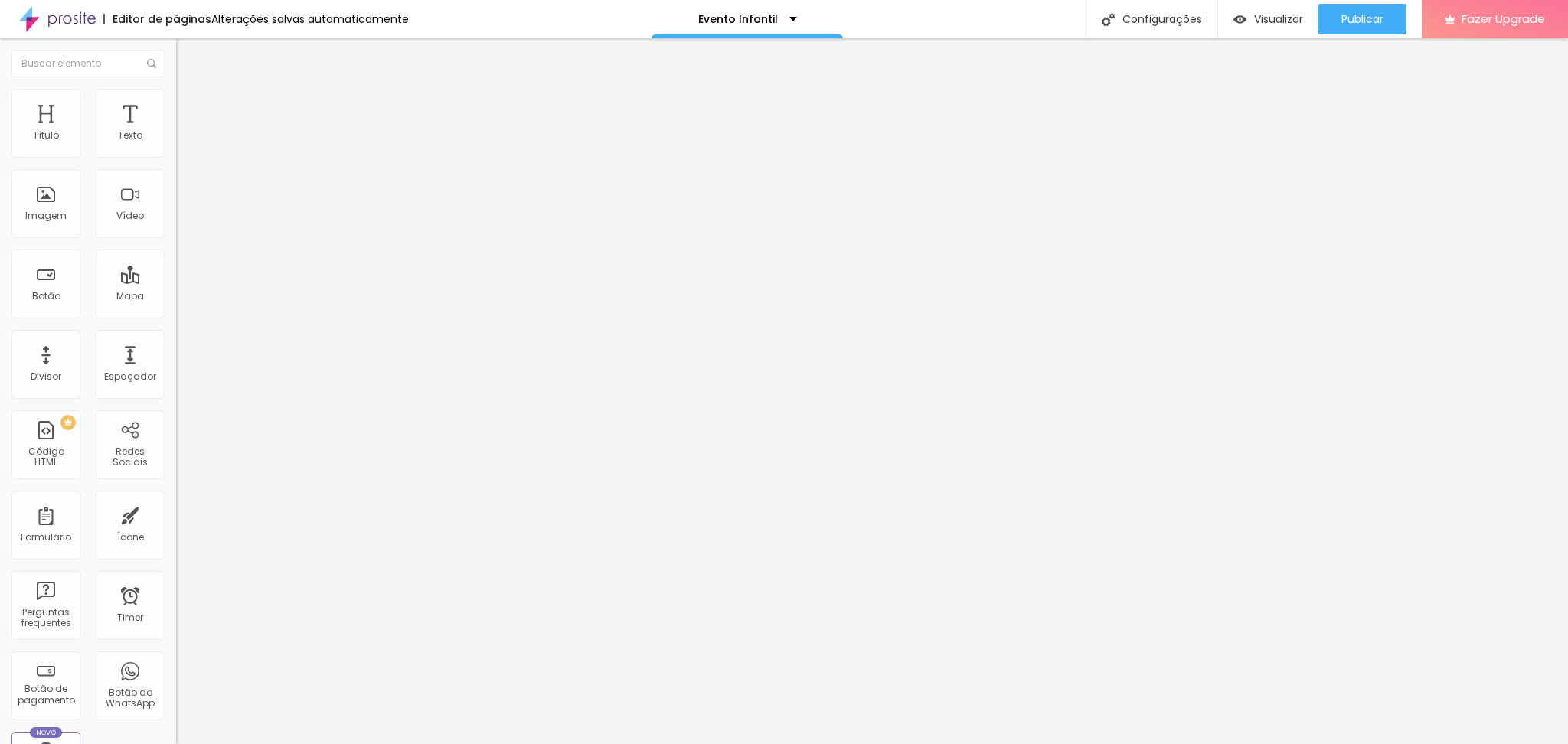
click at [182, 273] on icon "button" at bounding box center [187, 268] width 9 height 9
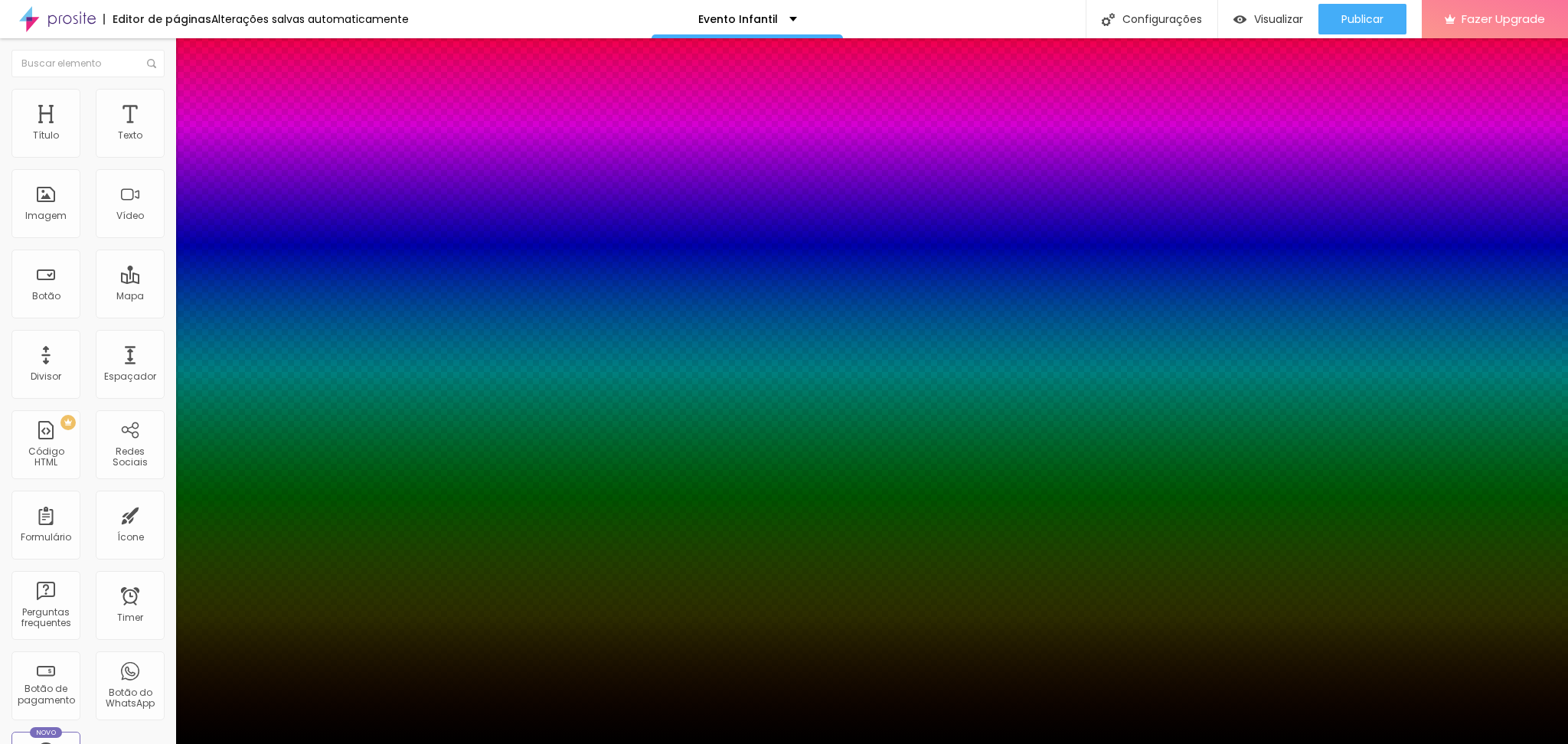
click at [280, 743] on div at bounding box center [784, 753] width 1568 height 0
drag, startPoint x: 286, startPoint y: 475, endPoint x: 296, endPoint y: 537, distance: 62.8
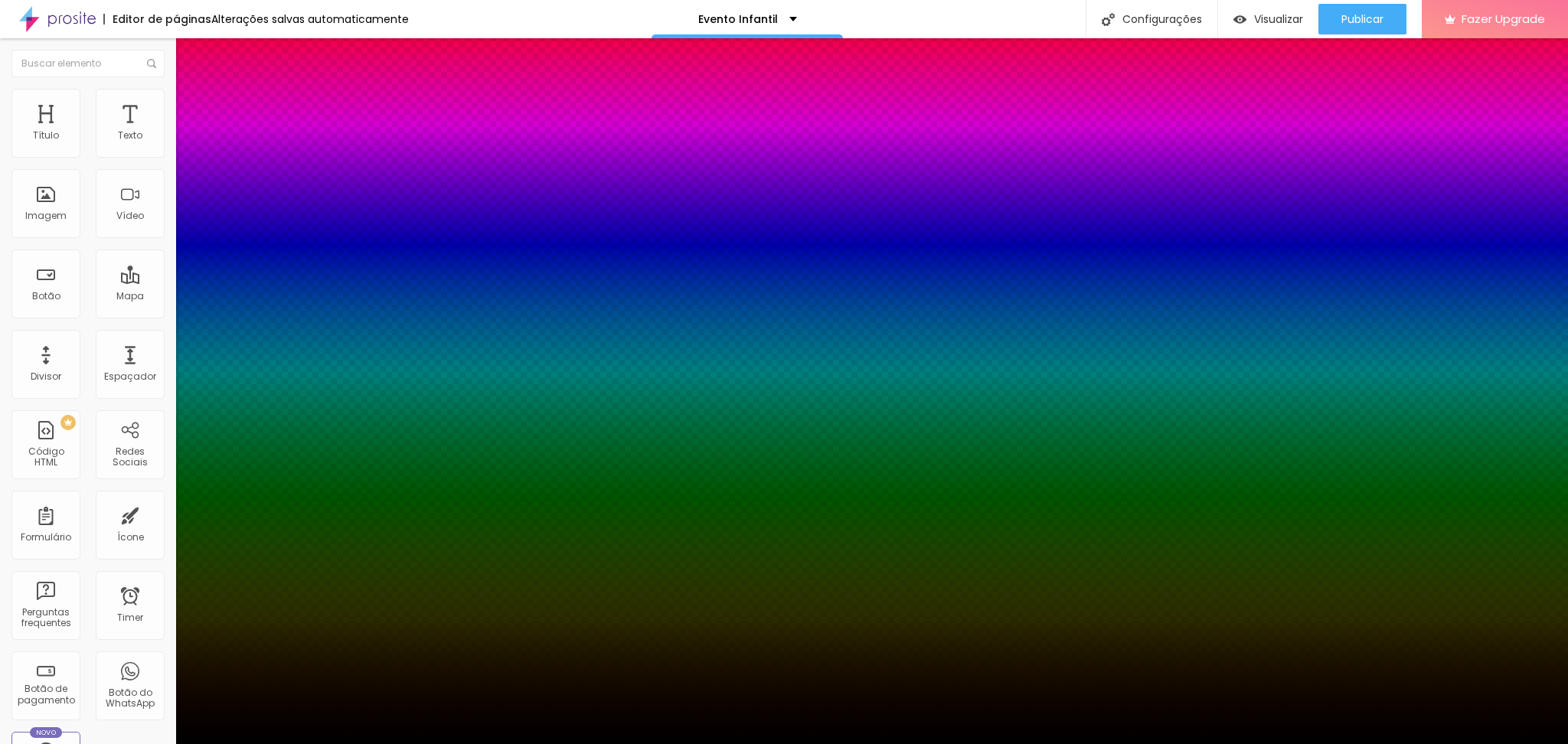
type input "39"
type input "74"
type input "100"
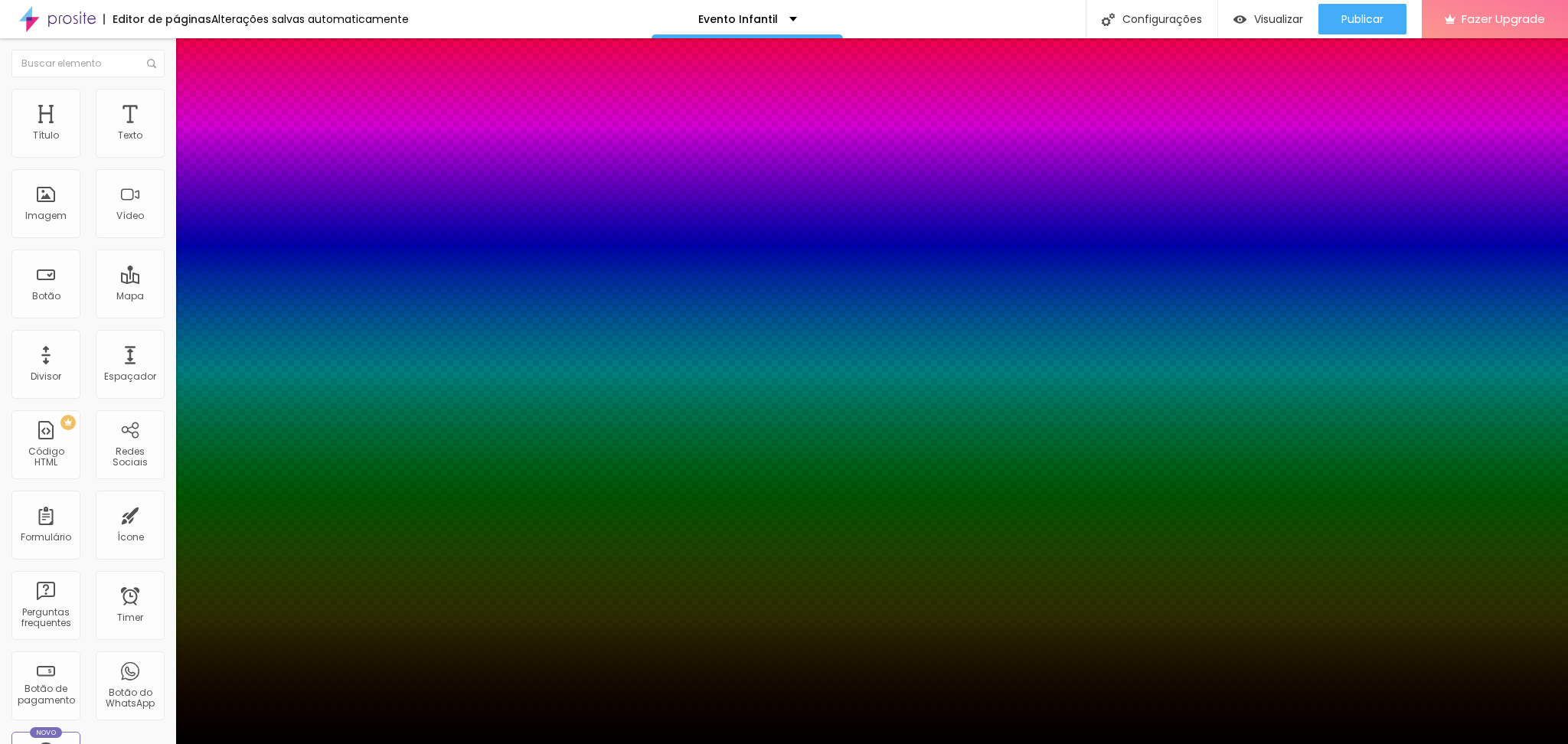
type input "100"
type input "96"
type input "91"
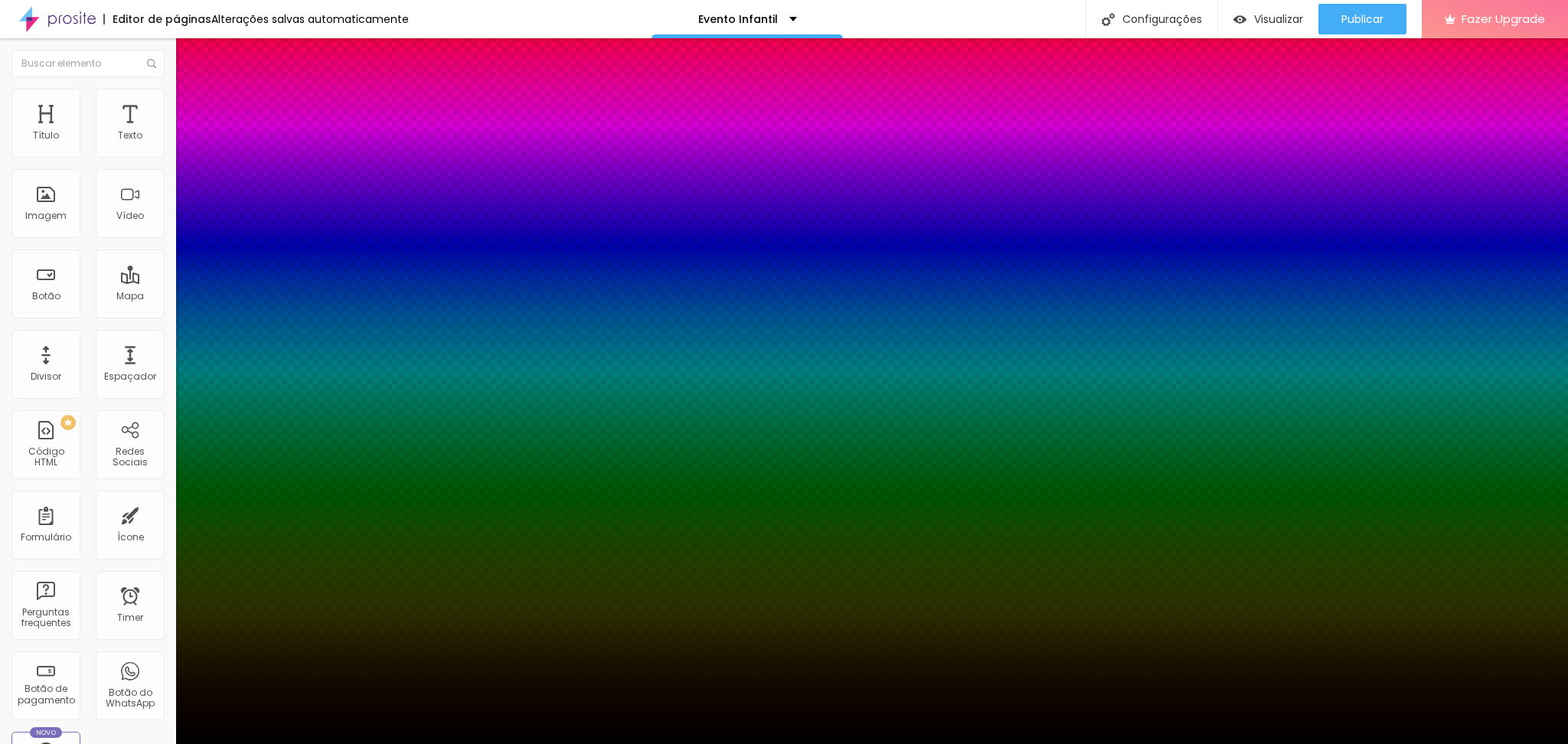
type input "55"
type input "53"
type input "51"
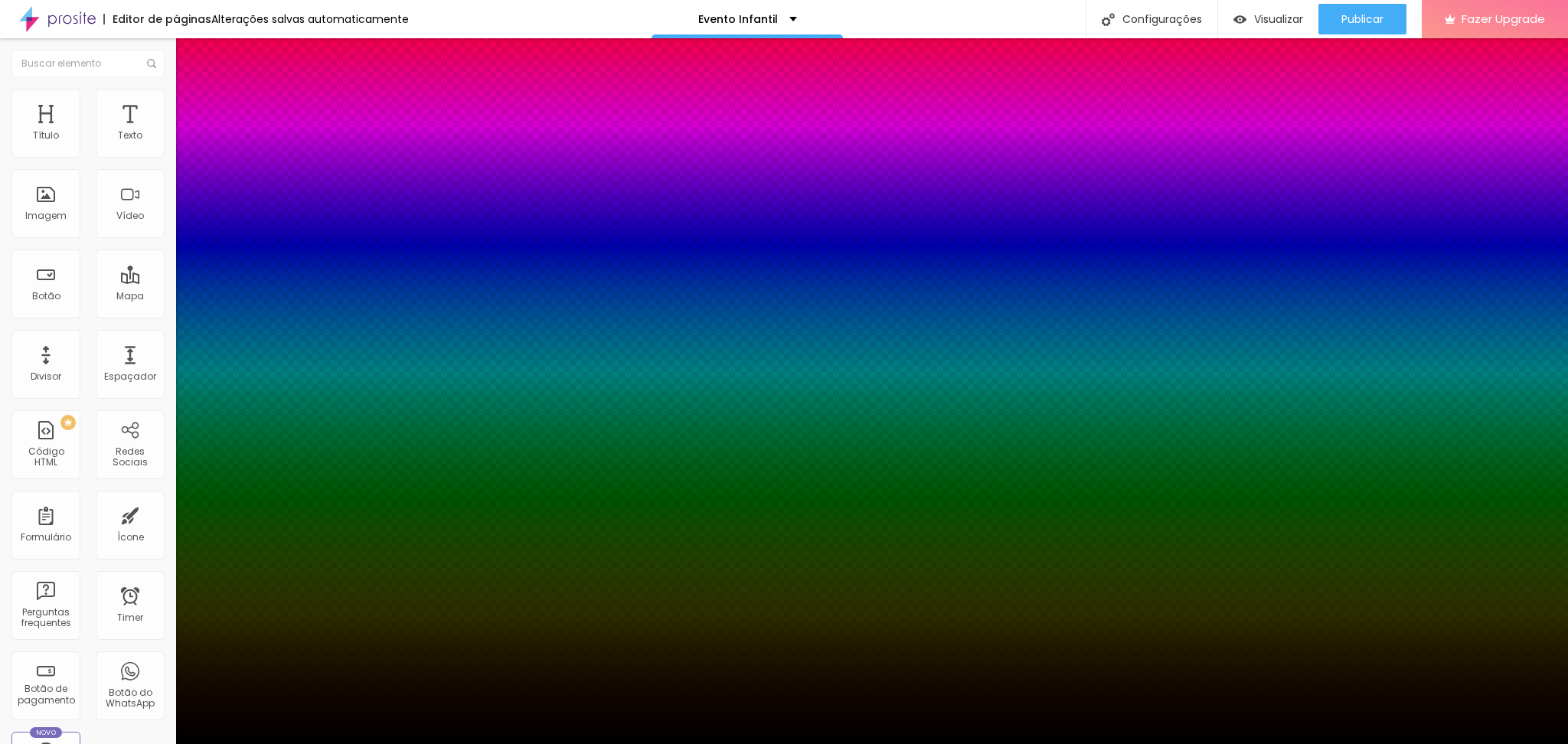
type input "51"
type input "48"
type input "46"
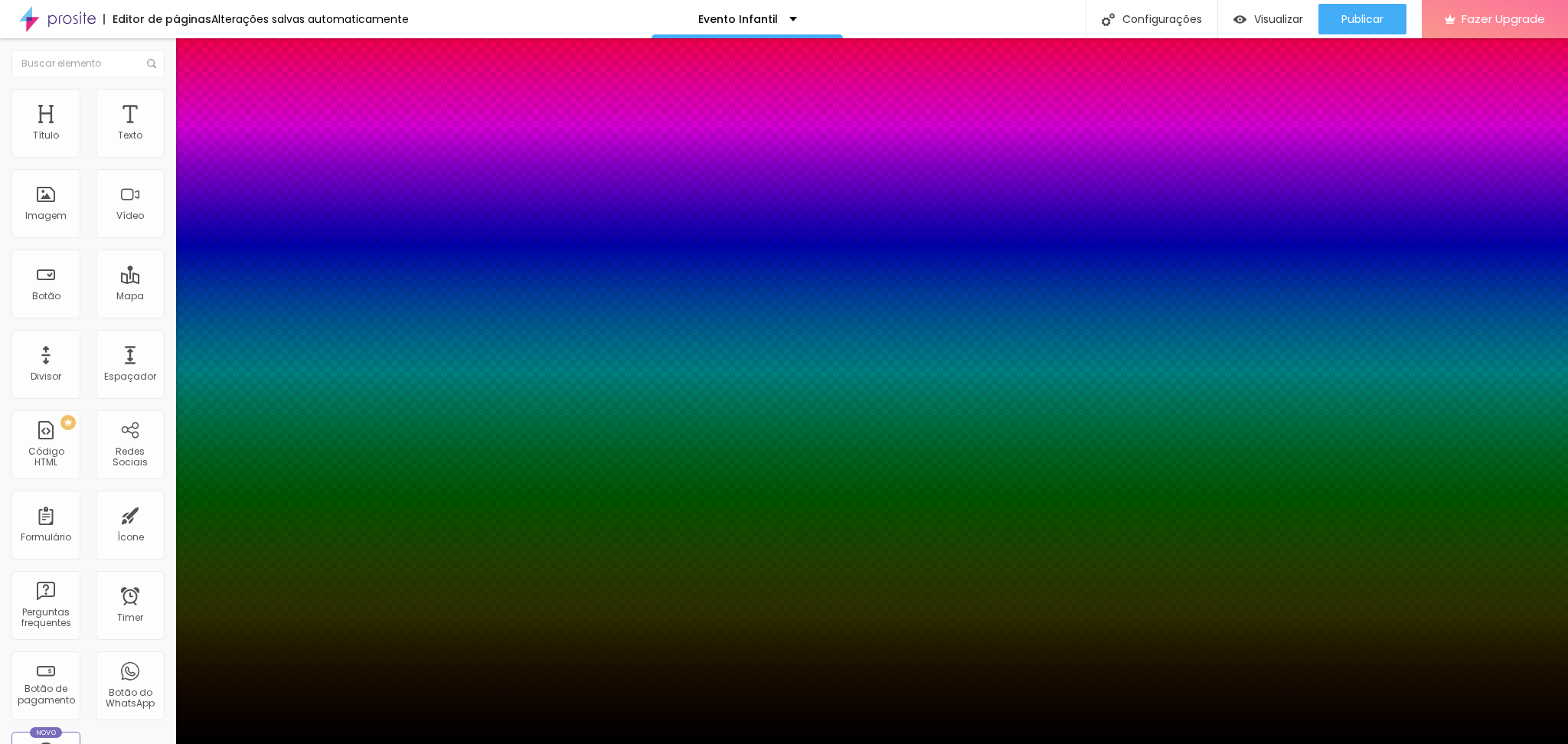
type input "44"
type input "39"
type input "29"
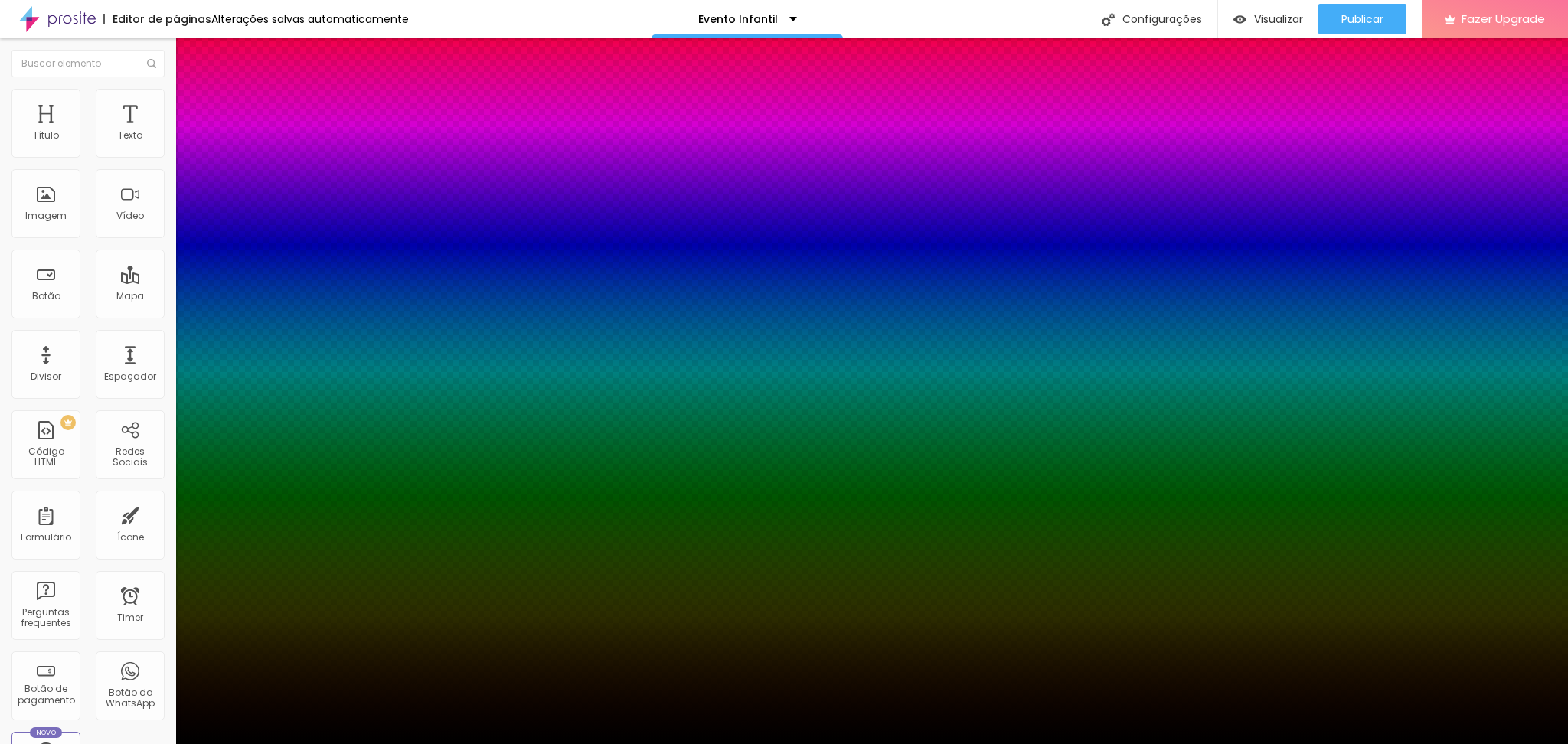
type input "29"
type input "25"
type input "18"
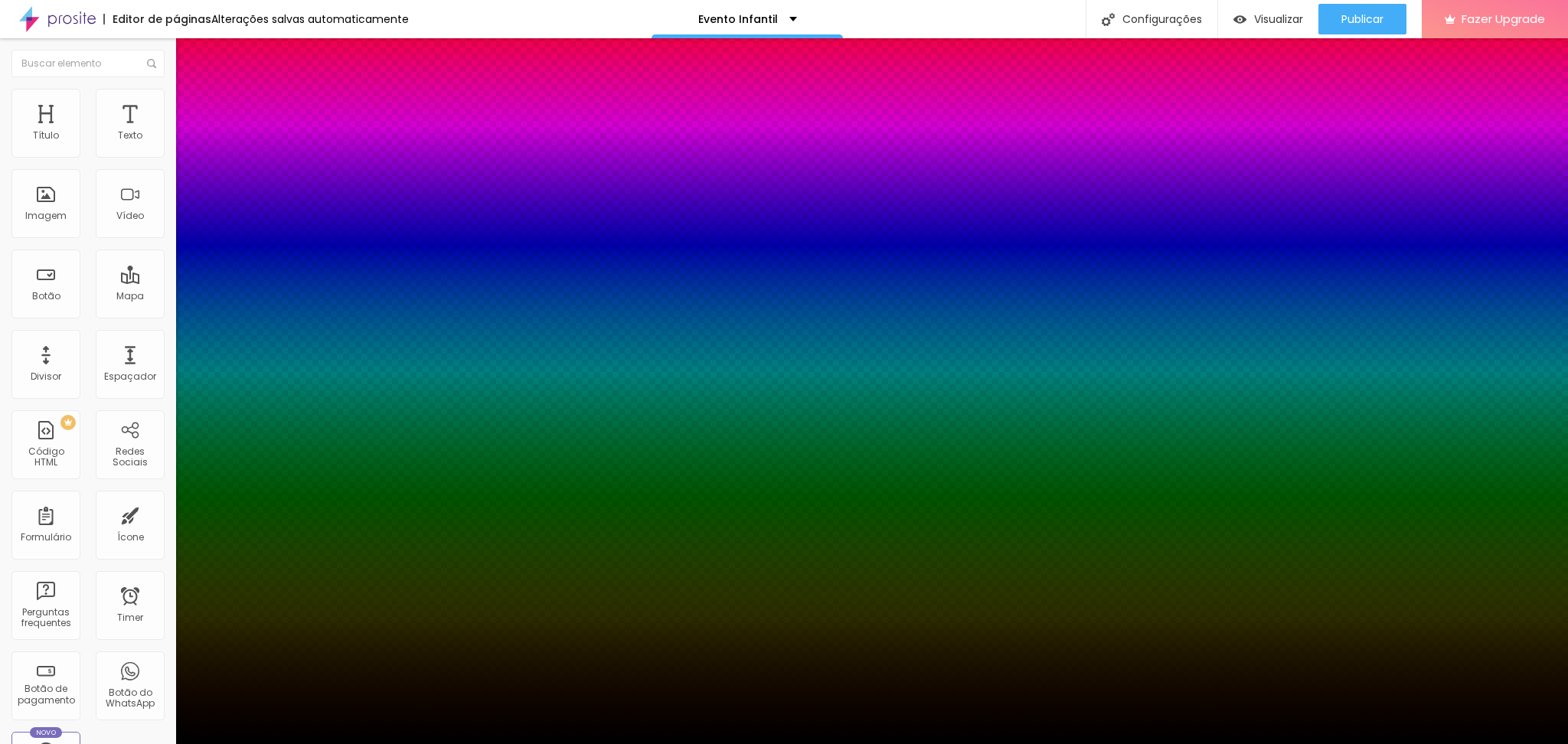
type input "13"
type input "8"
type input "6"
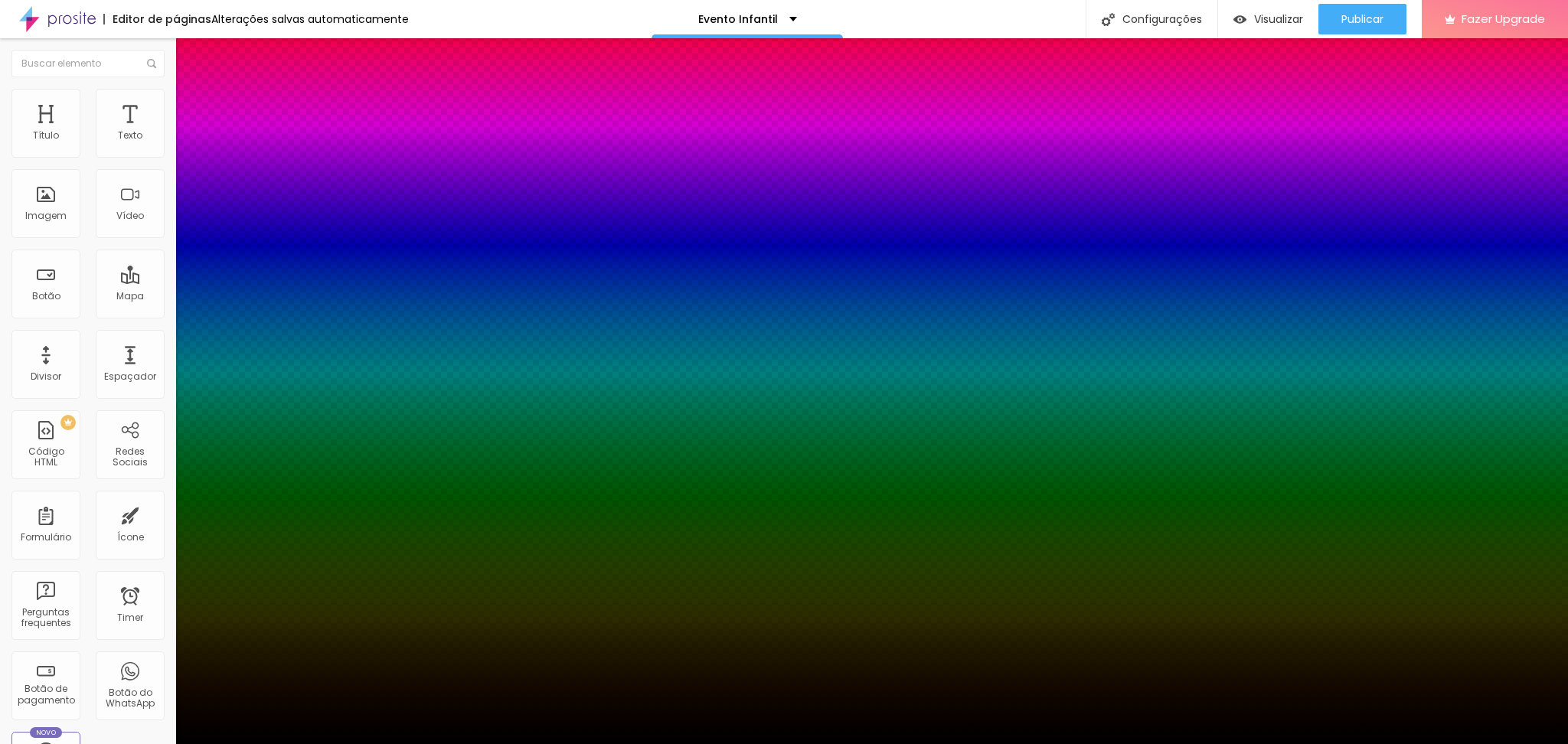
type input "6"
click at [1116, 743] on div at bounding box center [784, 744] width 1568 height 0
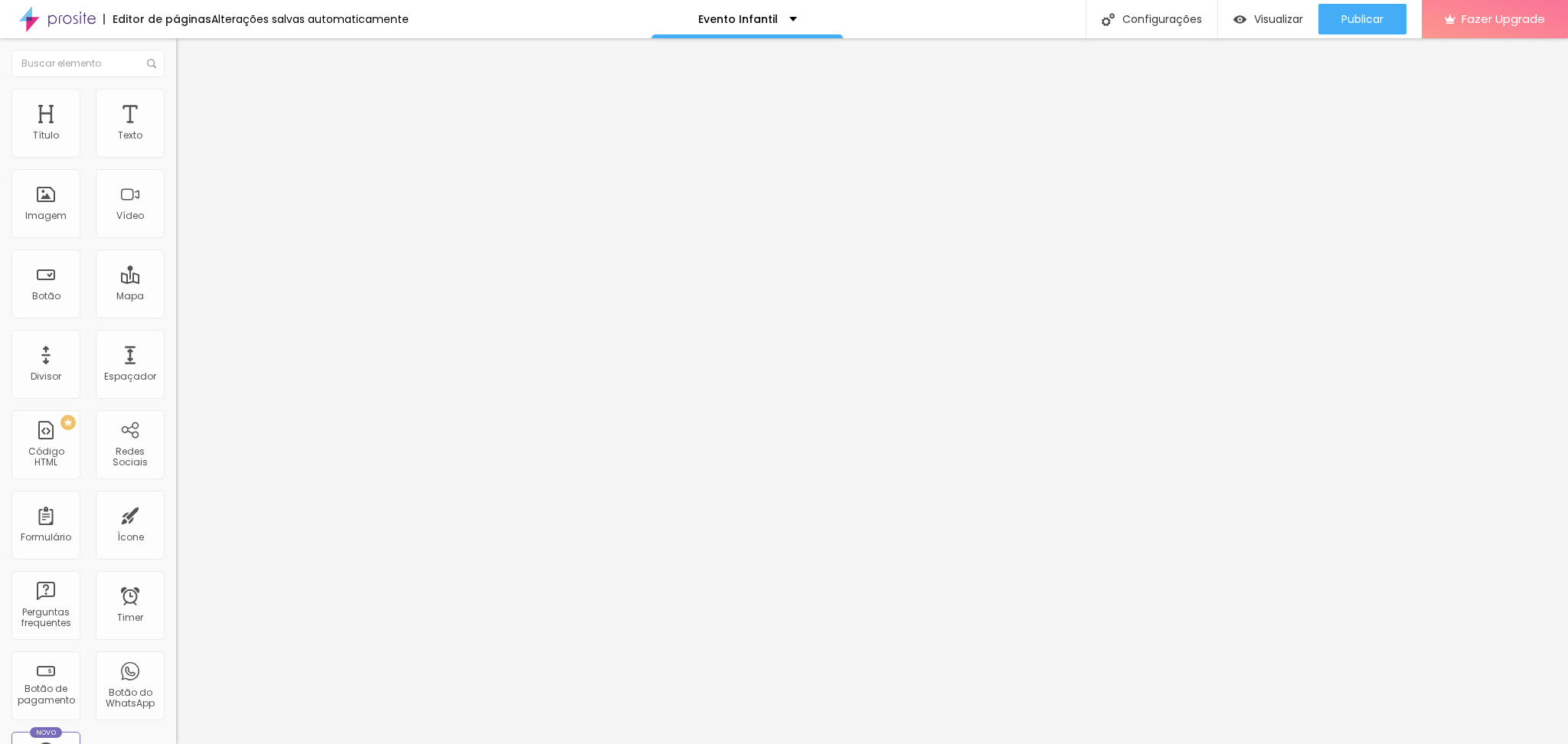
click at [184, 141] on icon "button" at bounding box center [187, 137] width 6 height 6
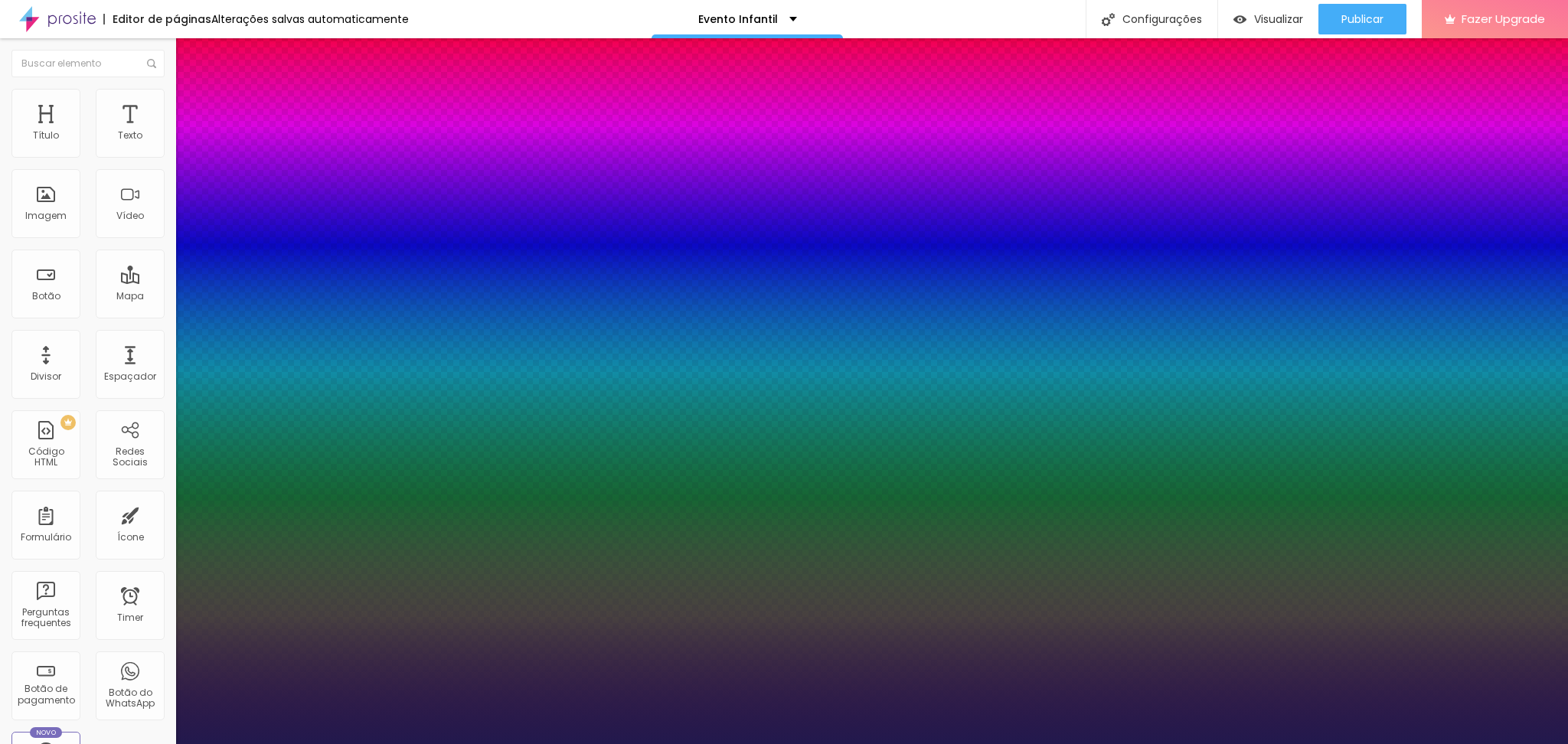
type input "1"
type input "16"
type input "1"
type input "18"
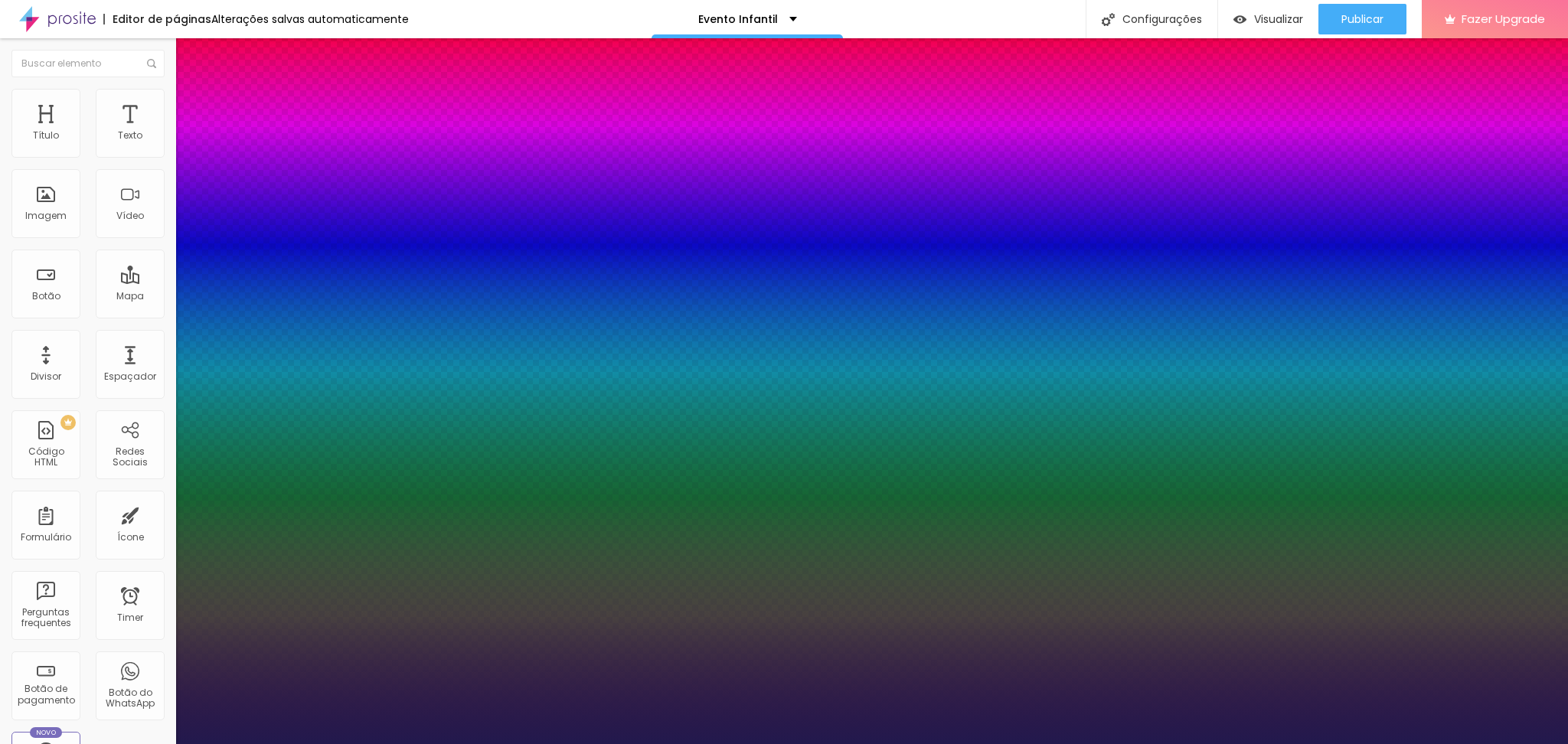
type input "1"
type input "19"
type input "1"
type input "21"
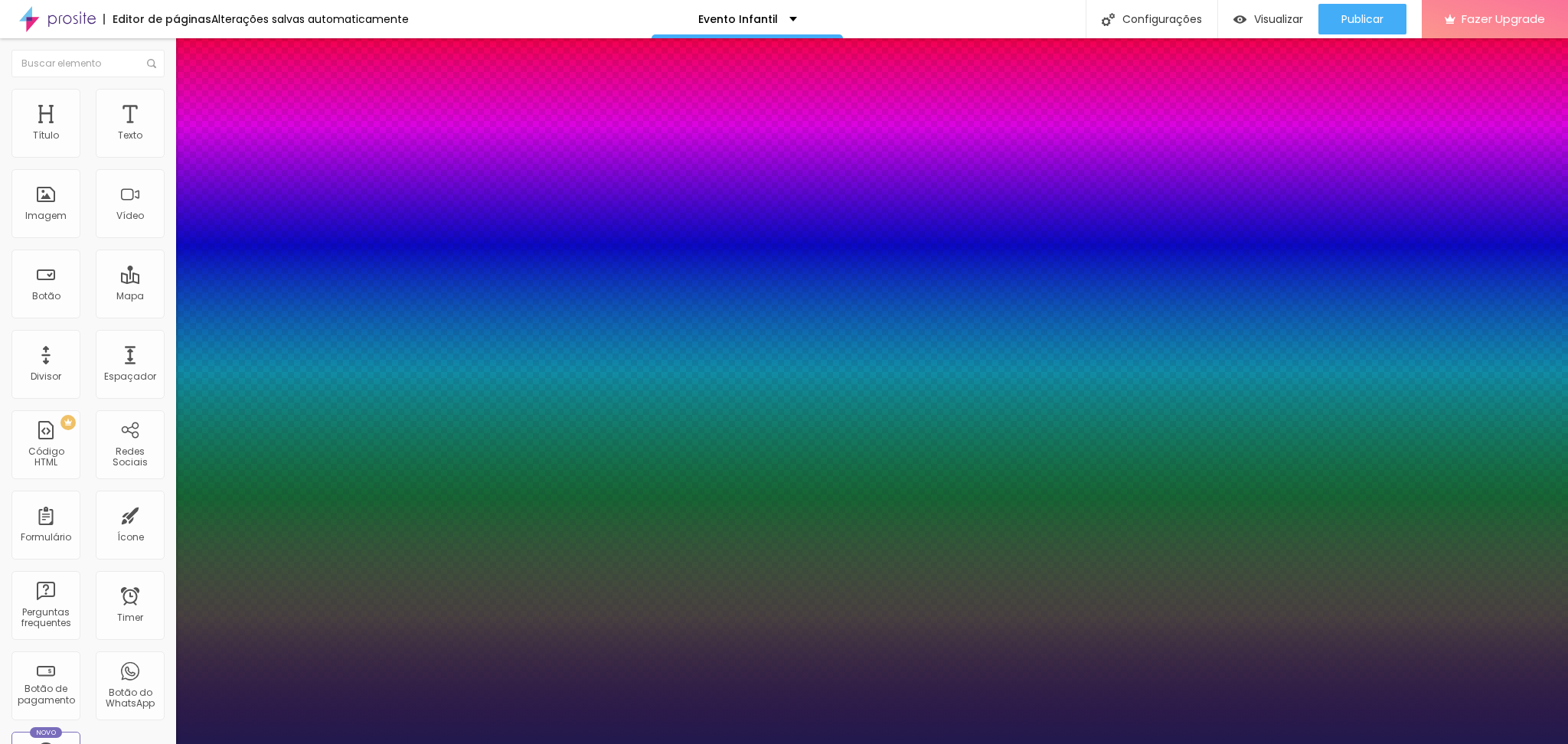
type input "21"
type input "1"
type input "22"
type input "1"
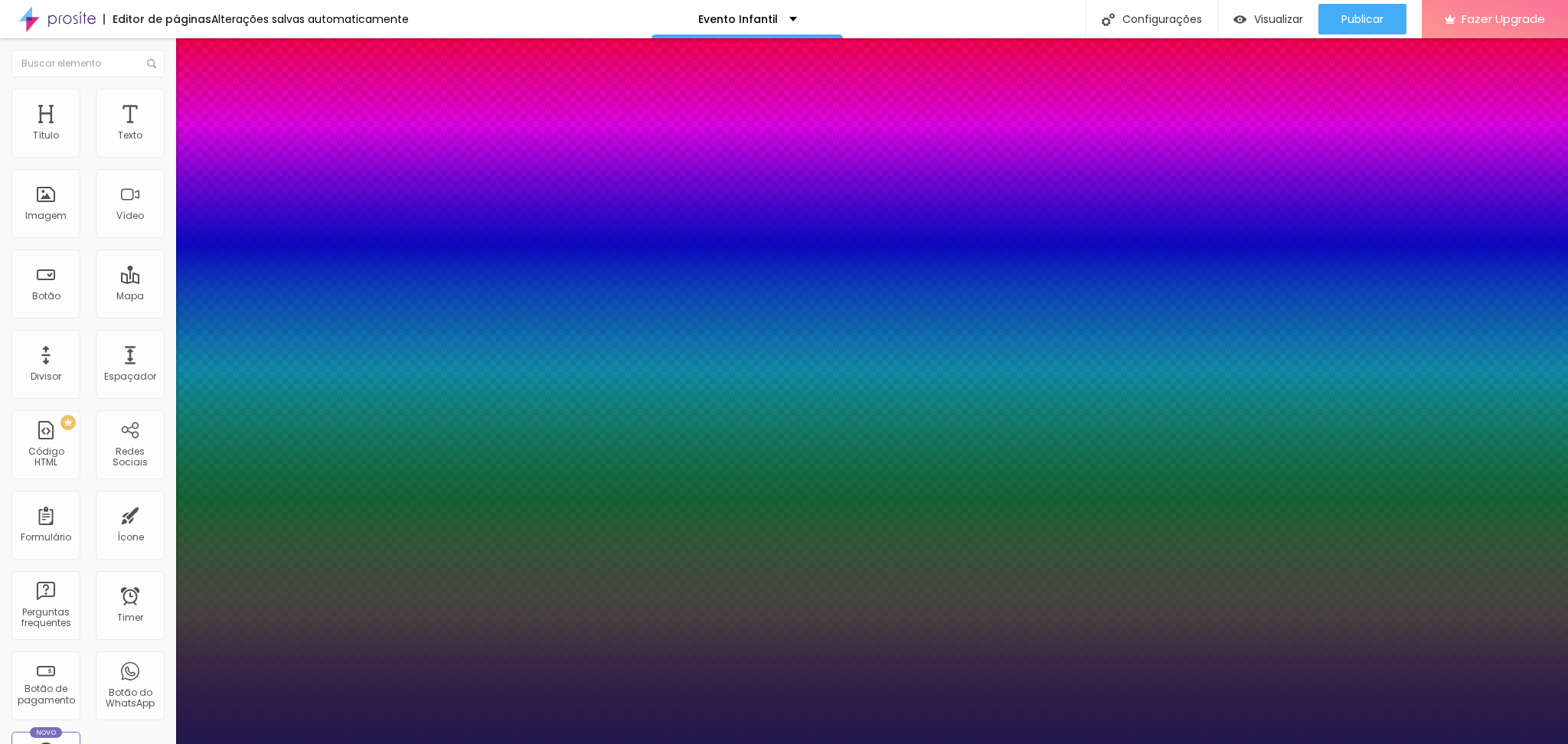
type input "23"
type input "1"
type input "22"
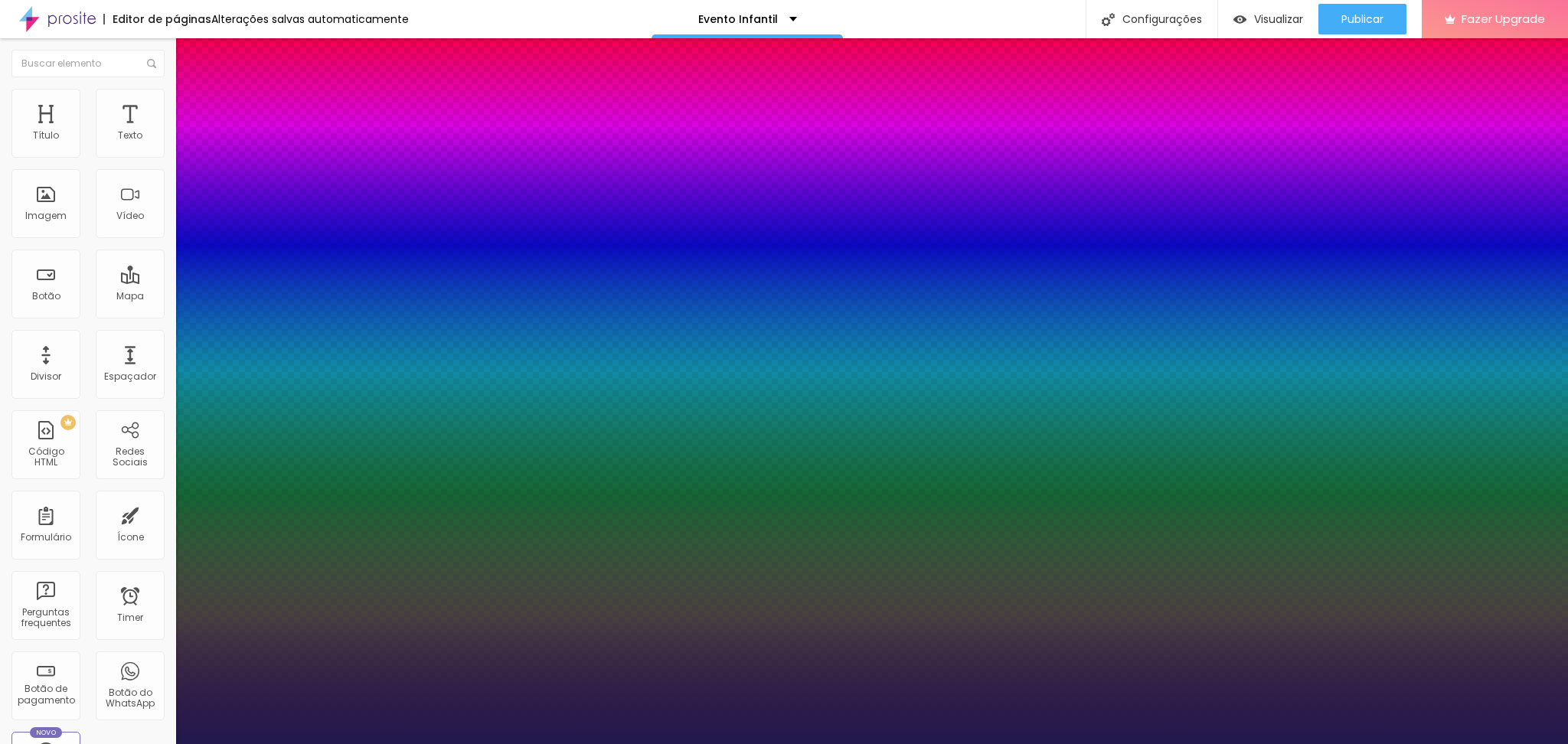
type input "1"
type input "21"
type input "1"
type input "20"
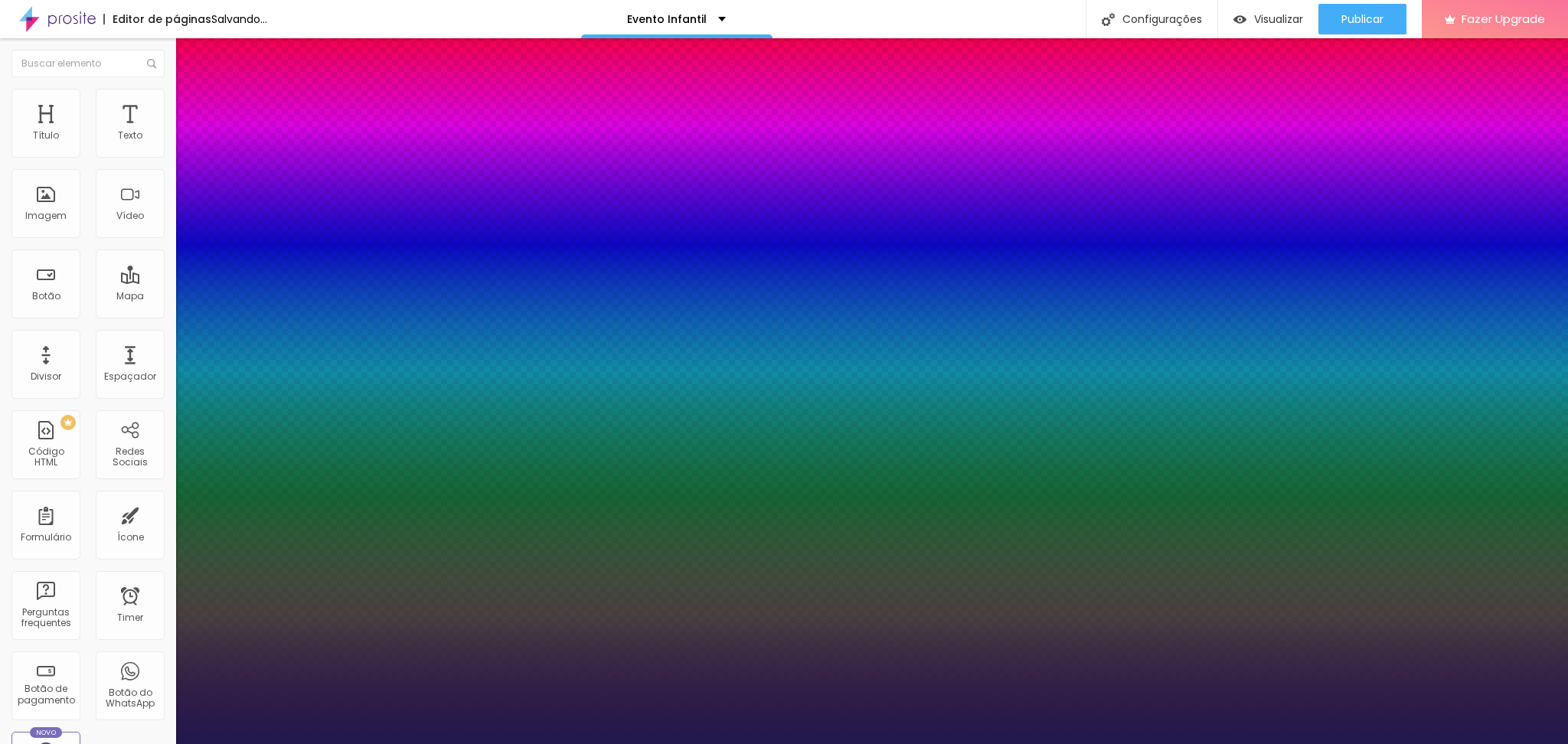
type input "20"
type input "1"
type input "21"
type input "1"
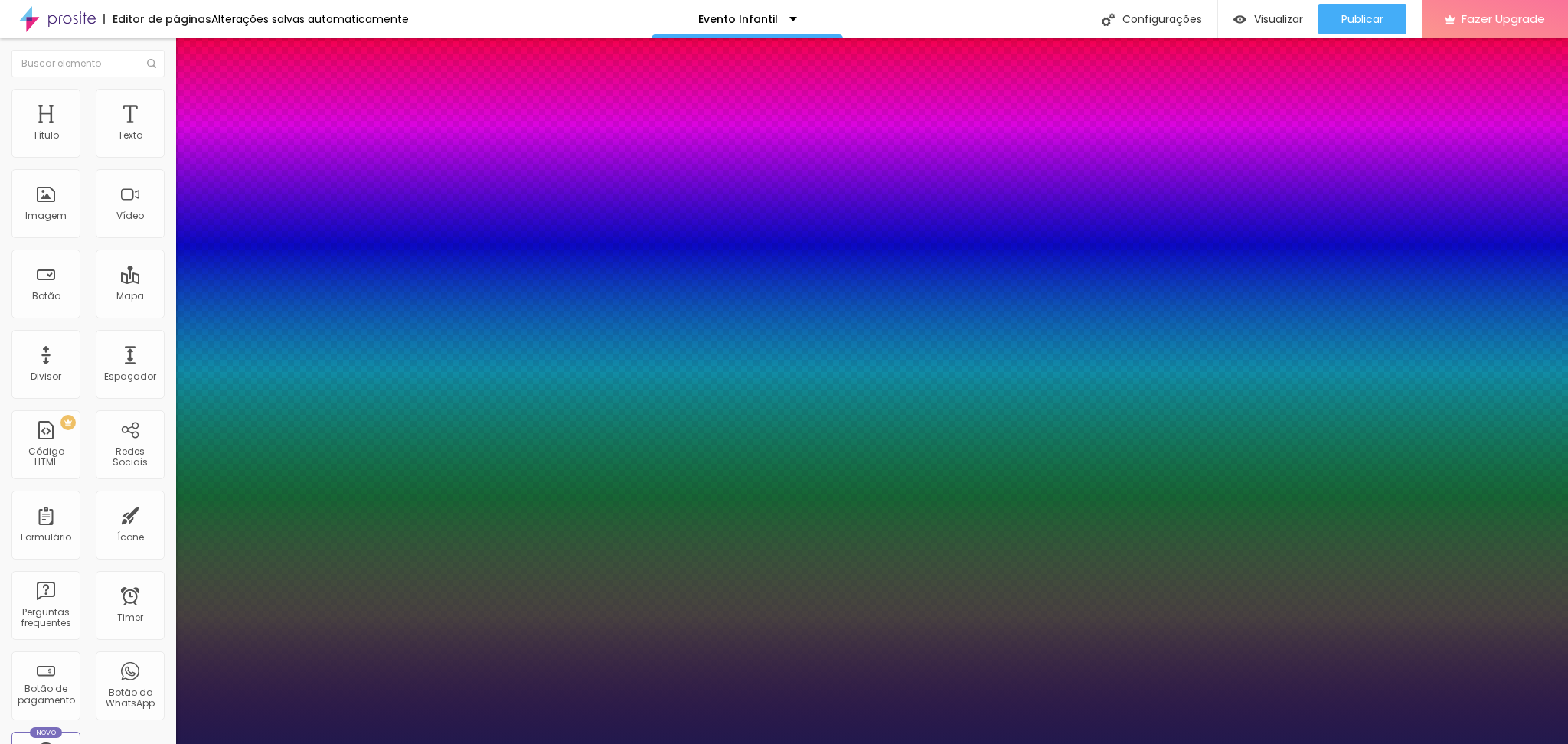
drag, startPoint x: 205, startPoint y: 260, endPoint x: 214, endPoint y: 262, distance: 9.2
type input "21"
type input "1"
click at [115, 743] on div at bounding box center [784, 744] width 1568 height 0
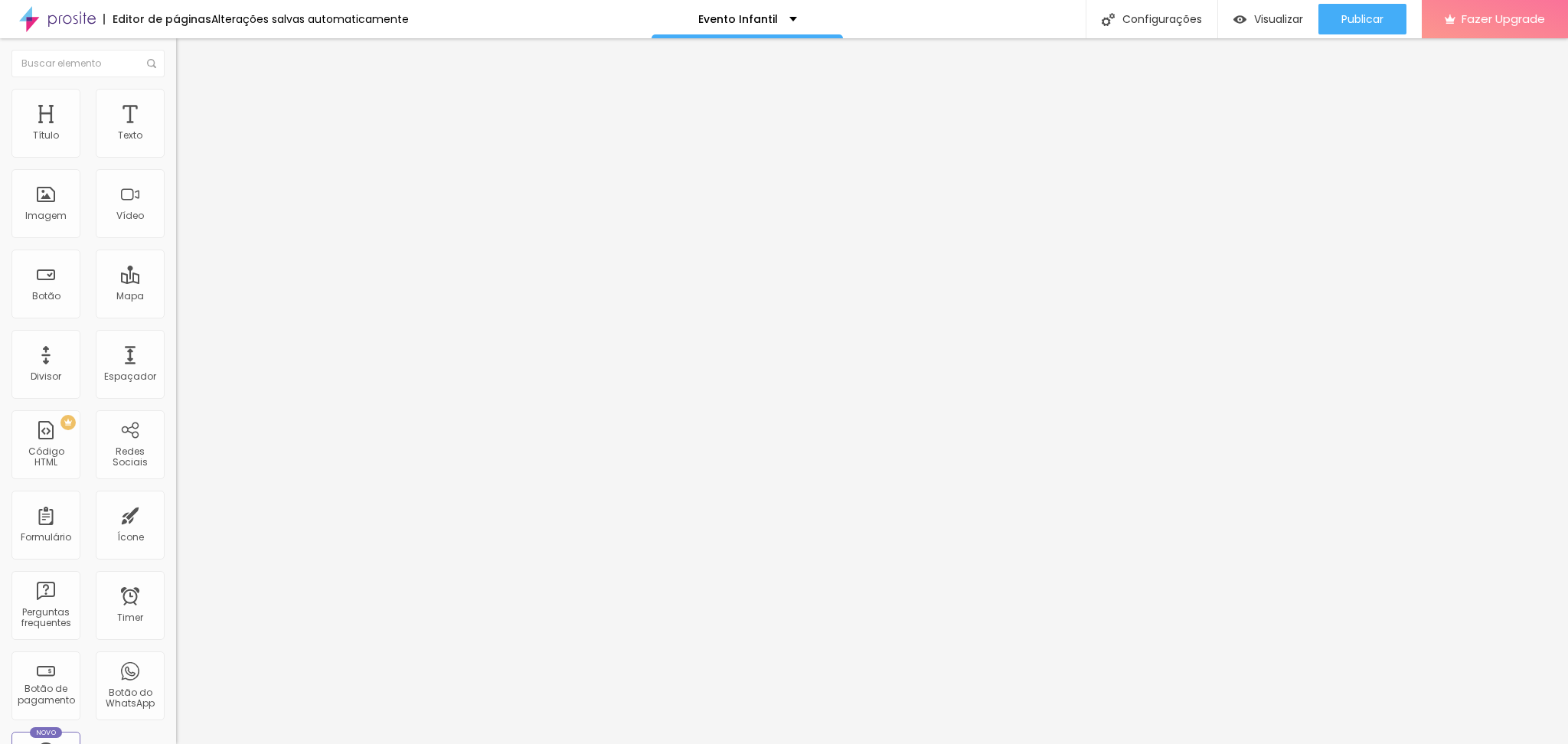
click at [182, 189] on icon "button" at bounding box center [187, 188] width 9 height 9
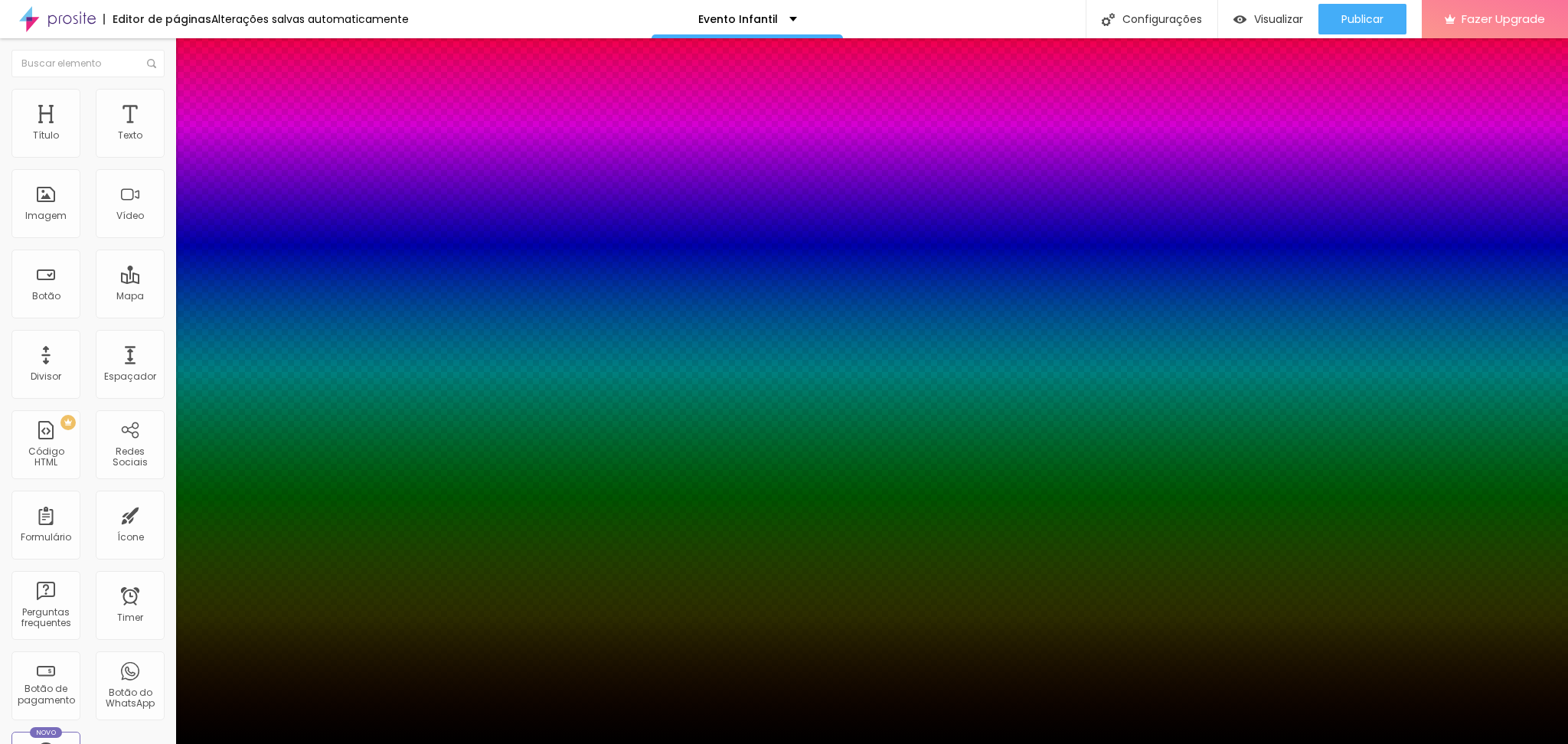
click at [283, 743] on div at bounding box center [784, 753] width 1568 height 0
type input "8"
type input "13"
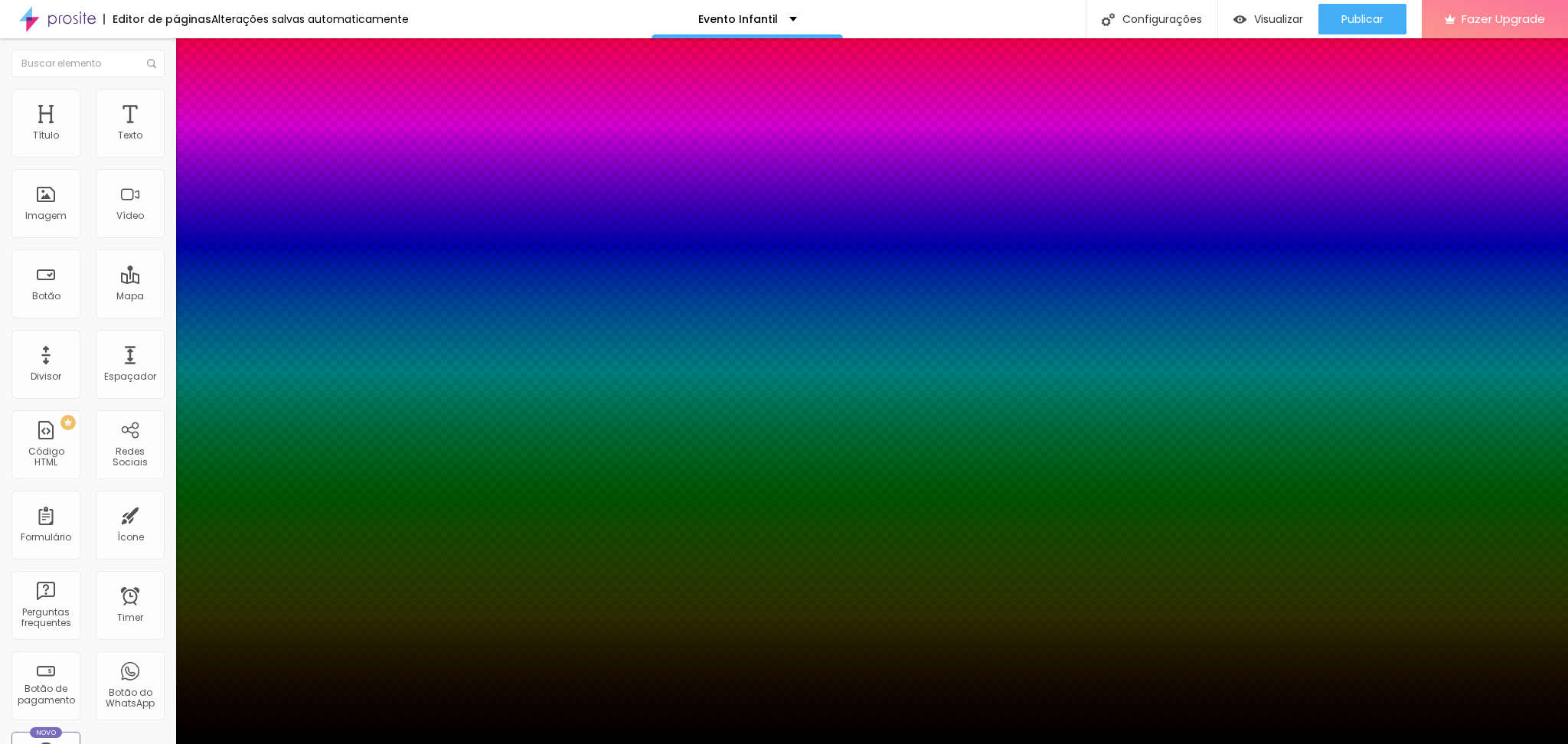
type input "20"
type input "25"
type input "27"
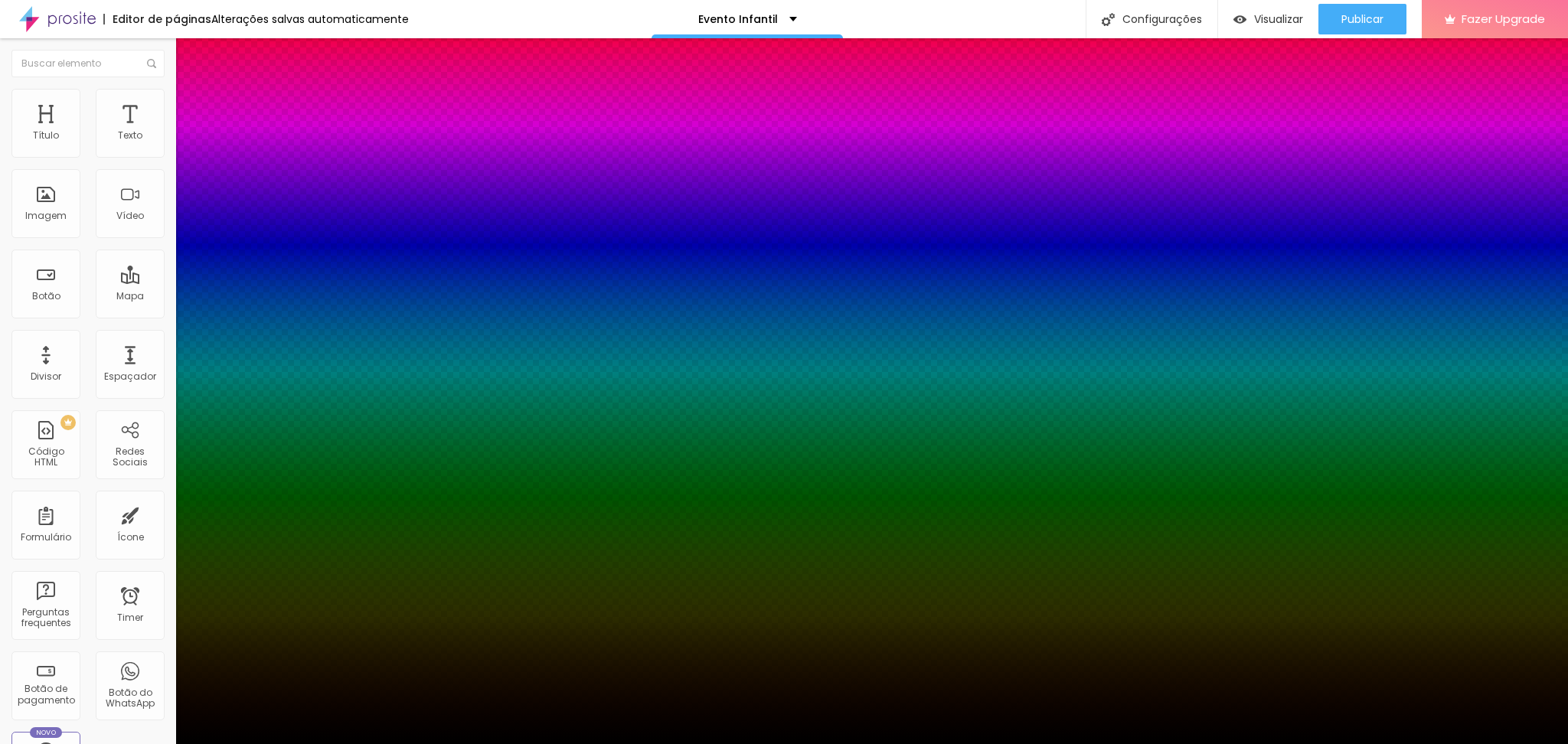
type input "27"
type input "32"
type input "34"
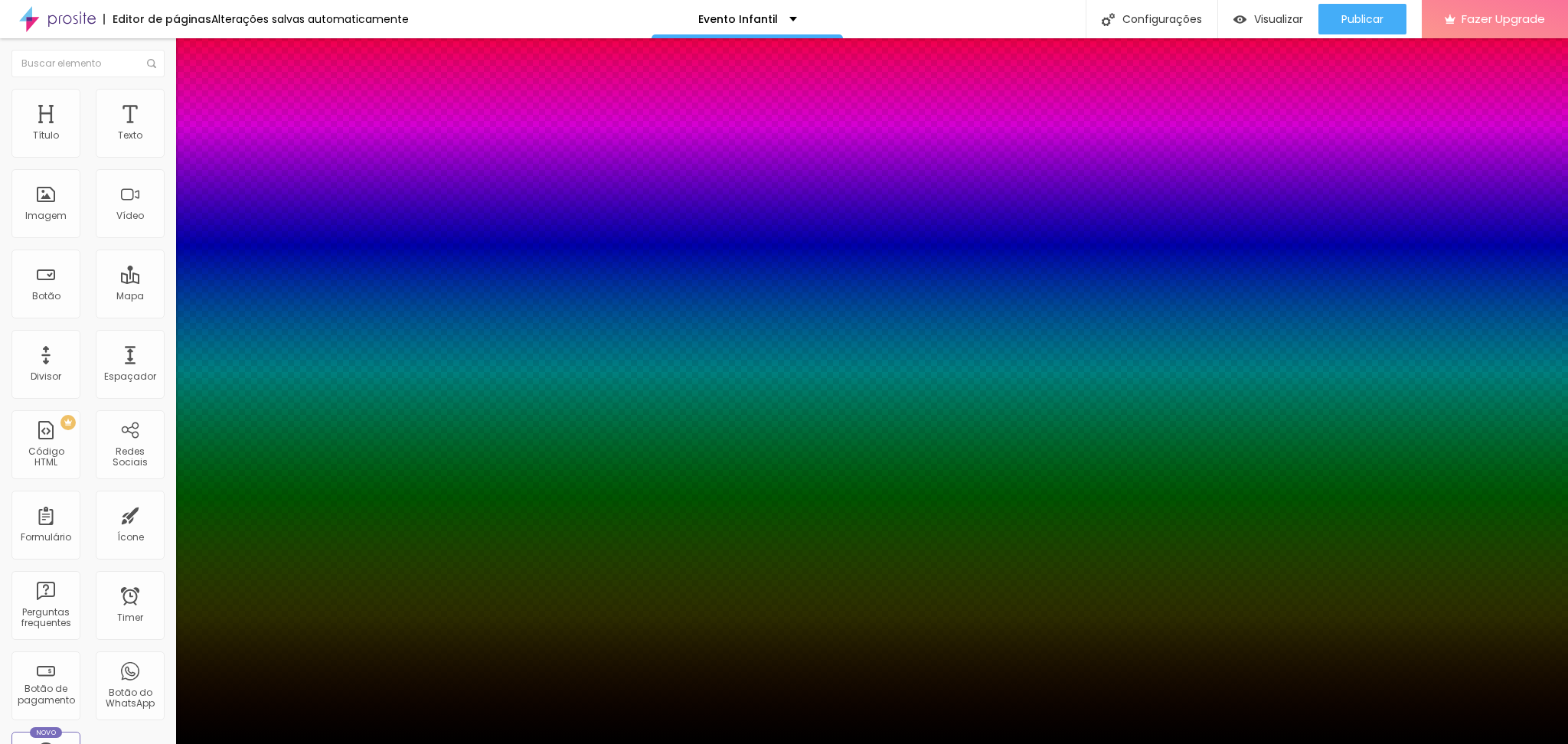
type input "37"
type input "39"
type input "55"
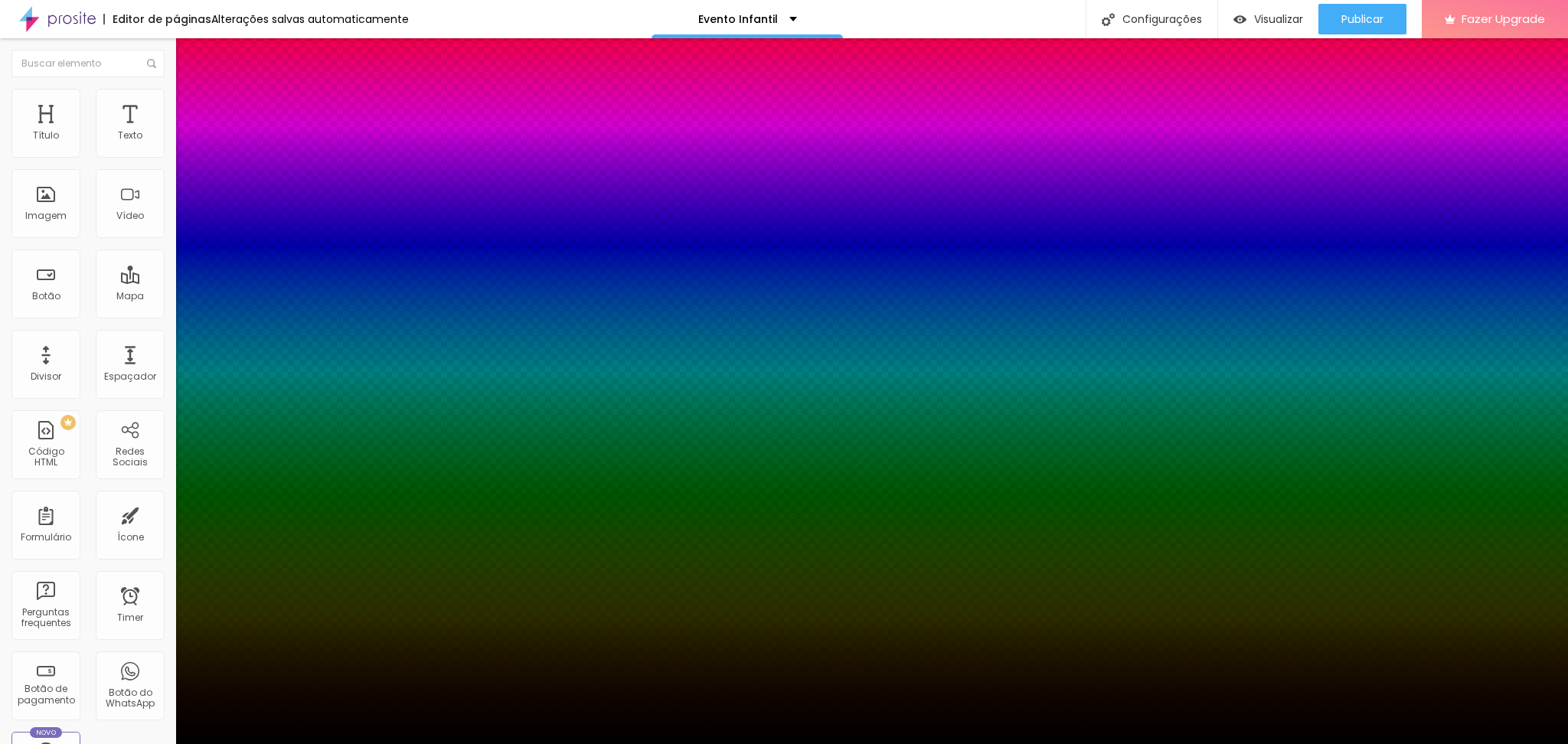
type input "55"
type input "58"
type input "60"
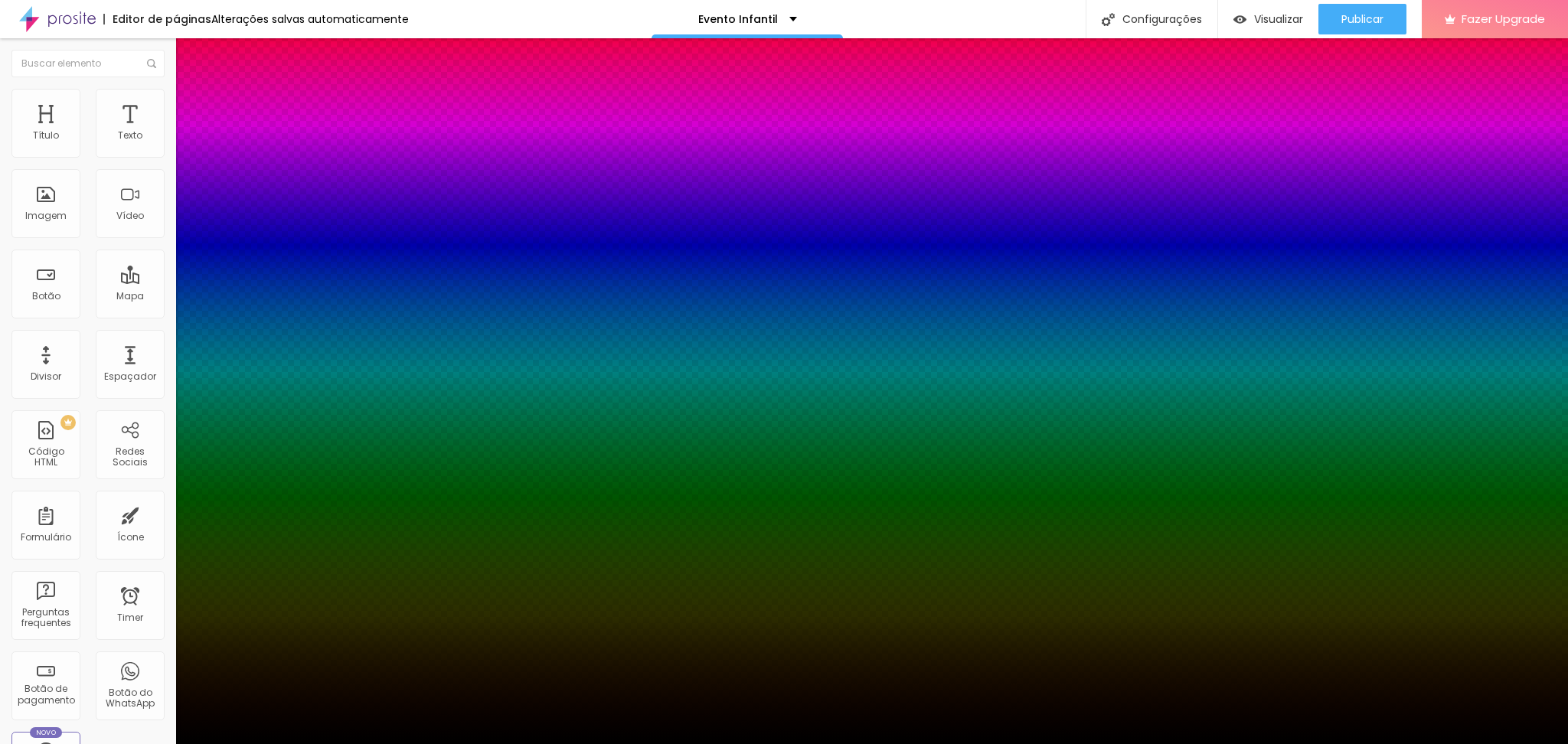
type input "63"
type input "65"
type input "70"
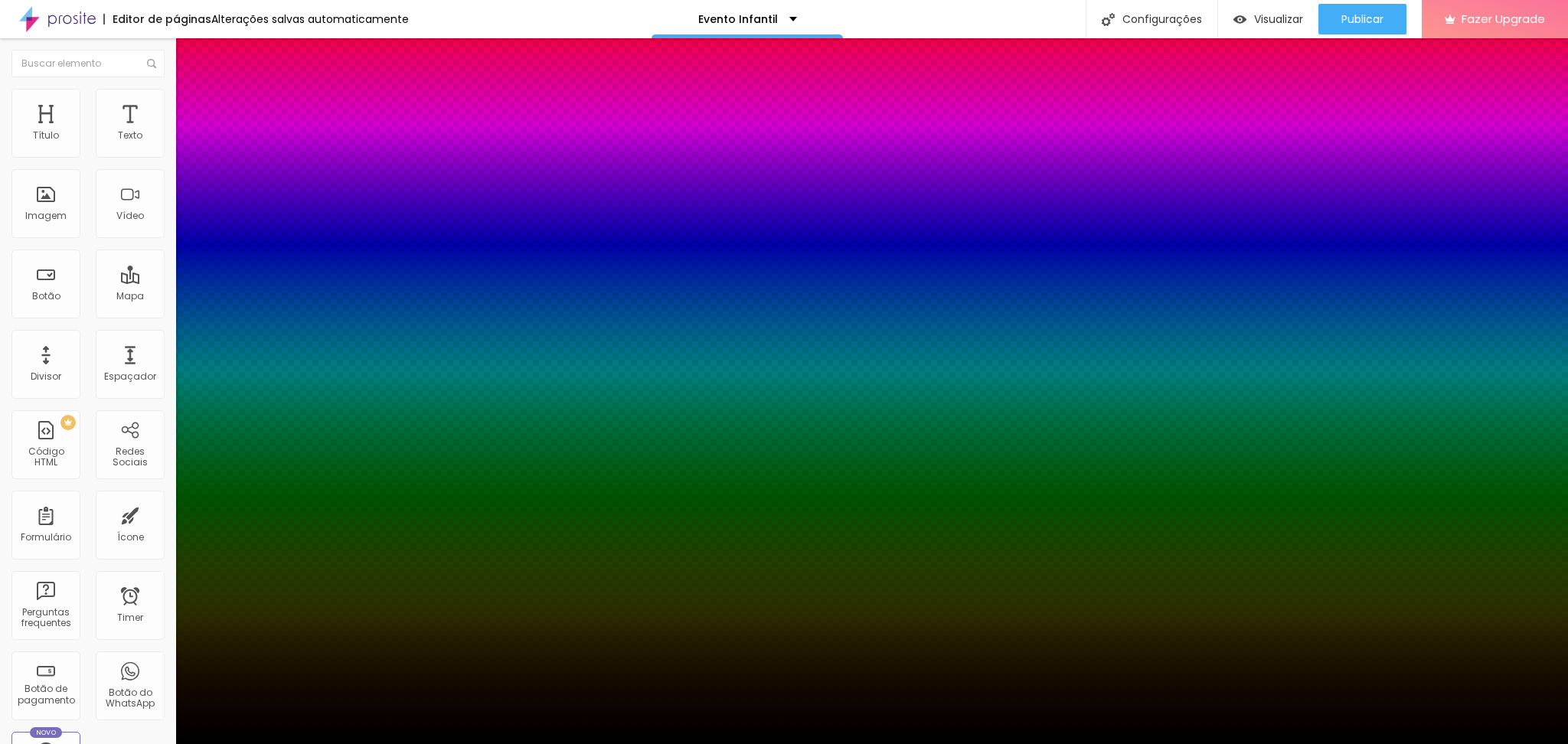
drag, startPoint x: 254, startPoint y: 374, endPoint x: 278, endPoint y: 375, distance: 24.0
type input "70"
drag, startPoint x: 286, startPoint y: 330, endPoint x: 288, endPoint y: 355, distance: 25.1
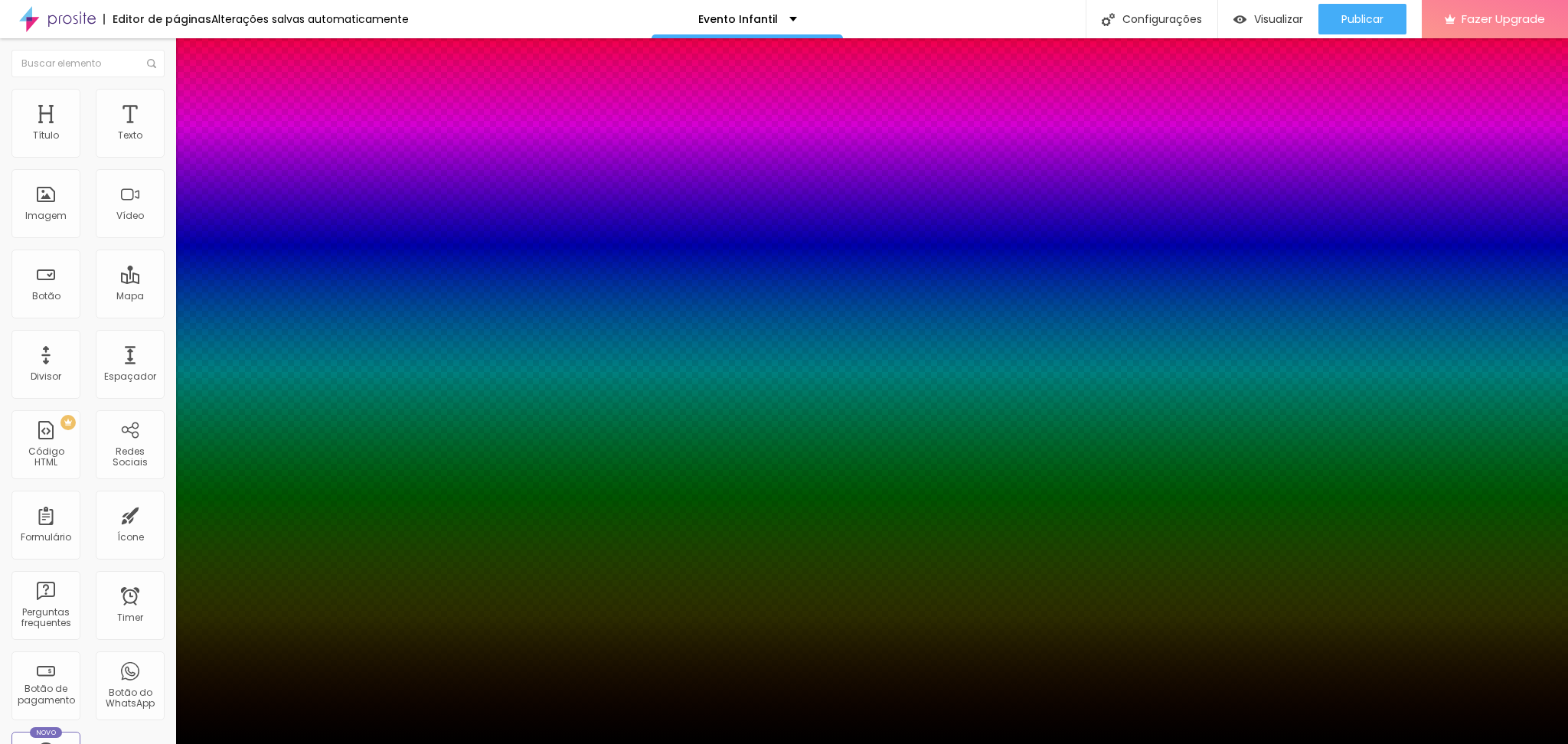
click at [288, 355] on div at bounding box center [784, 372] width 1568 height 744
click at [997, 743] on div at bounding box center [784, 744] width 1568 height 0
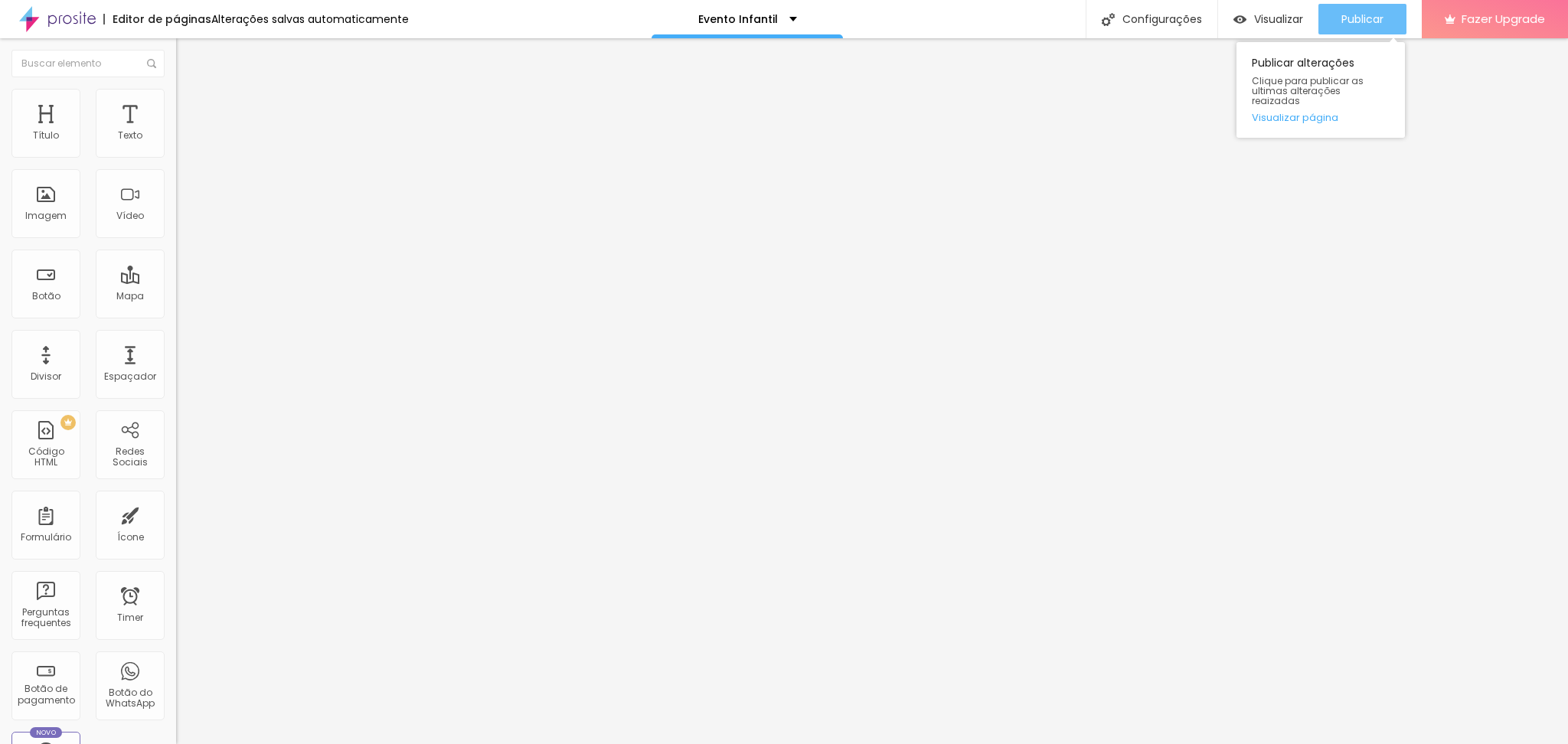
click at [1361, 14] on span "Publicar" at bounding box center [1363, 19] width 42 height 12
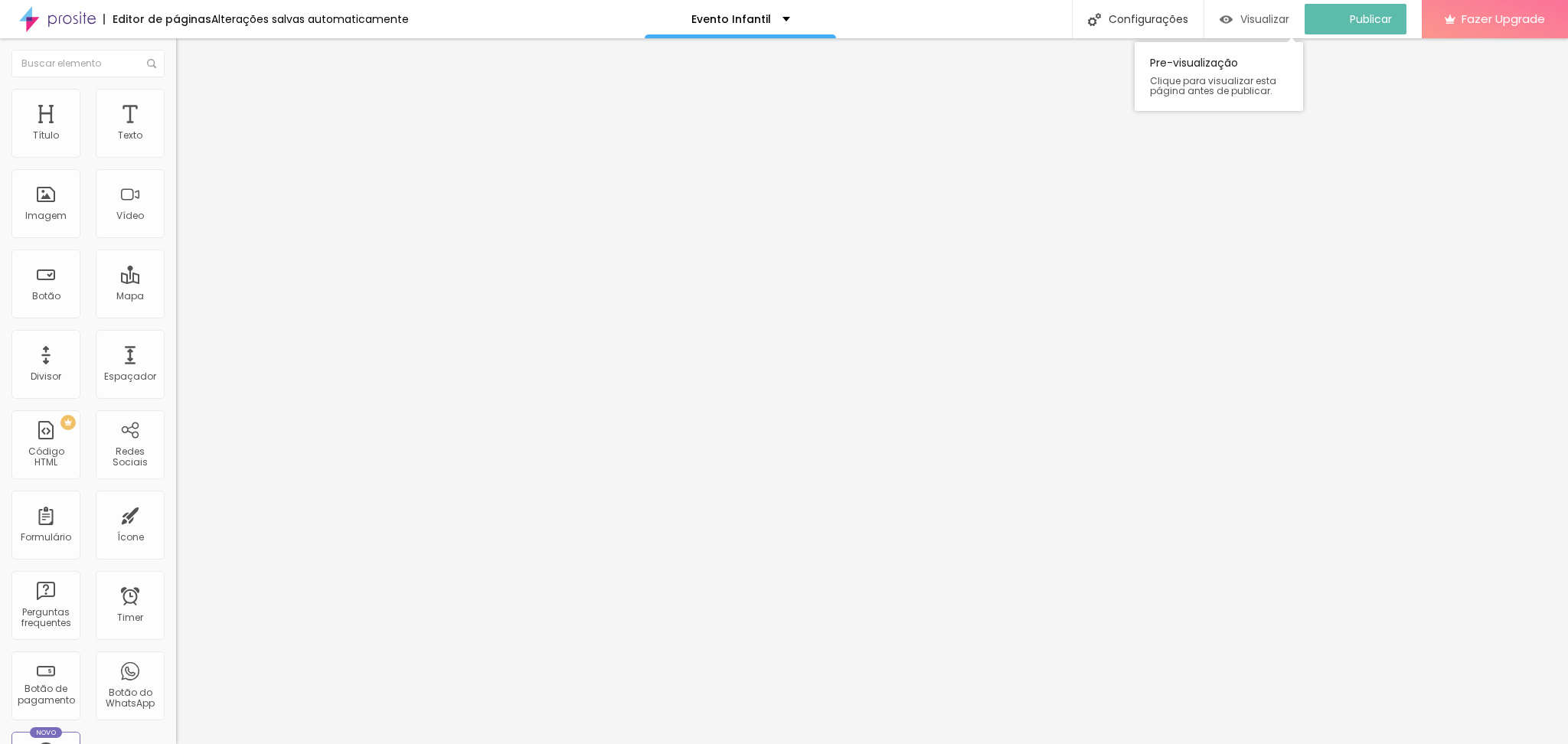
click at [1247, 18] on div "Visualizar" at bounding box center [1255, 19] width 70 height 13
click at [176, 227] on button "button" at bounding box center [187, 218] width 21 height 16
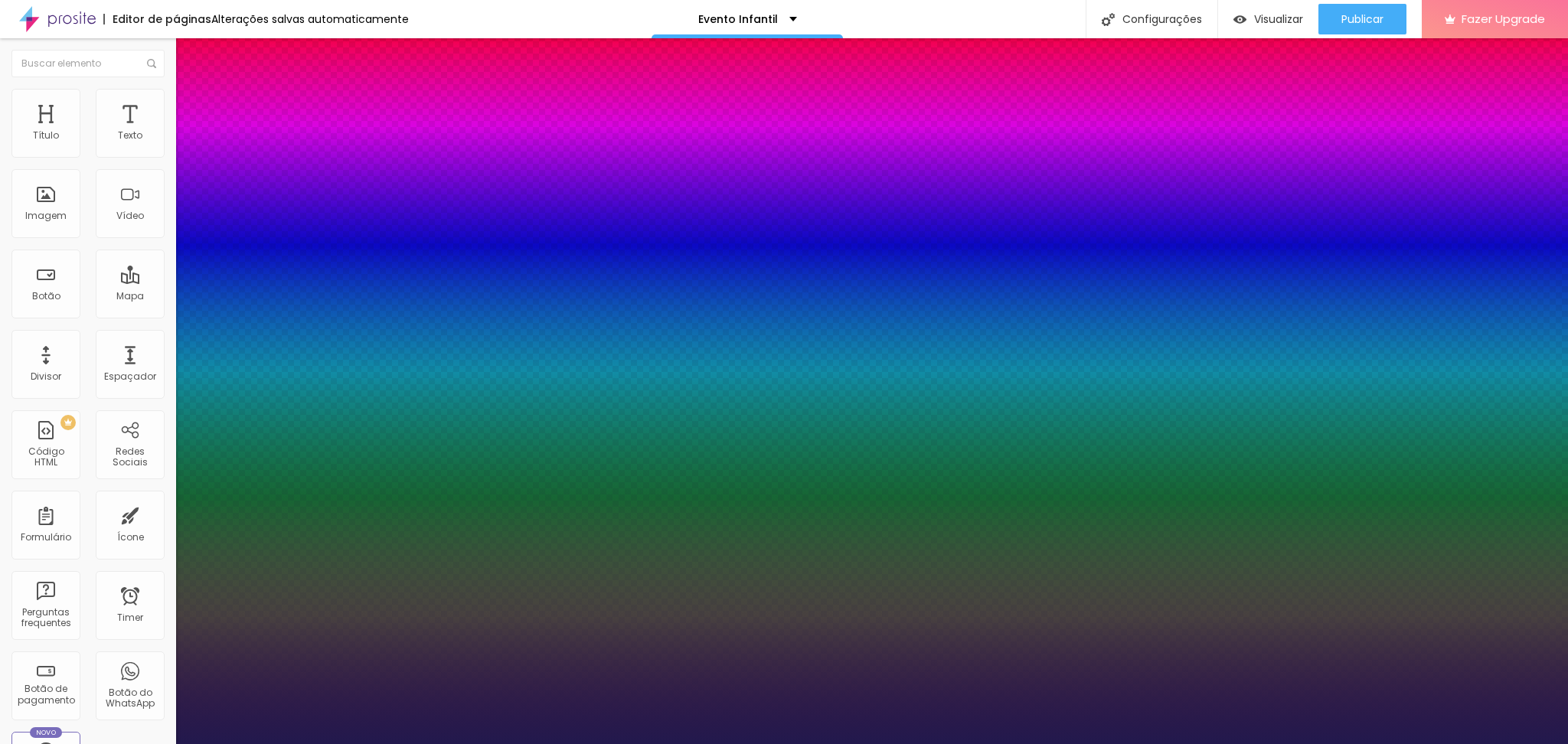
type input "1"
type input "56"
type input "1"
type input "53"
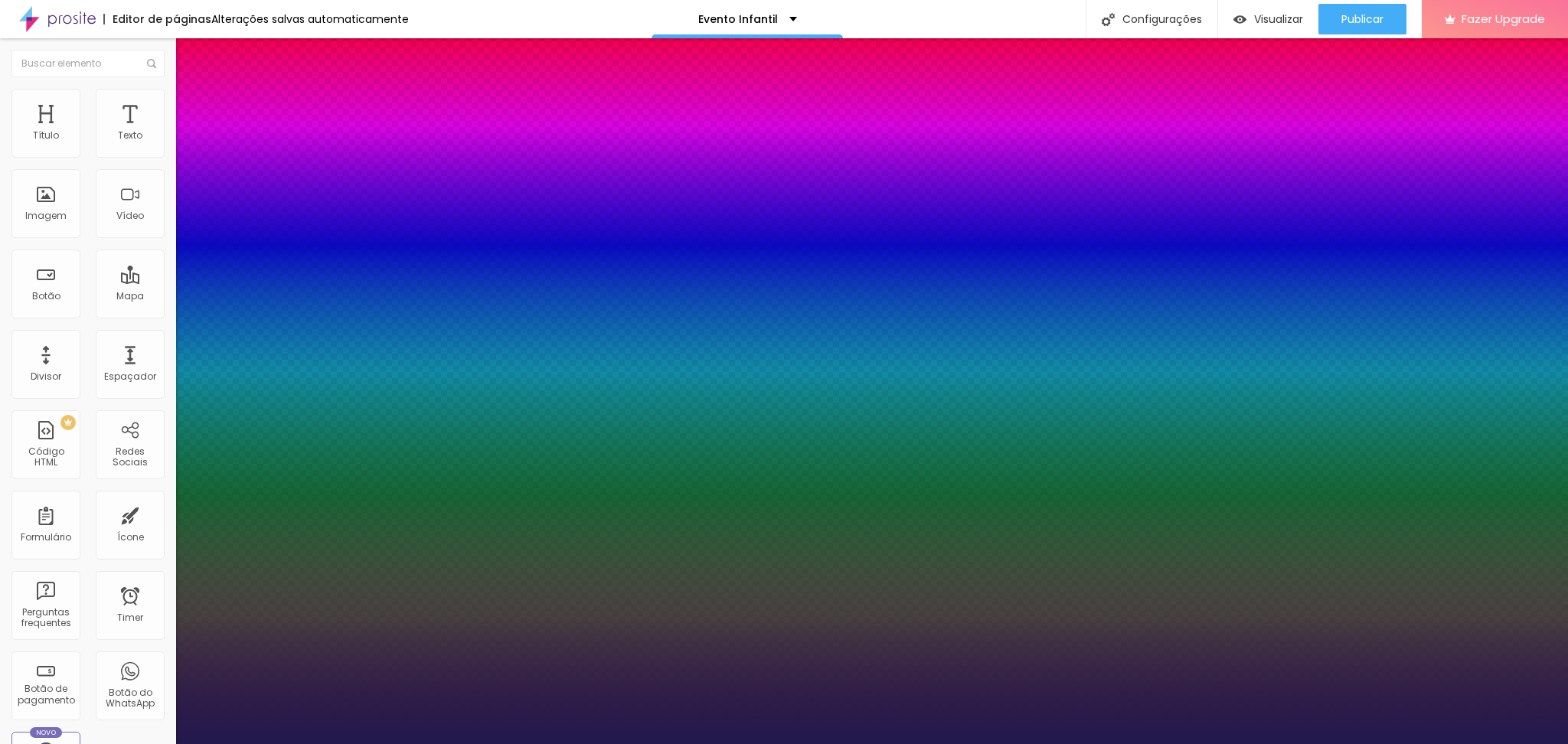
type input "53"
type input "1"
type input "48"
type input "1"
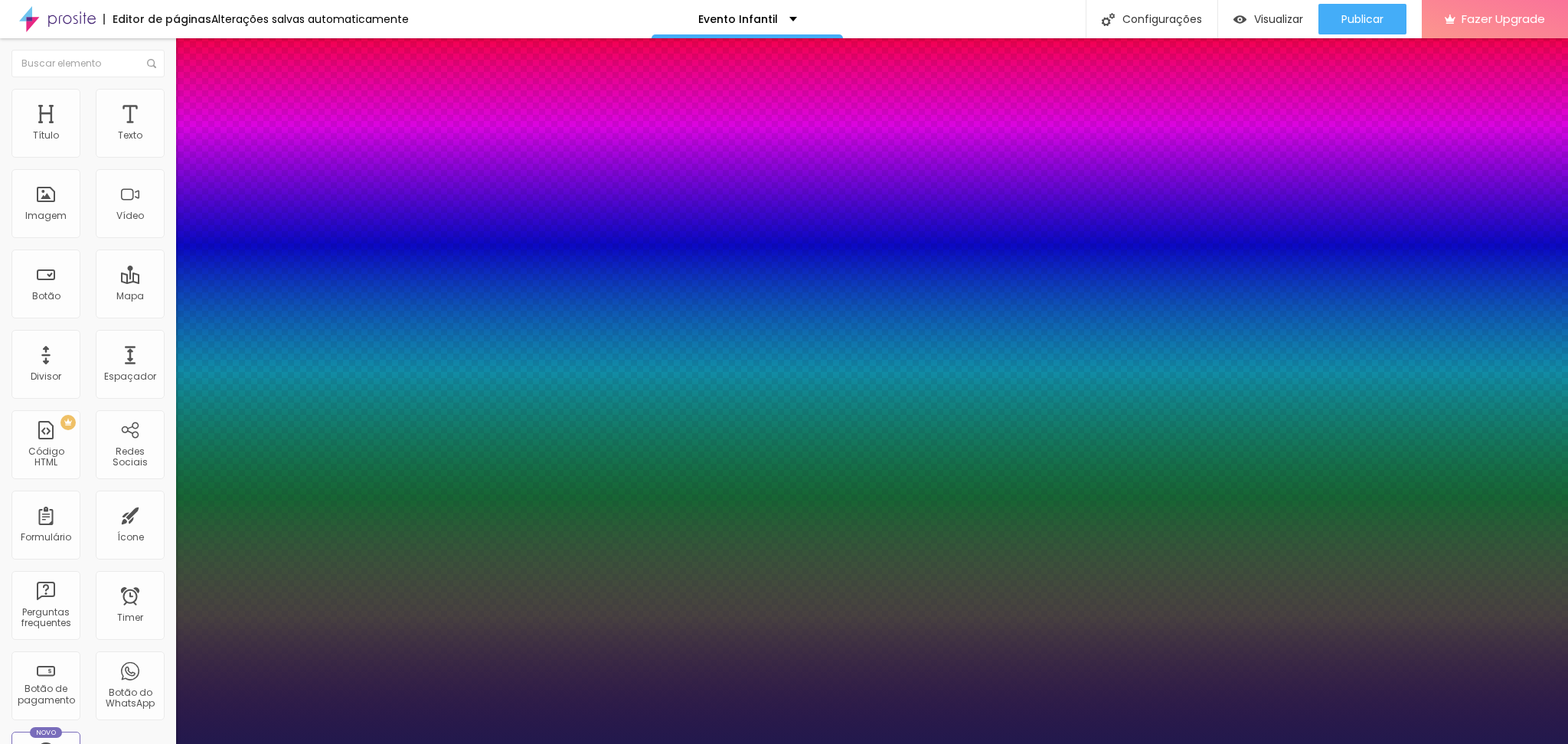
type input "46"
type input "1"
type input "45"
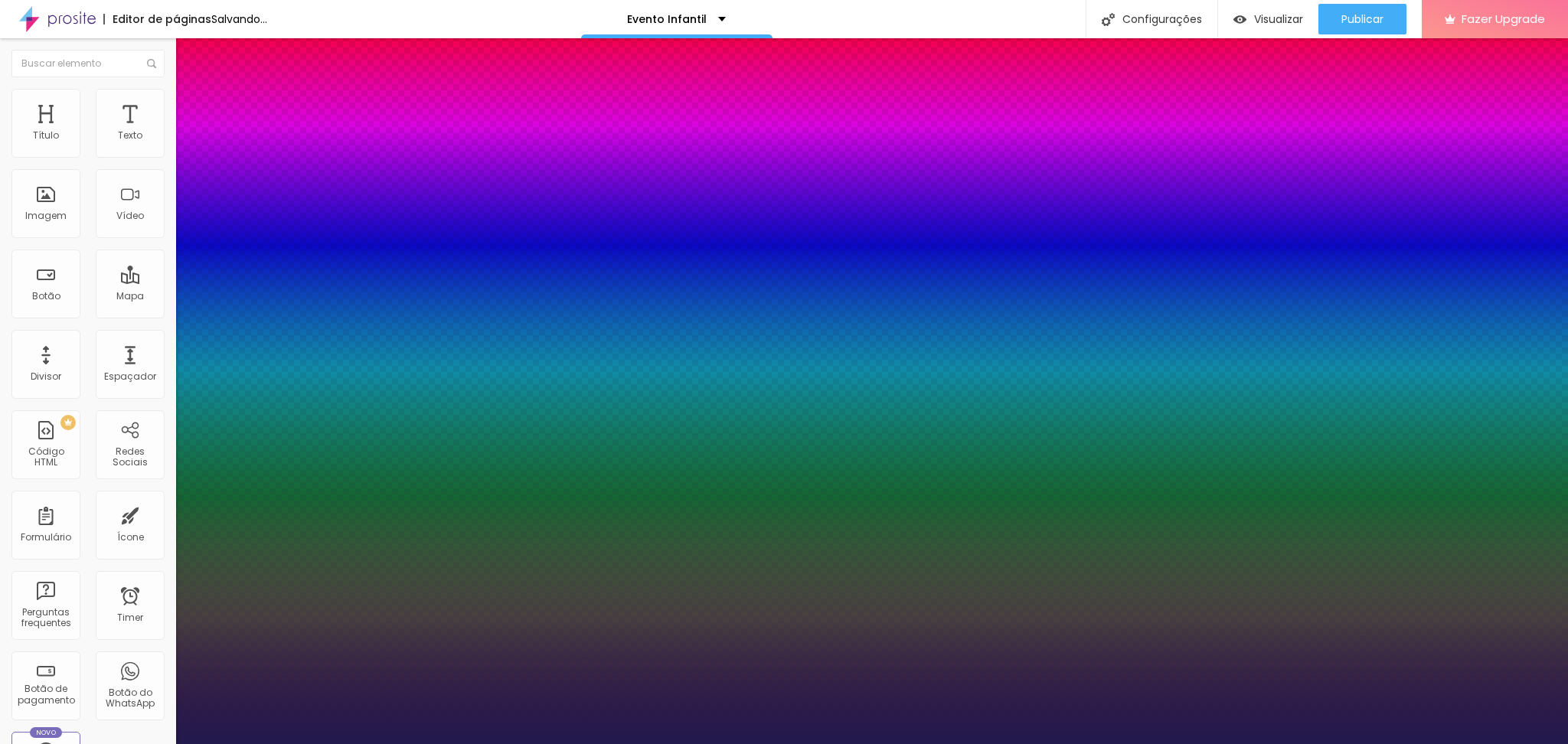
type input "1"
type input "44"
type input "1"
type input "43"
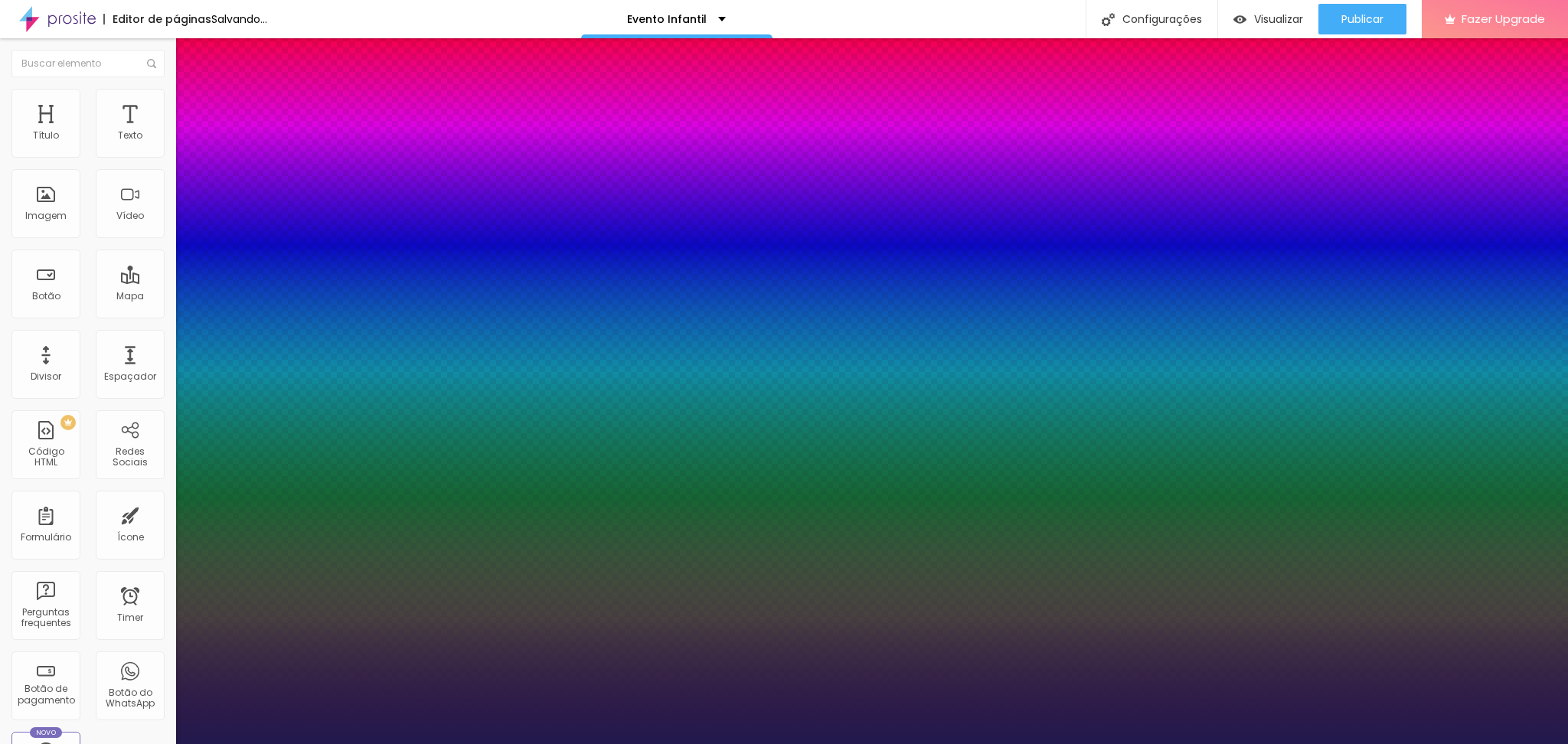
type input "43"
type input "1"
type input "42"
type input "1"
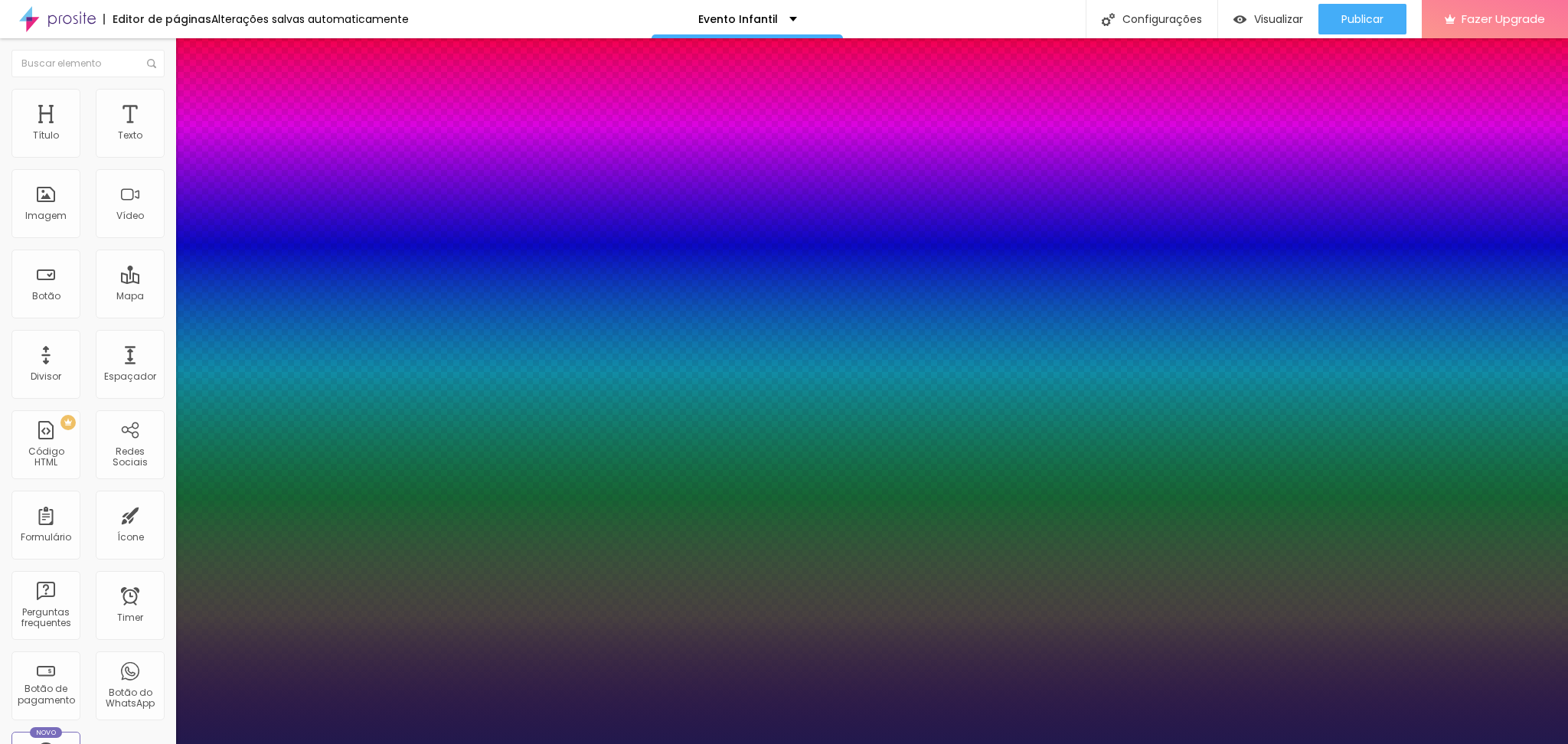
type input "41"
type input "1"
type input "40"
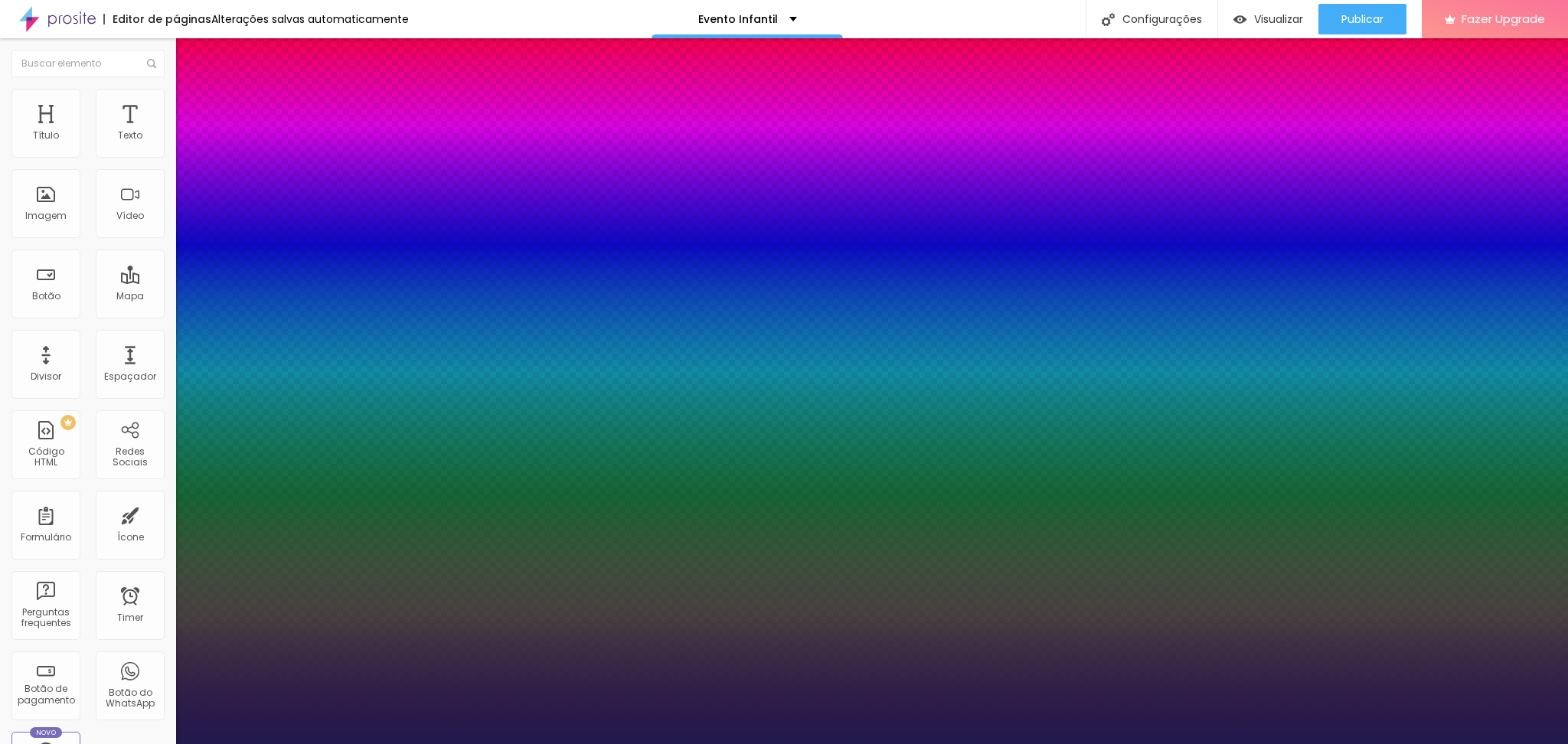
type input "1"
type input "39"
type input "1"
type input "40"
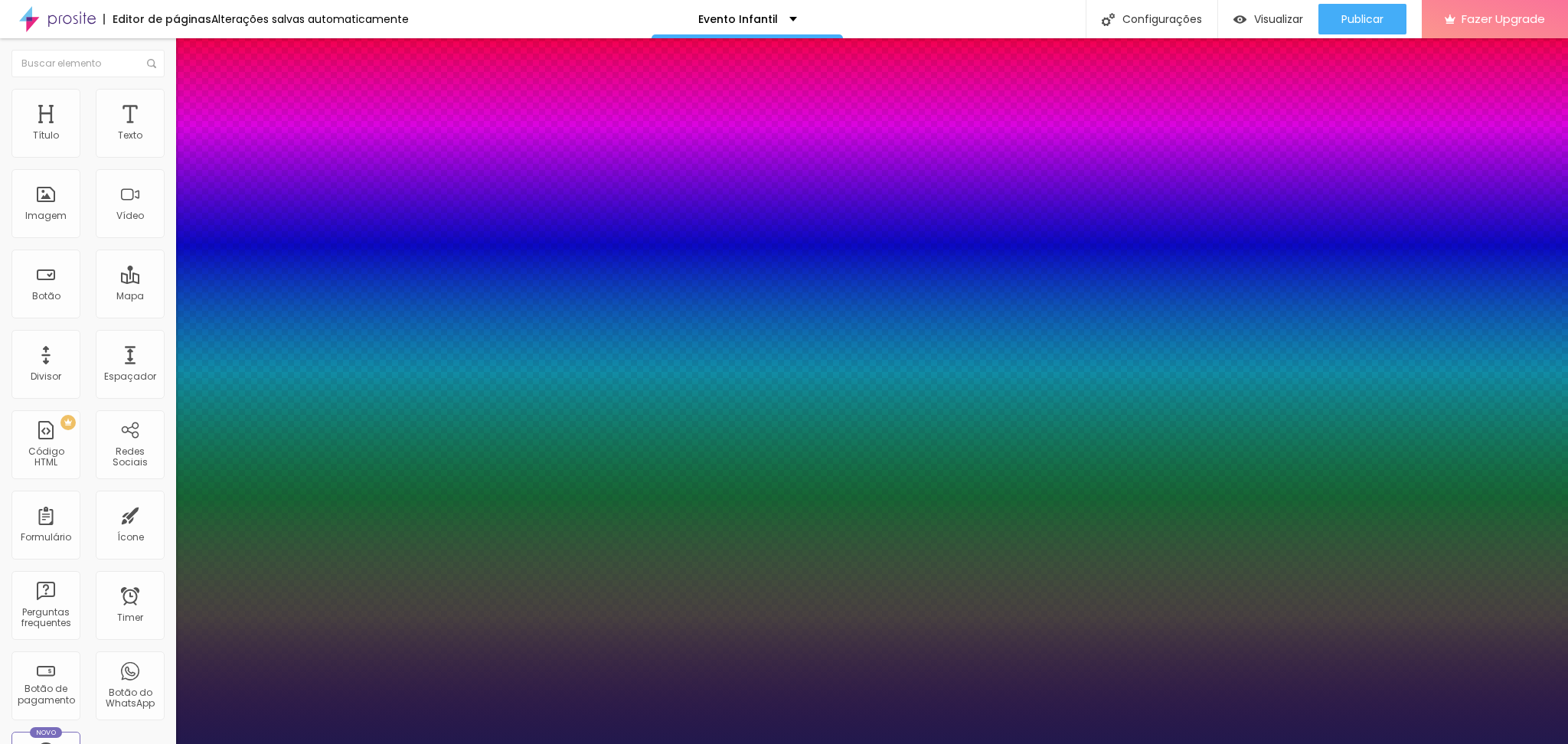
type input "40"
type input "1"
type input "41"
type input "1"
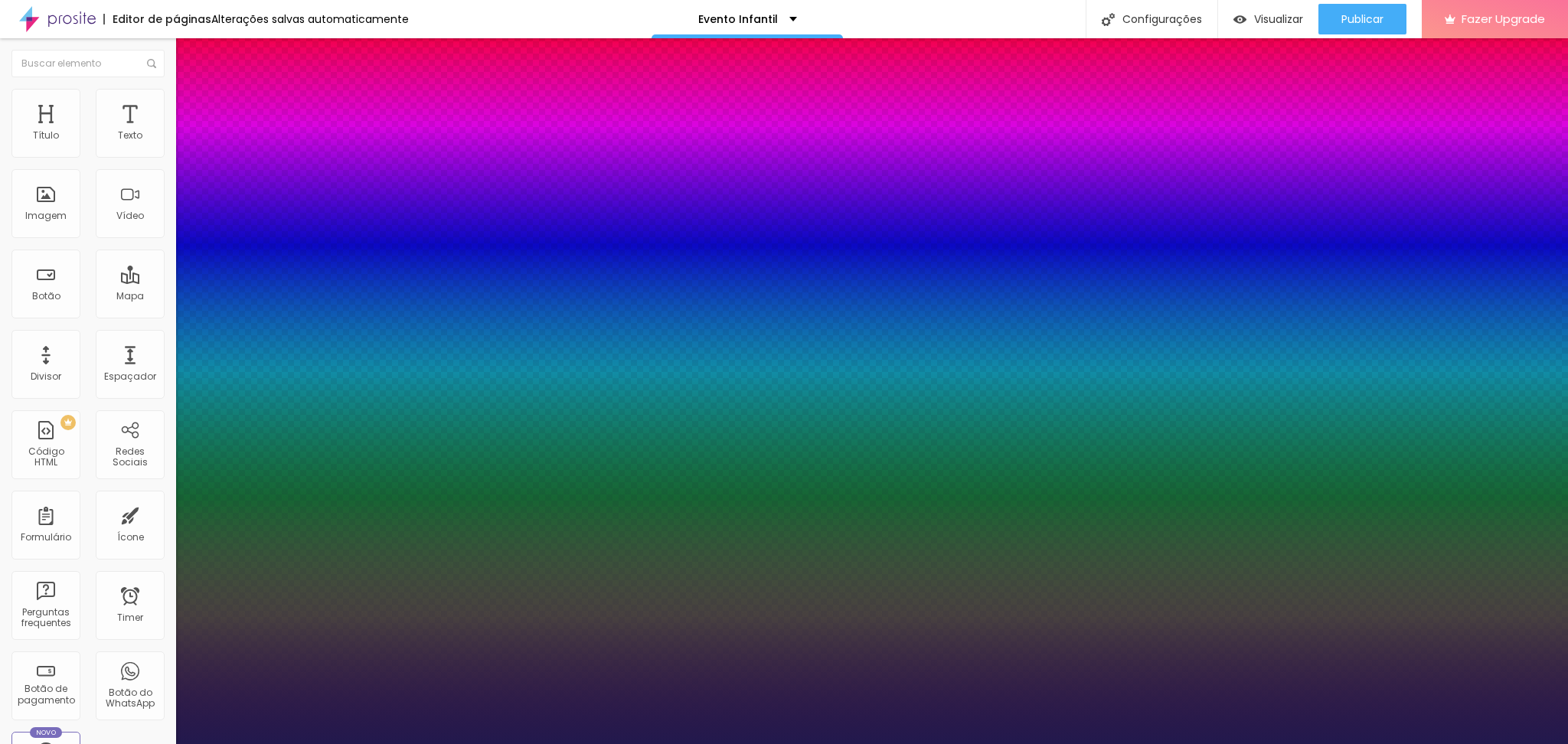
type input "42"
type input "1"
drag, startPoint x: 257, startPoint y: 430, endPoint x: 238, endPoint y: 431, distance: 19.0
type input "42"
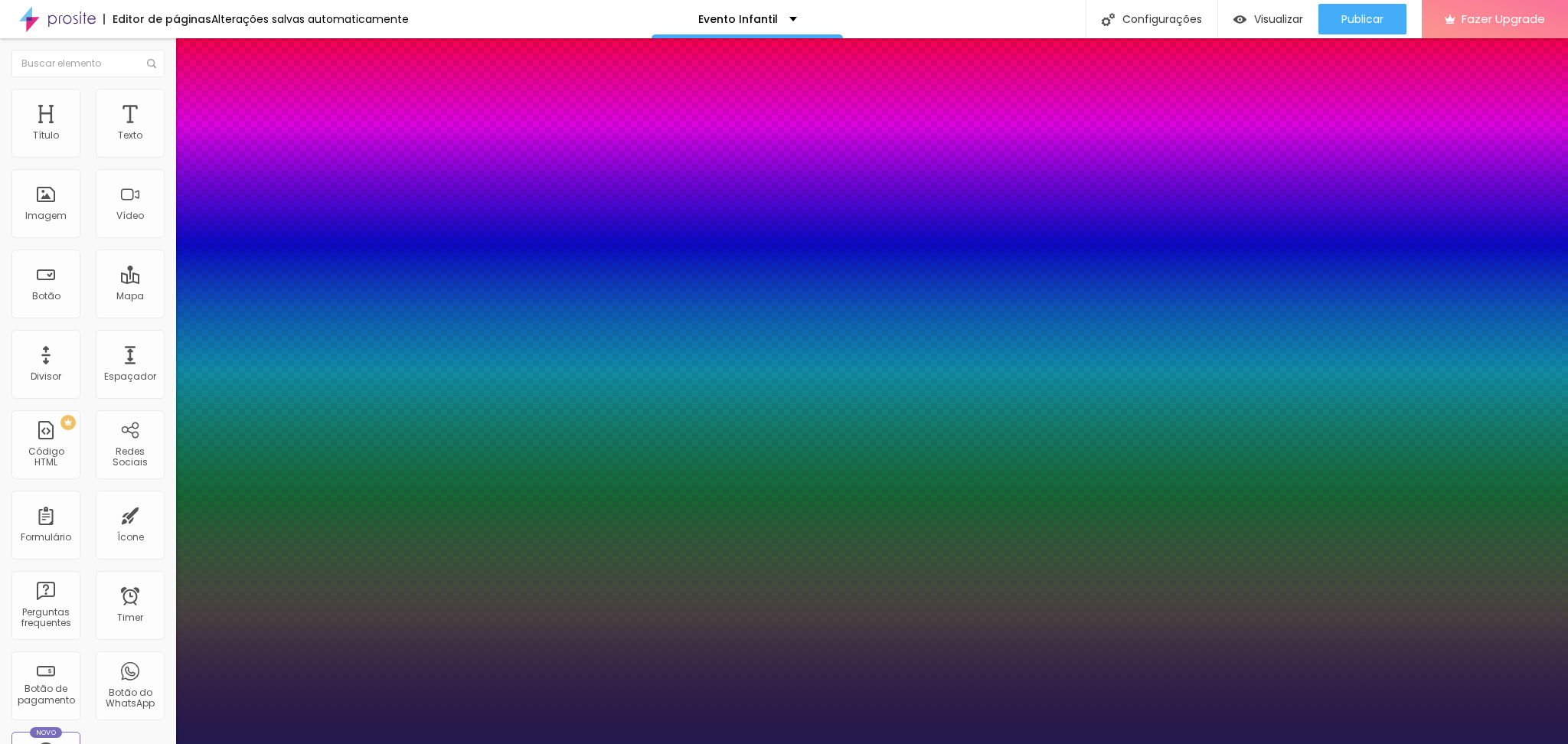
type input "1"
click at [1565, 743] on div at bounding box center [784, 744] width 1568 height 0
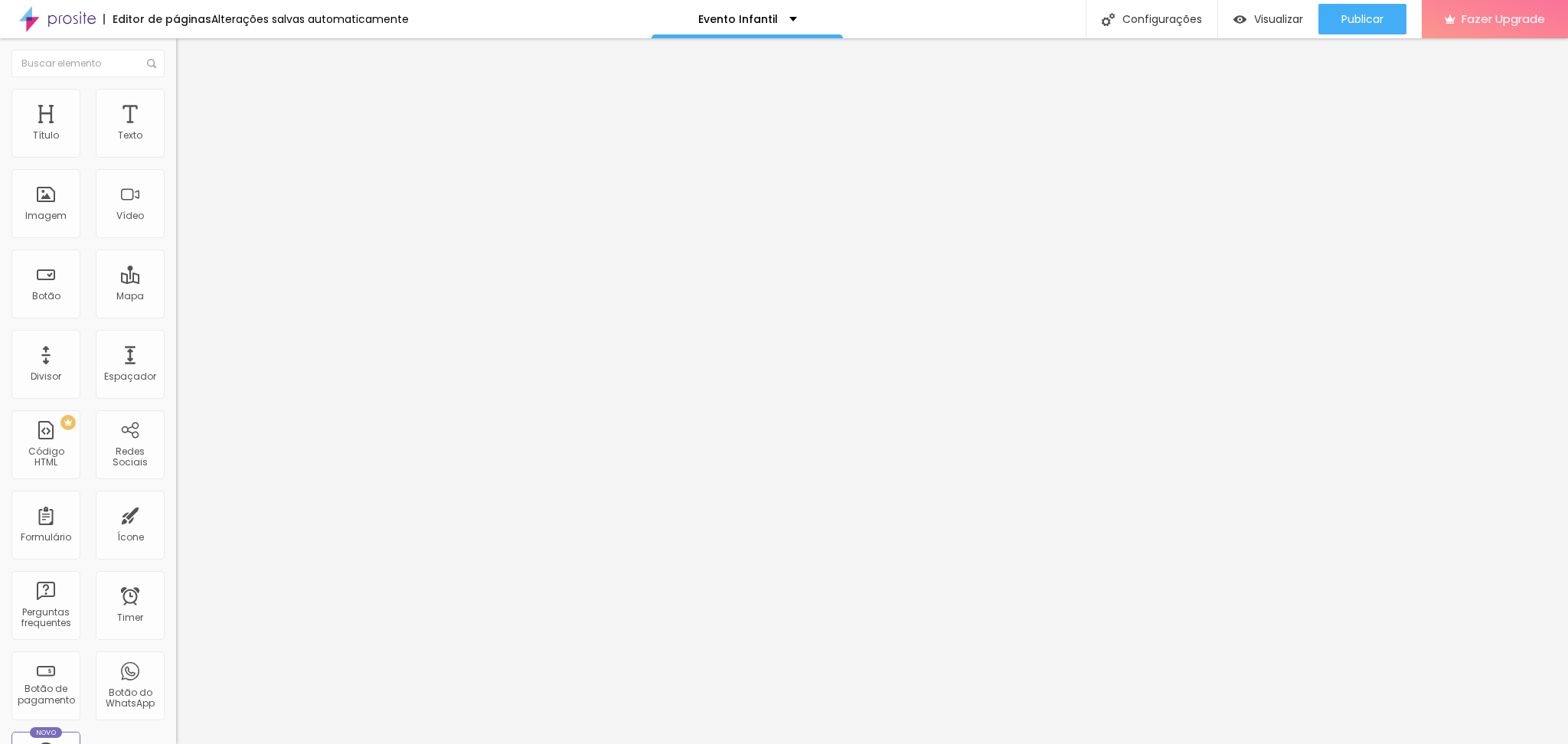
click at [190, 105] on span "Avançado" at bounding box center [216, 98] width 51 height 13
click at [190, 90] on span "Estilo" at bounding box center [202, 83] width 24 height 13
type input "18"
type input "49"
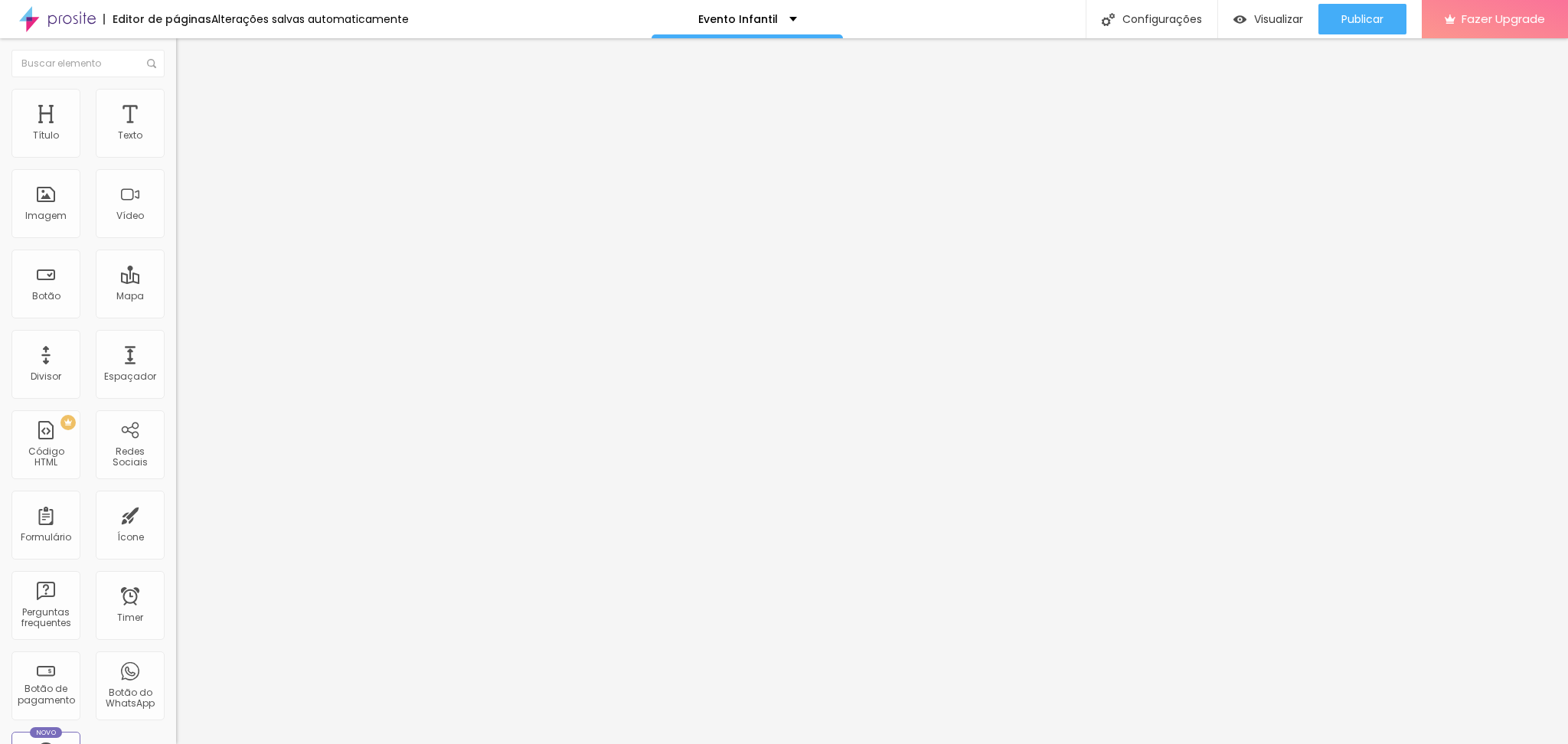
type input "49"
type input "50"
type input "52"
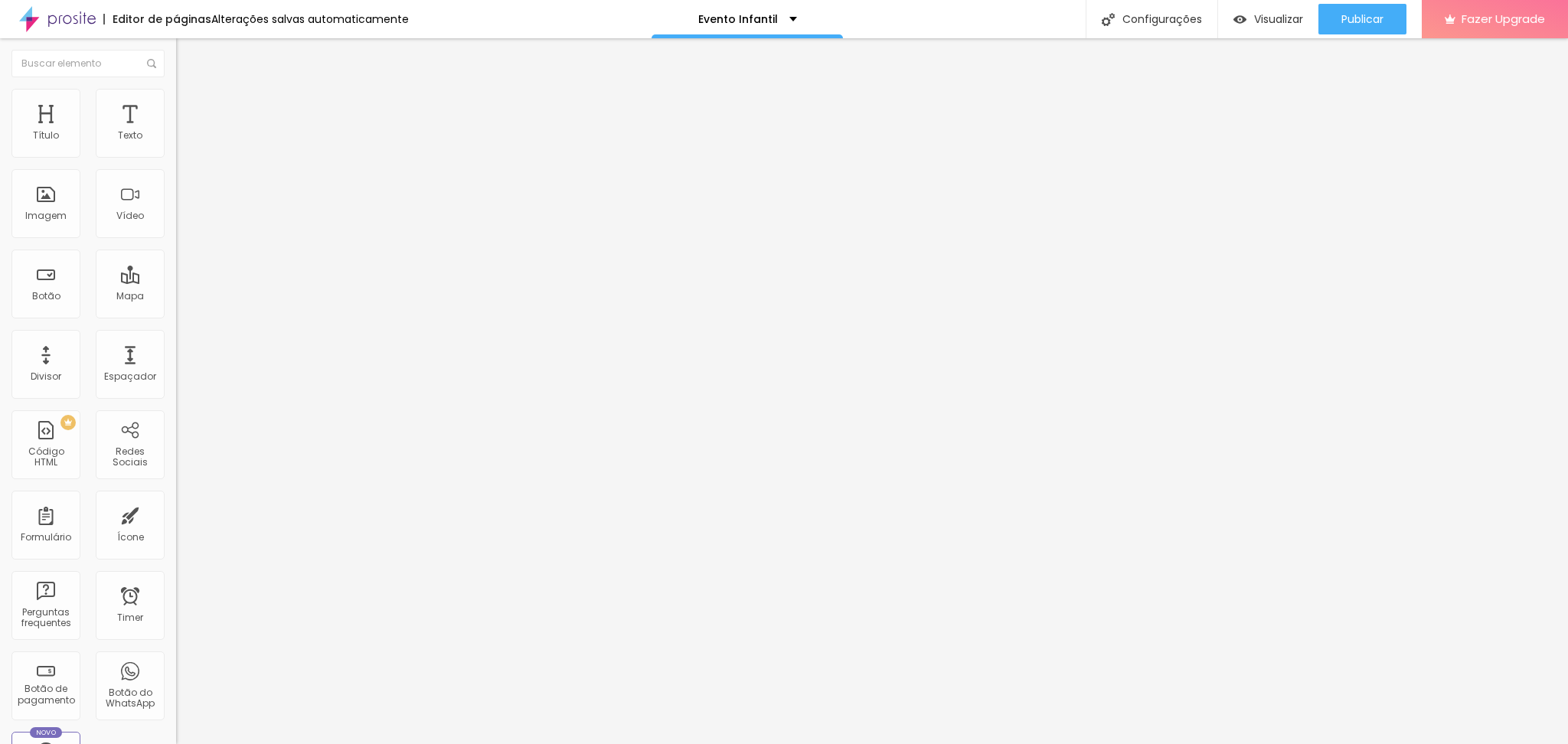
type input "53"
type input "54"
type input "55"
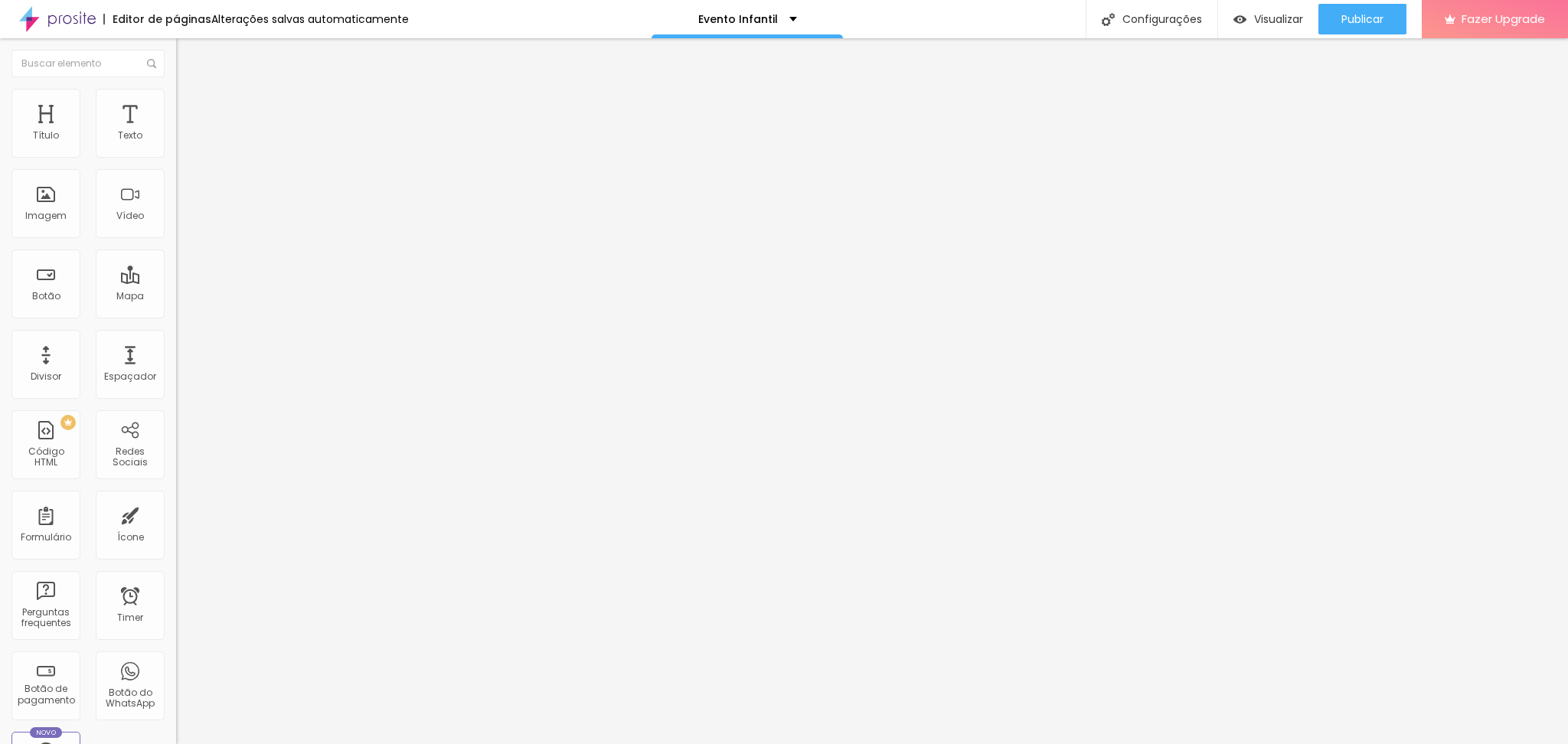
type input "55"
type input "54"
drag, startPoint x: 36, startPoint y: 322, endPoint x: 67, endPoint y: 322, distance: 31.0
click at [176, 361] on input "range" at bounding box center [226, 367] width 98 height 12
click at [184, 221] on icon "button" at bounding box center [187, 217] width 6 height 6
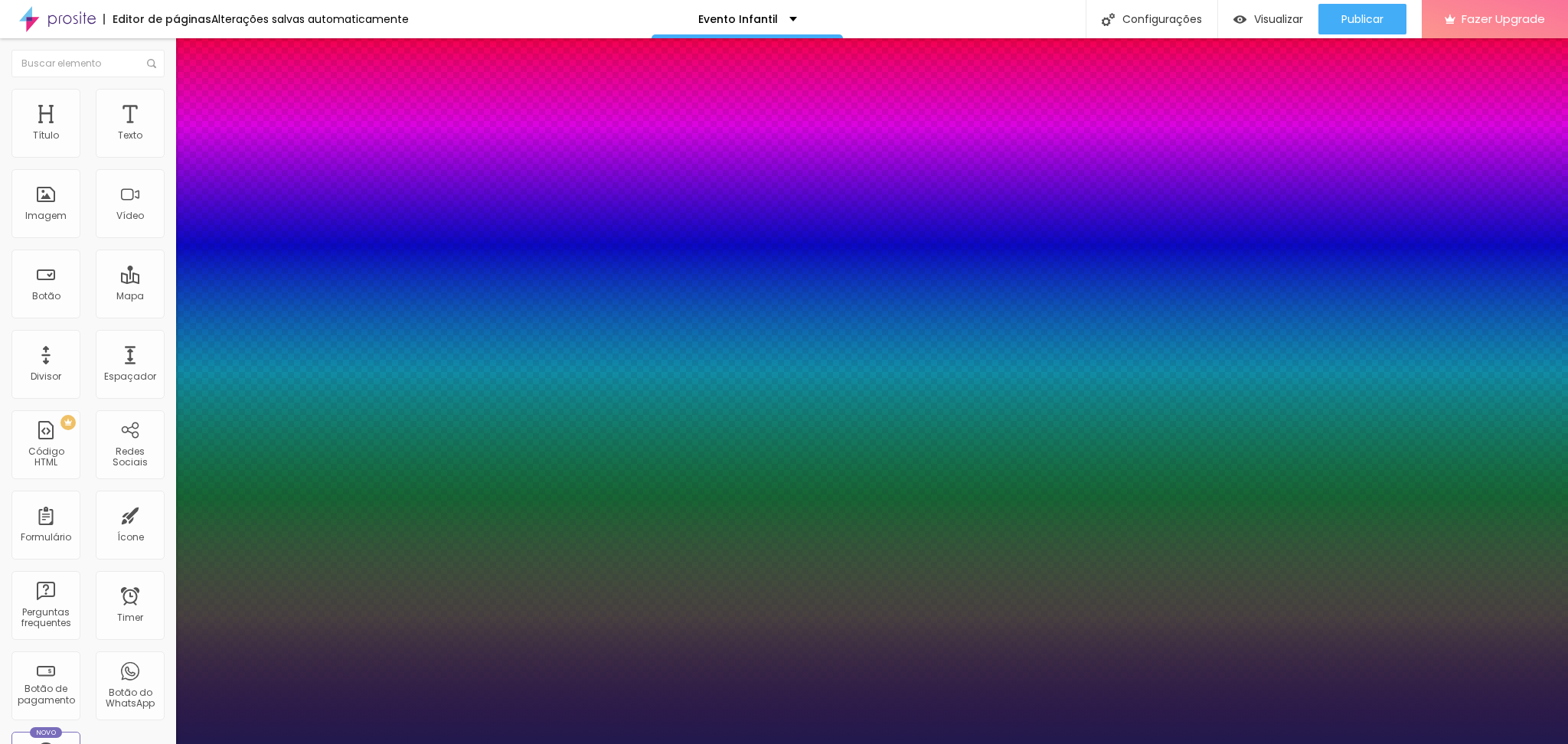
drag, startPoint x: 226, startPoint y: 428, endPoint x: 237, endPoint y: 428, distance: 11.0
click at [483, 743] on div at bounding box center [784, 744] width 1568 height 0
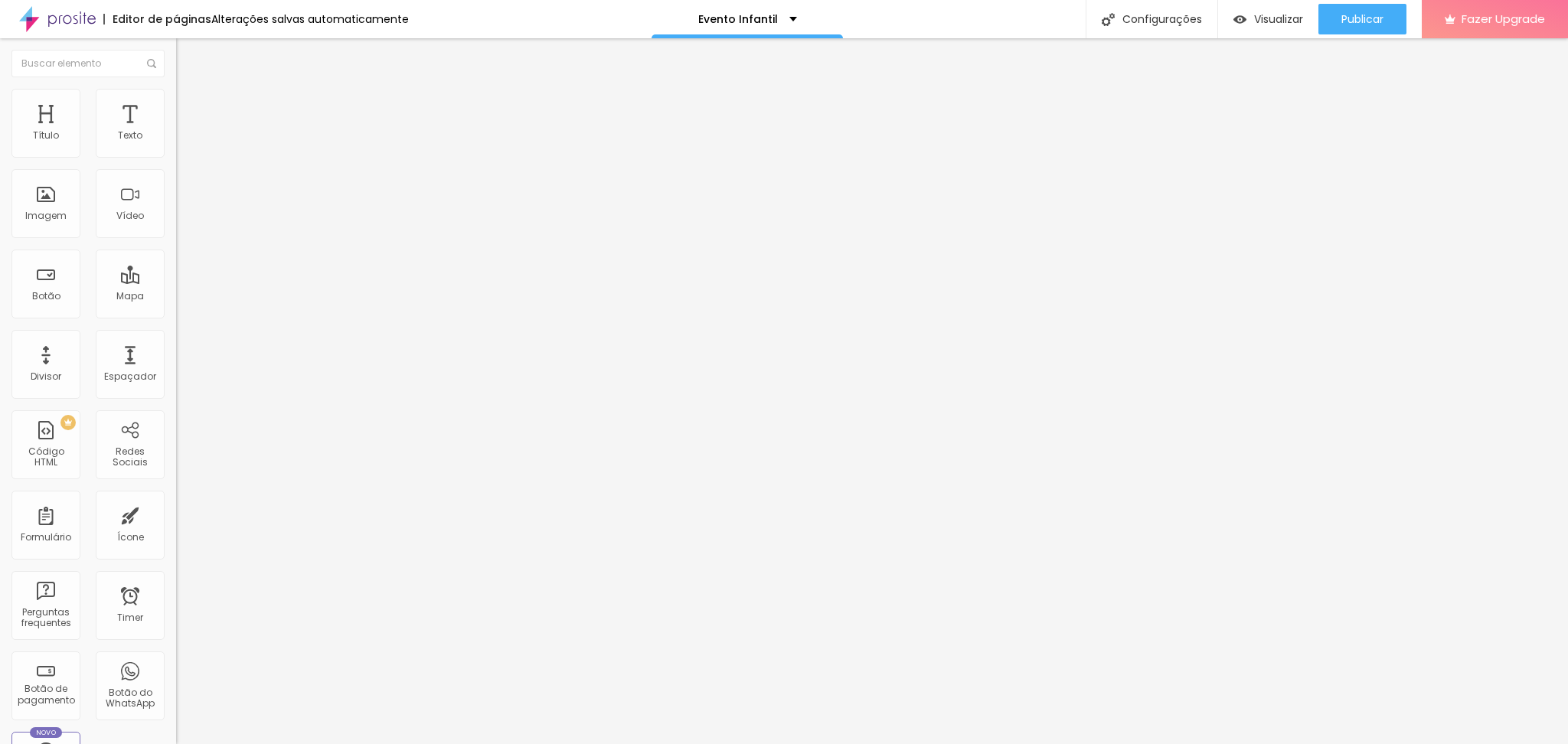
click at [182, 222] on icon "button" at bounding box center [187, 217] width 9 height 9
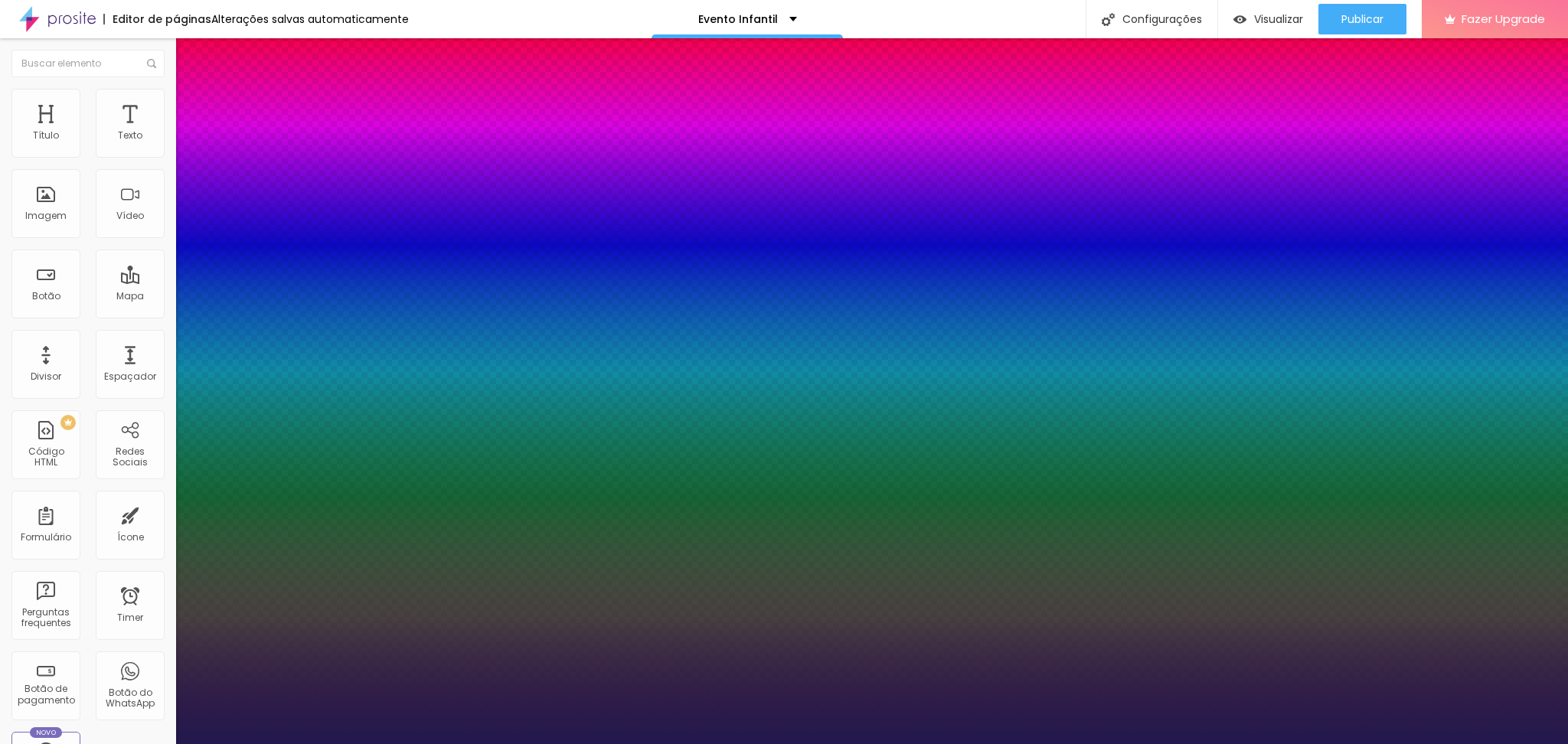
drag, startPoint x: 224, startPoint y: 428, endPoint x: 237, endPoint y: 423, distance: 13.9
click at [308, 743] on div at bounding box center [784, 744] width 1568 height 0
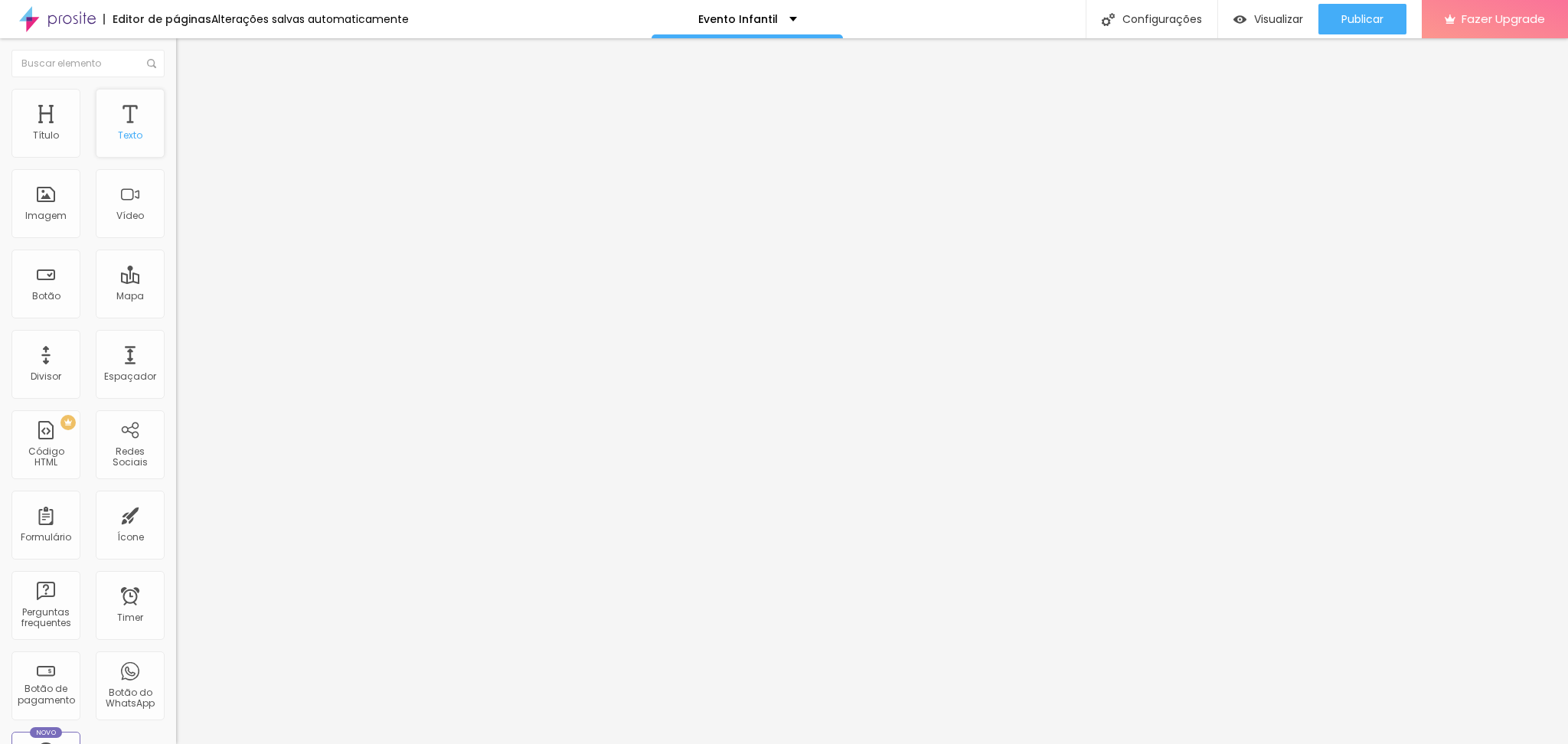
click at [118, 141] on div "Texto" at bounding box center [130, 135] width 25 height 11
click at [176, 104] on li "Avançado" at bounding box center [265, 112] width 176 height 15
click at [176, 89] on li "Estilo" at bounding box center [265, 97] width 176 height 15
click at [182, 222] on icon "button" at bounding box center [187, 217] width 9 height 9
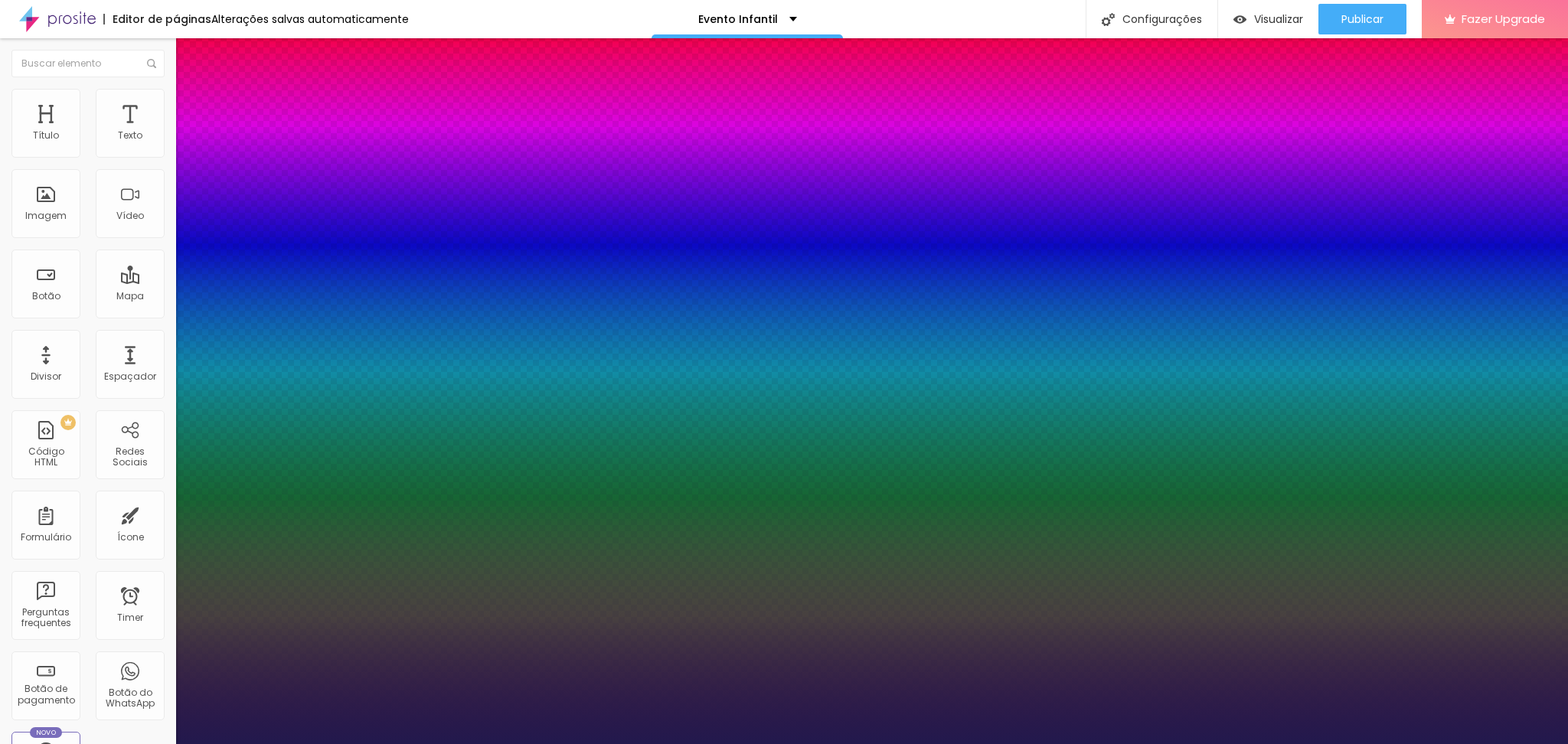
drag, startPoint x: 210, startPoint y: 434, endPoint x: 254, endPoint y: 435, distance: 44.0
drag, startPoint x: 205, startPoint y: 428, endPoint x: 246, endPoint y: 427, distance: 41.0
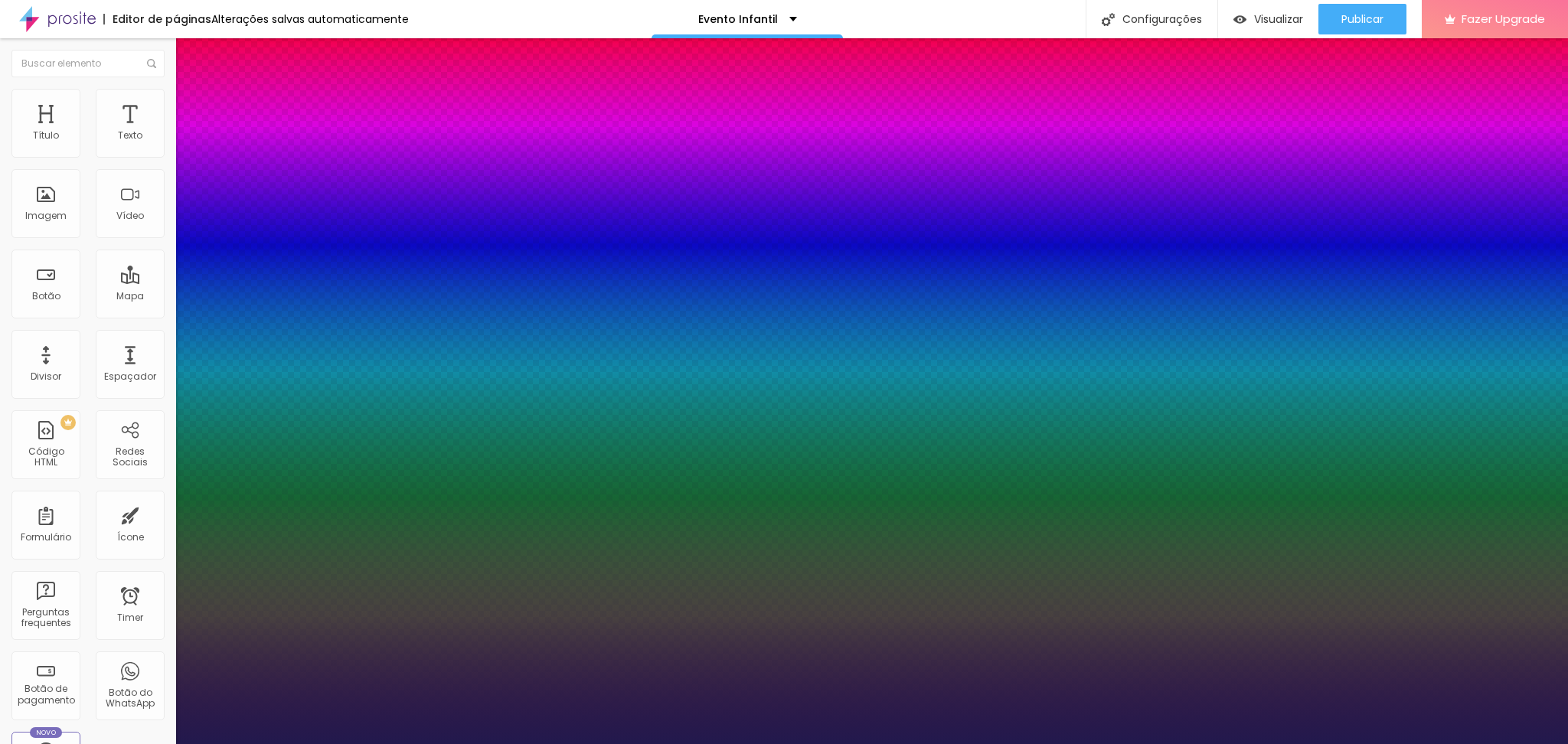
drag, startPoint x: 1565, startPoint y: 622, endPoint x: 1566, endPoint y: 647, distance: 25.0
click at [1566, 743] on div at bounding box center [784, 744] width 1568 height 0
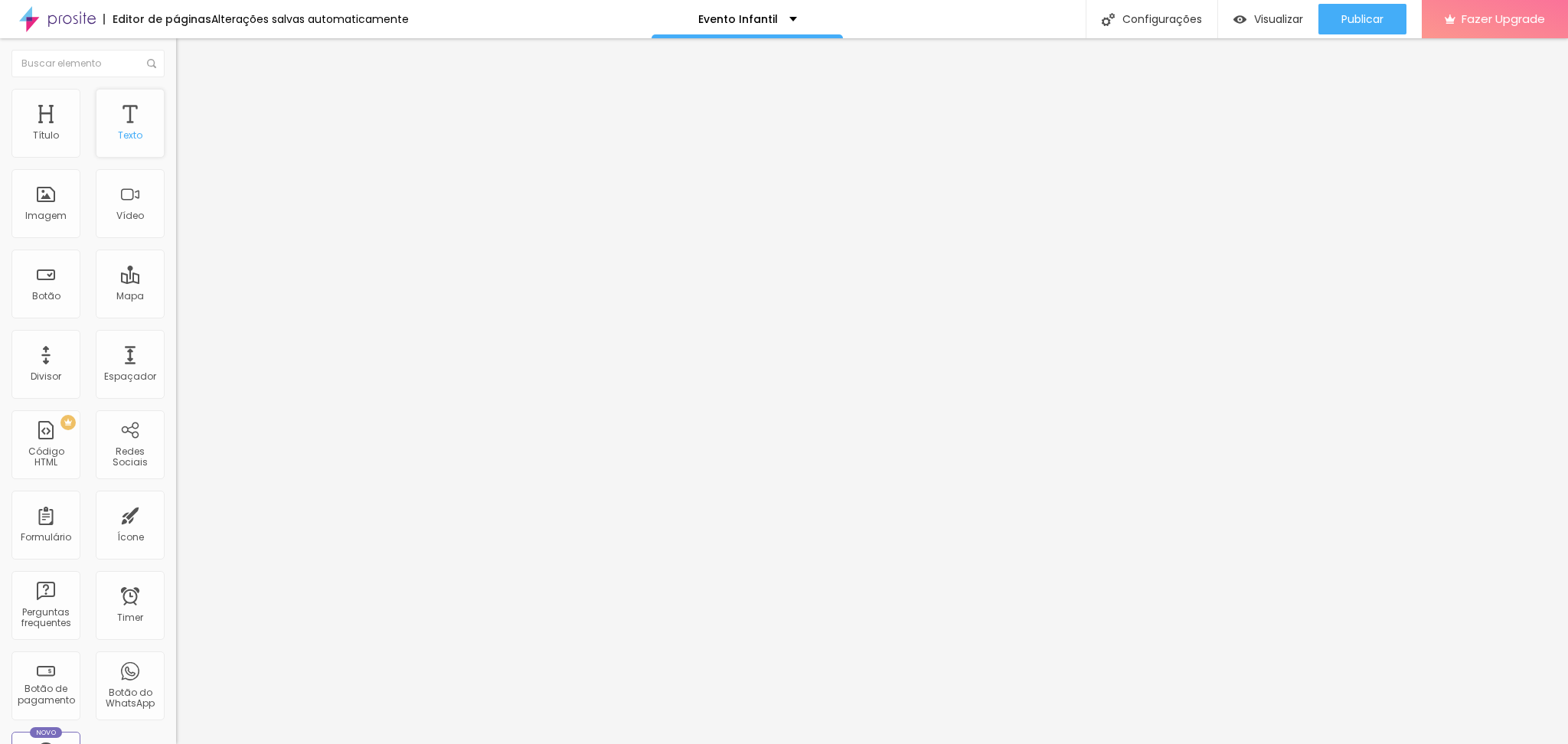
click at [96, 158] on div "Texto" at bounding box center [130, 123] width 69 height 69
click at [184, 221] on icon "button" at bounding box center [187, 217] width 6 height 6
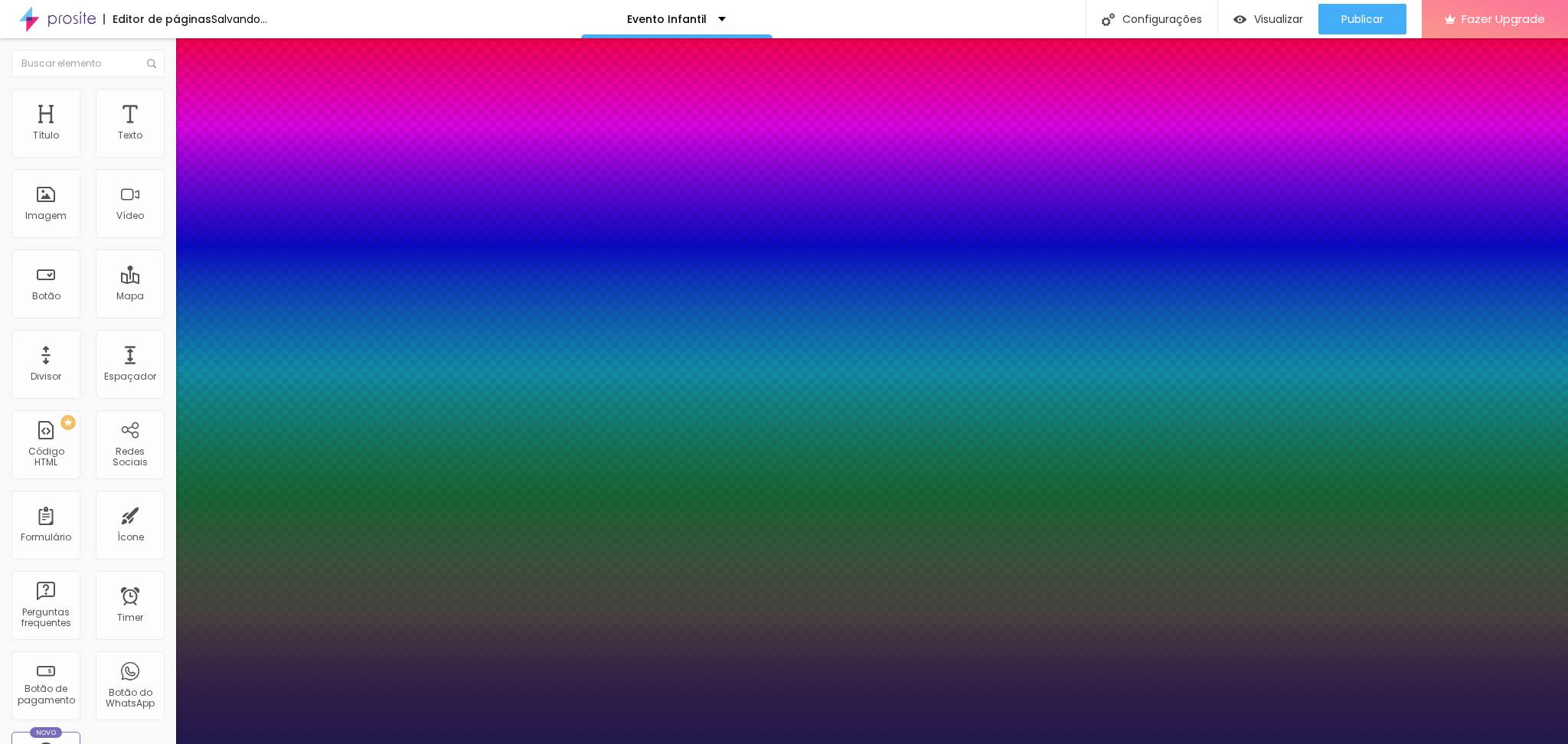
click at [641, 743] on div at bounding box center [784, 744] width 1568 height 0
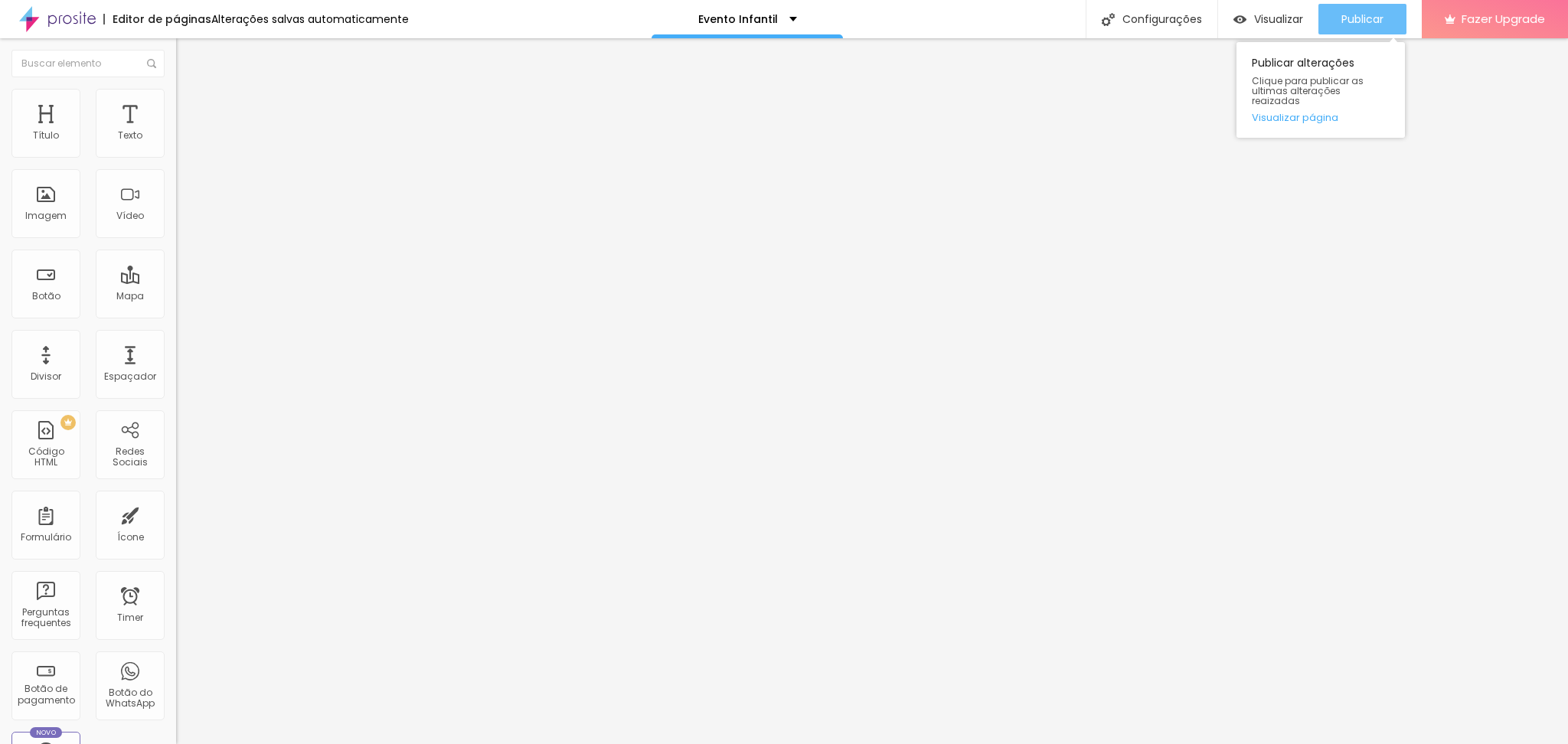
click at [1363, 9] on div "Publicar" at bounding box center [1363, 20] width 42 height 31
click at [1255, 31] on div "Visualizar" at bounding box center [1268, 20] width 70 height 31
click at [176, 143] on span "Titulo 2" at bounding box center [201, 136] width 50 height 13
click at [176, 145] on span "Titulo 2" at bounding box center [201, 135] width 50 height 20
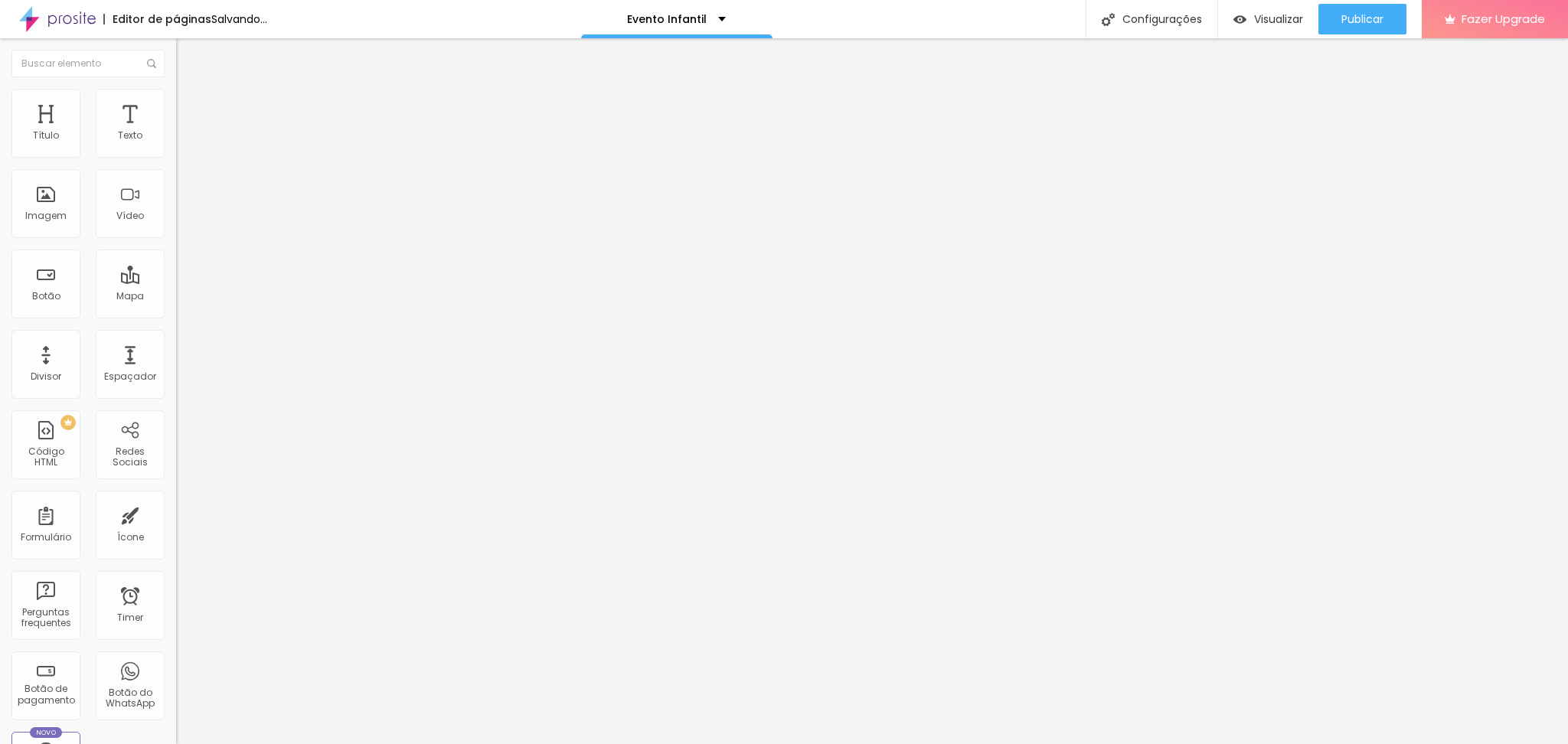
click at [176, 143] on div "Titulo 2 H2" at bounding box center [265, 136] width 176 height 14
click at [190, 106] on span "Avançado" at bounding box center [216, 98] width 51 height 13
click at [176, 87] on img at bounding box center [183, 81] width 14 height 14
click at [182, 224] on icon "button" at bounding box center [187, 219] width 9 height 9
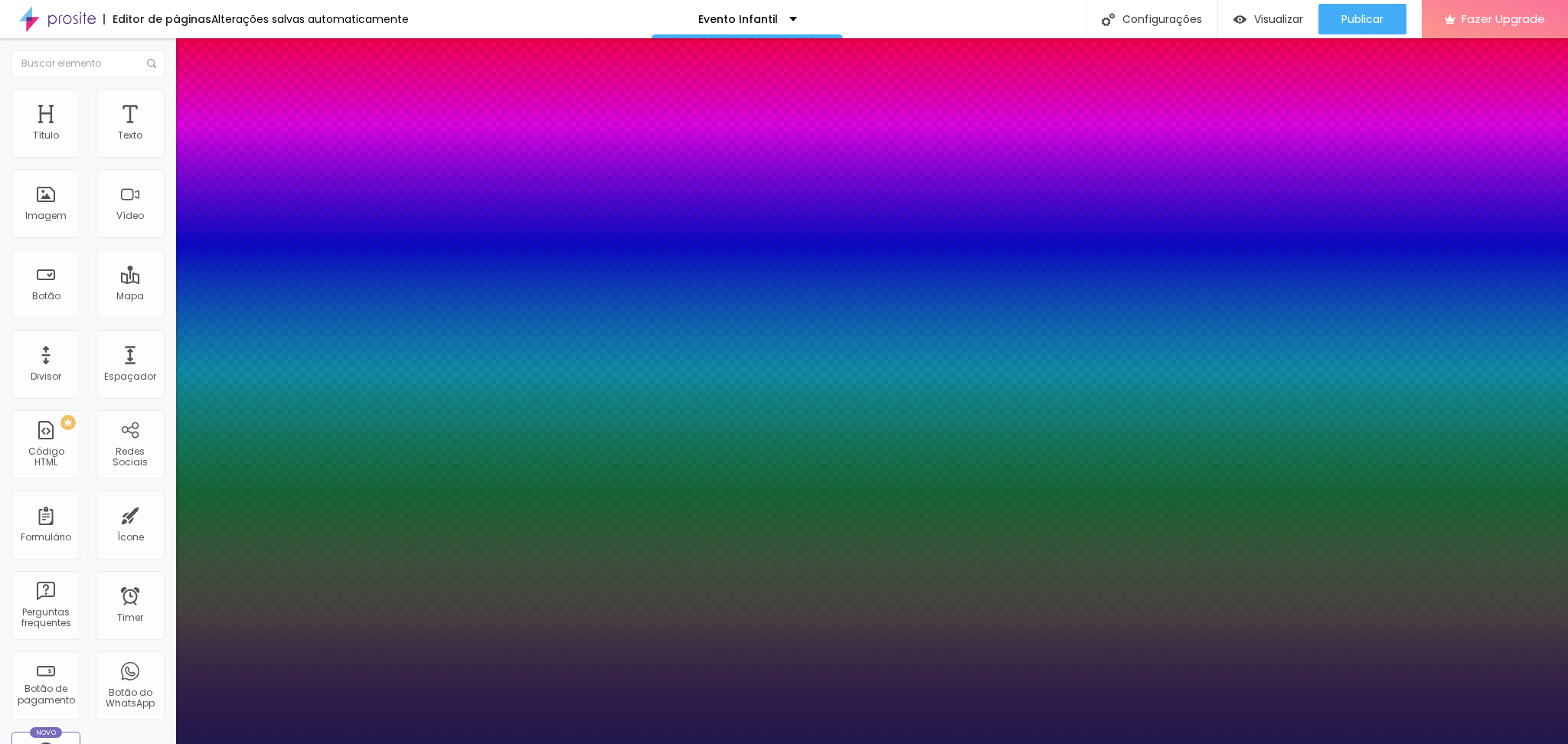
click at [154, 743] on div at bounding box center [784, 744] width 1568 height 0
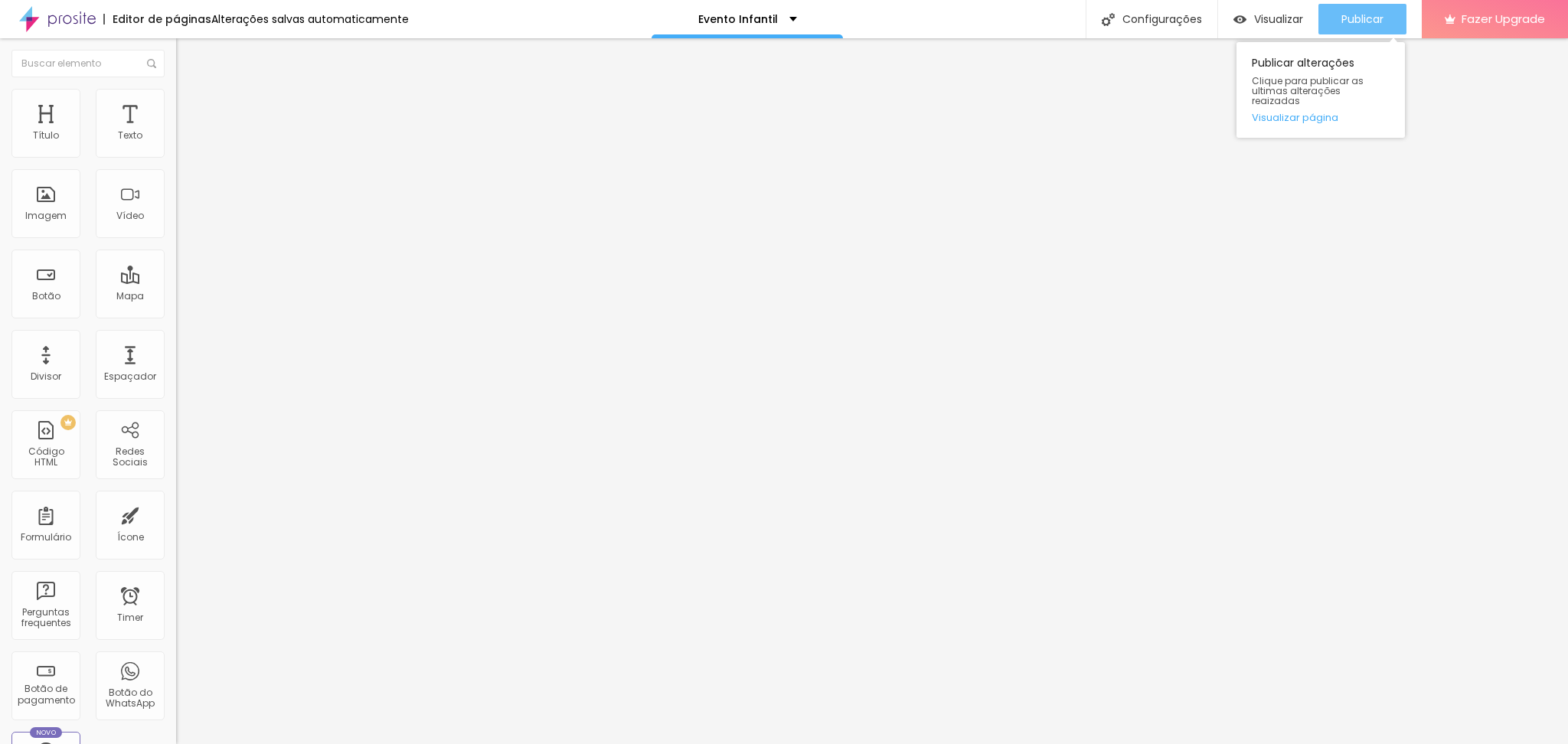
click at [1336, 25] on button "Publicar" at bounding box center [1363, 20] width 88 height 31
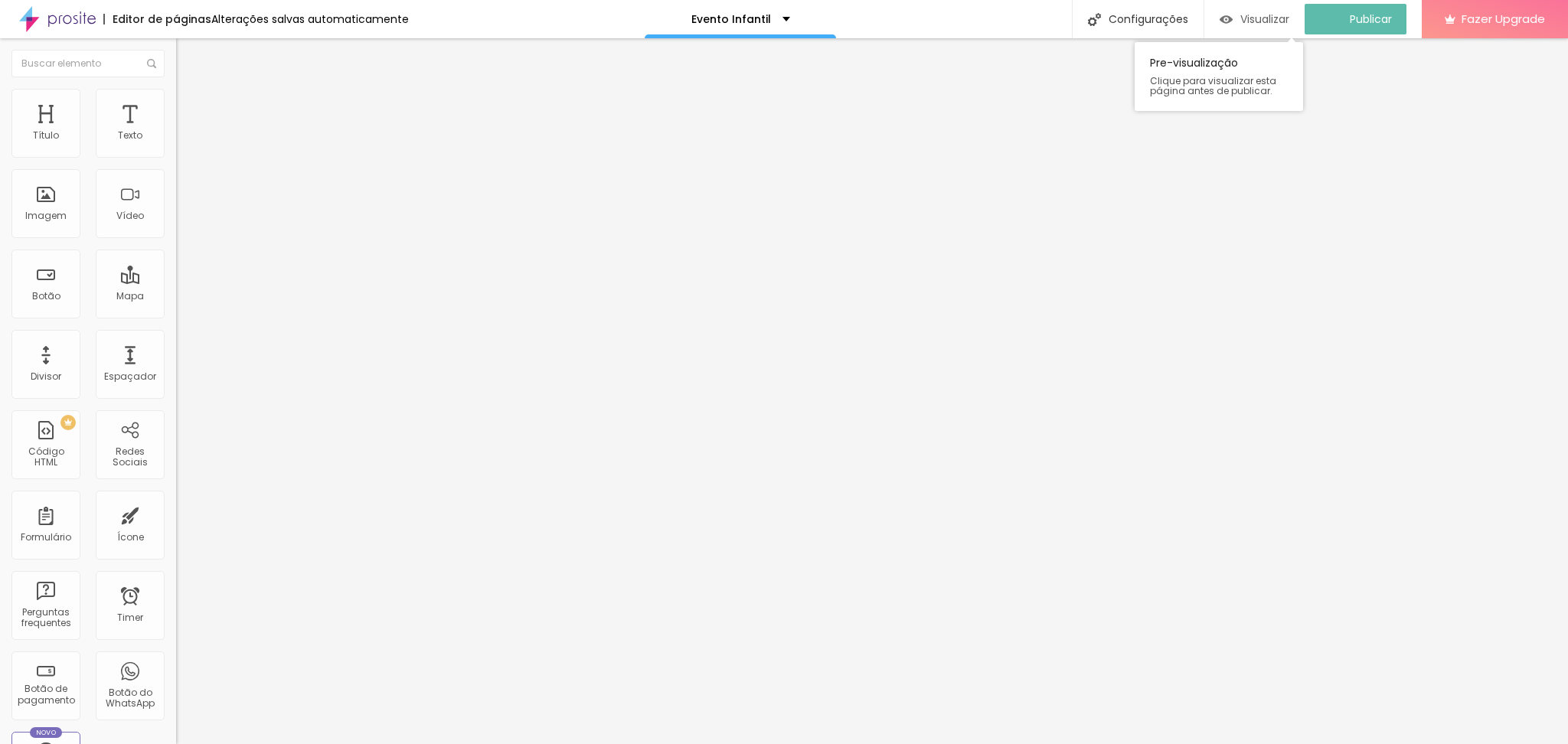
click at [1255, 21] on span "Visualizar" at bounding box center [1265, 19] width 49 height 12
click at [176, 159] on span "Titulo 3" at bounding box center [198, 149] width 43 height 18
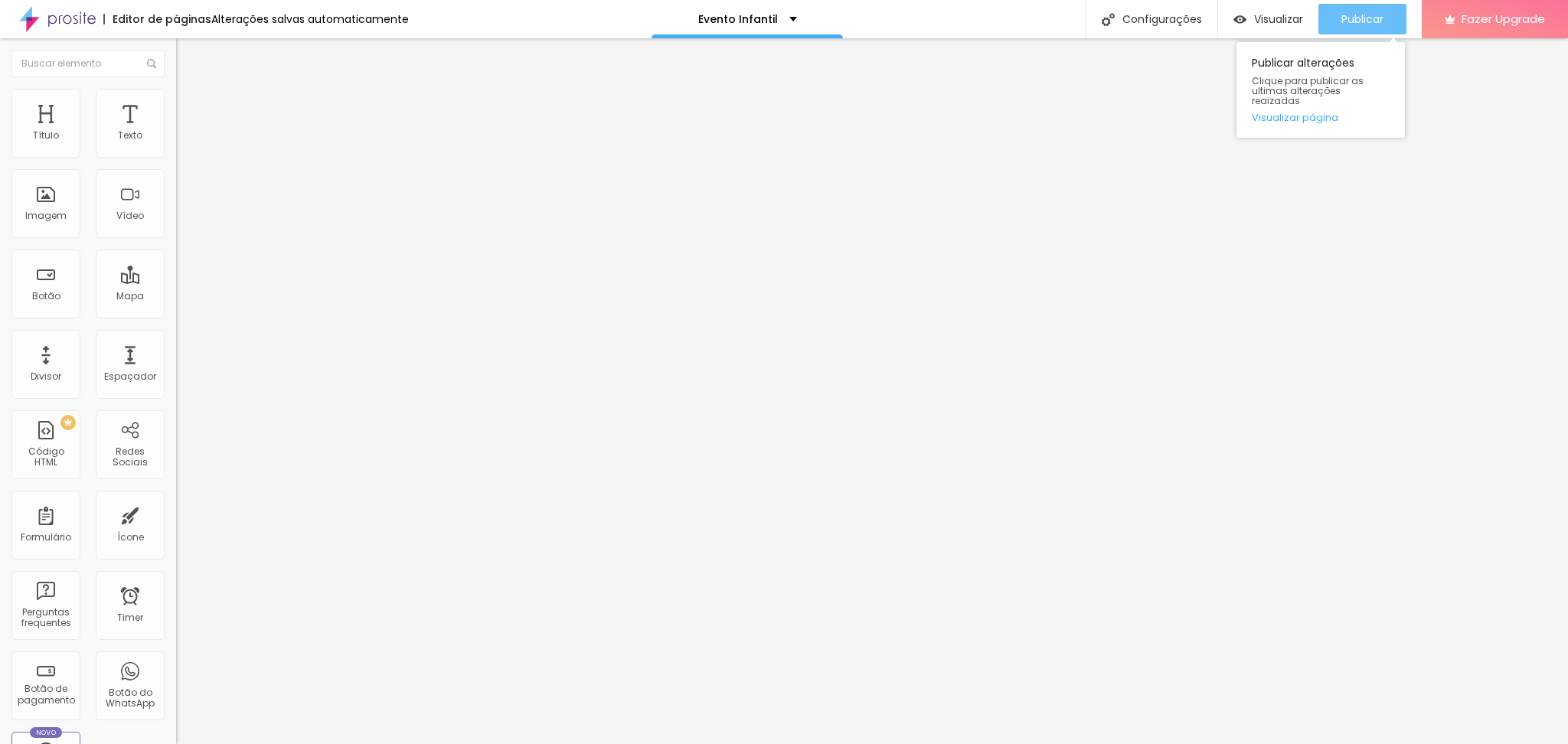
click at [1347, 5] on div "Publicar" at bounding box center [1363, 20] width 42 height 31
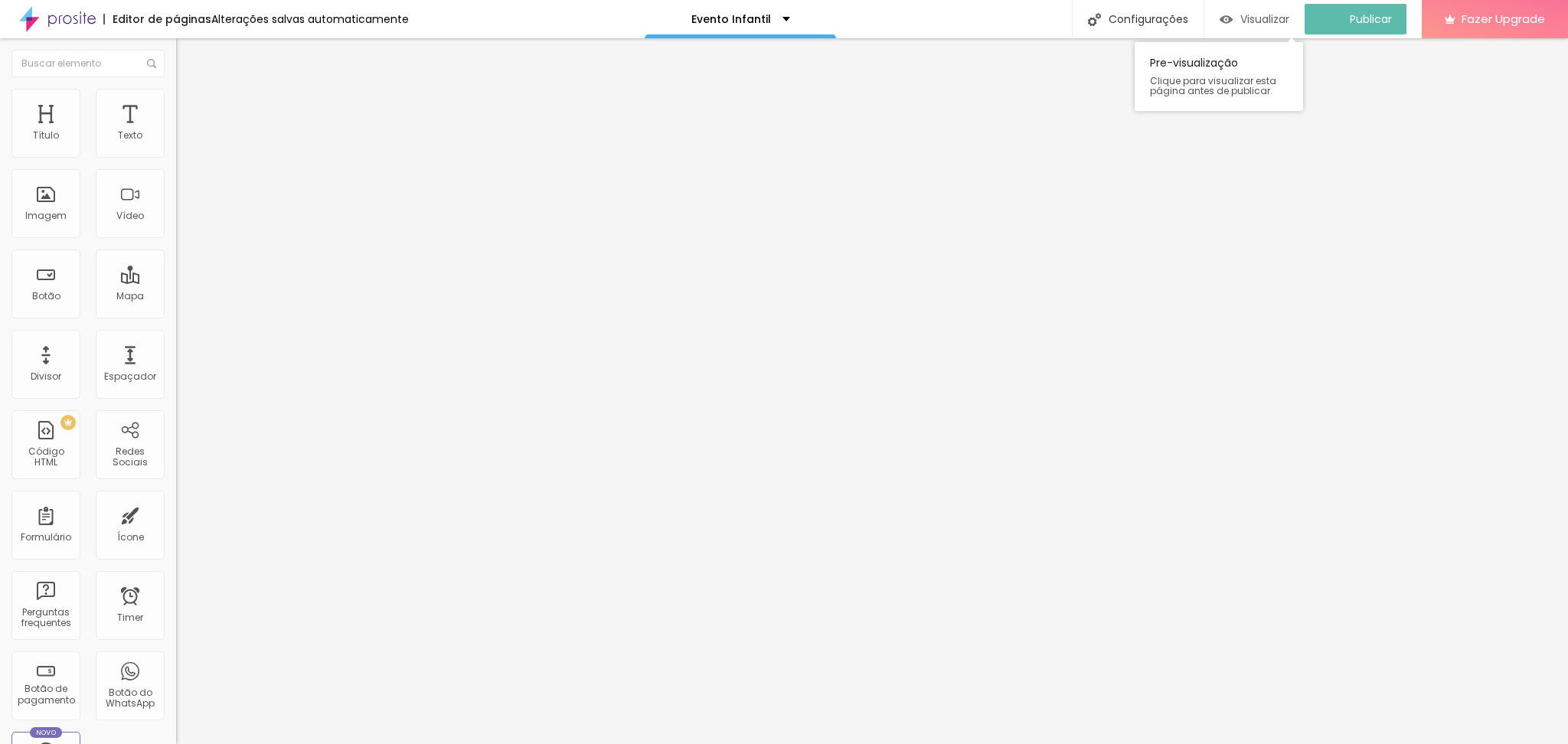
click at [1258, 23] on span "Visualizar" at bounding box center [1265, 19] width 49 height 12
click at [176, 143] on span "Titulo 2" at bounding box center [201, 136] width 50 height 13
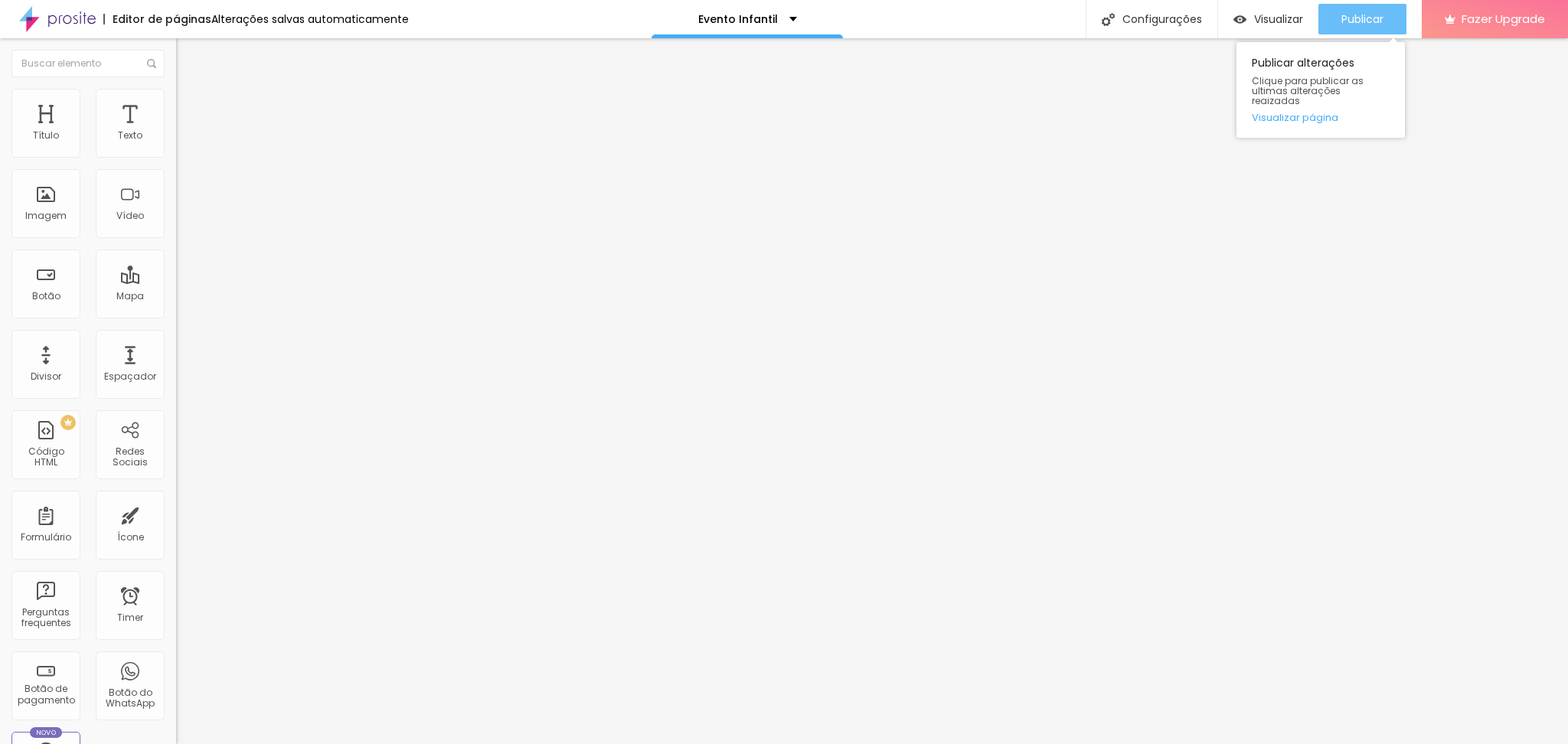
click at [1374, 19] on span "Publicar" at bounding box center [1363, 19] width 42 height 12
click at [182, 222] on icon "button" at bounding box center [187, 217] width 9 height 9
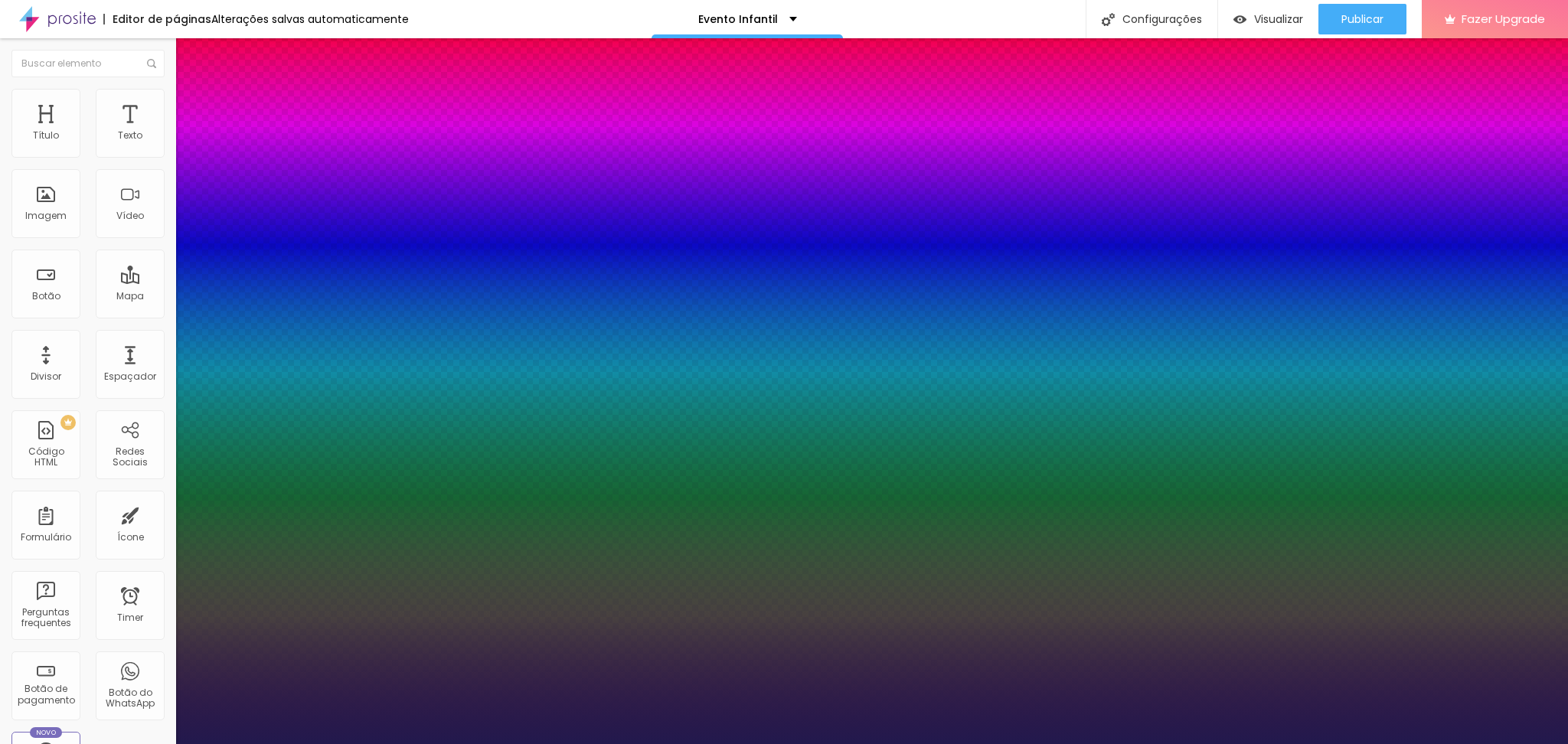
drag, startPoint x: 207, startPoint y: 430, endPoint x: 237, endPoint y: 428, distance: 30.1
click at [1346, 743] on div at bounding box center [784, 744] width 1568 height 0
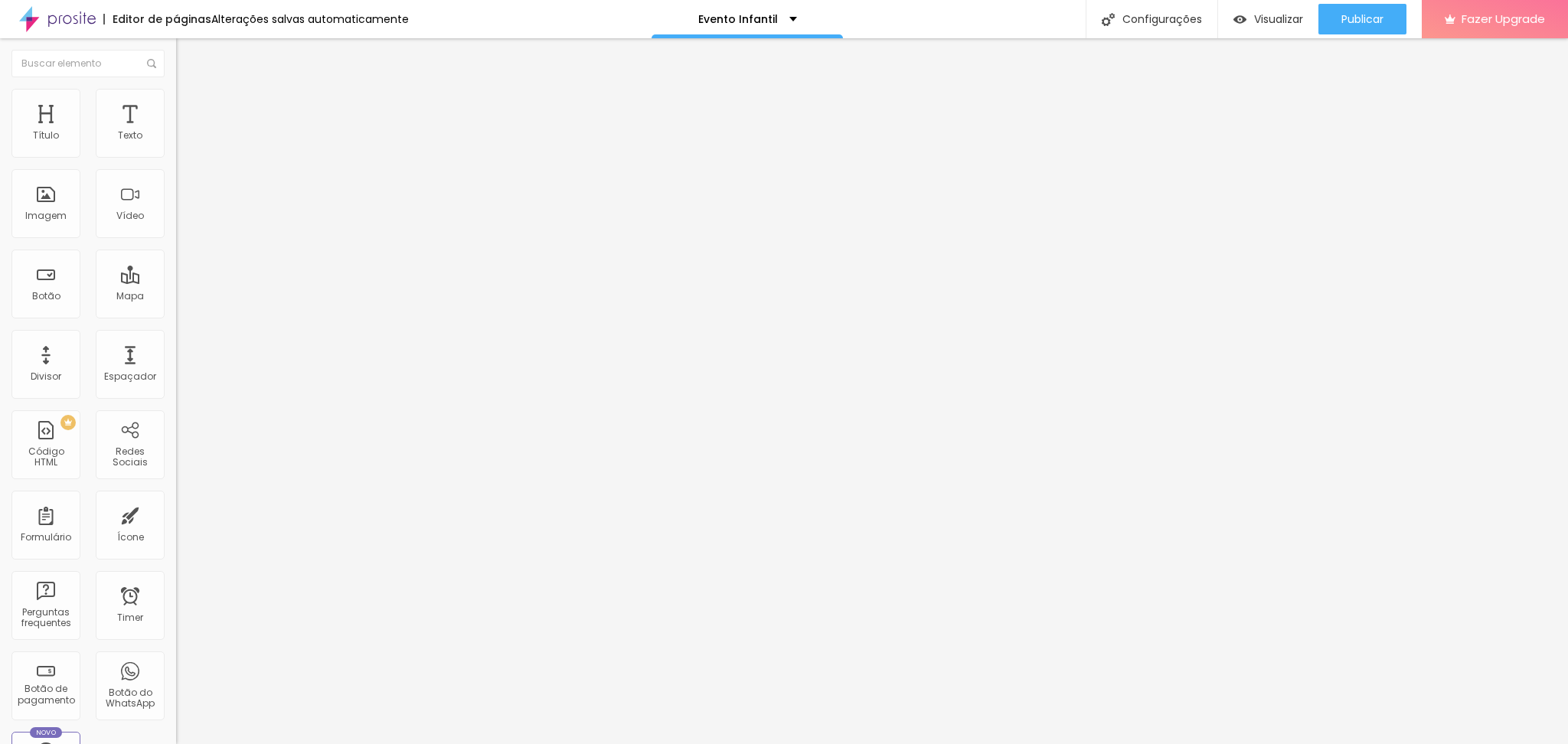
click at [1346, 25] on span "Publicar" at bounding box center [1363, 19] width 42 height 12
click at [1274, 17] on span "Visualizar" at bounding box center [1265, 19] width 49 height 12
click at [176, 145] on span "Titulo 2" at bounding box center [201, 135] width 50 height 20
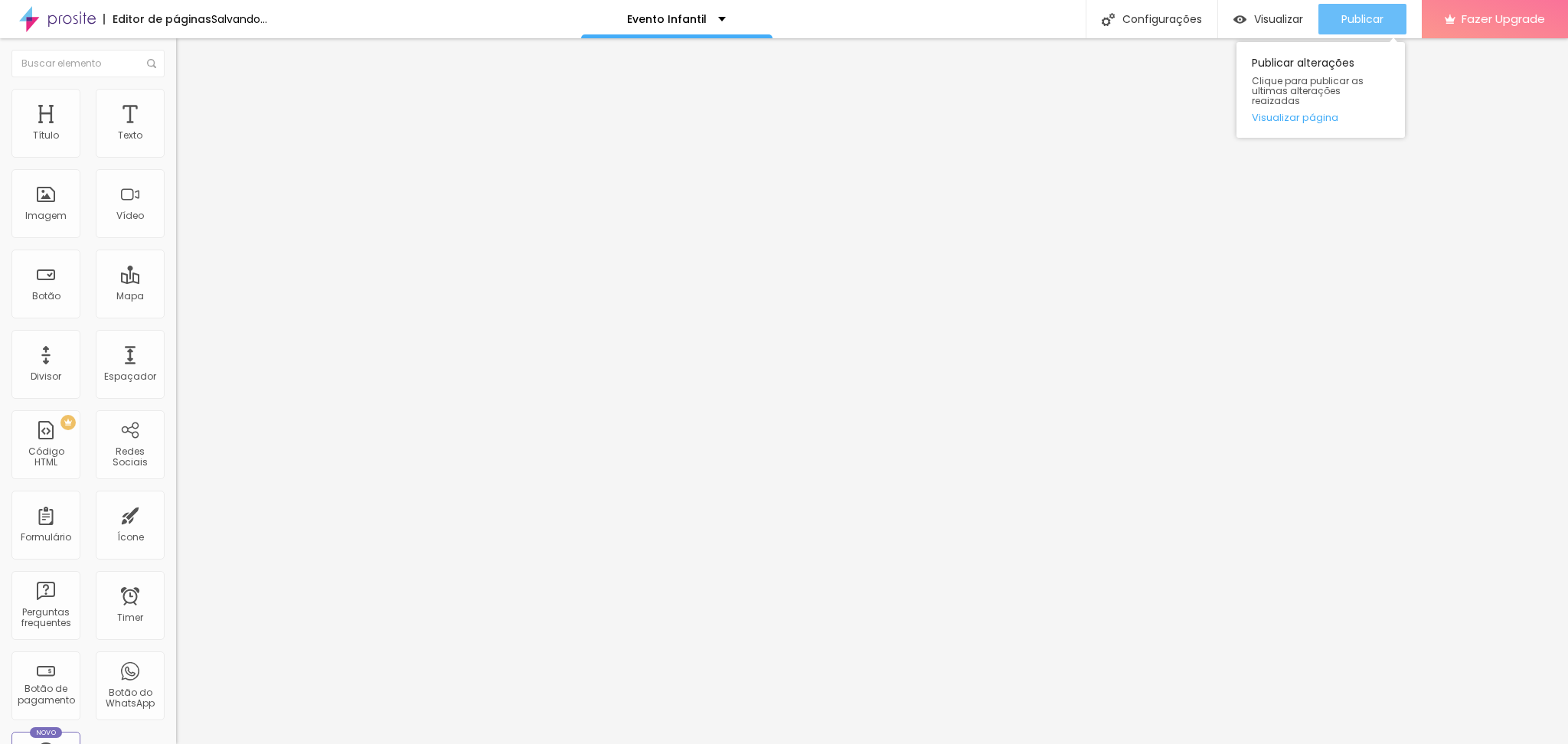
click at [1365, 19] on span "Publicar" at bounding box center [1363, 19] width 42 height 12
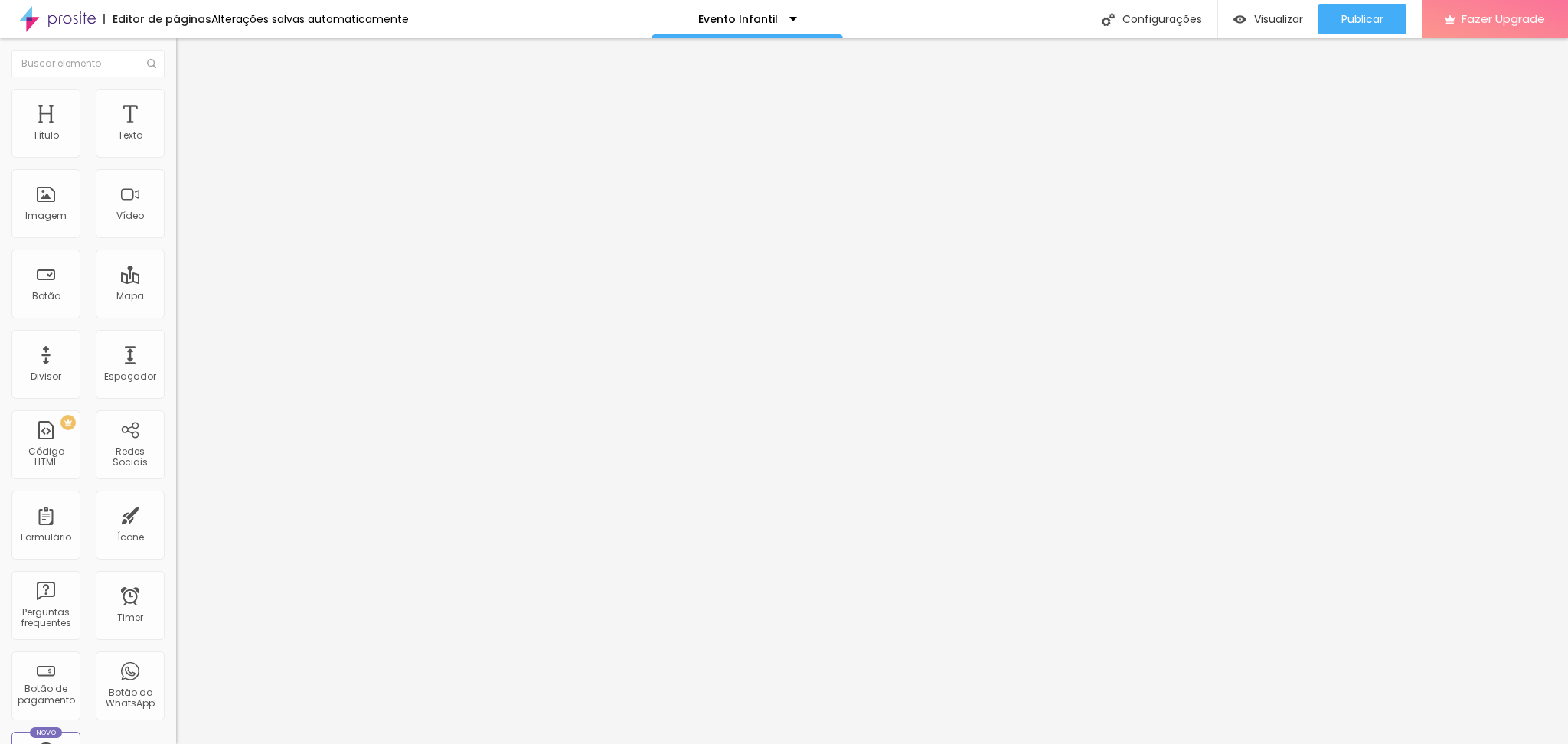
click at [182, 143] on icon "button" at bounding box center [187, 137] width 9 height 9
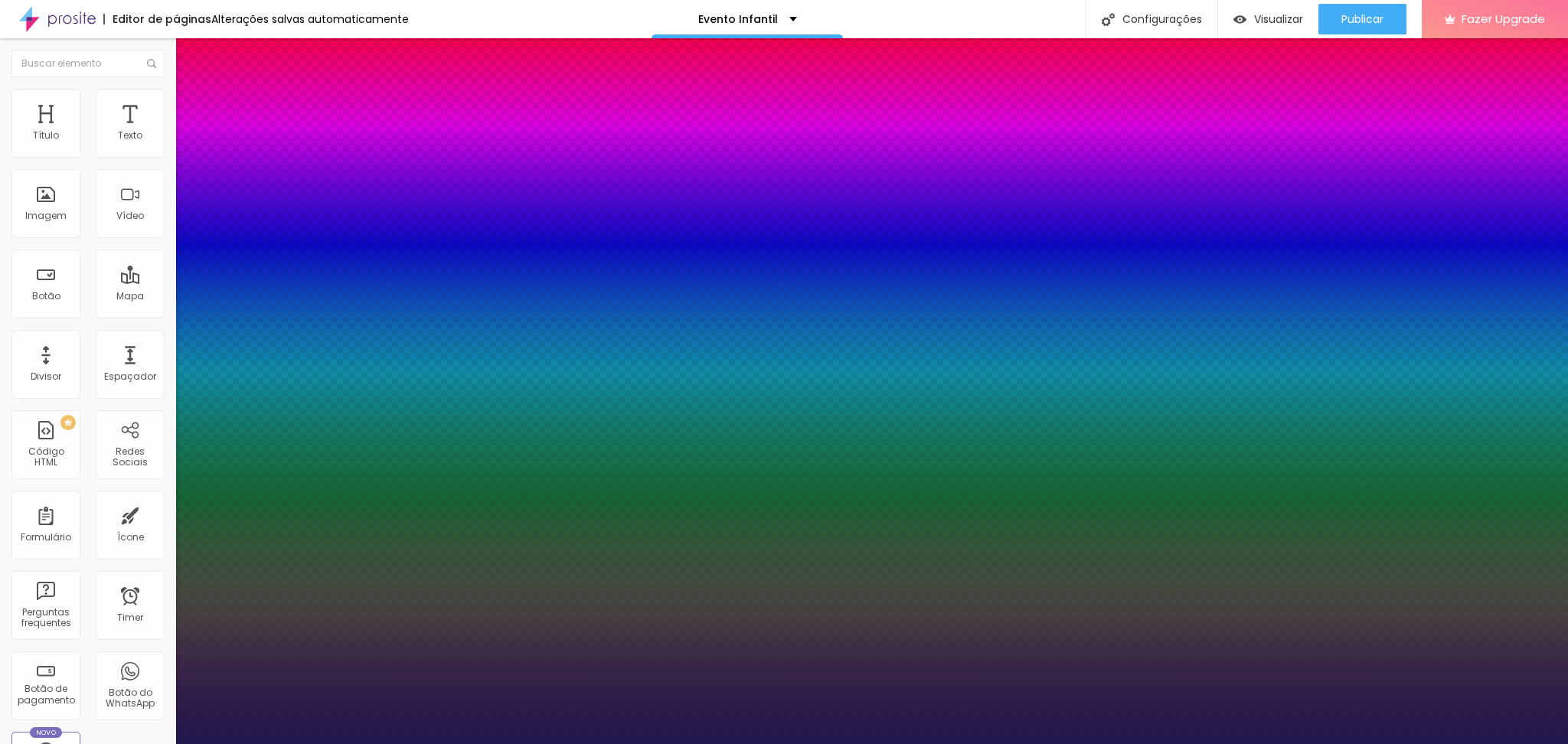
drag, startPoint x: 1557, startPoint y: 571, endPoint x: 1566, endPoint y: 404, distance: 167.2
click at [1566, 743] on div at bounding box center [784, 744] width 1568 height 0
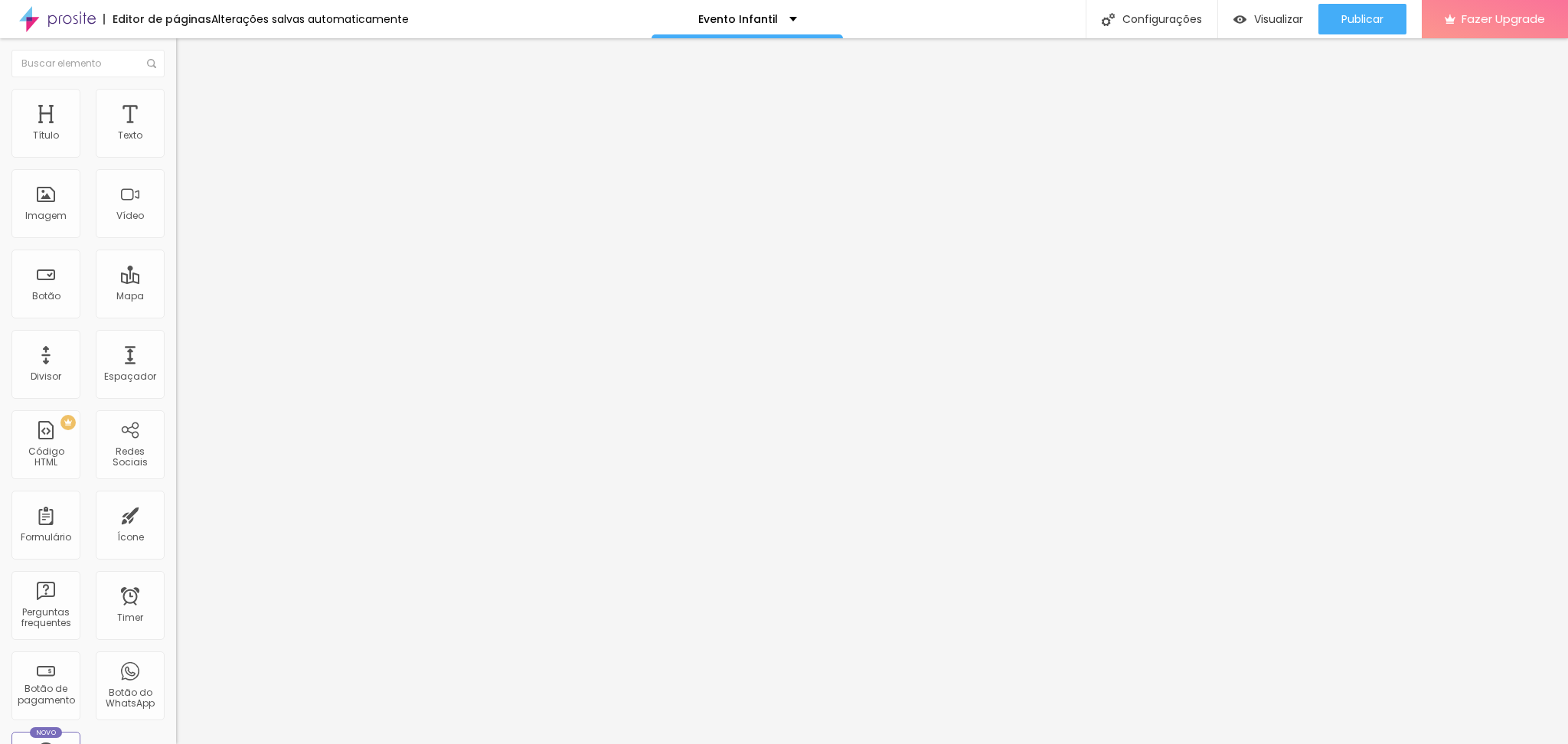
click at [182, 143] on icon "button" at bounding box center [187, 137] width 9 height 9
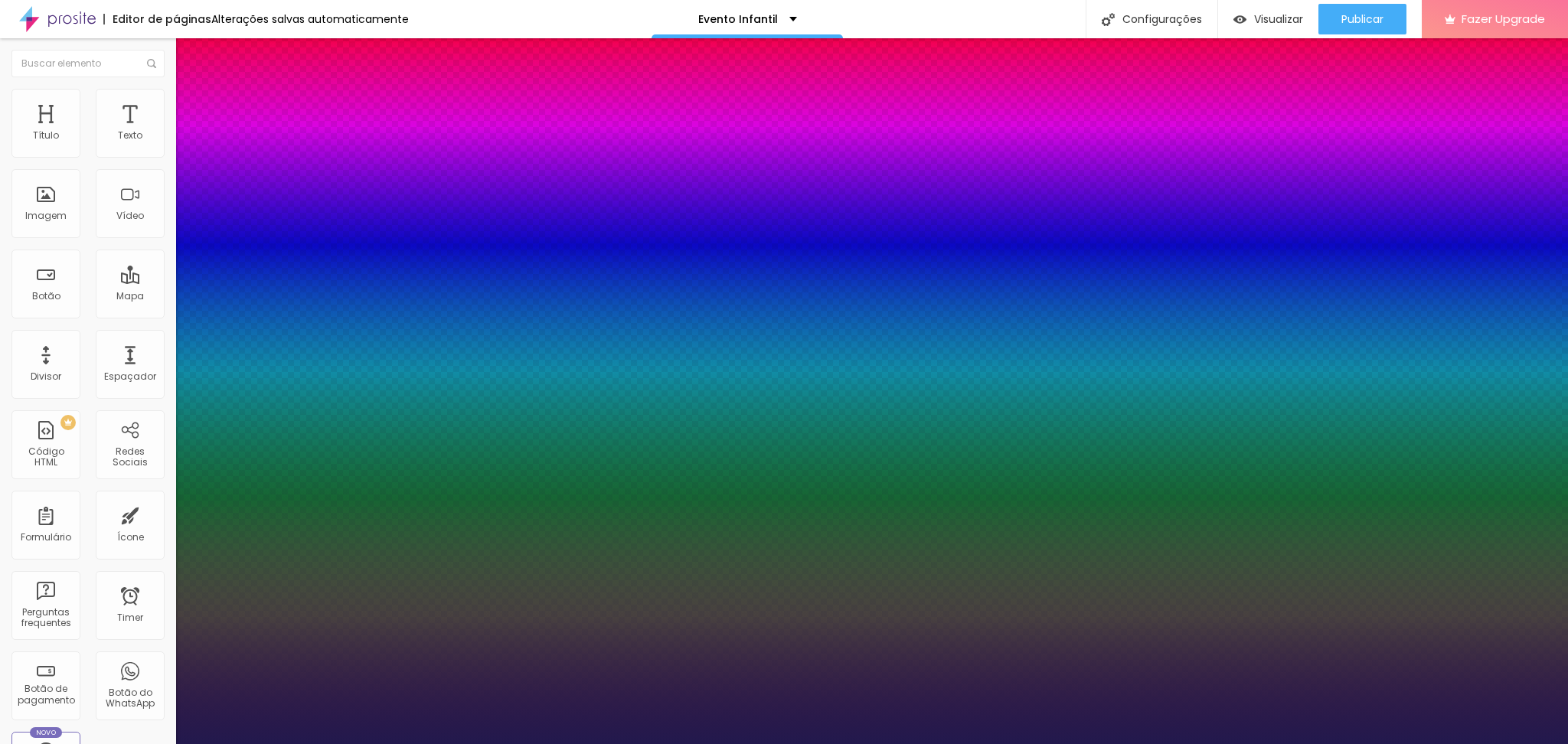
drag, startPoint x: 1554, startPoint y: 550, endPoint x: 1566, endPoint y: 643, distance: 93.8
click at [1566, 743] on div at bounding box center [784, 744] width 1568 height 0
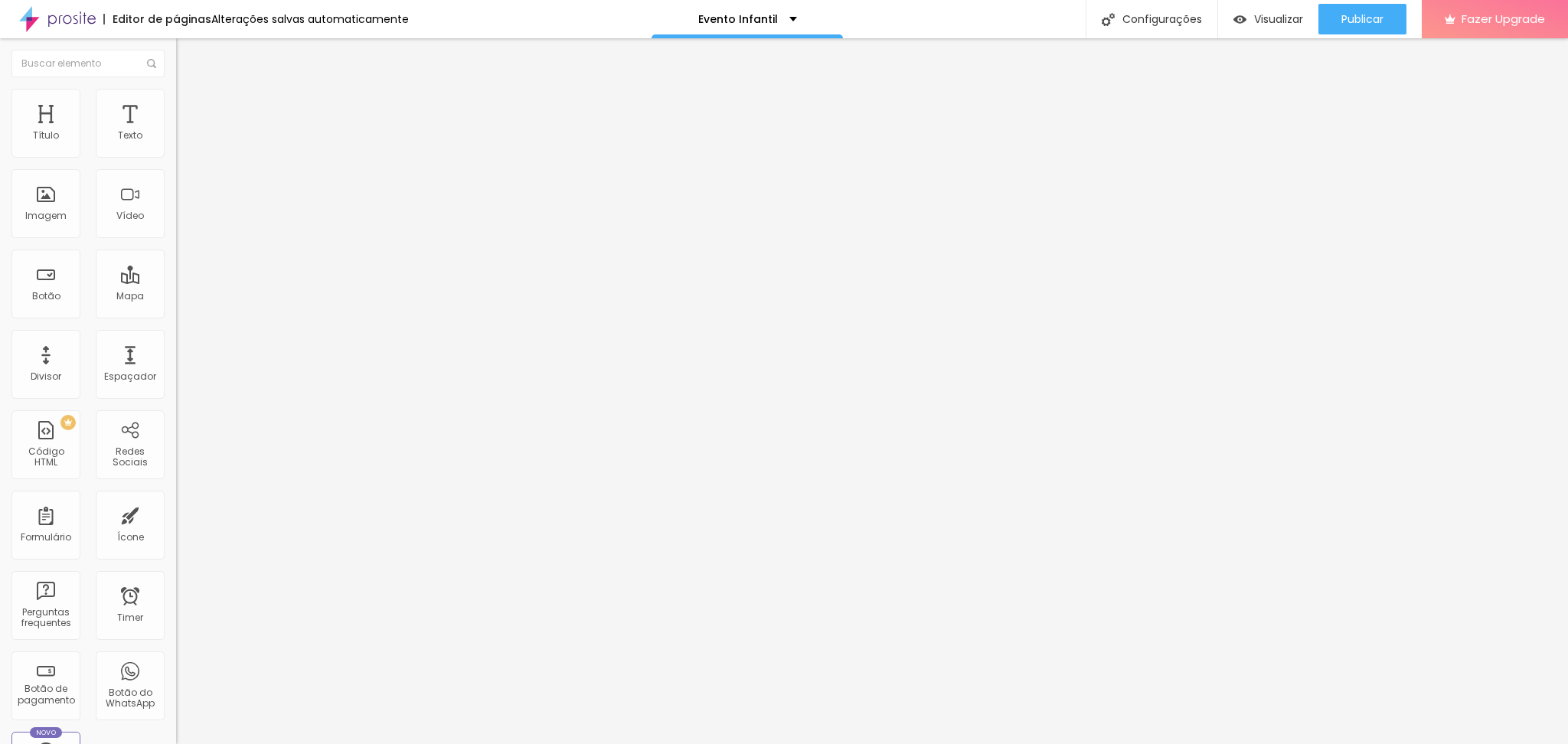
click at [176, 147] on button "button" at bounding box center [187, 138] width 21 height 16
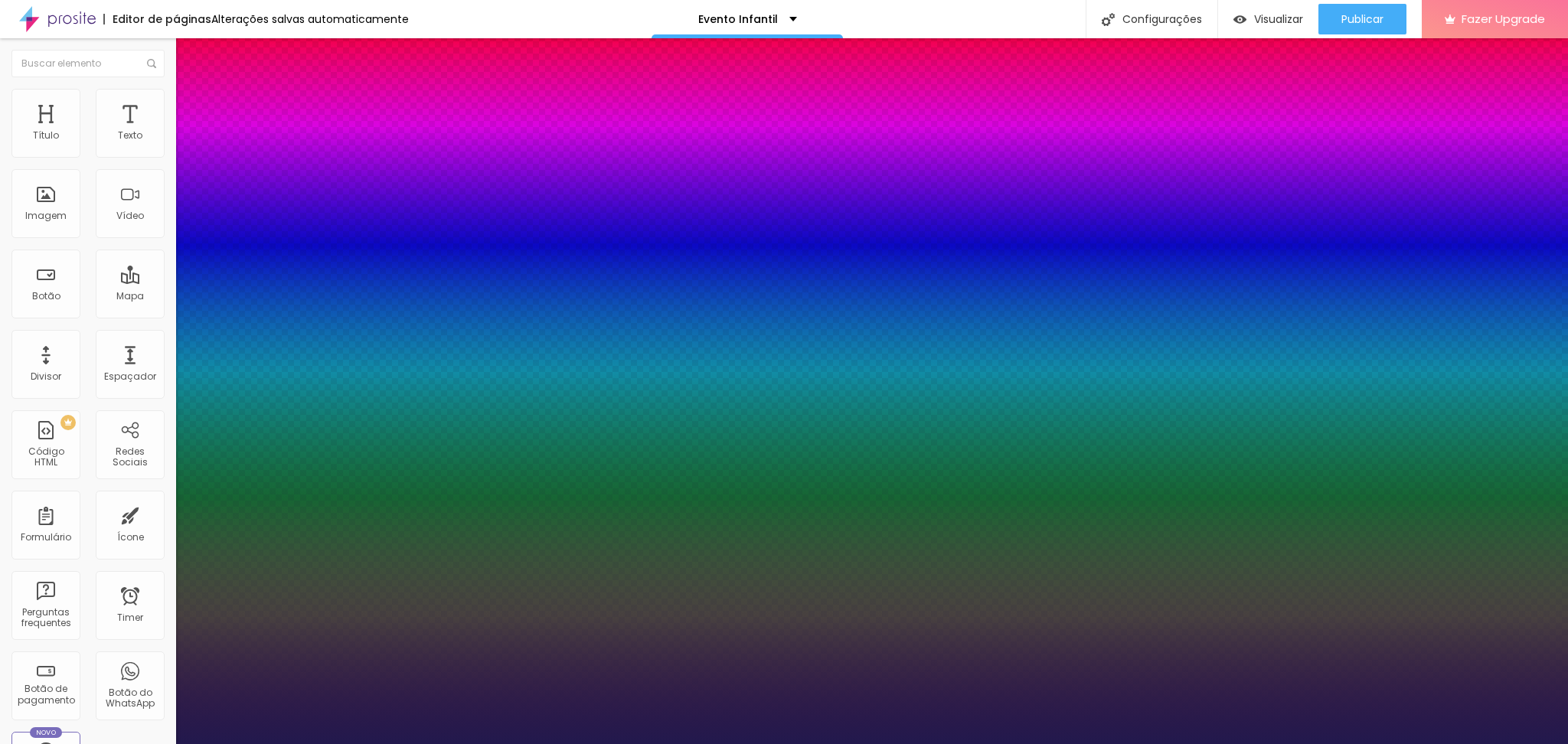
drag, startPoint x: 1558, startPoint y: 590, endPoint x: 1566, endPoint y: 506, distance: 84.4
click at [1566, 743] on div at bounding box center [784, 744] width 1568 height 0
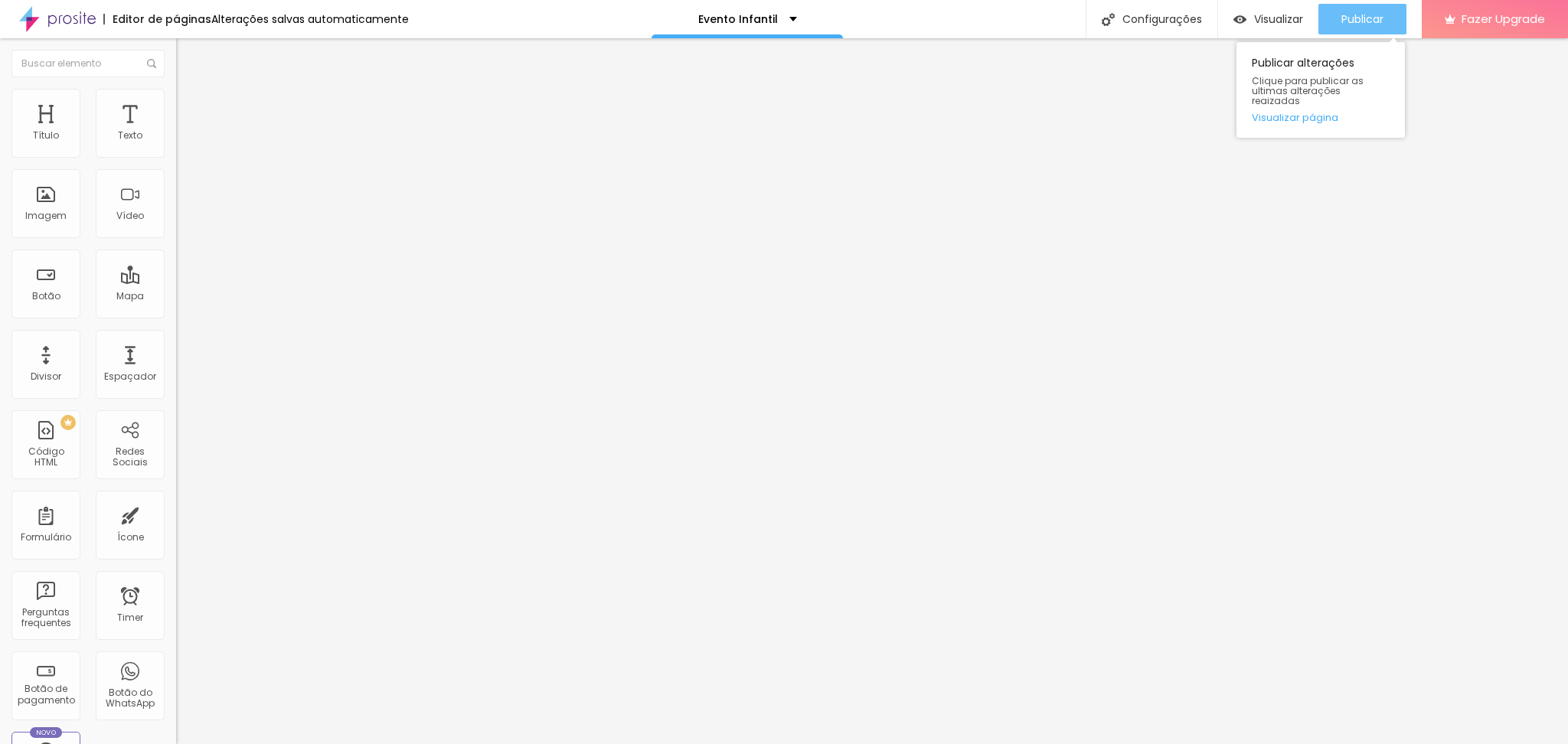
click at [1342, 20] on span "Publicar" at bounding box center [1363, 19] width 42 height 12
click at [188, 59] on img "button" at bounding box center [193, 56] width 12 height 12
click at [182, 143] on icon "button" at bounding box center [187, 137] width 9 height 9
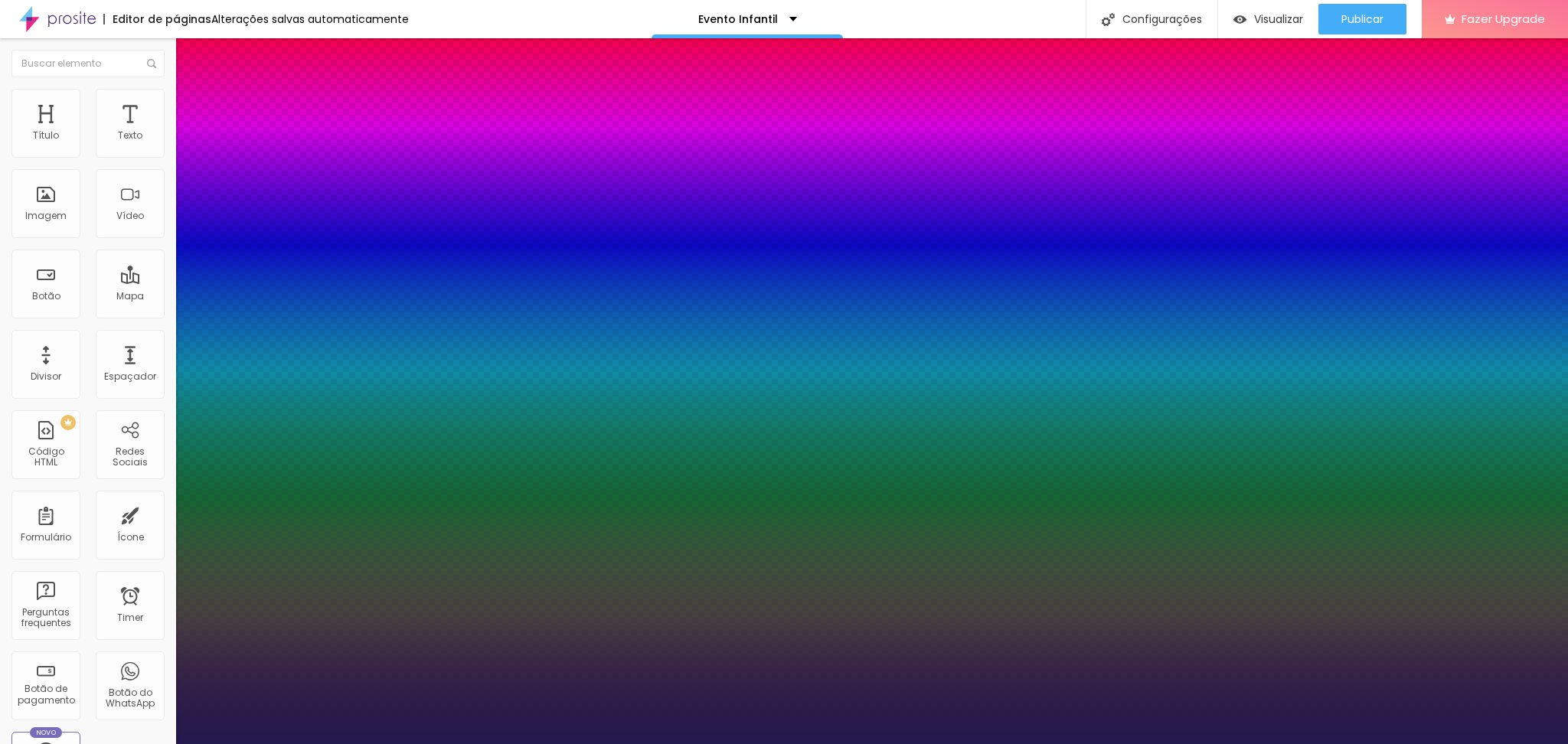
click at [1447, 743] on div at bounding box center [784, 744] width 1568 height 0
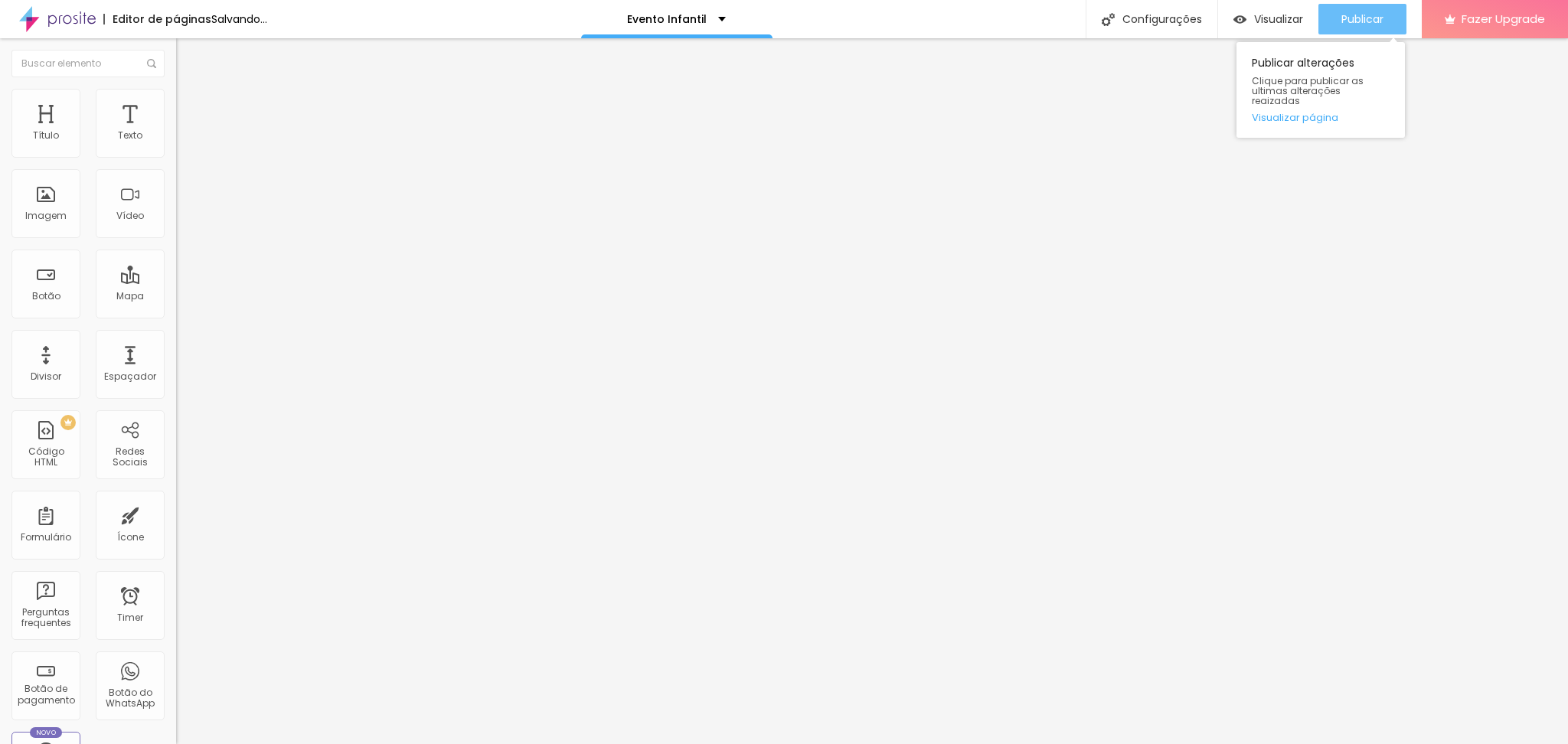
click at [1345, 21] on span "Publicar" at bounding box center [1363, 19] width 42 height 12
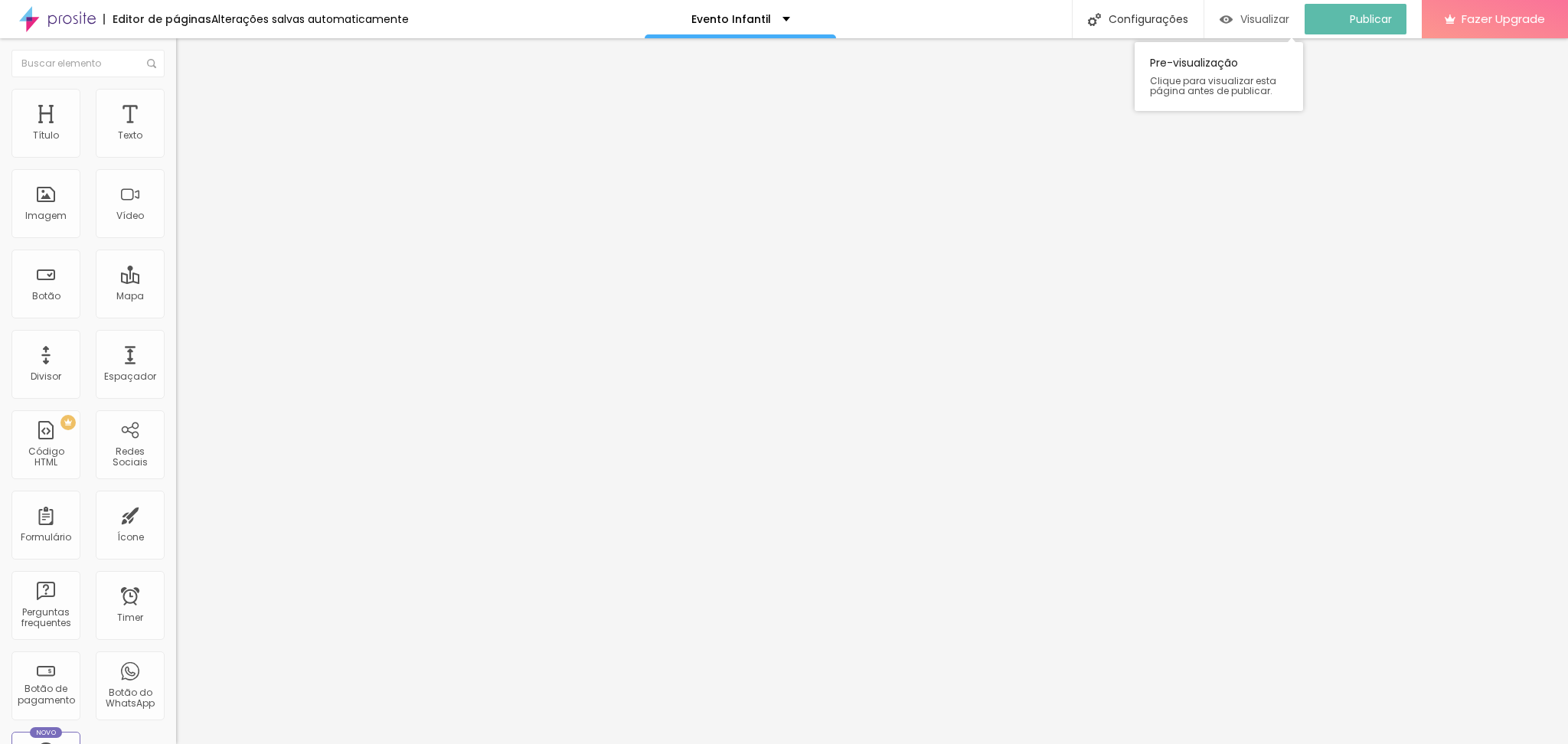
click at [1263, 19] on span "Visualizar" at bounding box center [1265, 19] width 49 height 12
click at [188, 52] on img "button" at bounding box center [193, 56] width 12 height 12
click at [49, 318] on div "Botão" at bounding box center [46, 283] width 69 height 69
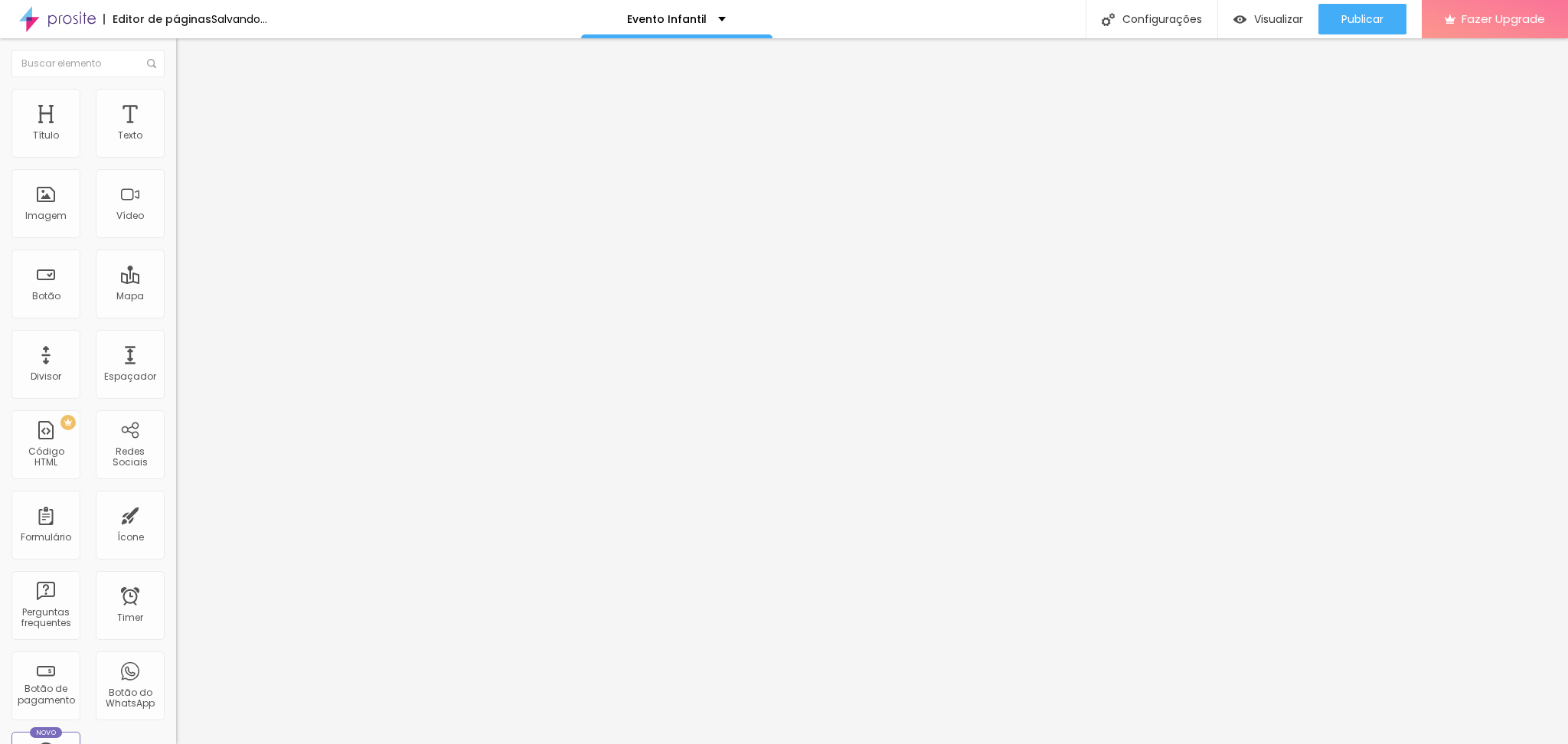
drag, startPoint x: 67, startPoint y: 171, endPoint x: 0, endPoint y: 183, distance: 68.1
click at [176, 183] on div "Texto Click me Alinhamento Tamanho Normal Pequeno Normal Grande Link URL https:…" at bounding box center [265, 231] width 176 height 223
click at [176, 236] on span "Normal" at bounding box center [193, 234] width 35 height 13
click at [176, 274] on span "Grande" at bounding box center [194, 267] width 36 height 13
click at [176, 483] on div "Editar Botão Conteúdo Estilo Avançado Texto Quero reservar minha data Alinhamen…" at bounding box center [265, 391] width 176 height 706
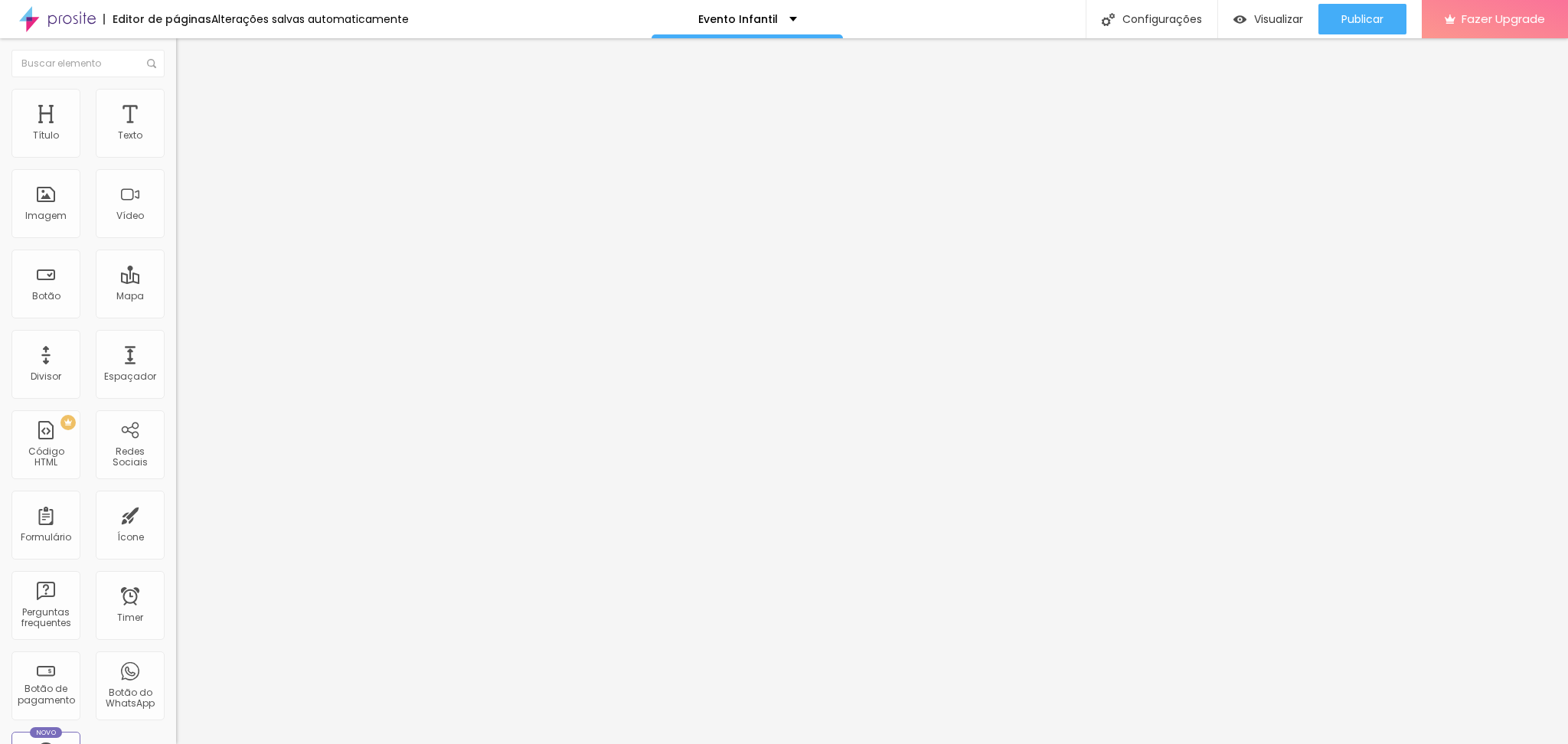
click at [176, 316] on input "https://" at bounding box center [268, 308] width 184 height 15
click at [190, 106] on span "Estilo" at bounding box center [202, 98] width 24 height 13
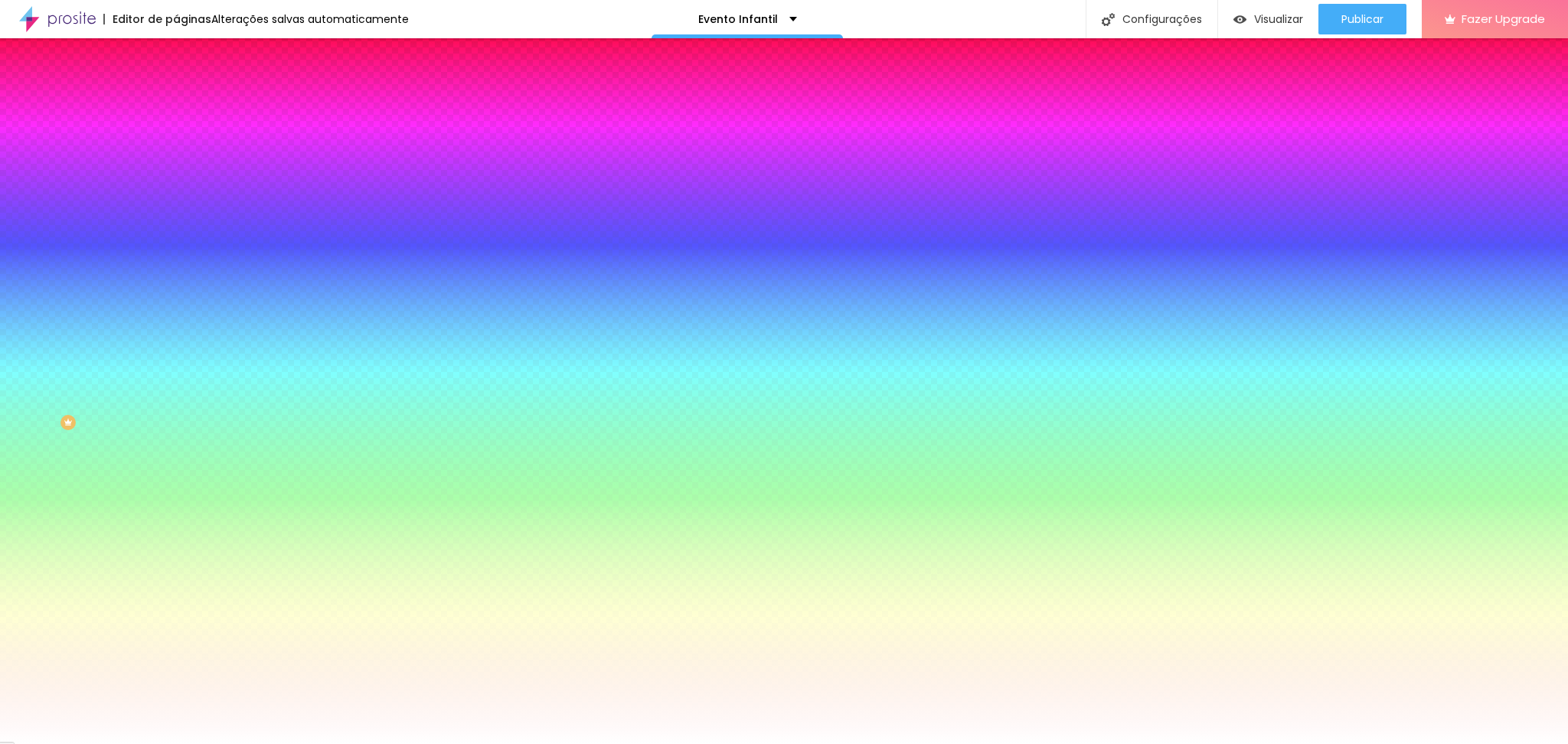
click at [190, 108] on span "Avançado" at bounding box center [216, 114] width 51 height 13
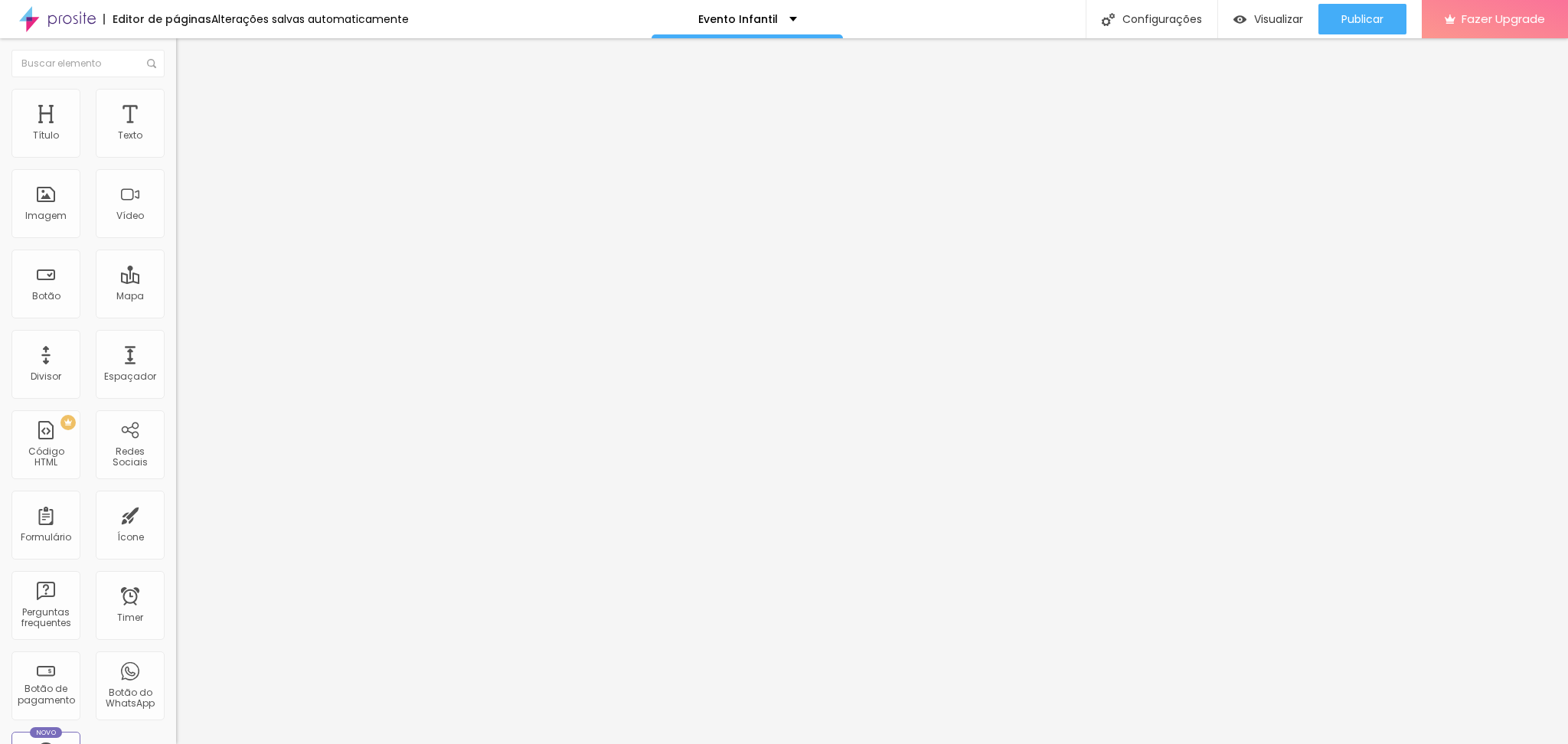
click at [190, 103] on span "Estilo" at bounding box center [202, 98] width 24 height 13
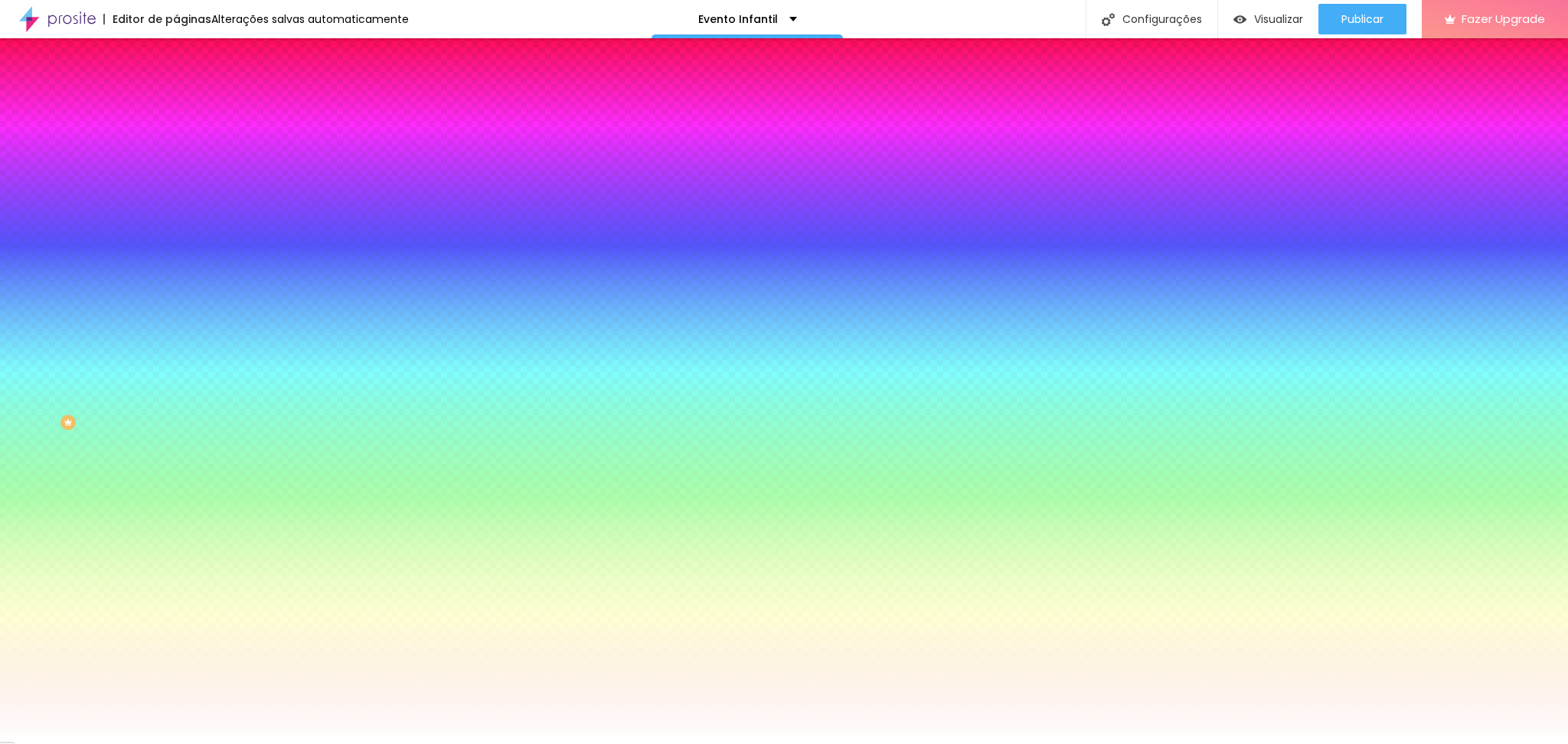
click at [190, 108] on span "Avançado" at bounding box center [216, 114] width 51 height 13
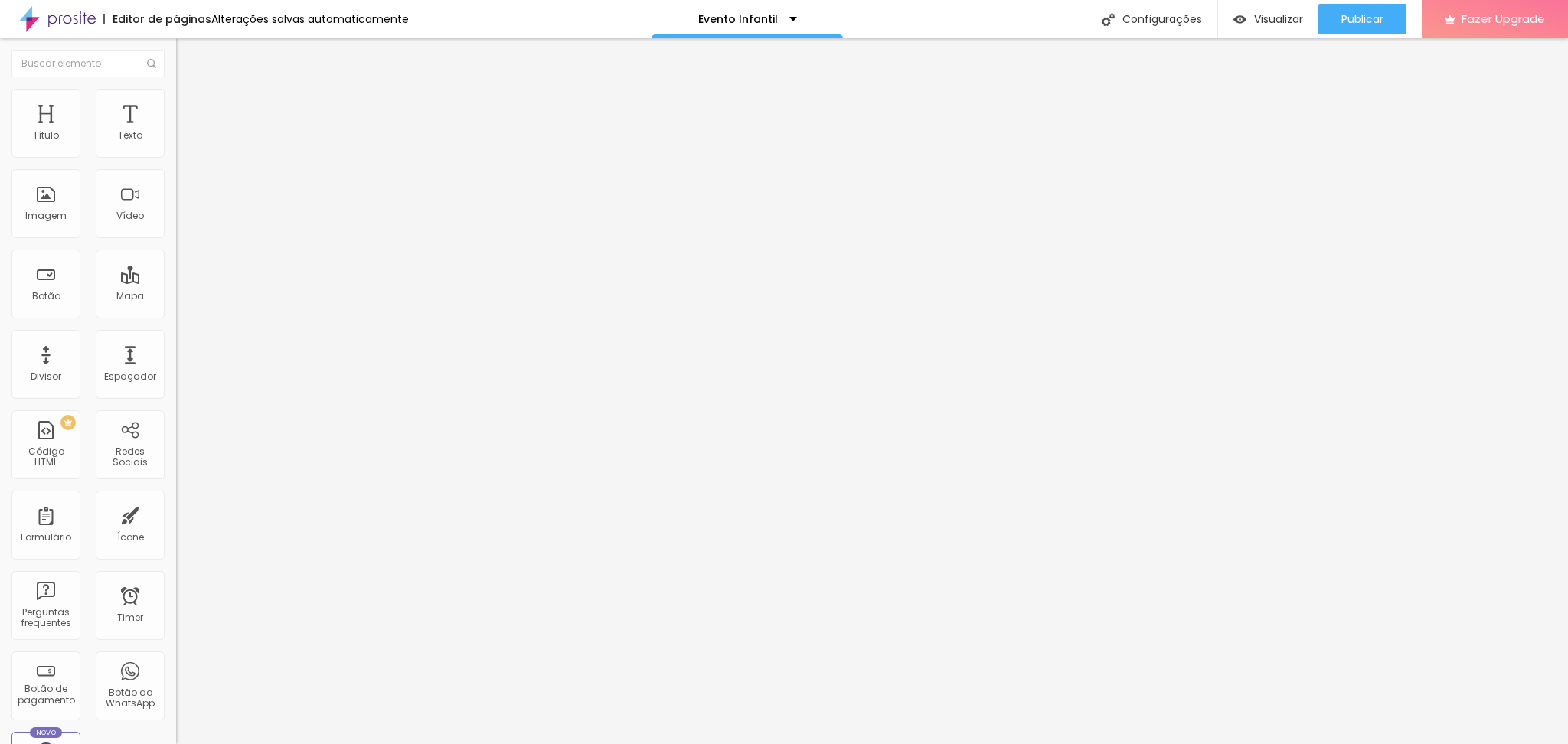
drag, startPoint x: 91, startPoint y: 153, endPoint x: 3, endPoint y: 152, distance: 88.0
click at [176, 297] on input "range" at bounding box center [226, 303] width 98 height 12
drag, startPoint x: 38, startPoint y: 182, endPoint x: 0, endPoint y: 146, distance: 52.3
click at [176, 514] on input "range" at bounding box center [226, 520] width 98 height 12
drag, startPoint x: 31, startPoint y: 148, endPoint x: 98, endPoint y: 156, distance: 67.5
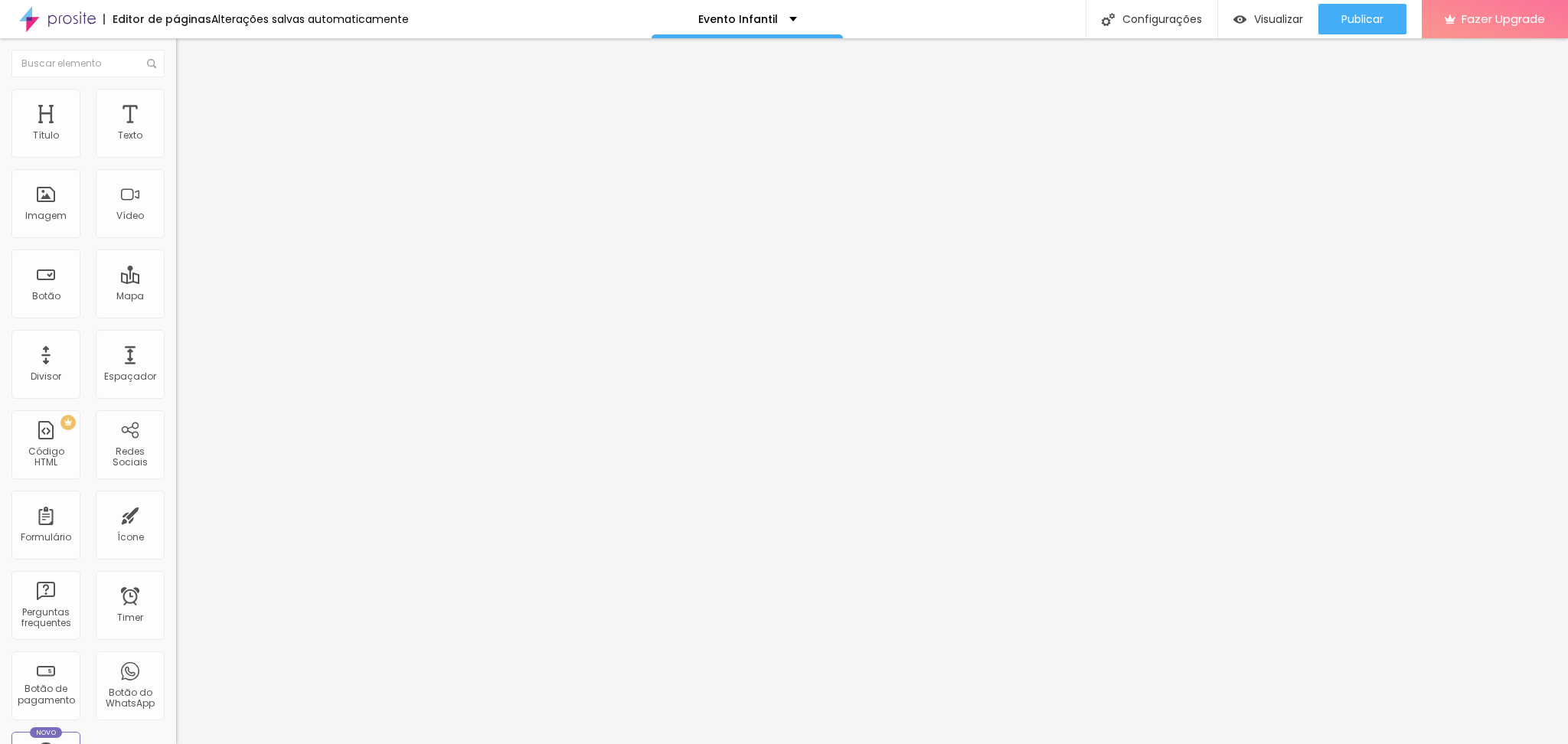
click at [176, 297] on input "range" at bounding box center [226, 303] width 98 height 12
click at [1361, 13] on span "Publicar" at bounding box center [1363, 19] width 42 height 12
click at [1262, 20] on span "Visualizar" at bounding box center [1265, 19] width 49 height 12
click at [1348, 32] on div "Publicar" at bounding box center [1363, 20] width 42 height 31
click at [1291, 25] on span "Visualizar" at bounding box center [1279, 19] width 49 height 12
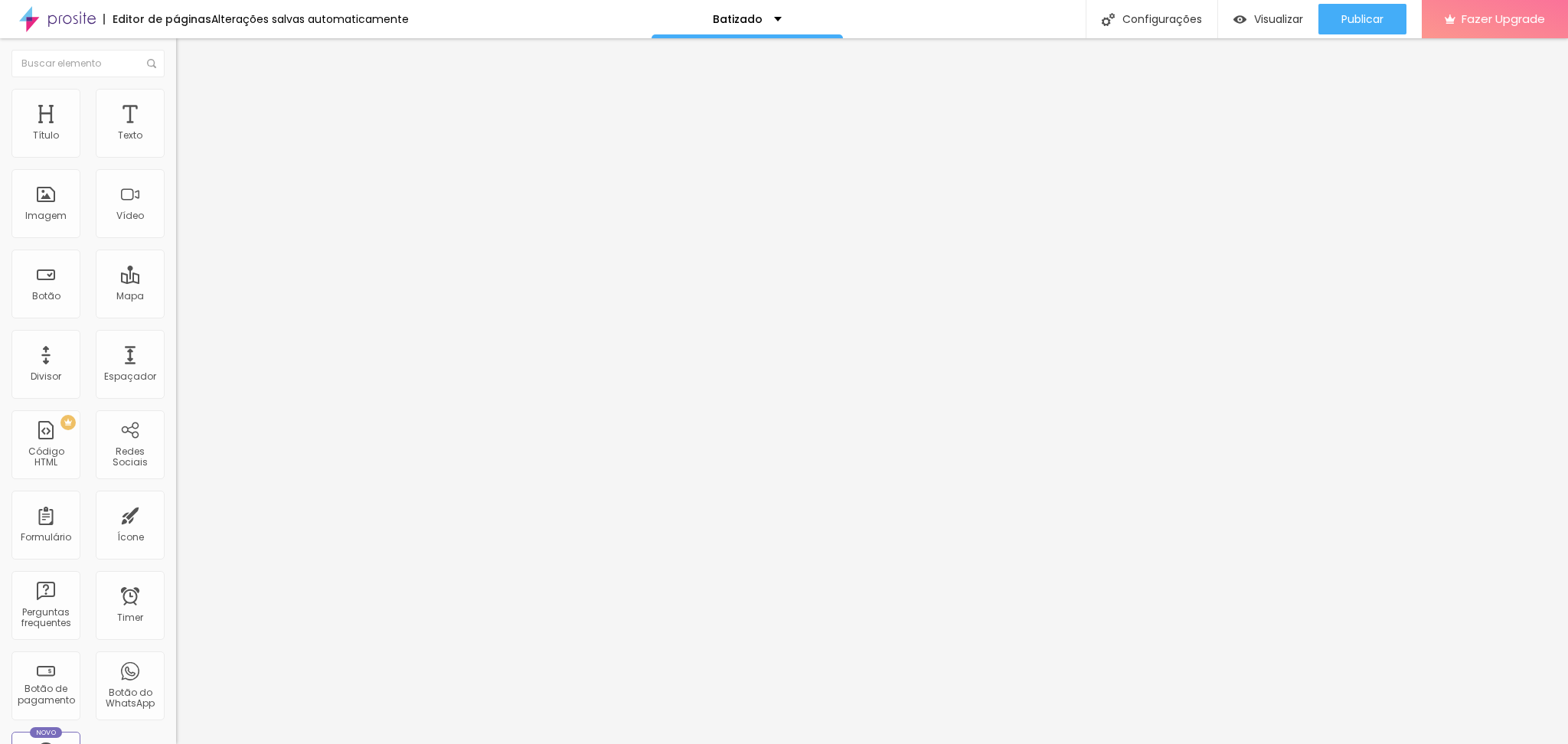
click at [176, 97] on ul "Conteúdo Estilo Avançado" at bounding box center [265, 97] width 176 height 46
click at [176, 98] on img at bounding box center [183, 96] width 14 height 14
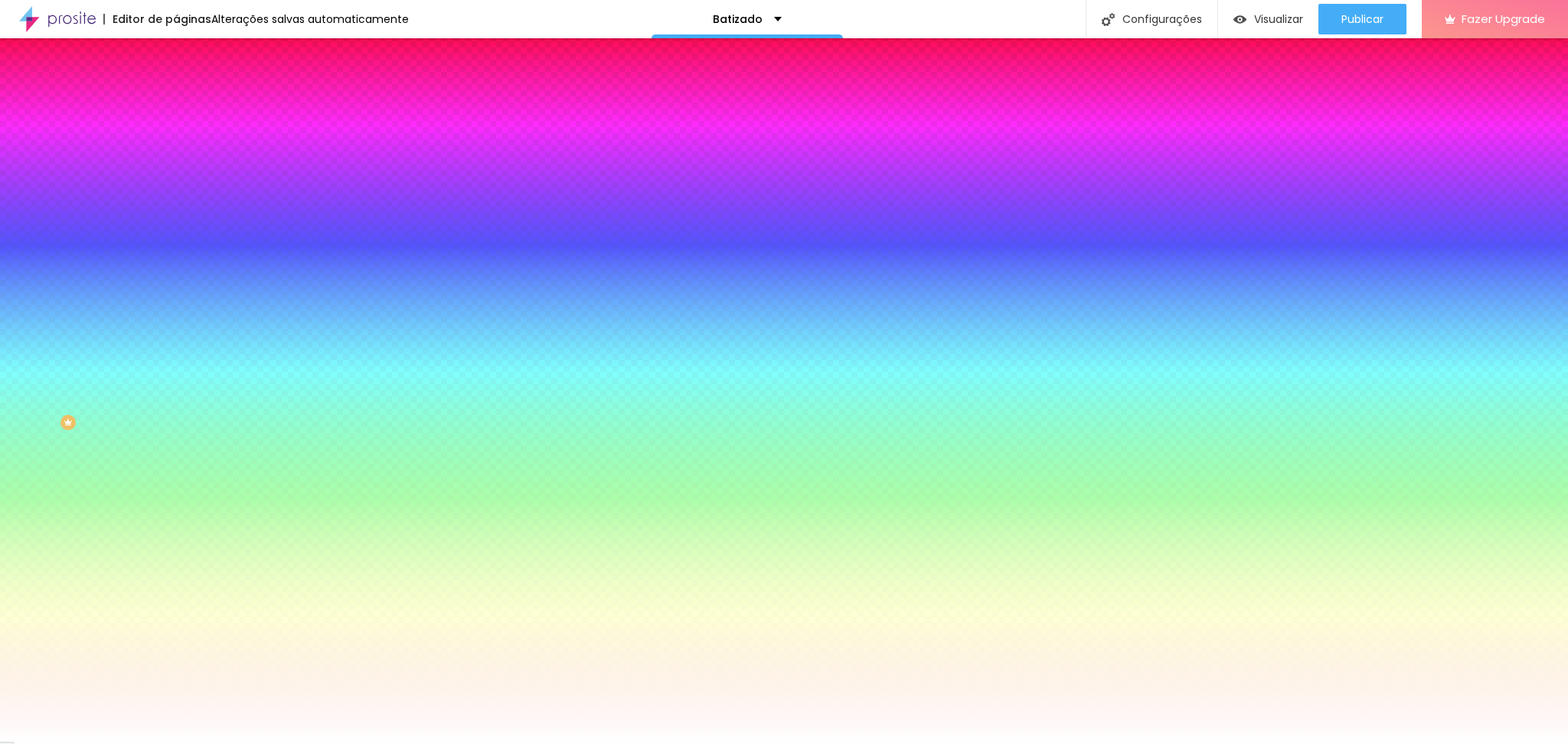
click at [176, 141] on span "Trocar imagem" at bounding box center [218, 134] width 83 height 13
click at [176, 64] on button "Editar Seção" at bounding box center [265, 56] width 176 height 36
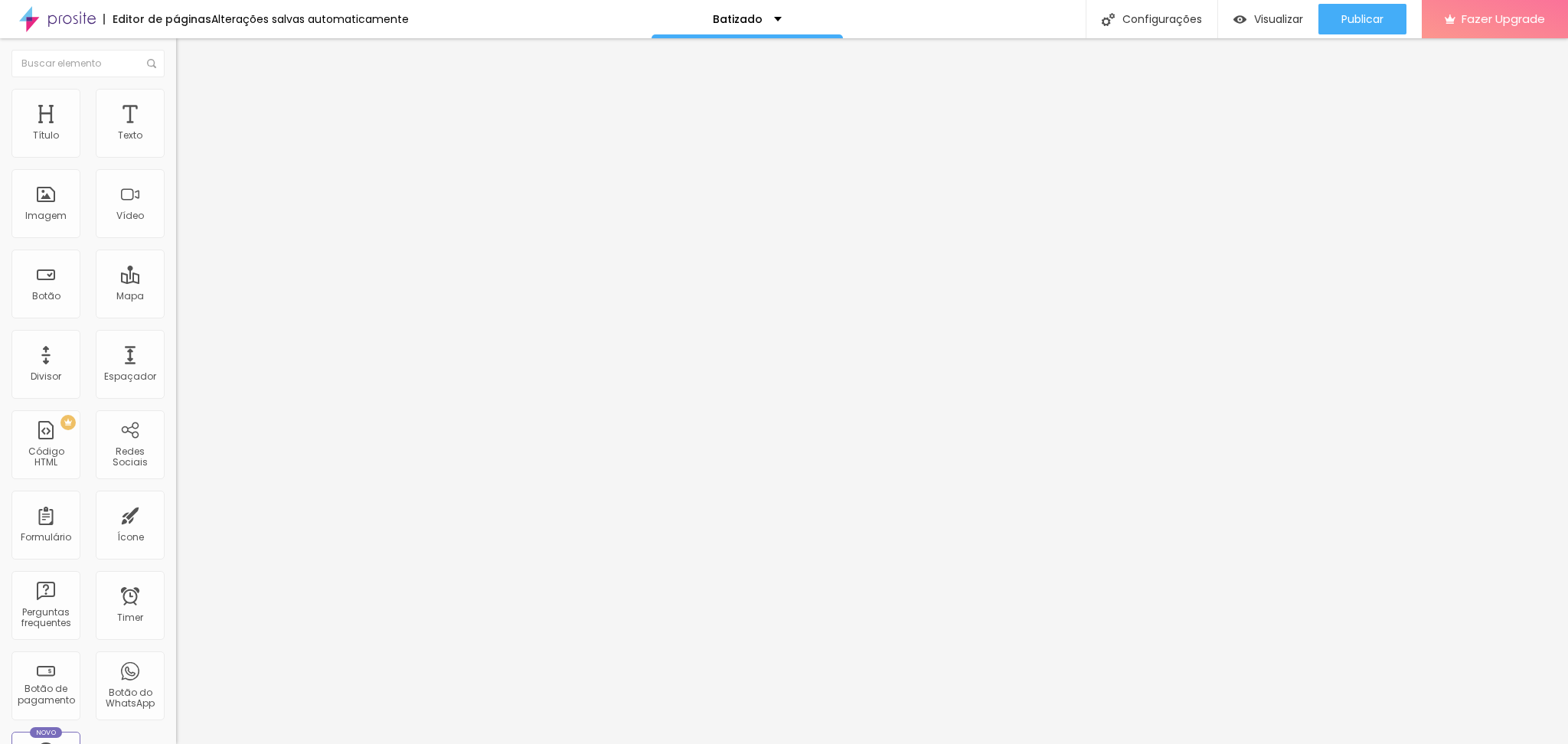
click at [176, 98] on ul "Conteúdo Estilo Avançado" at bounding box center [265, 97] width 176 height 46
click at [176, 98] on img at bounding box center [183, 96] width 14 height 14
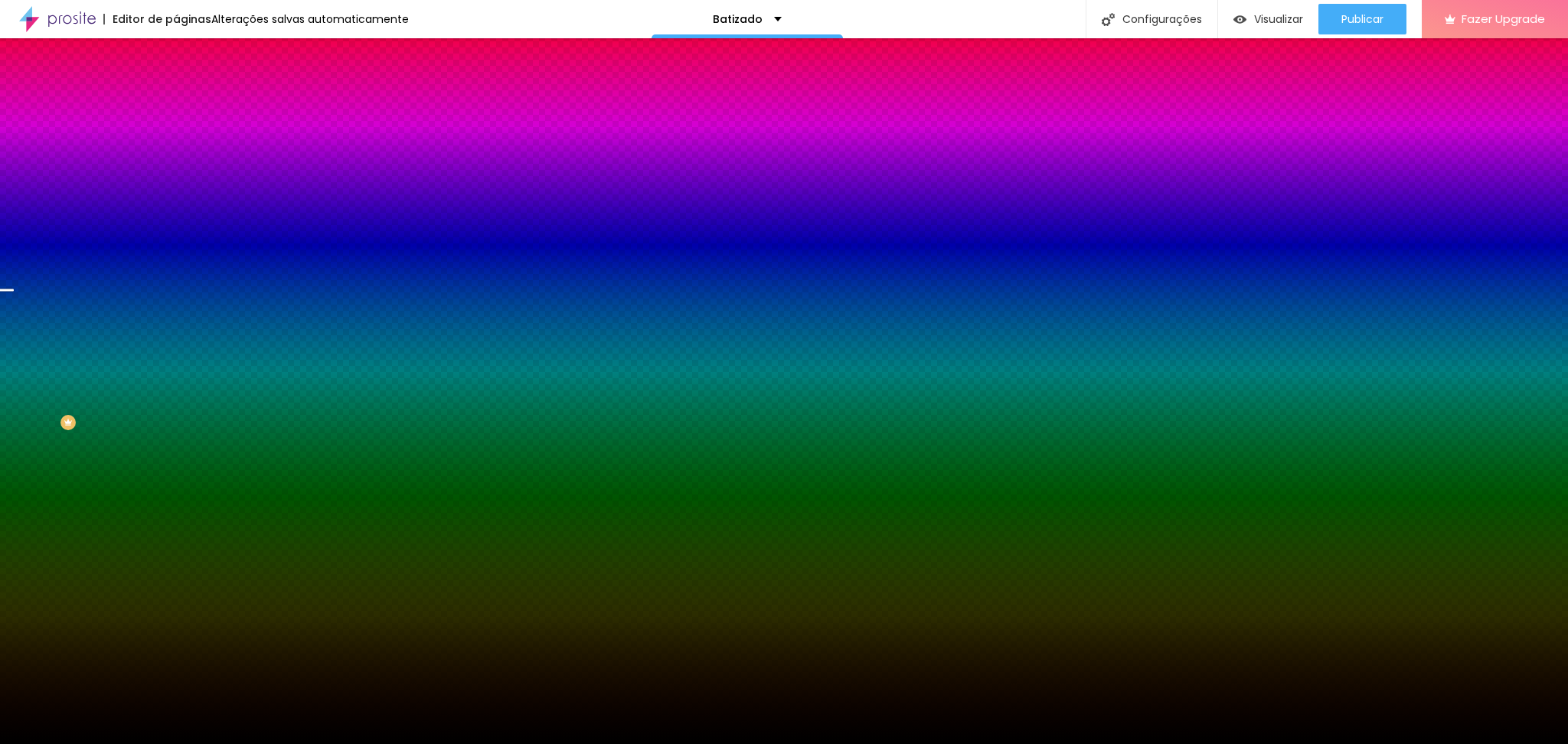
click at [176, 141] on span "Trocar imagem" at bounding box center [218, 134] width 83 height 13
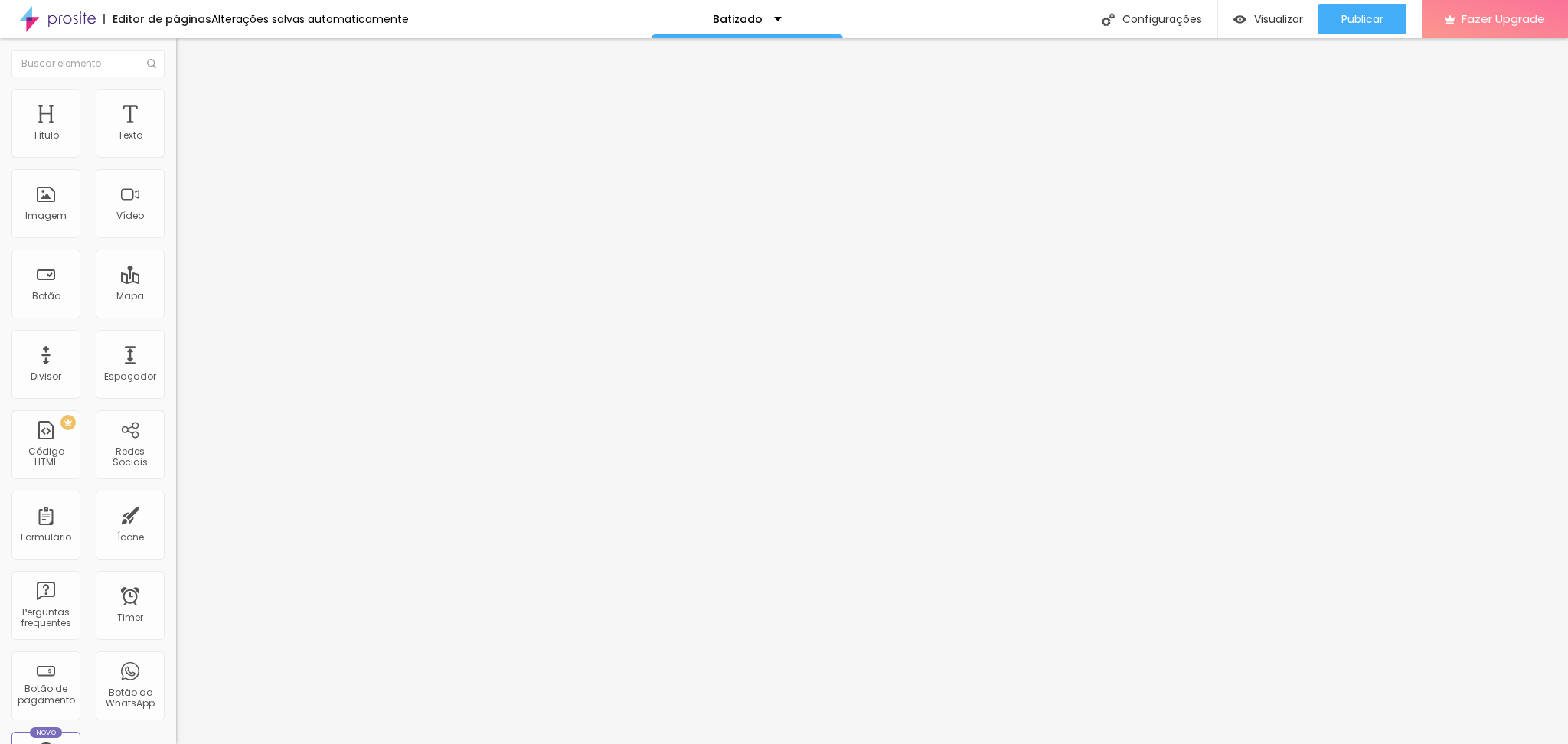
click at [176, 104] on li "Estilo" at bounding box center [265, 97] width 176 height 15
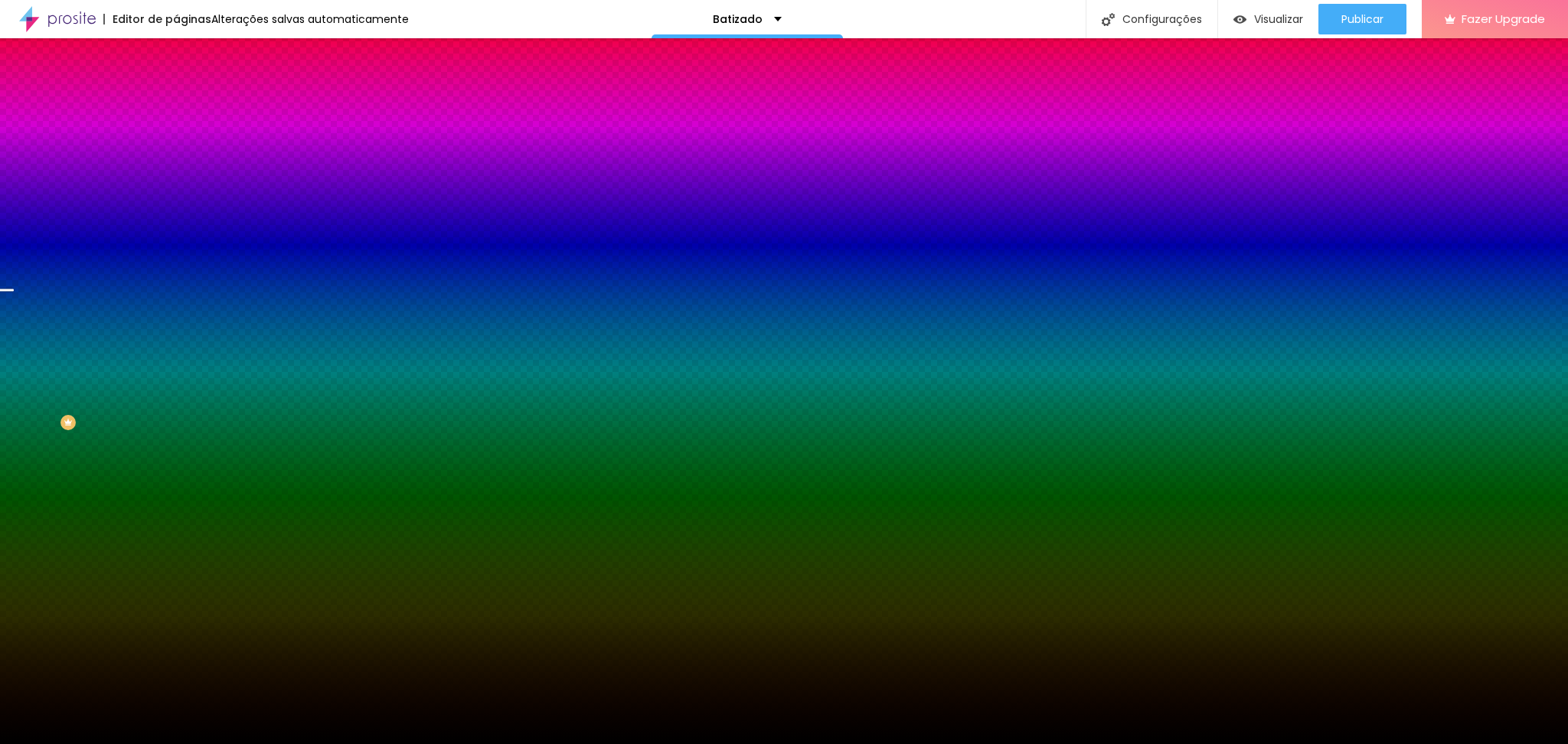
click at [176, 159] on span "Parallax" at bounding box center [195, 152] width 37 height 13
click at [176, 104] on img at bounding box center [183, 111] width 14 height 14
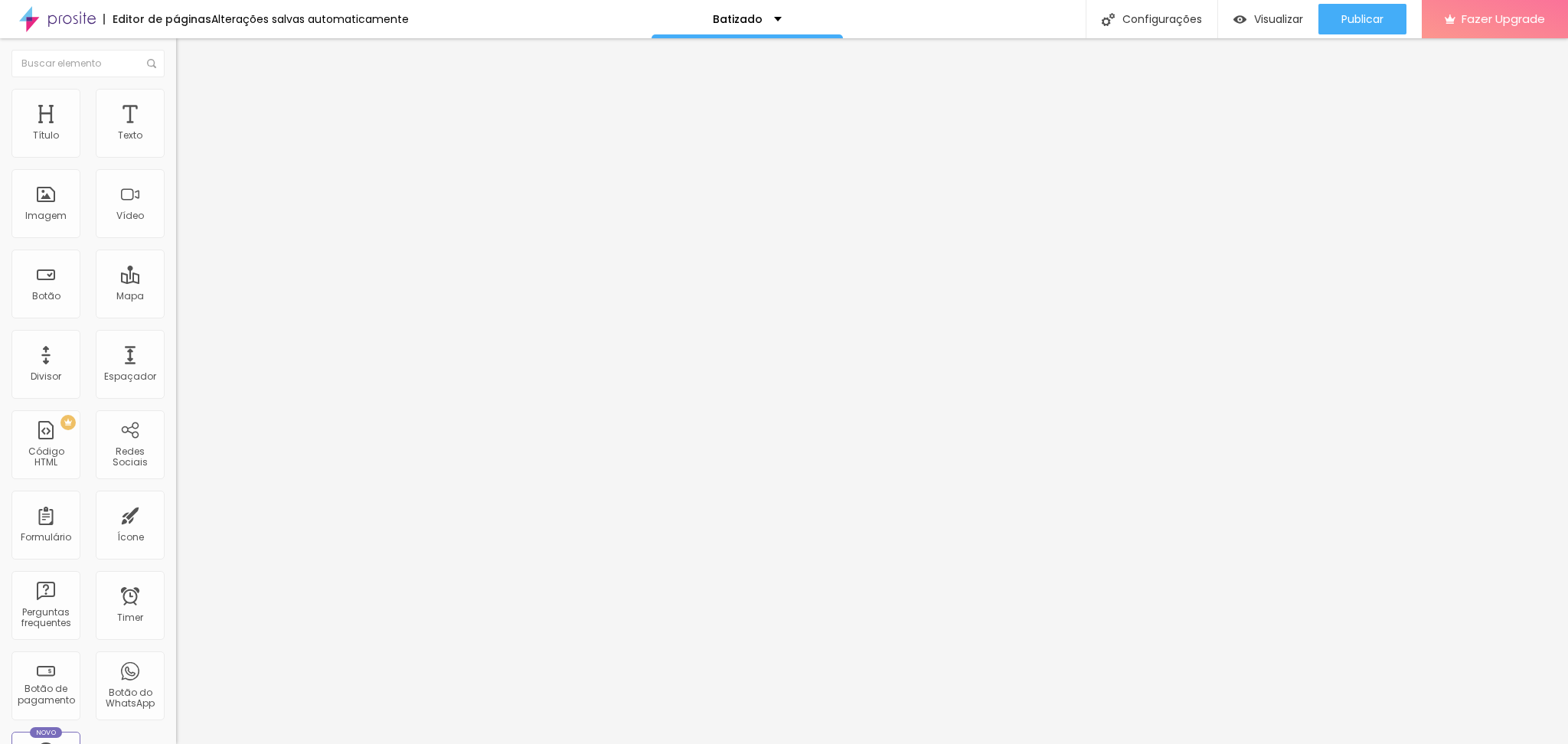
click at [176, 89] on li "Conteúdo" at bounding box center [265, 81] width 176 height 15
click at [176, 131] on span "Trocar imagem" at bounding box center [218, 125] width 83 height 13
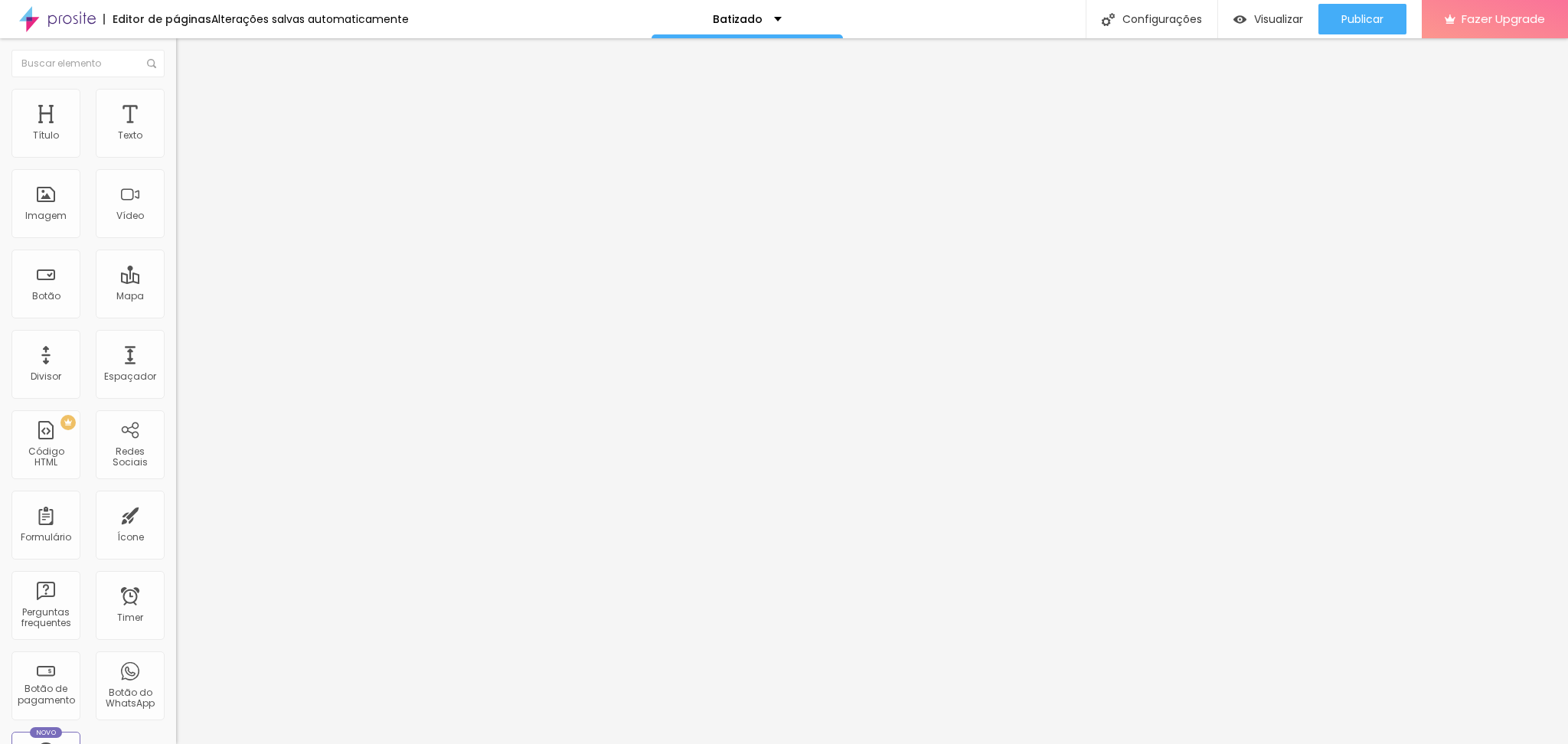
click at [176, 131] on span "Trocar imagem" at bounding box center [218, 125] width 83 height 13
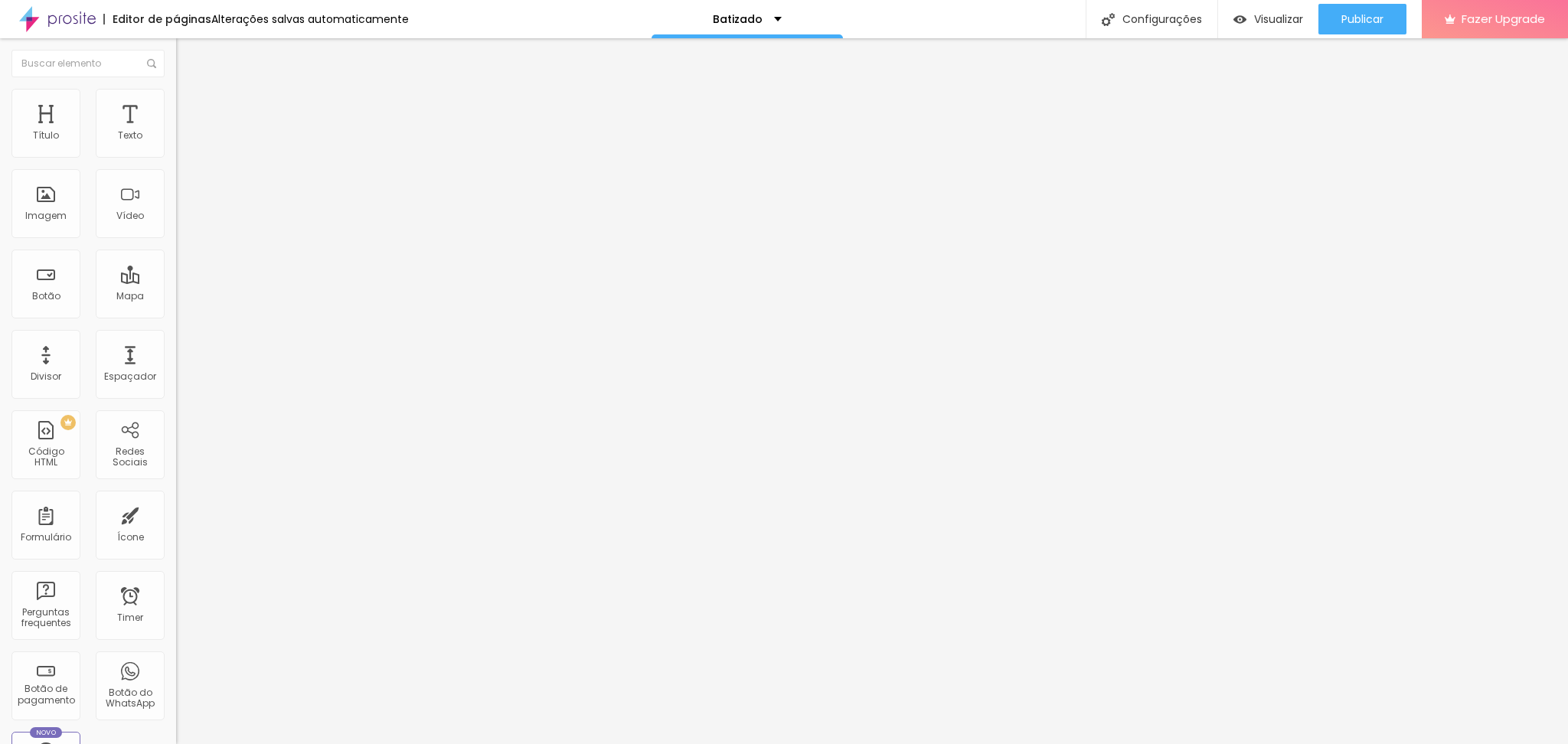
click at [176, 131] on span "Trocar imagem" at bounding box center [218, 125] width 83 height 13
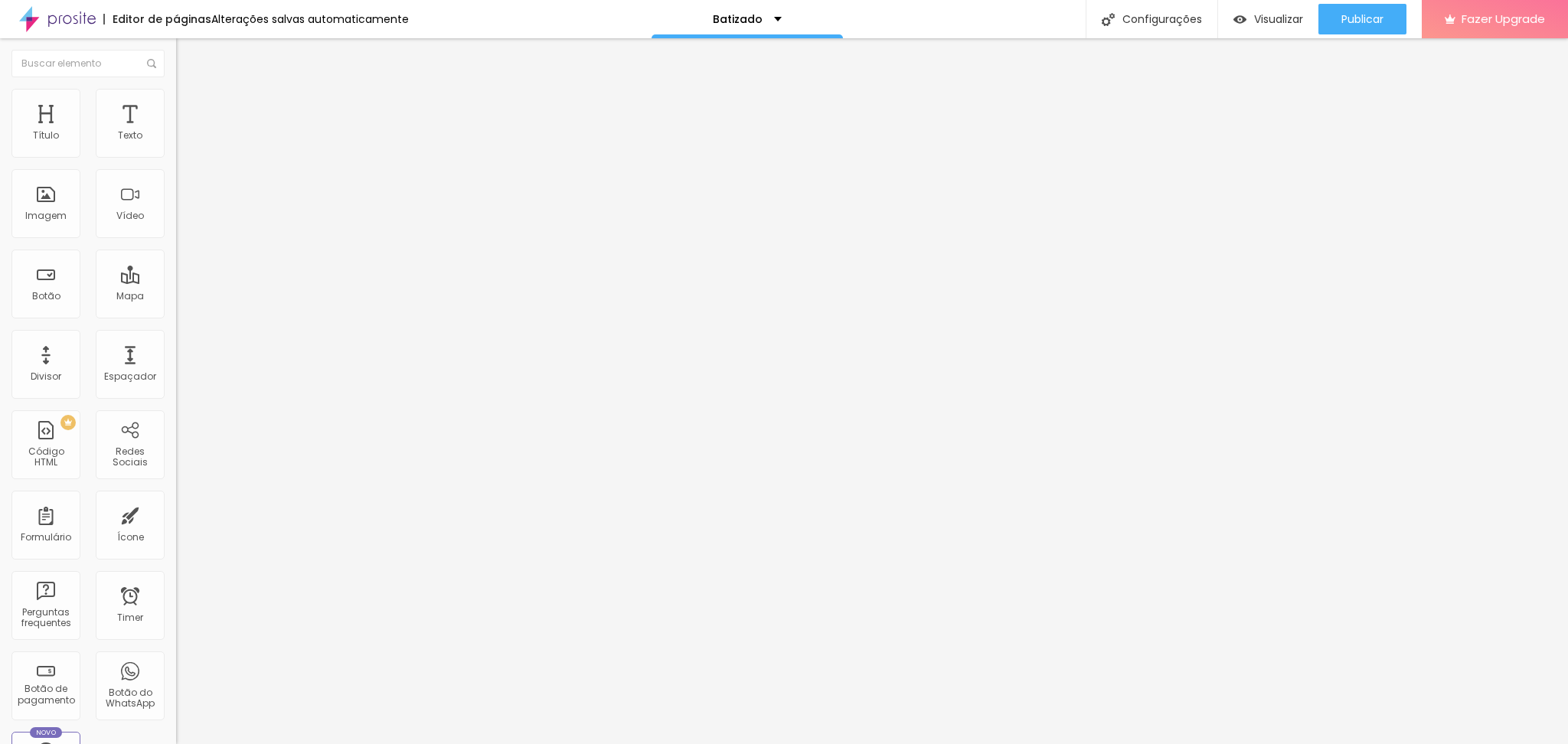
click at [176, 131] on span "Trocar imagem" at bounding box center [218, 125] width 83 height 13
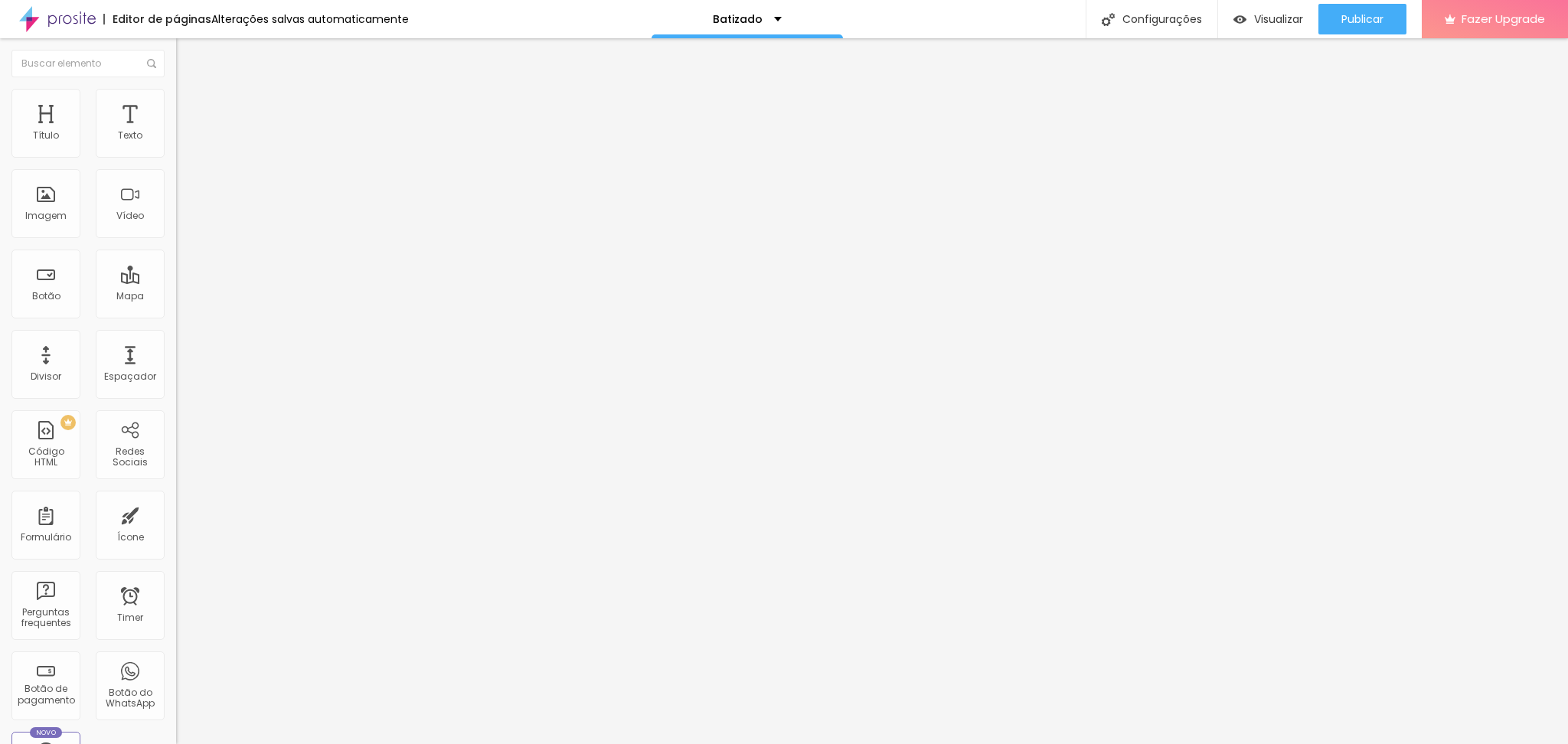
click at [176, 108] on ul "Conteúdo Estilo Avançado" at bounding box center [265, 97] width 176 height 46
click at [176, 100] on li "Estilo" at bounding box center [265, 97] width 176 height 15
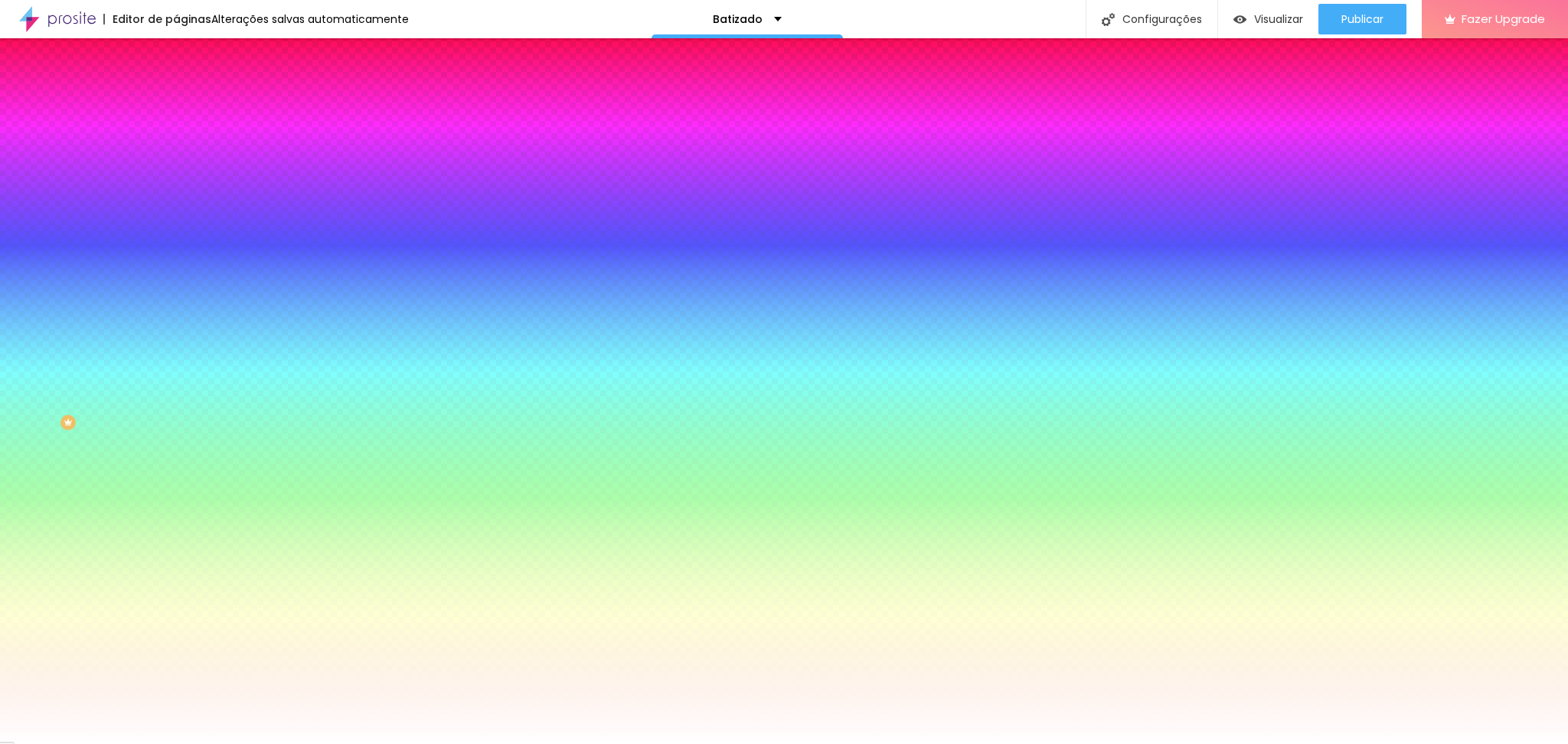
click at [176, 141] on span "Trocar imagem" at bounding box center [218, 134] width 83 height 13
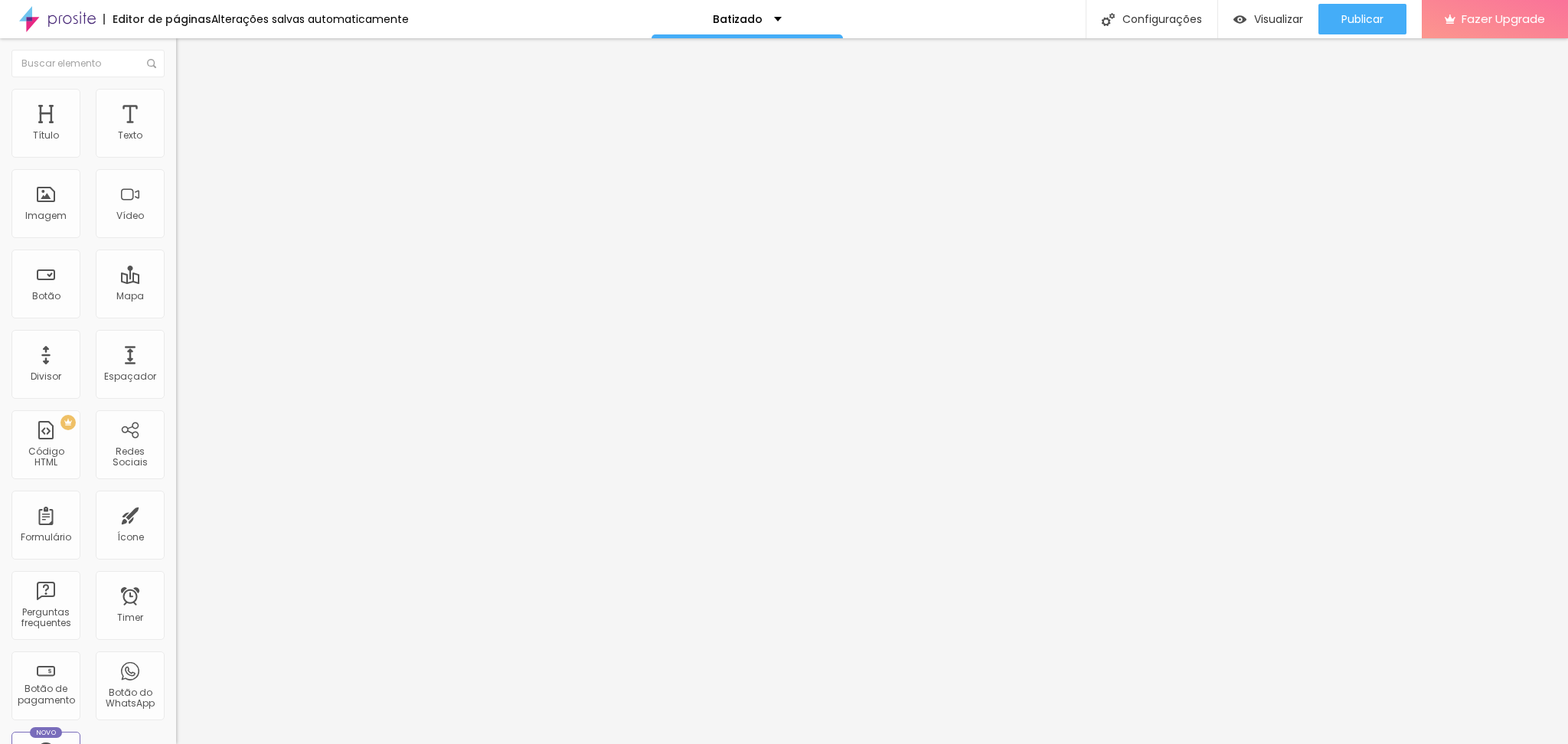
click at [176, 144] on input "https://youtu.be/yBxRwEOfwbA?si=THJF5somPyq_z0H8" at bounding box center [268, 137] width 184 height 15
type input "https://youtu.be/"
click at [1319, 12] on button "Publicar" at bounding box center [1363, 20] width 88 height 31
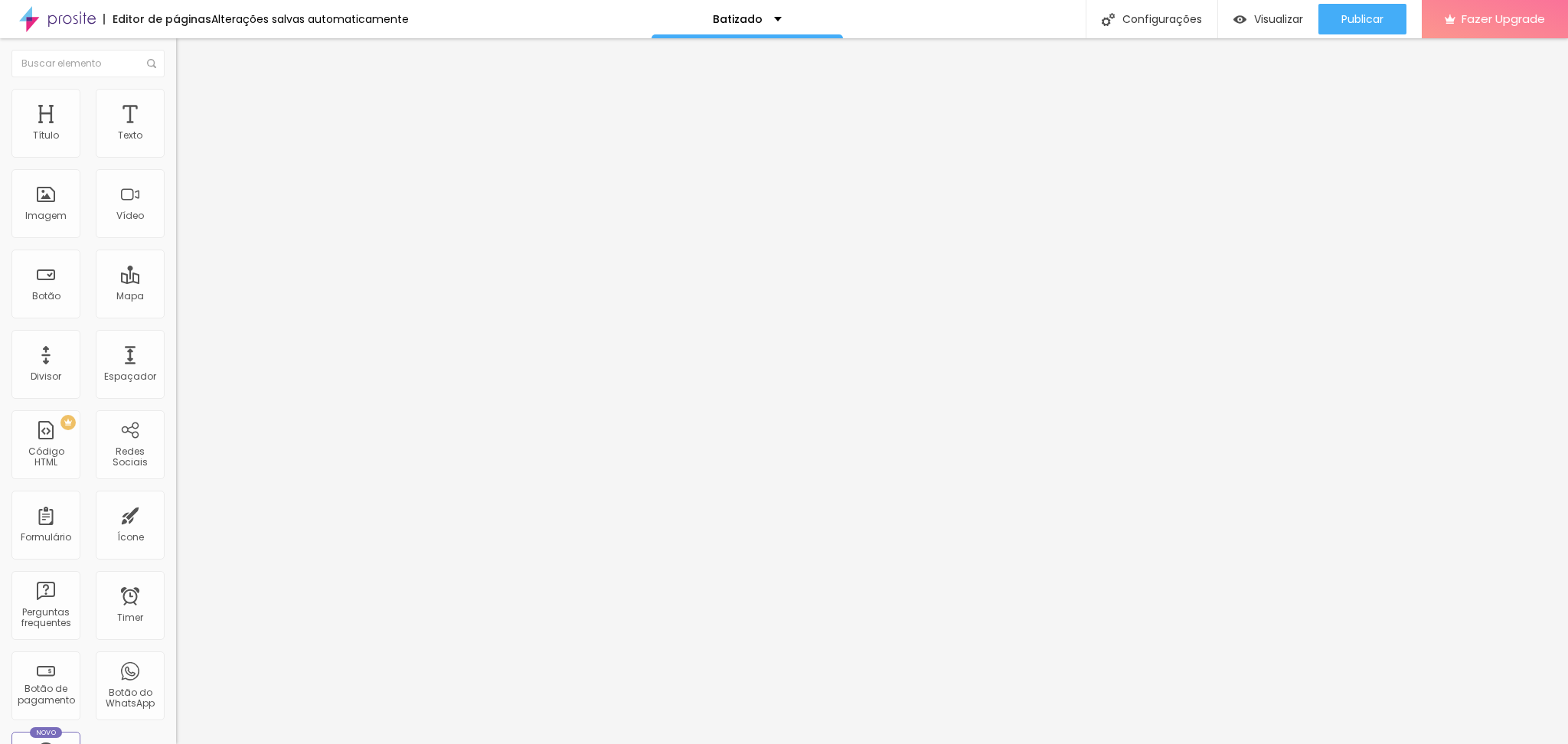
click at [176, 104] on li "Estilo" at bounding box center [265, 97] width 176 height 15
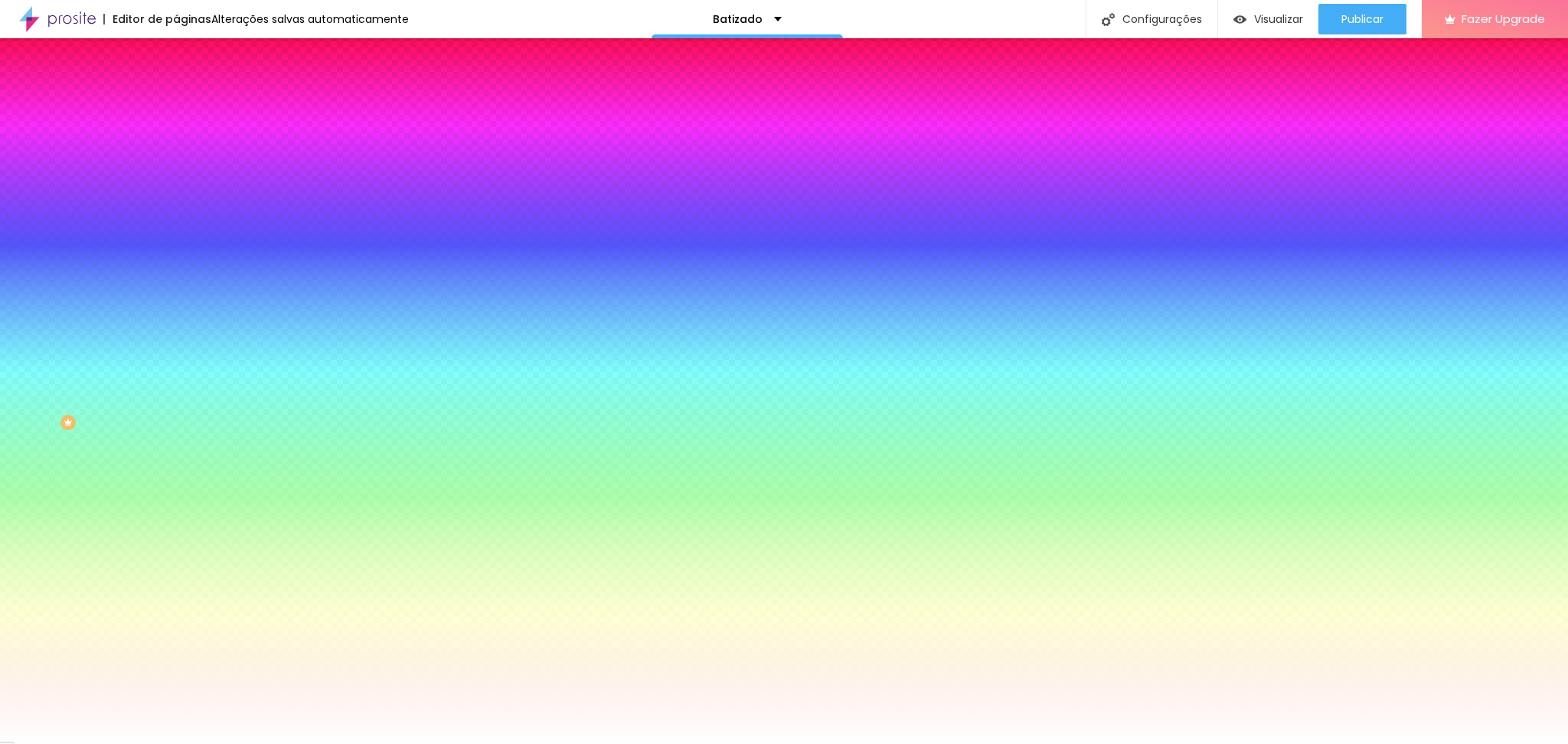
click at [176, 116] on li "Avançado" at bounding box center [265, 112] width 176 height 15
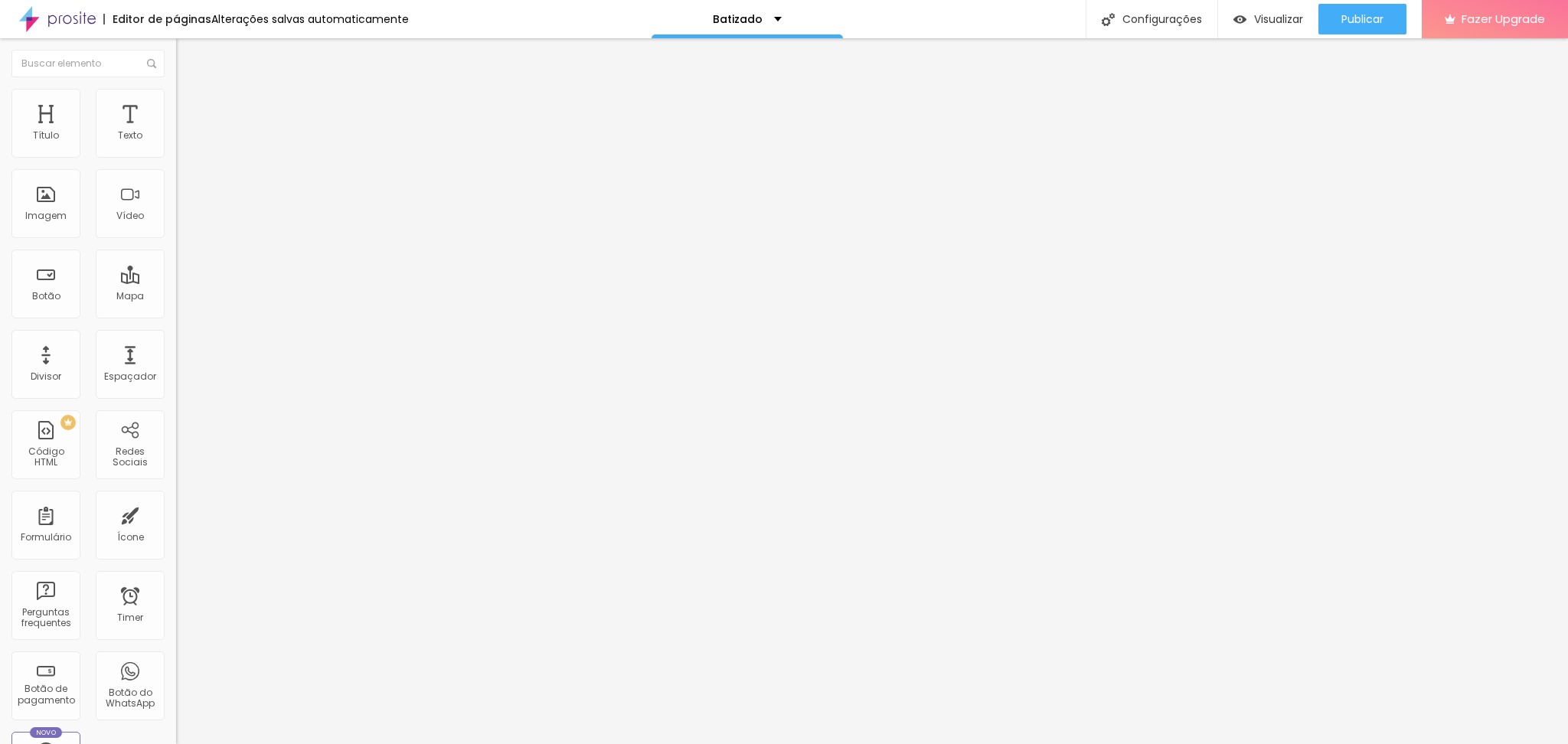
click at [176, 89] on img at bounding box center [183, 96] width 14 height 14
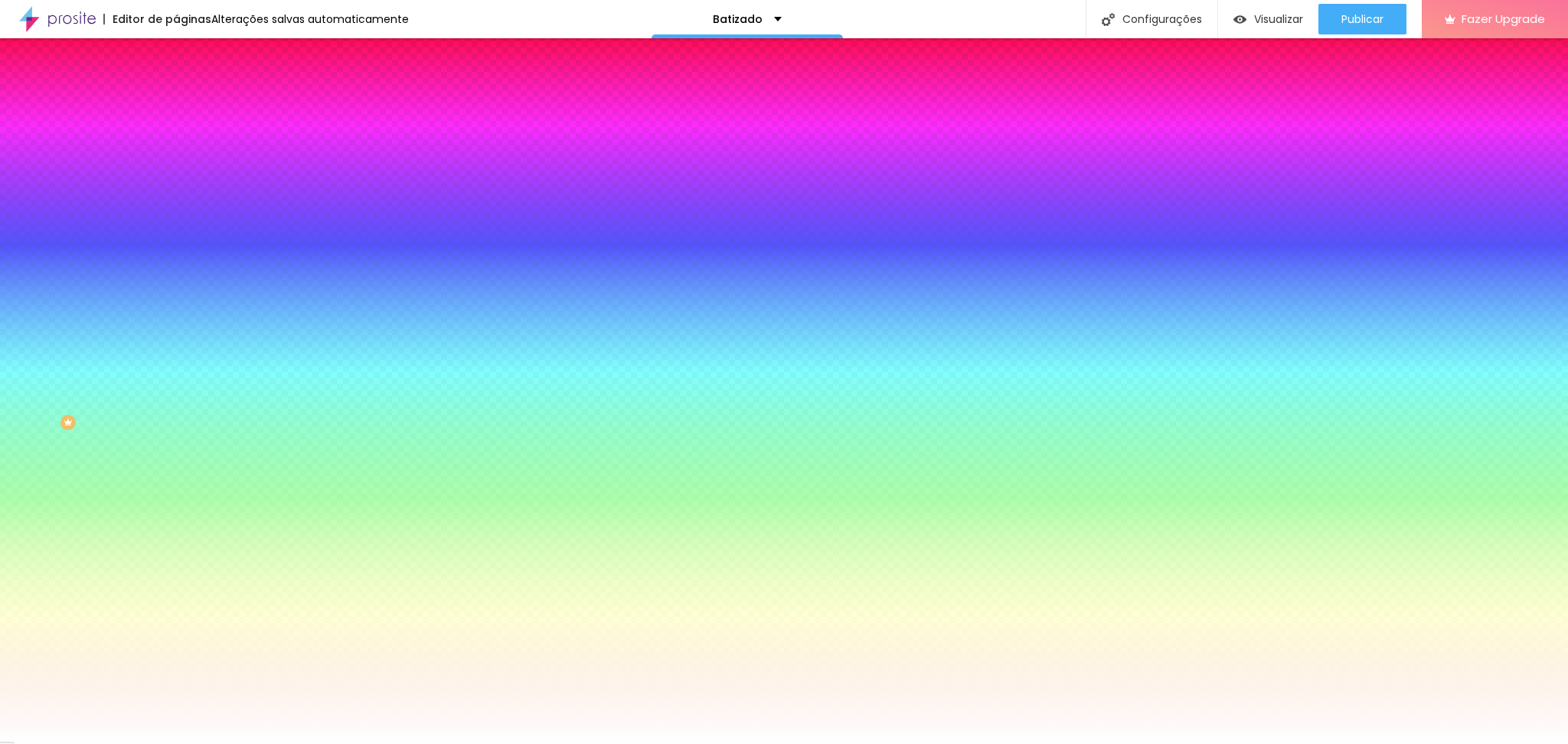
click at [176, 159] on span "Parallax" at bounding box center [195, 152] width 37 height 13
click at [176, 169] on span "Nenhum" at bounding box center [196, 161] width 40 height 13
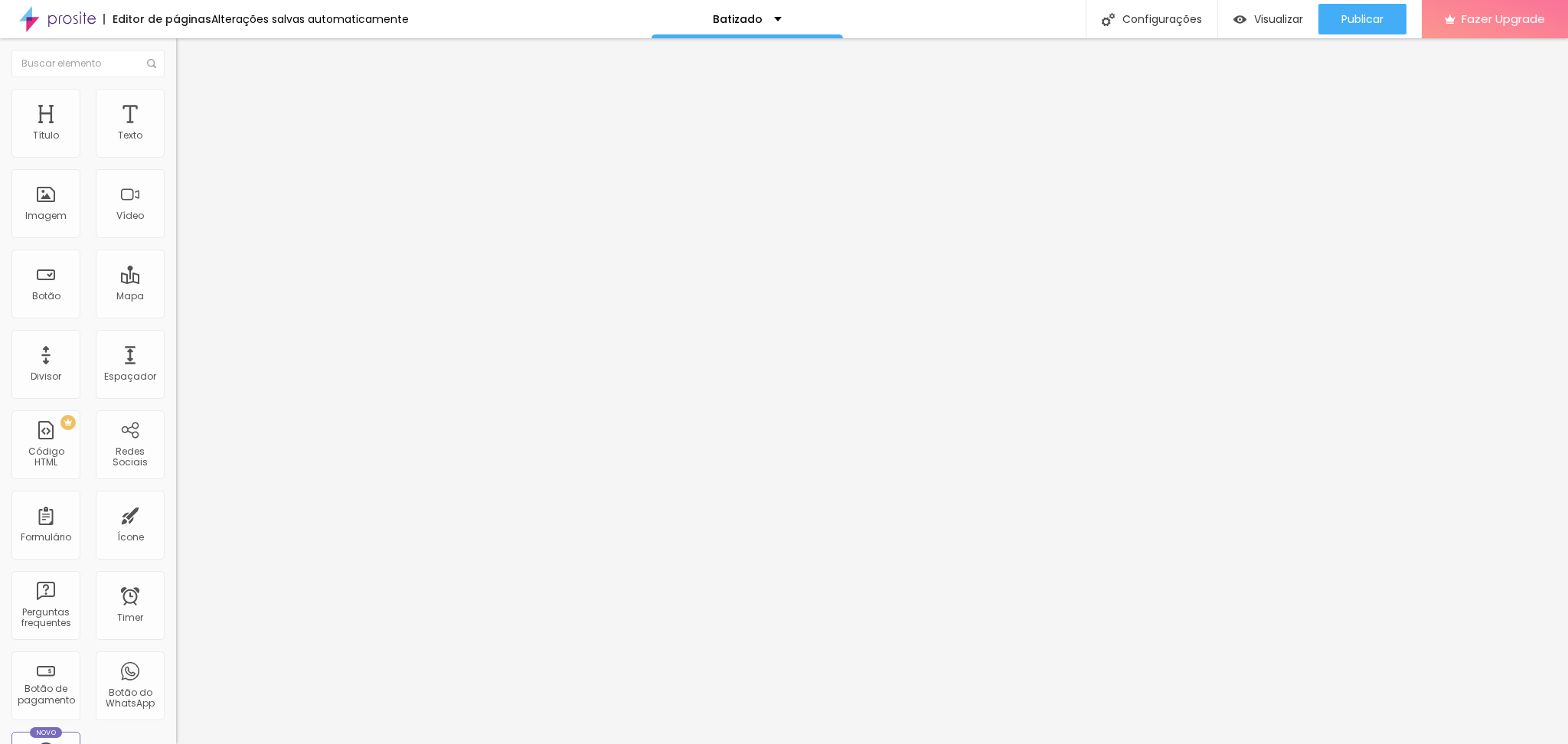
click at [190, 106] on span "Estilo" at bounding box center [202, 98] width 24 height 13
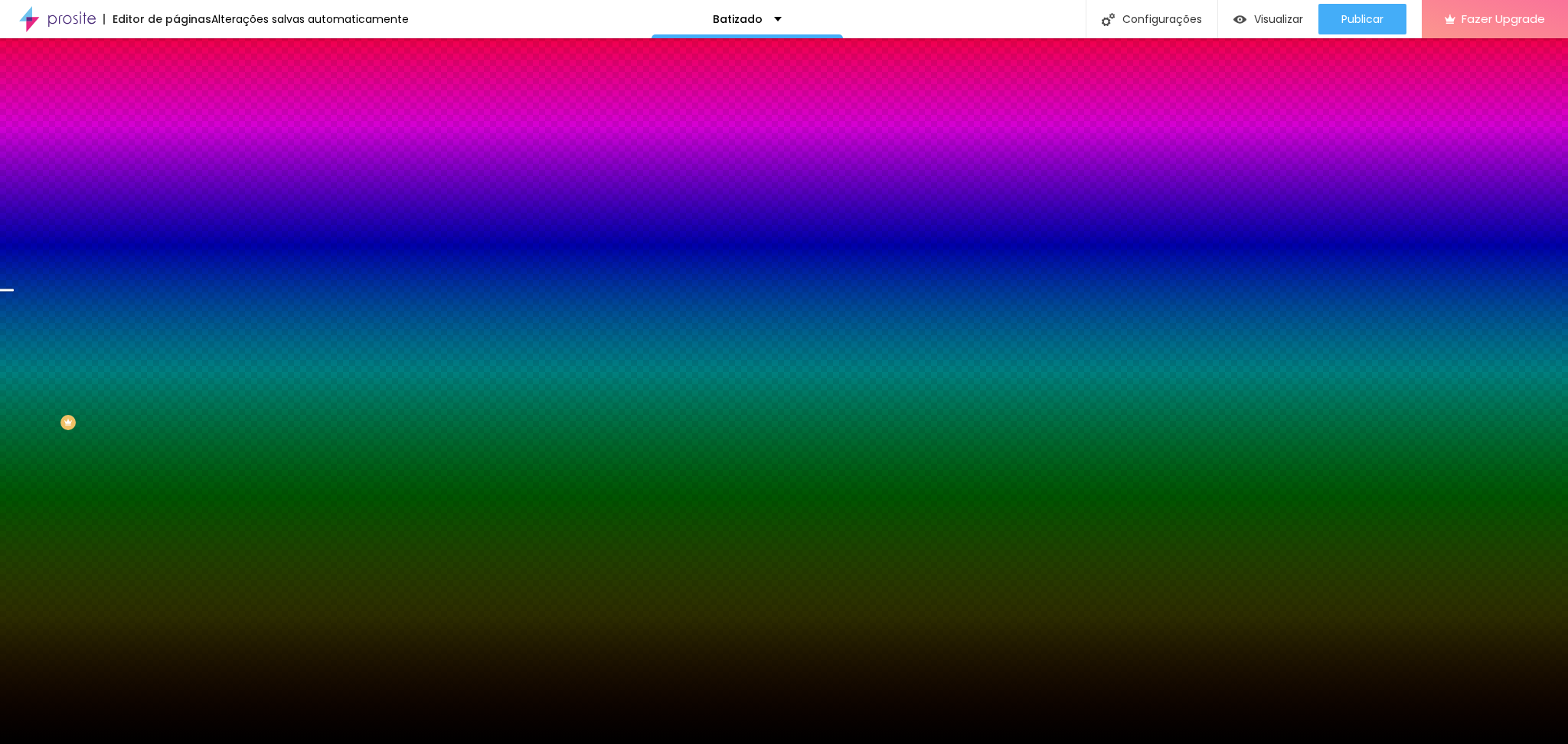
click at [176, 159] on span "Parallax" at bounding box center [195, 152] width 37 height 13
click at [176, 167] on div "Nenhum" at bounding box center [265, 162] width 176 height 9
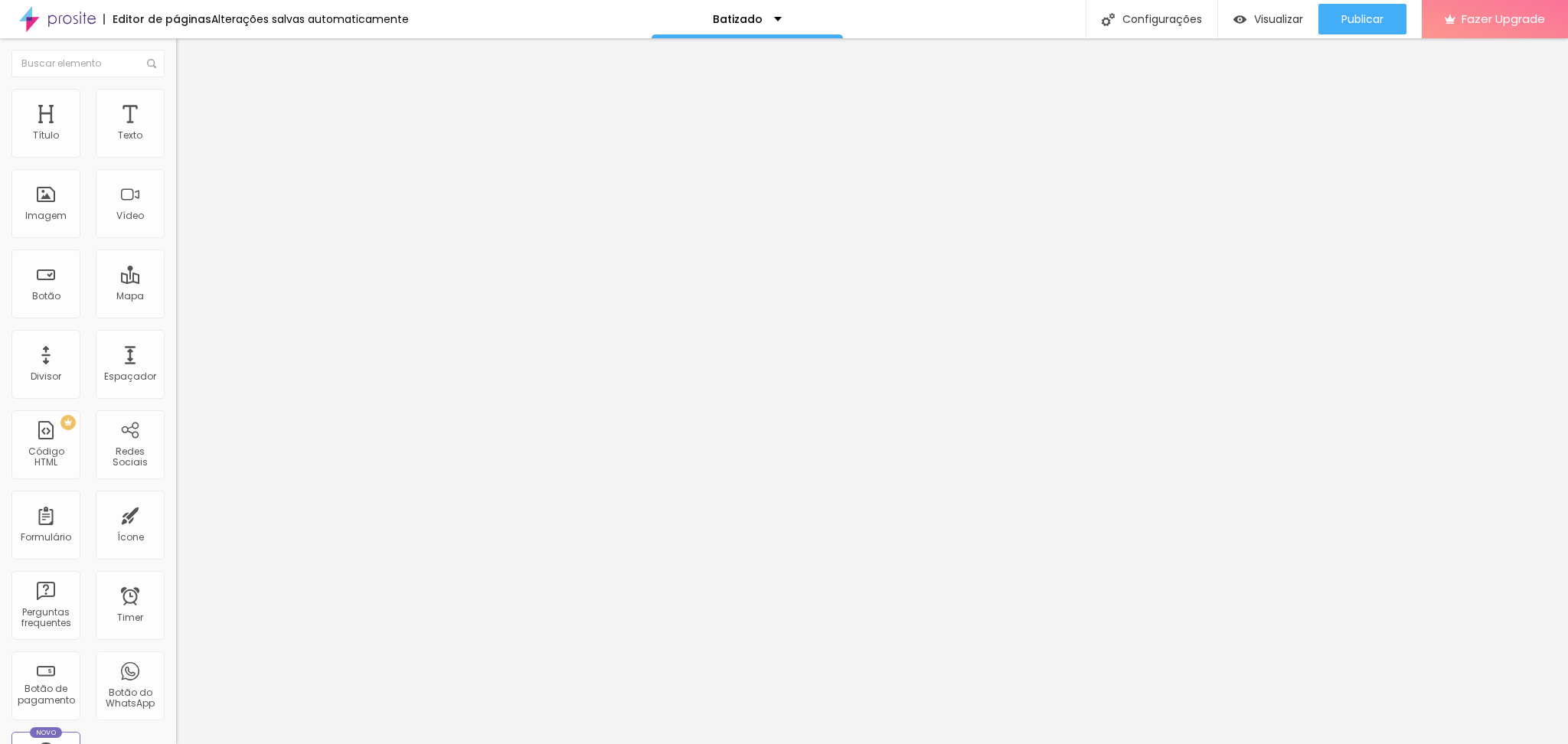
click at [176, 104] on li "Estilo" at bounding box center [265, 97] width 176 height 15
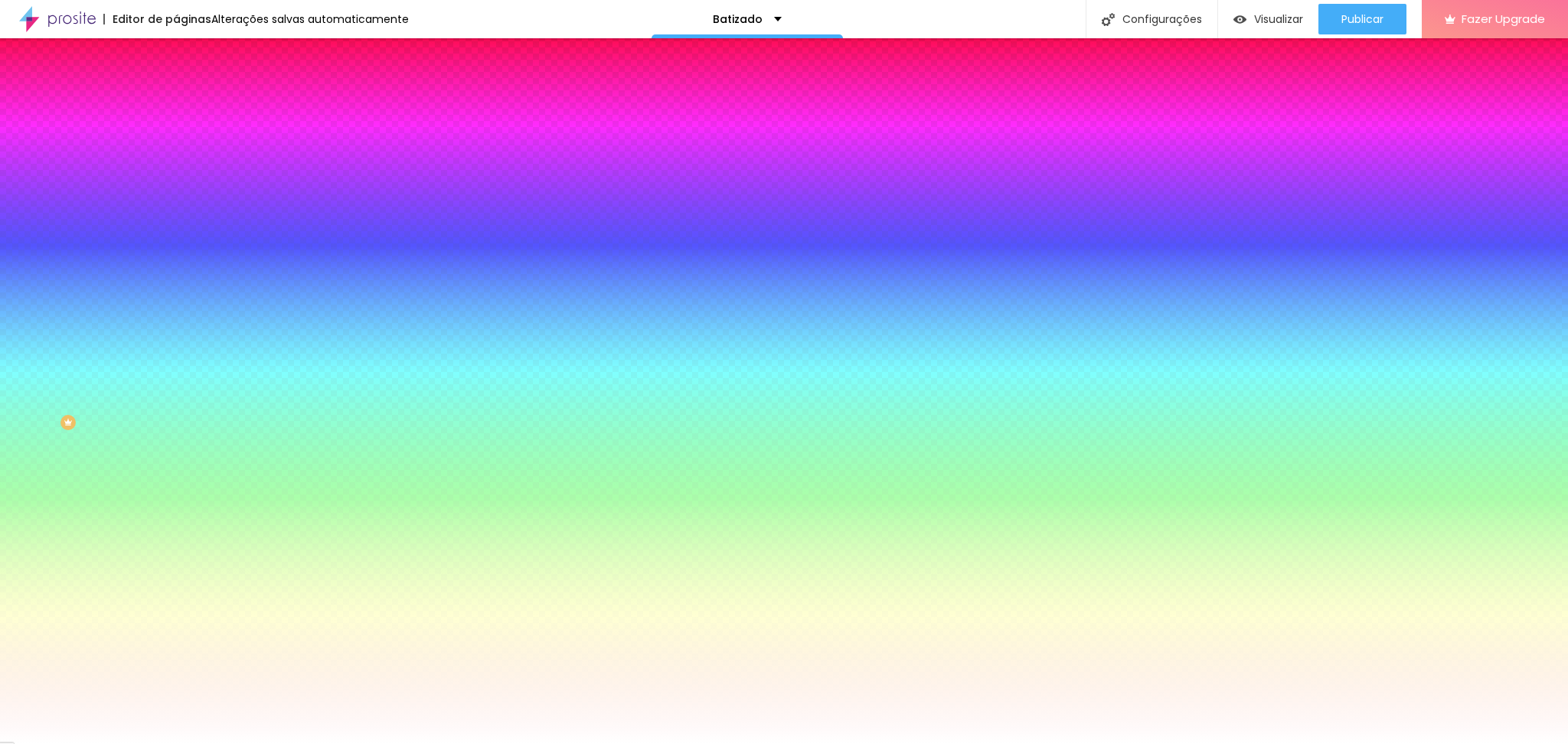
click at [176, 159] on span "Parallax" at bounding box center [195, 152] width 37 height 13
click at [176, 169] on span "Nenhum" at bounding box center [196, 161] width 40 height 13
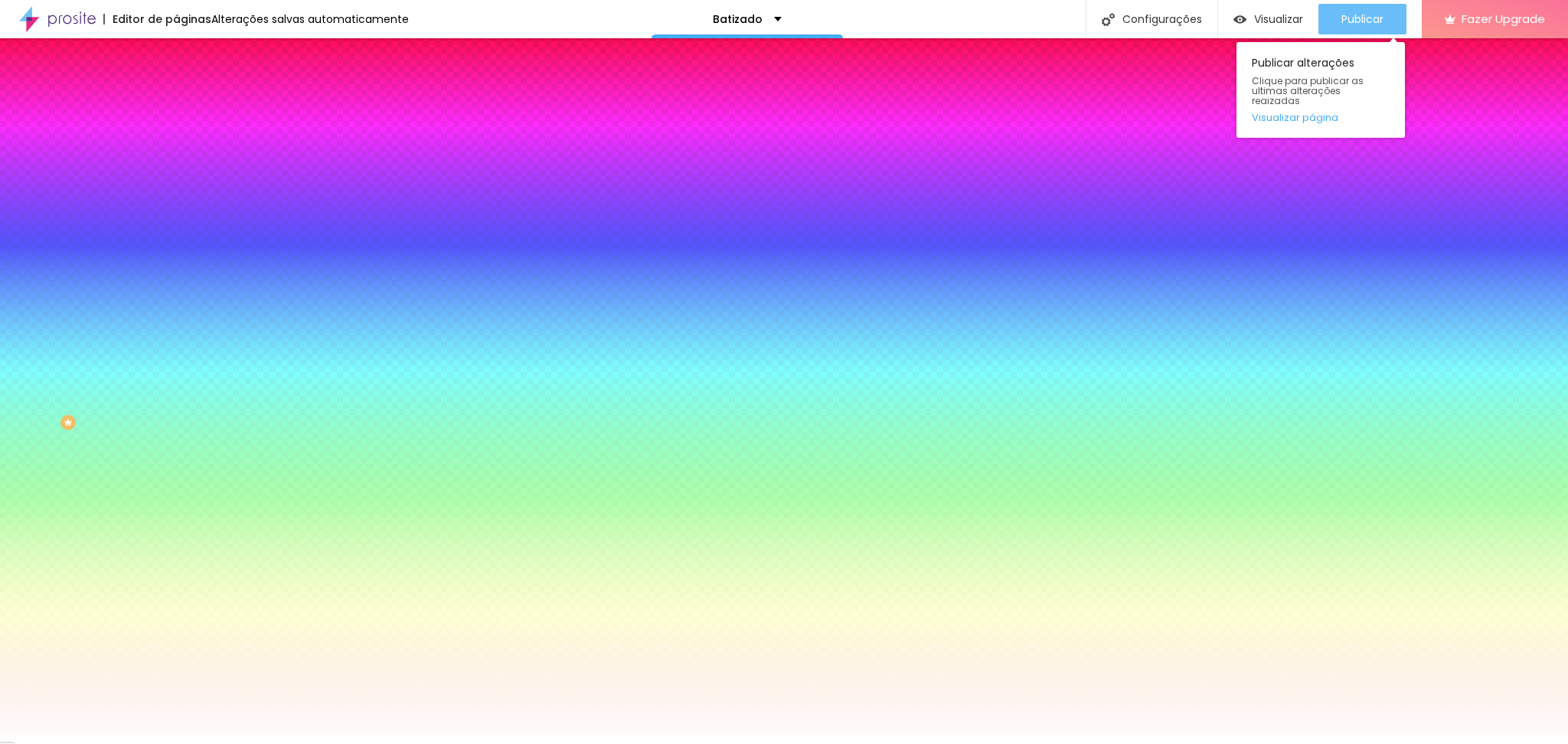
click at [1338, 25] on button "Publicar" at bounding box center [1363, 20] width 88 height 31
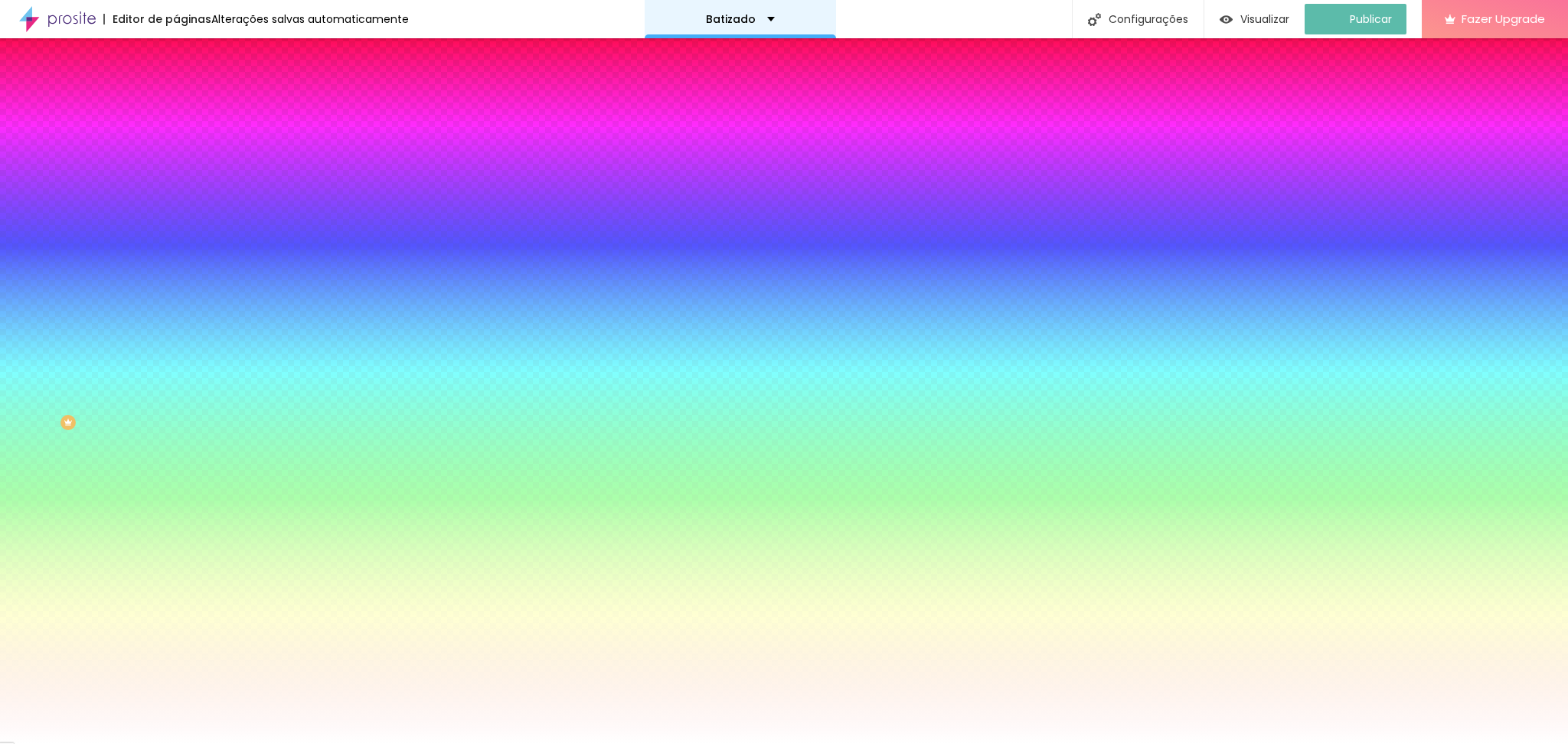
click at [713, 17] on p "Batizado" at bounding box center [731, 19] width 50 height 11
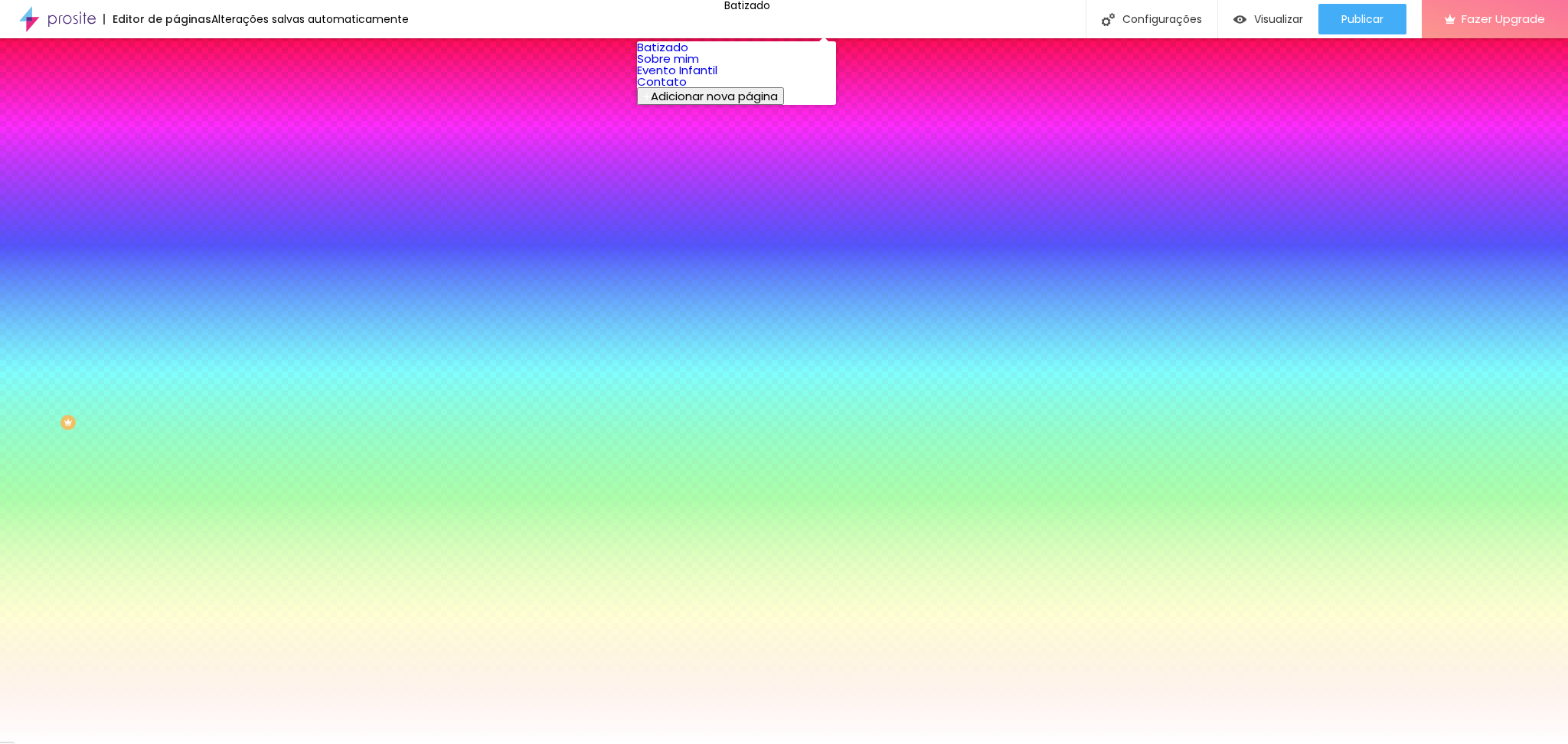
click at [704, 78] on link "Evento Infantil" at bounding box center [677, 70] width 81 height 16
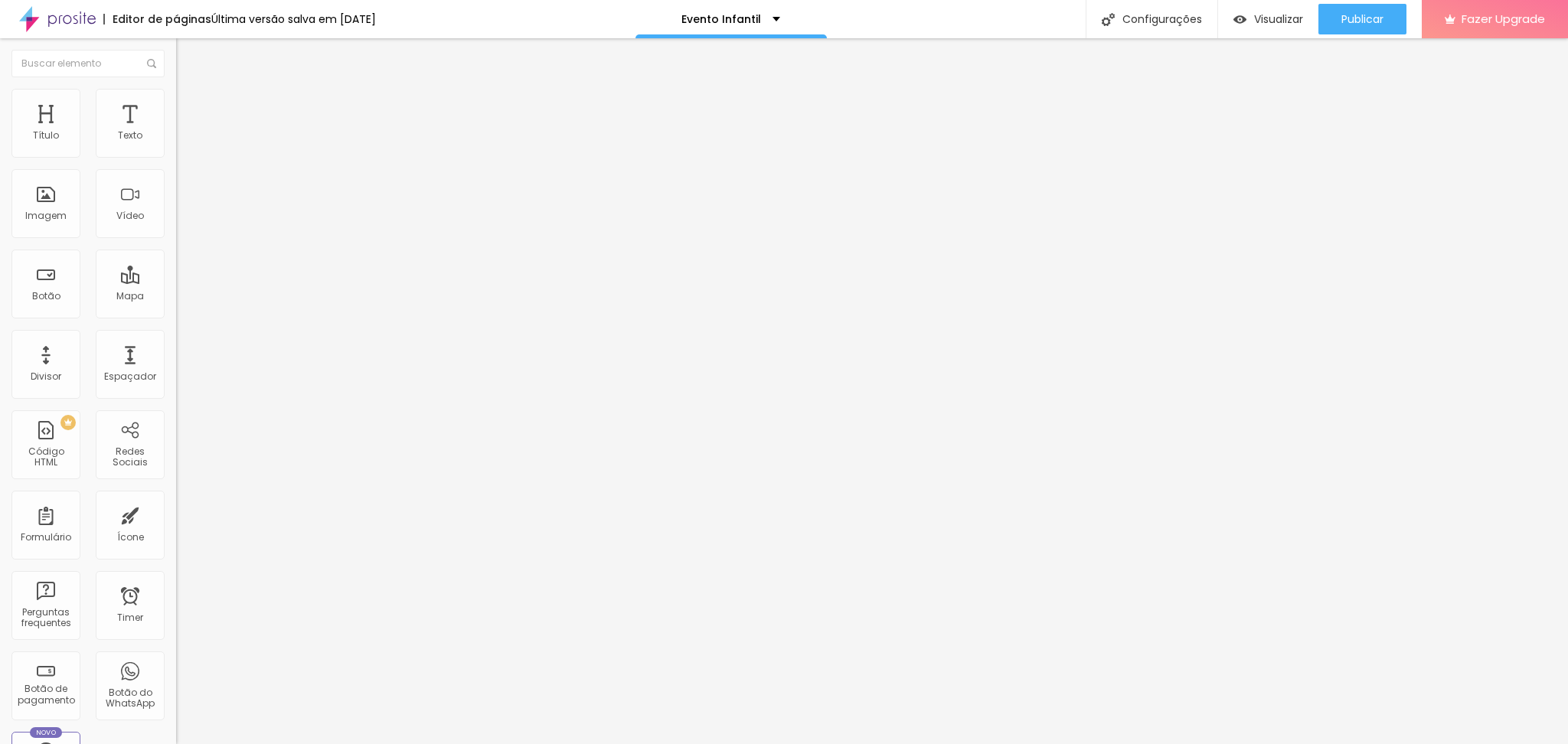
click at [176, 101] on li "Estilo" at bounding box center [265, 97] width 176 height 15
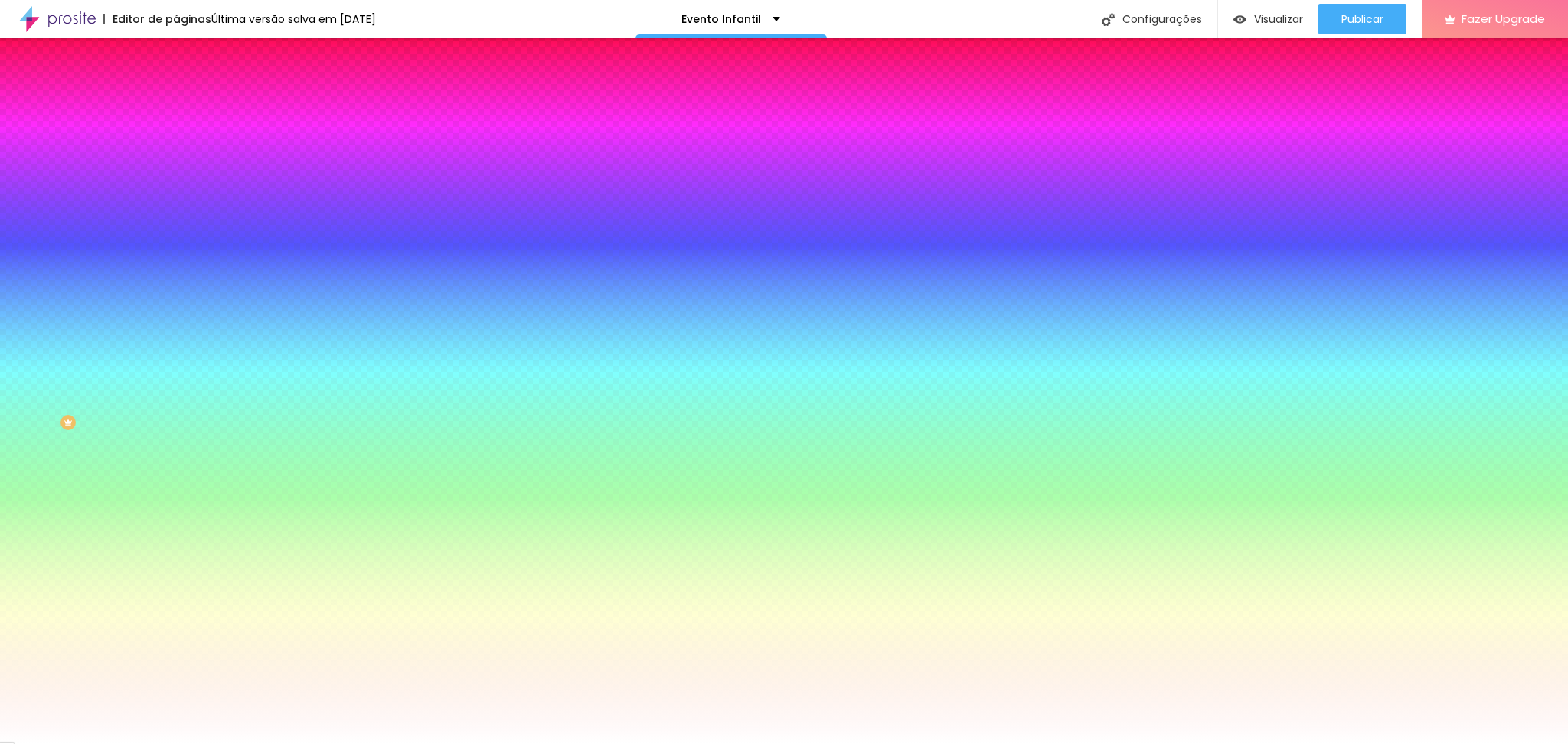
click at [176, 159] on span "Parallax" at bounding box center [195, 152] width 37 height 13
click at [176, 169] on span "Nenhum" at bounding box center [196, 161] width 40 height 13
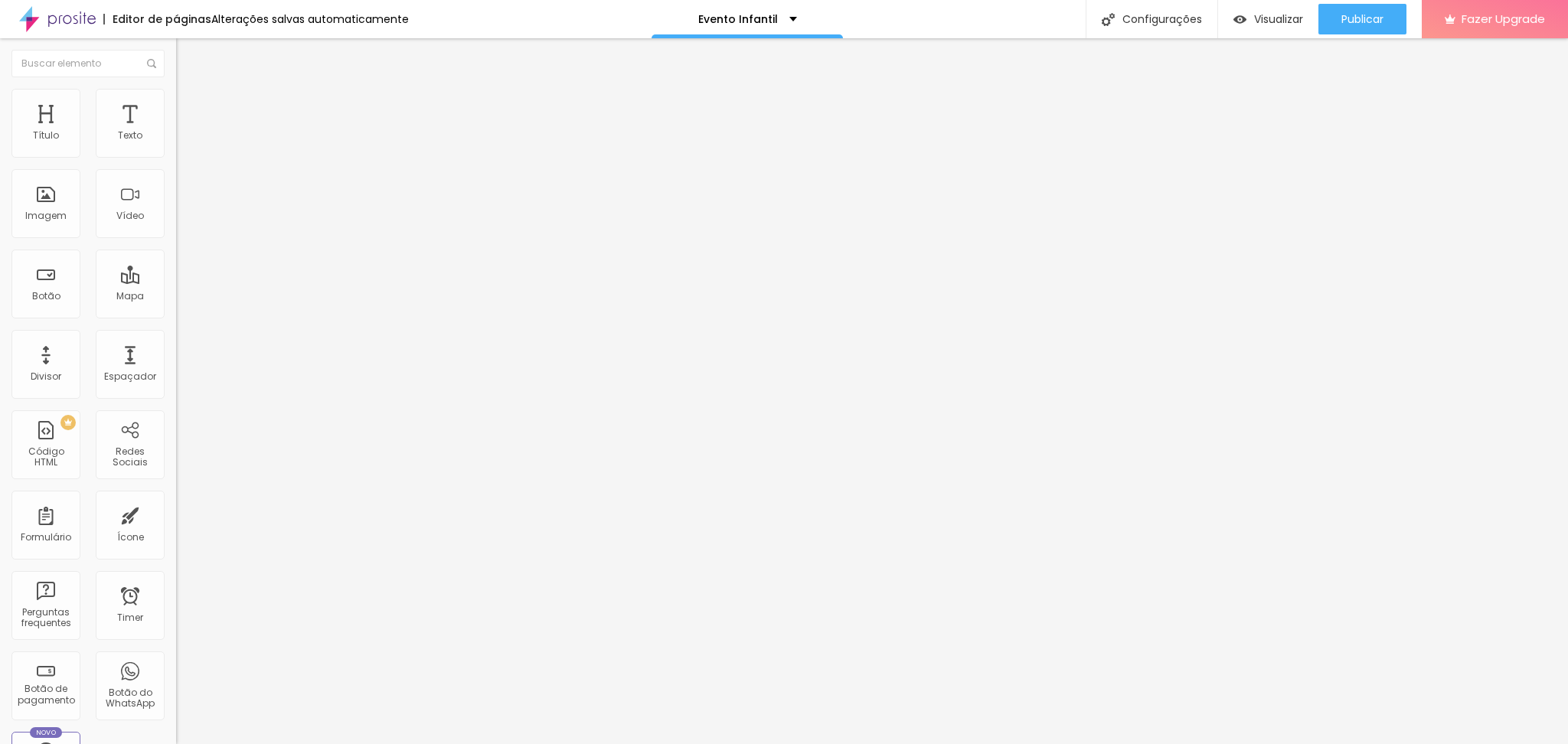
click at [190, 113] on span "Avançado" at bounding box center [216, 114] width 51 height 13
click at [190, 106] on span "Estilo" at bounding box center [202, 98] width 24 height 13
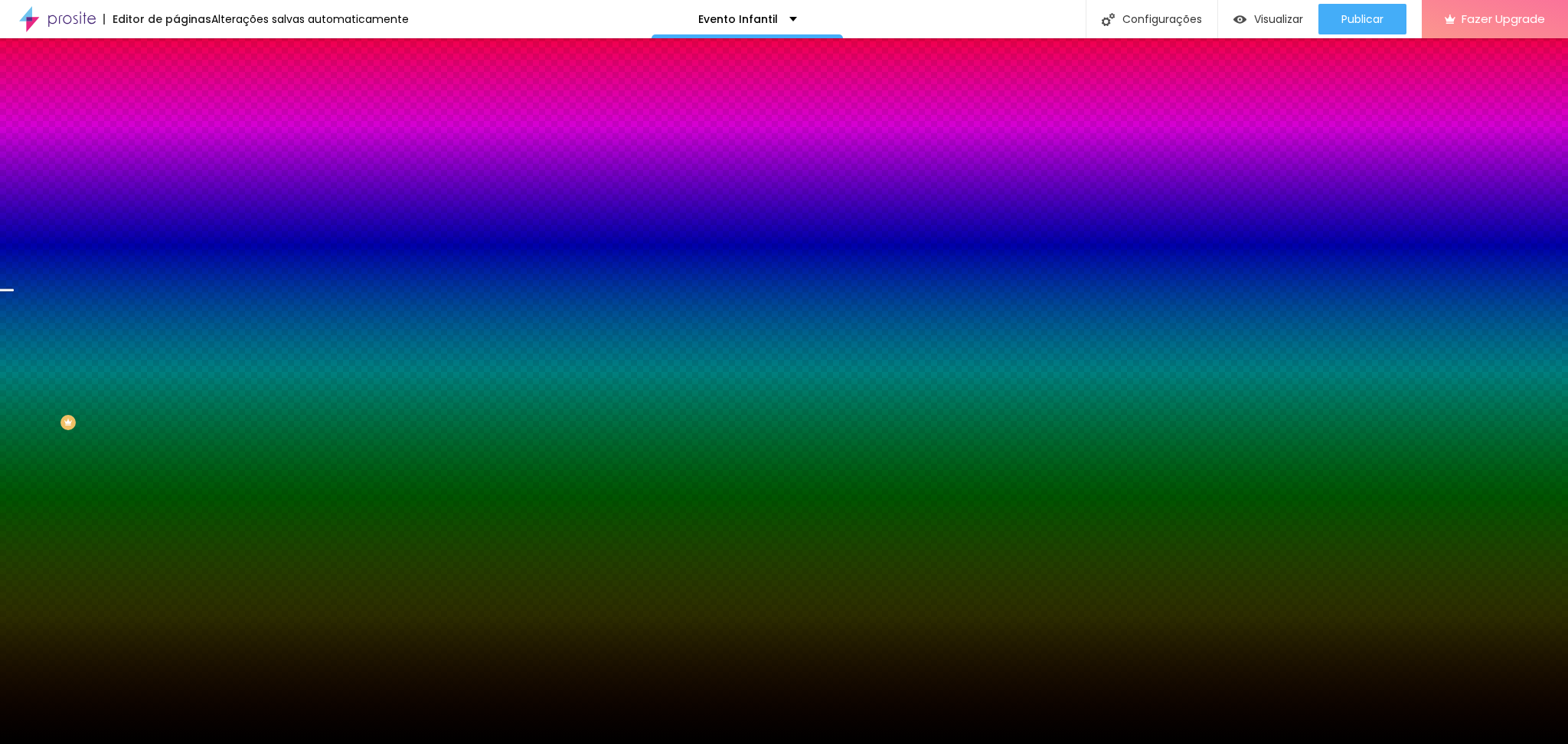
click at [176, 159] on span "Parallax" at bounding box center [195, 152] width 37 height 13
click at [176, 167] on div "Nenhum" at bounding box center [265, 162] width 176 height 9
click at [176, 141] on span "Trocar imagem" at bounding box center [218, 134] width 83 height 13
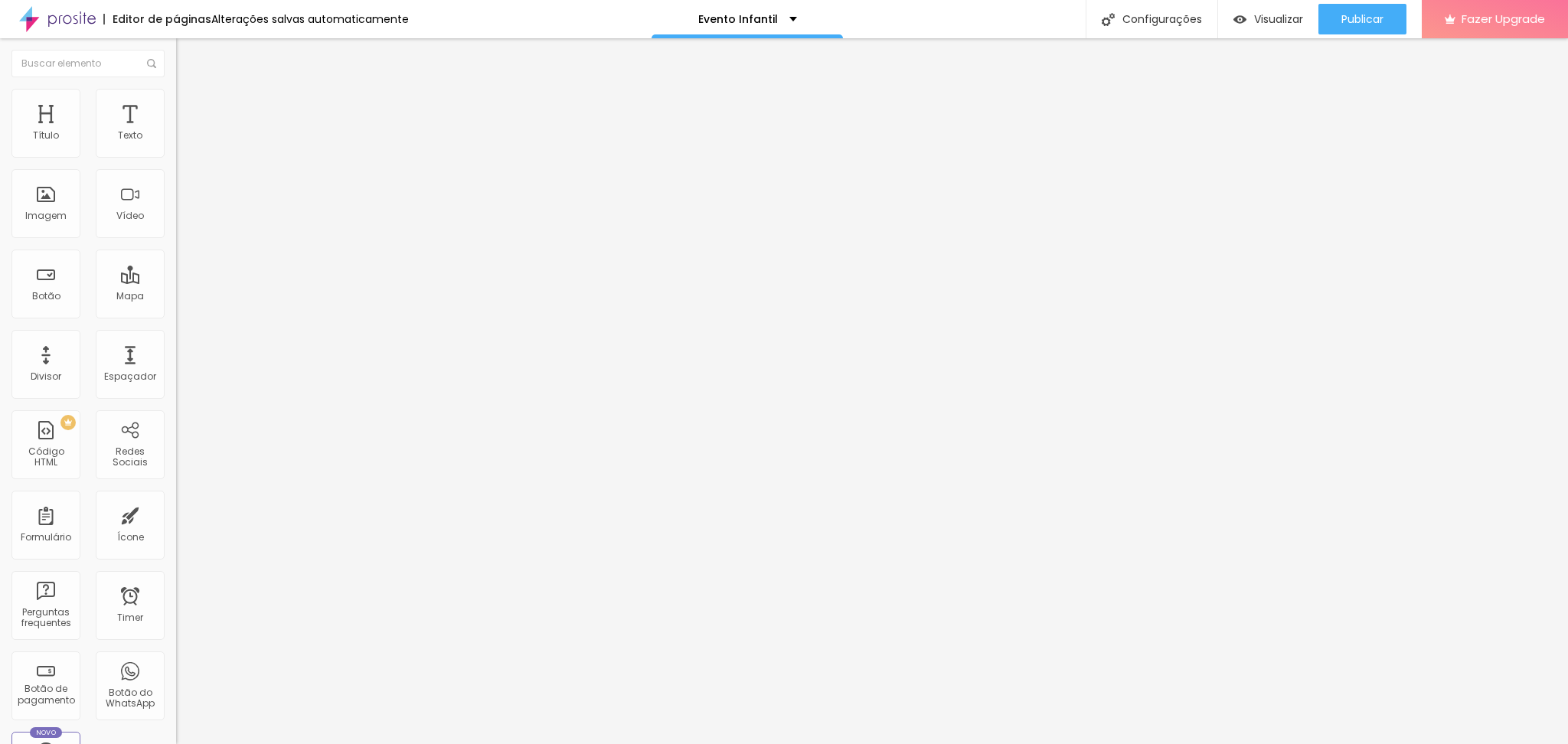
click at [190, 106] on span "Estilo" at bounding box center [202, 98] width 24 height 13
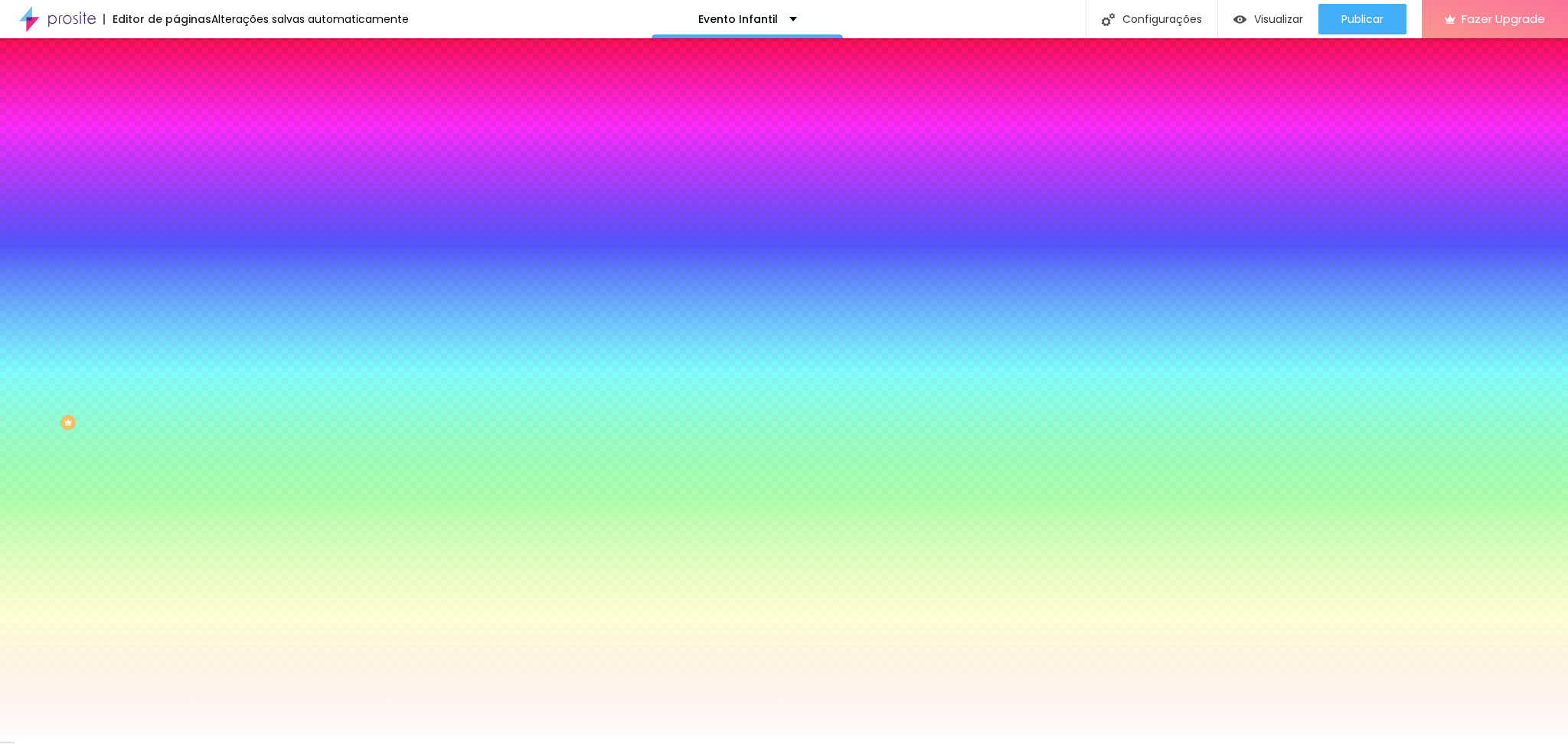
click at [176, 159] on span "Parallax" at bounding box center [195, 152] width 37 height 13
click at [176, 167] on div "Nenhum" at bounding box center [265, 162] width 176 height 9
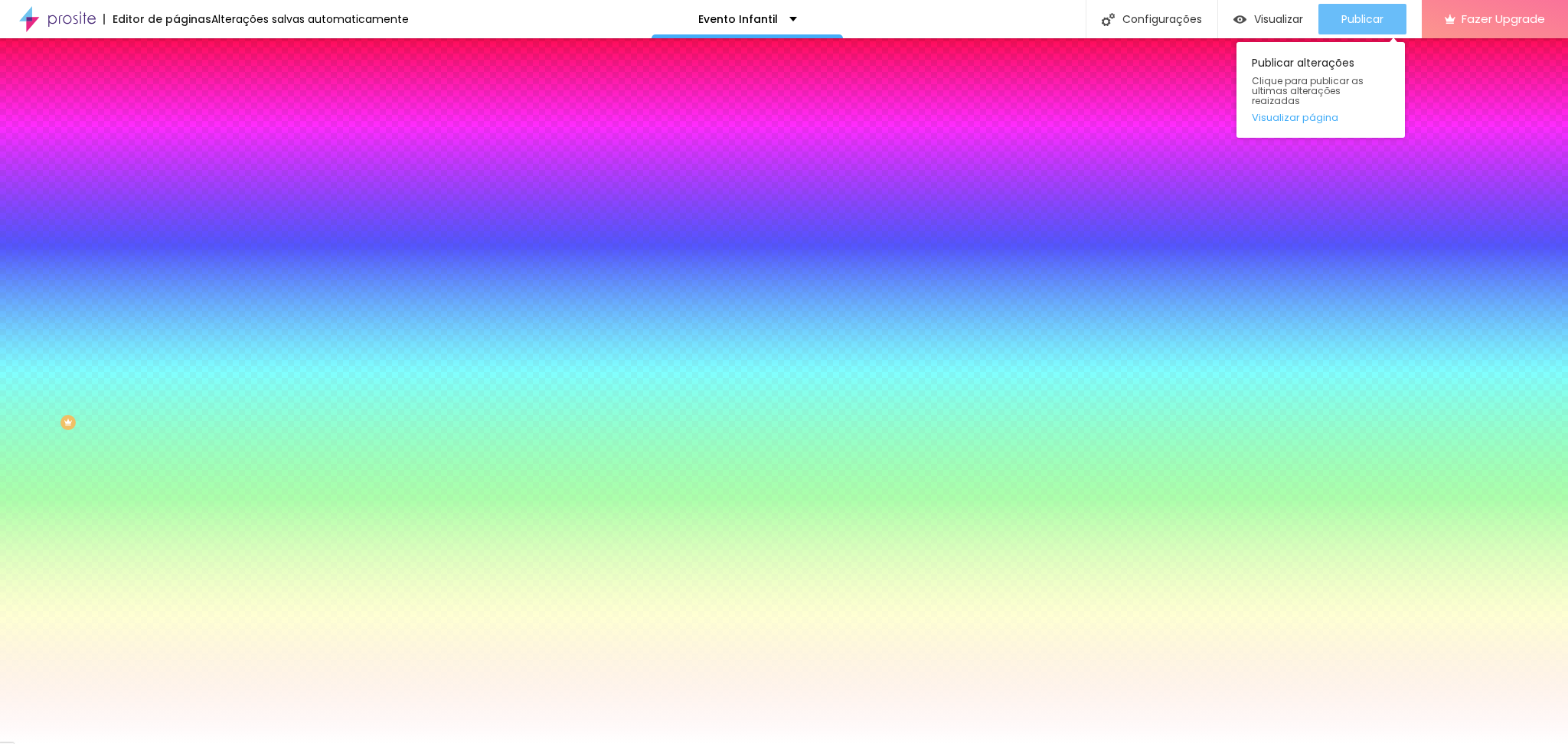
click at [1338, 16] on button "Publicar" at bounding box center [1363, 20] width 88 height 31
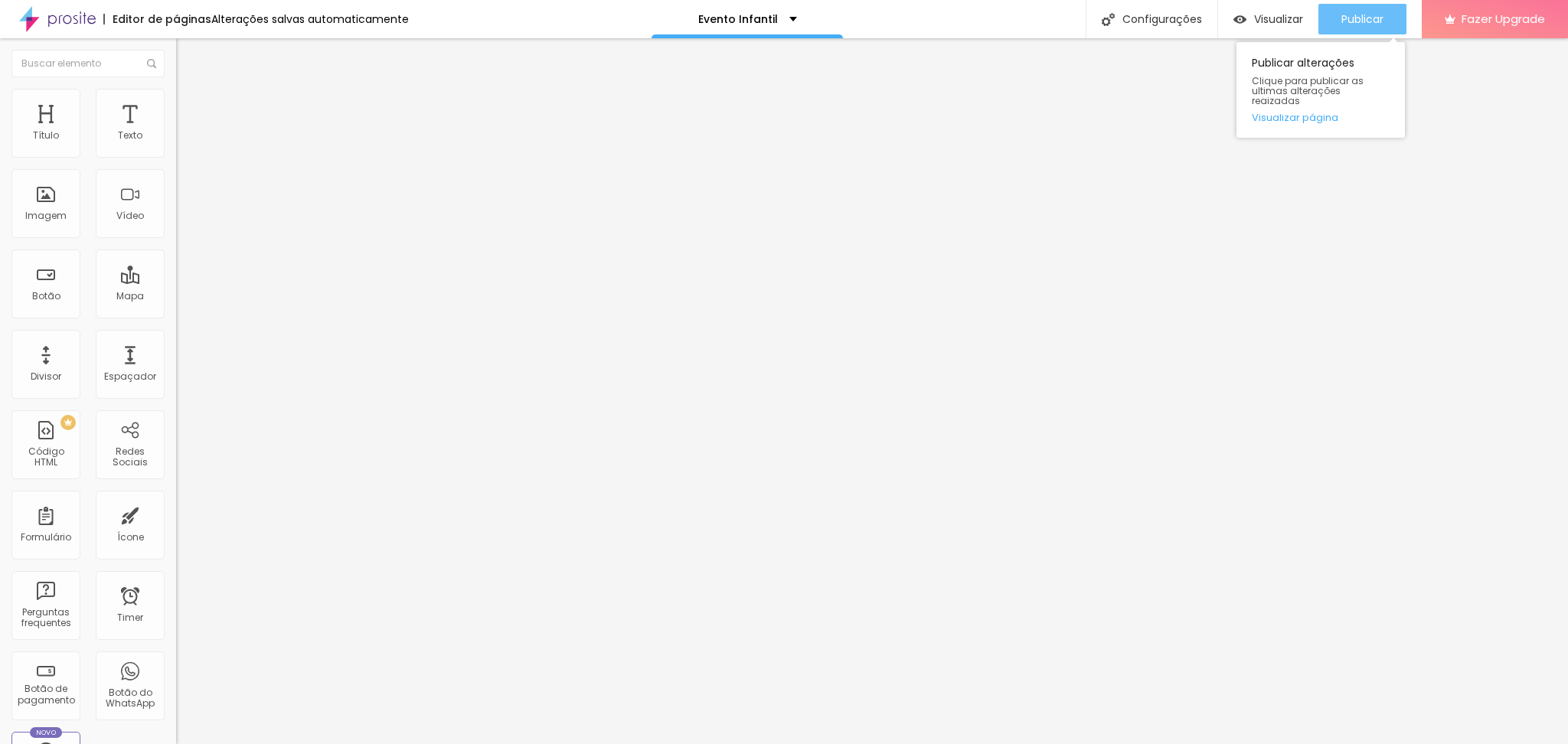
click at [1369, 14] on span "Publicar" at bounding box center [1363, 19] width 42 height 12
click at [1351, 15] on span "Publicar" at bounding box center [1363, 19] width 42 height 12
